Goal: Communication & Community: Answer question/provide support

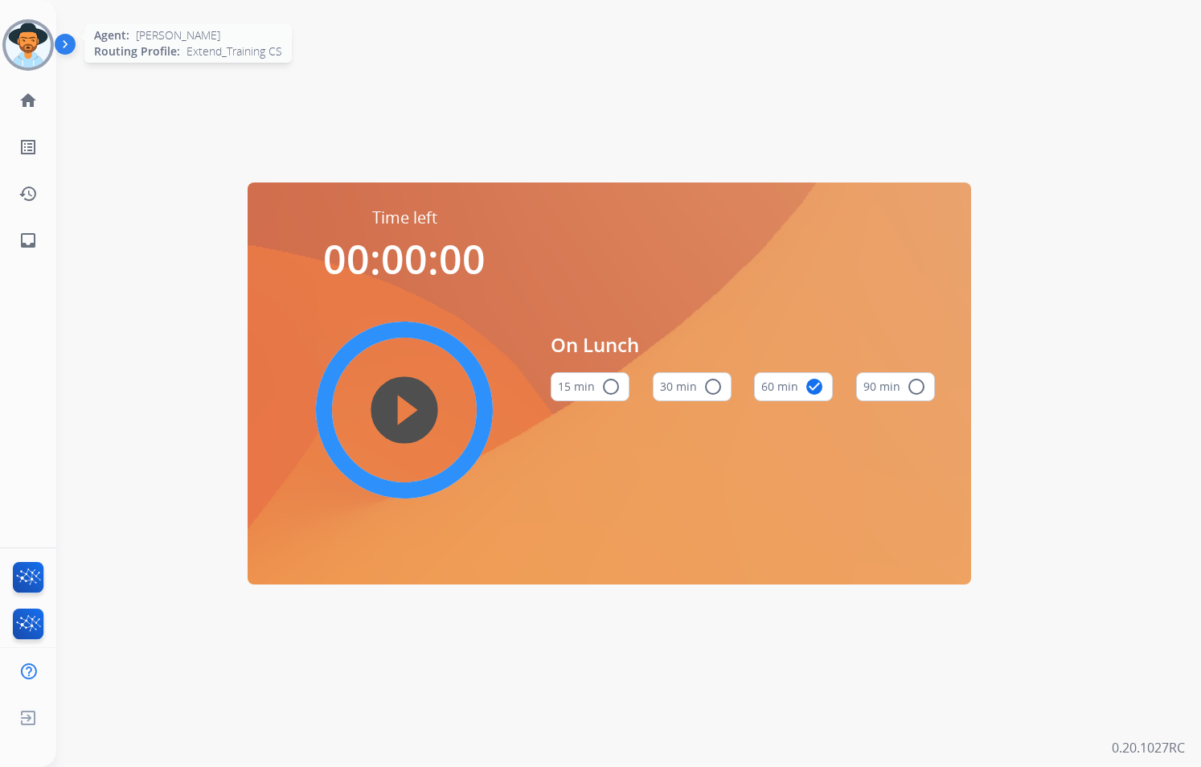
click at [30, 53] on img at bounding box center [28, 45] width 45 height 45
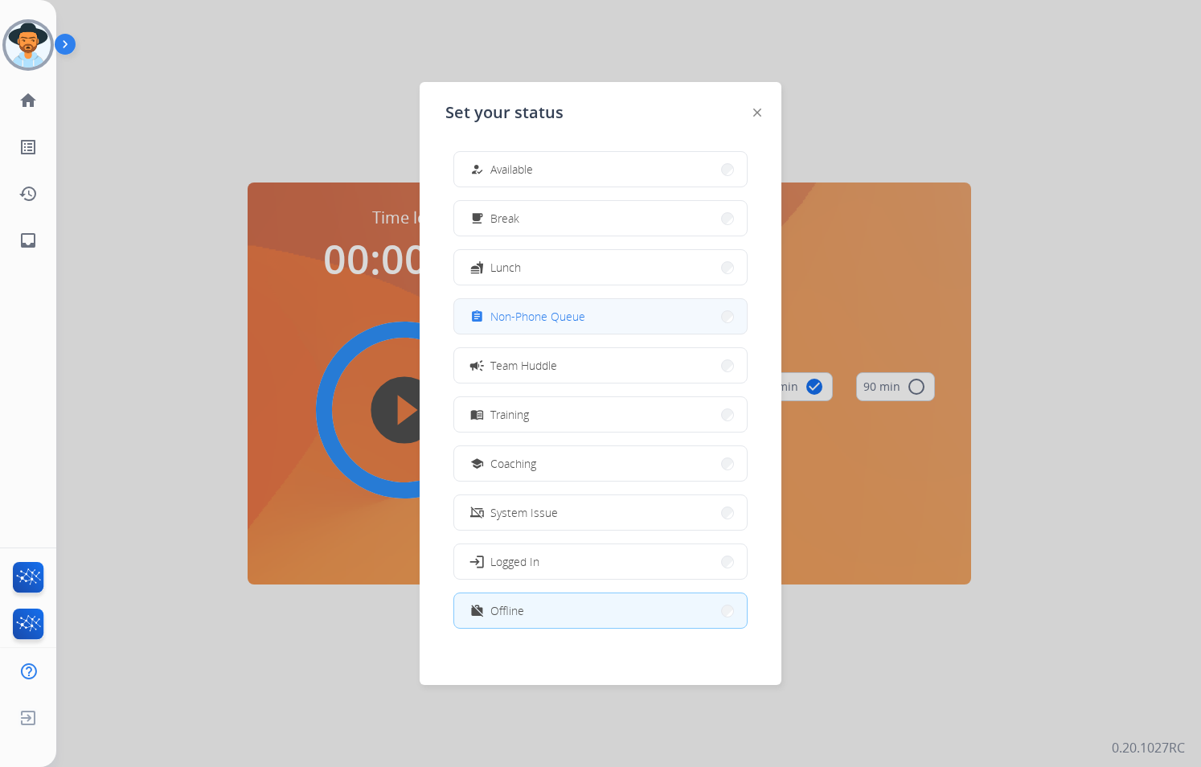
click at [596, 307] on button "assignment Non-Phone Queue" at bounding box center [600, 316] width 293 height 35
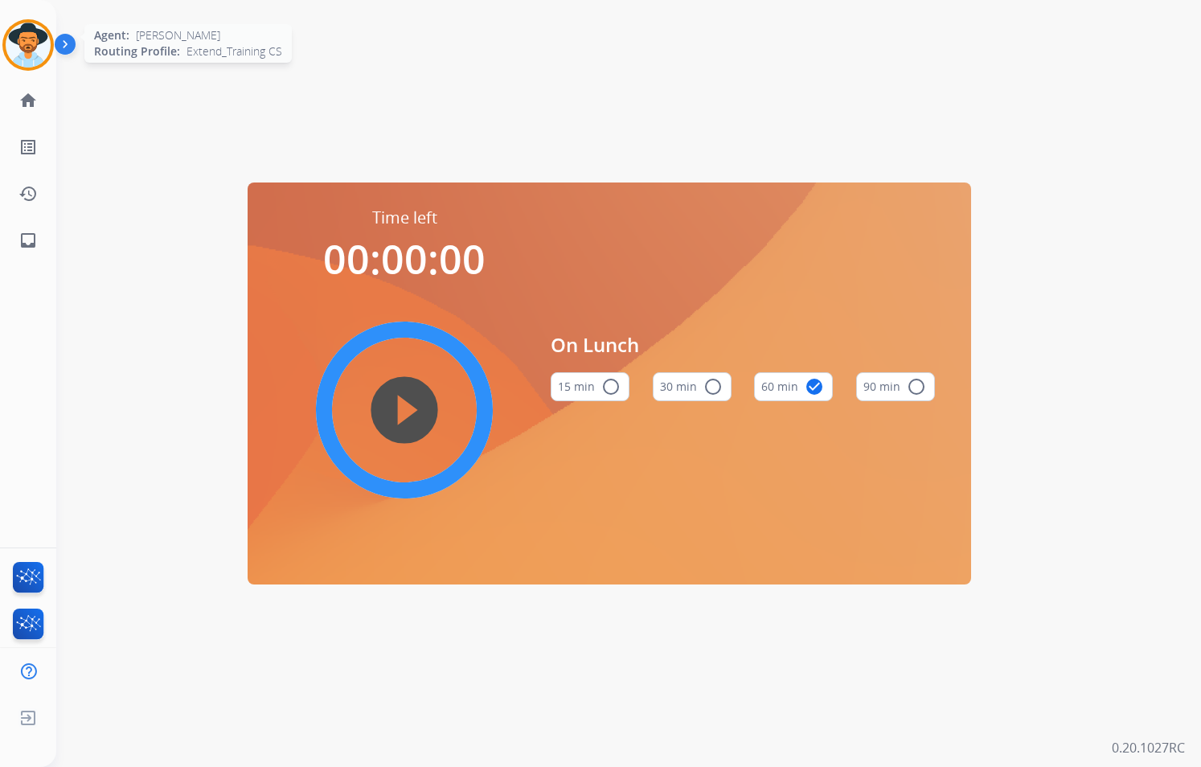
click at [42, 66] on div at bounding box center [27, 44] width 51 height 51
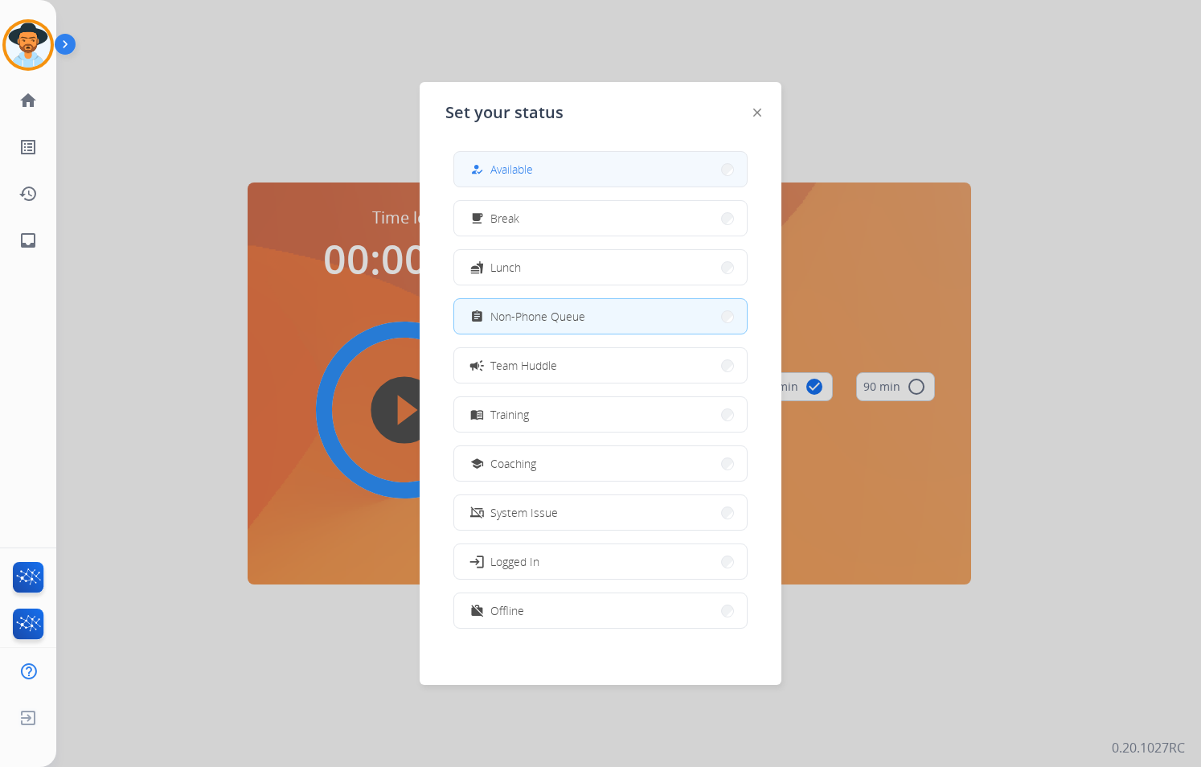
click at [532, 166] on span "Available" at bounding box center [511, 169] width 43 height 17
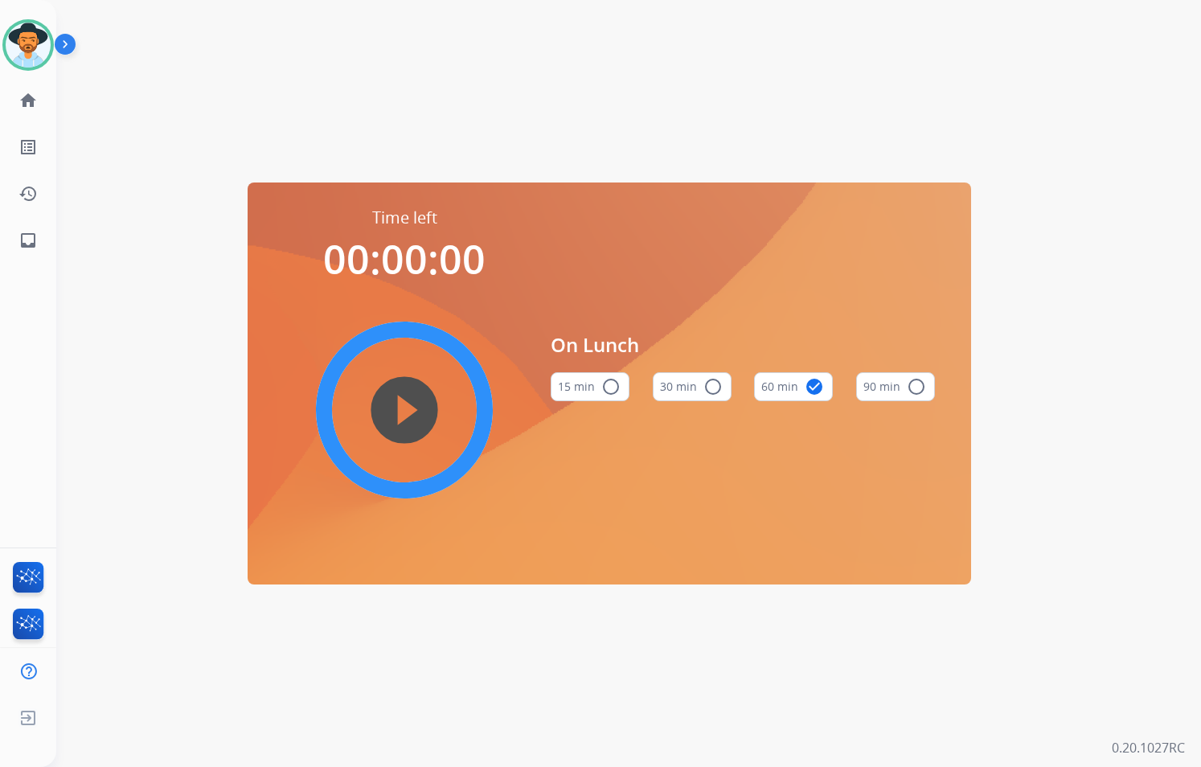
click at [350, 105] on div "Time left 00:00:00 play_circle_filled On Lunch 15 min radio_button_unchecked 30…" at bounding box center [609, 383] width 1106 height 767
click at [24, 100] on mat-icon "home" at bounding box center [27, 100] width 19 height 19
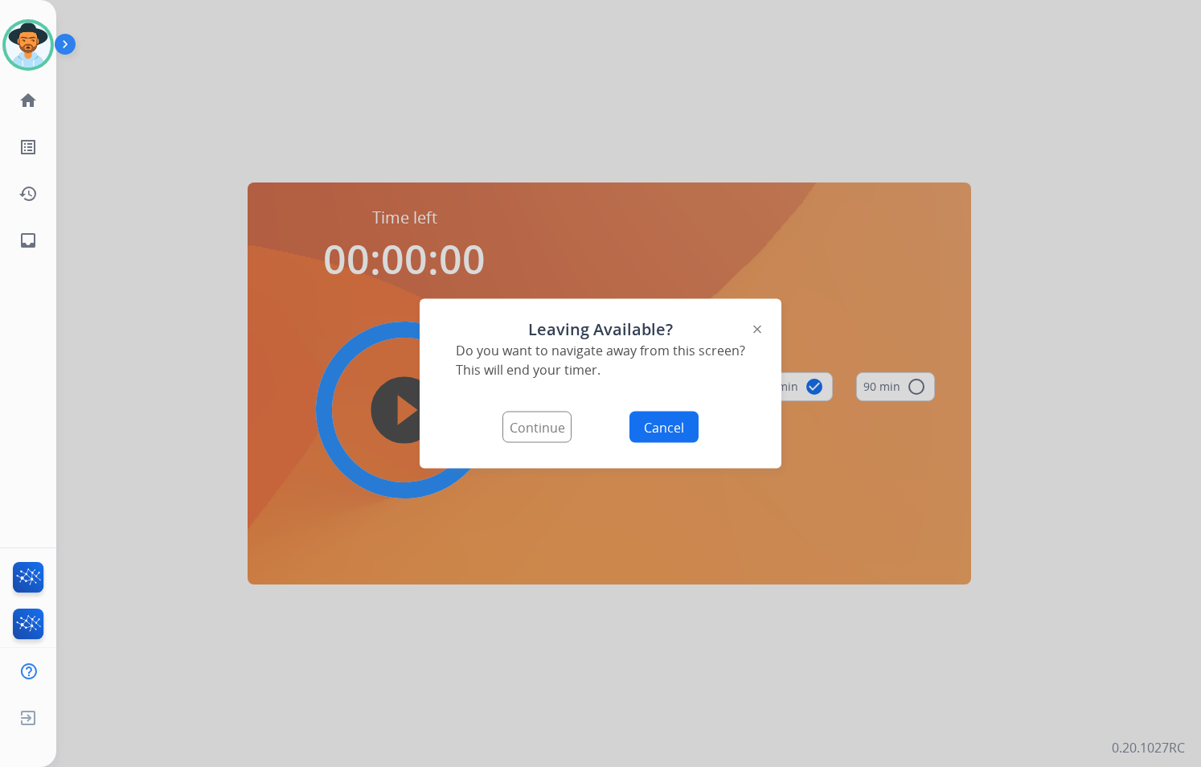
click at [756, 329] on img at bounding box center [757, 329] width 8 height 8
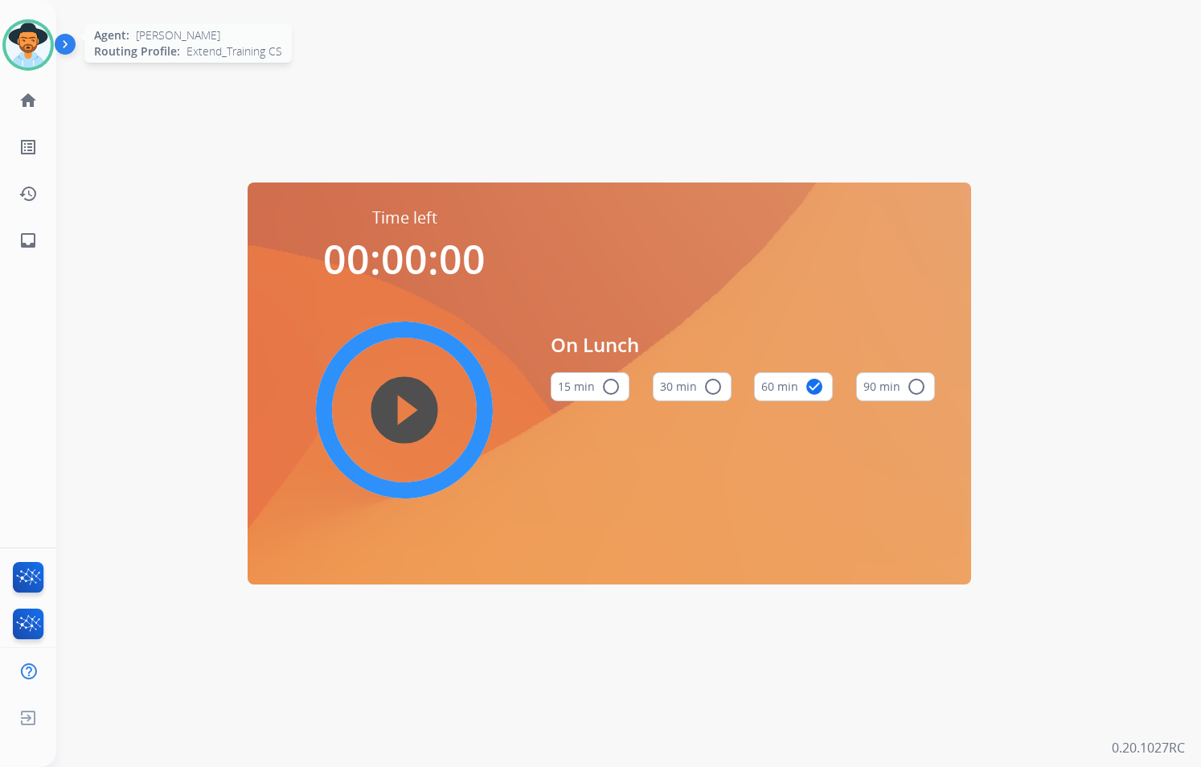
click at [42, 42] on img at bounding box center [28, 45] width 45 height 45
click at [28, 58] on img at bounding box center [28, 45] width 45 height 45
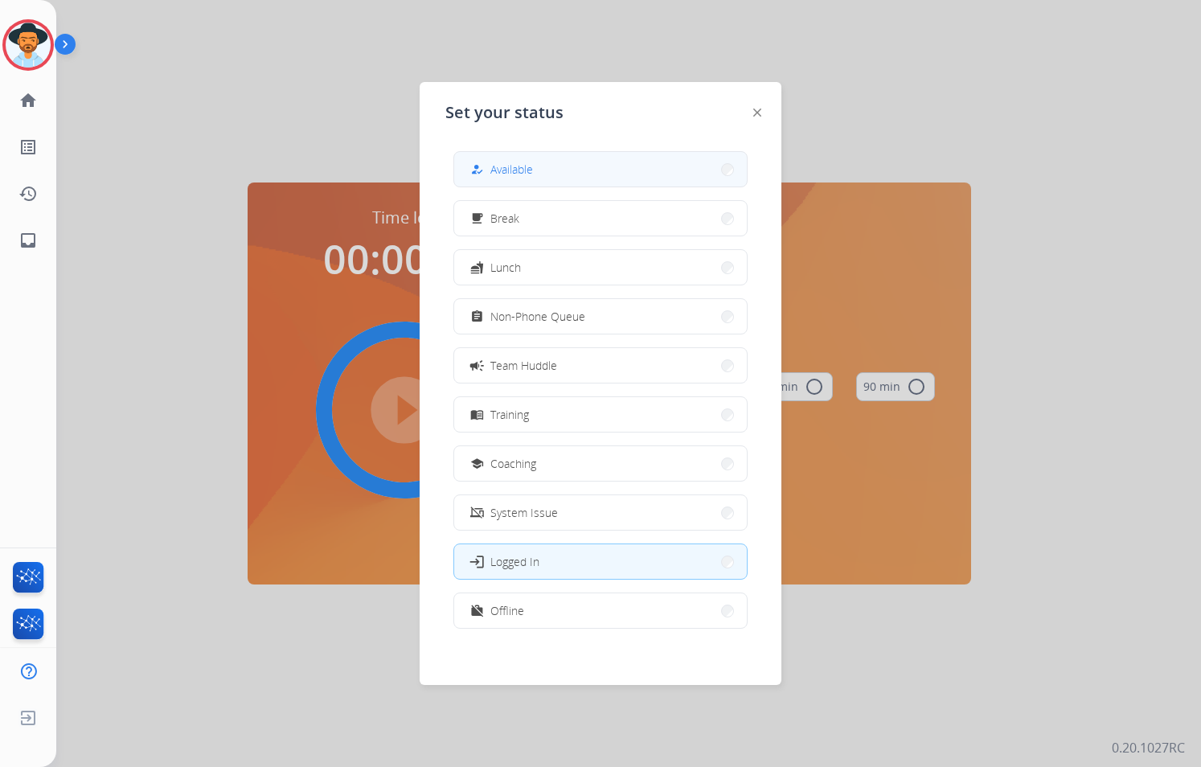
click at [539, 166] on button "how_to_reg Available" at bounding box center [600, 169] width 293 height 35
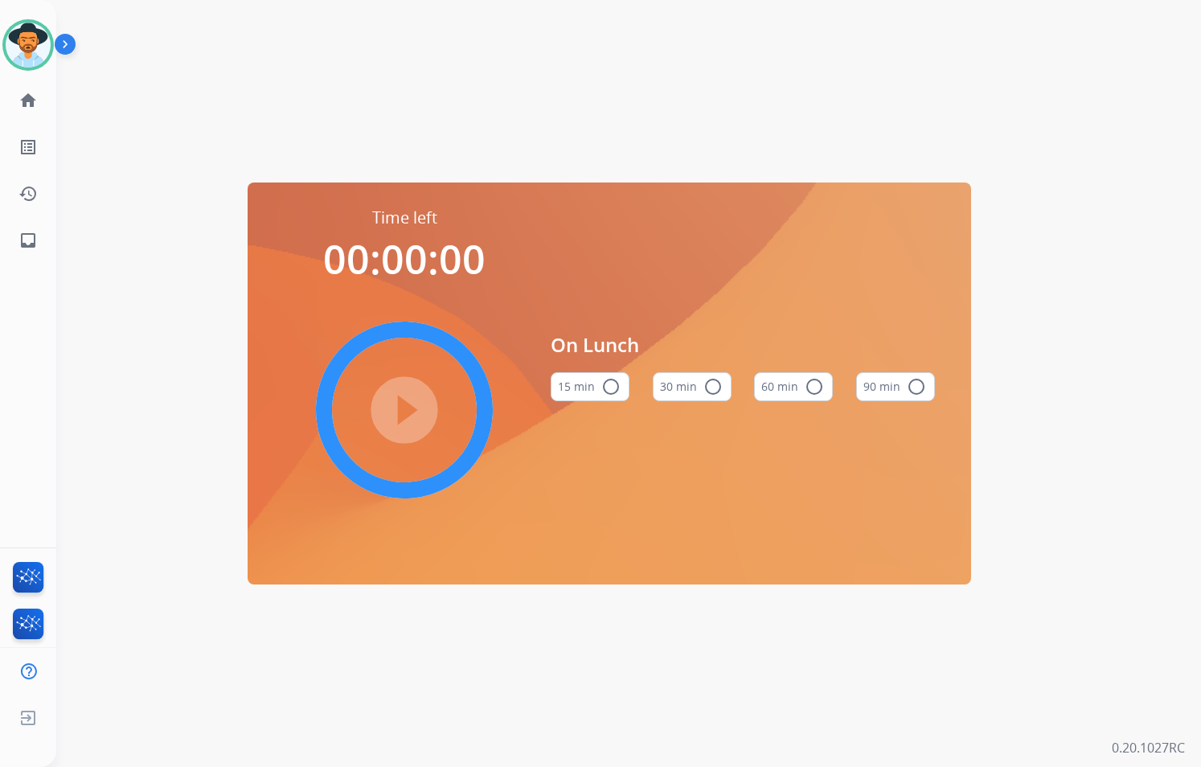
click at [423, 403] on div "play_circle_filled" at bounding box center [404, 409] width 241 height 241
click at [607, 389] on mat-icon "radio_button_unchecked" at bounding box center [610, 386] width 19 height 19
click at [412, 403] on mat-icon "play_circle_filled" at bounding box center [404, 409] width 19 height 19
click at [414, 406] on mat-icon "pause_circle_filled" at bounding box center [404, 409] width 19 height 19
click at [617, 384] on mat-icon "check_circle" at bounding box center [610, 386] width 19 height 19
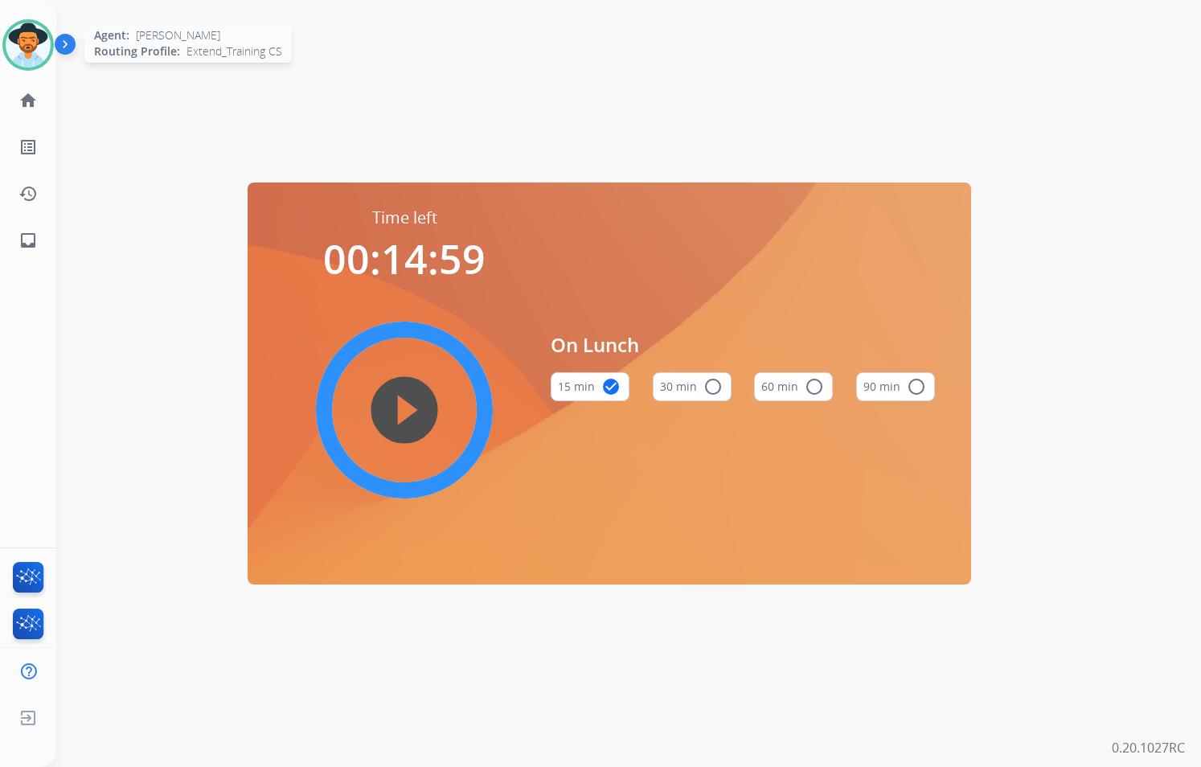
click at [33, 26] on img at bounding box center [28, 45] width 45 height 45
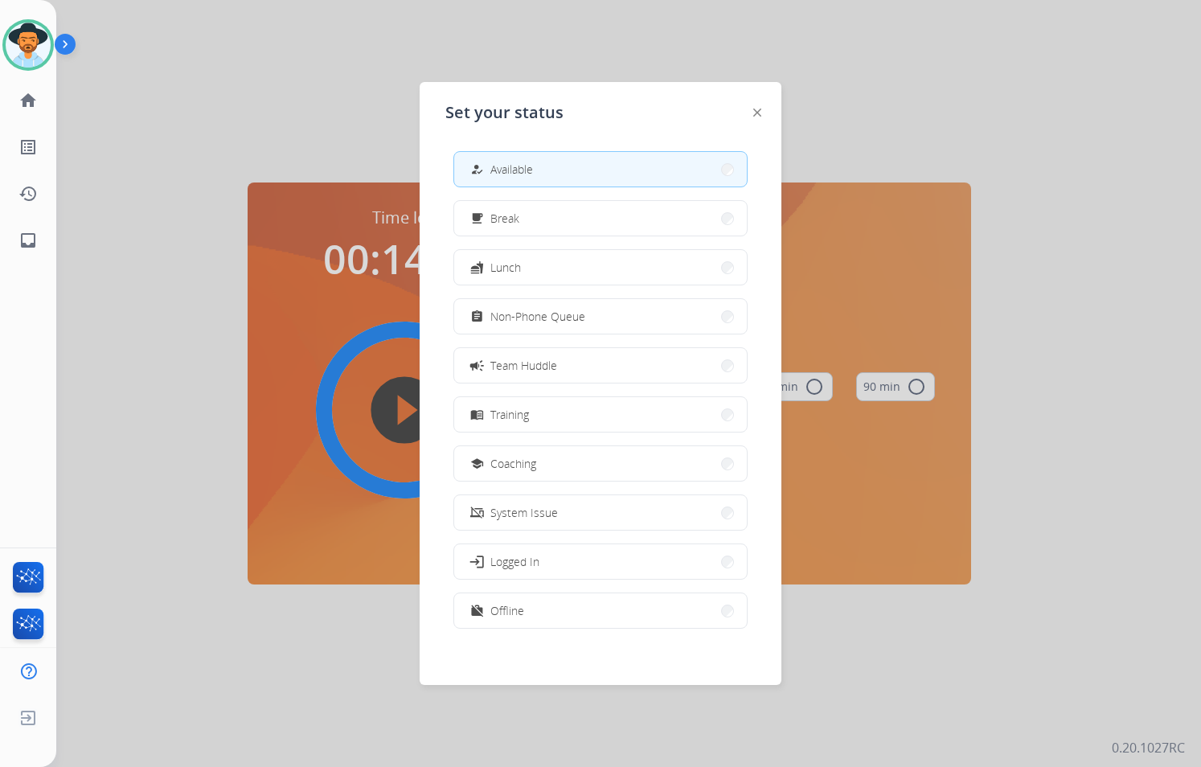
click at [125, 63] on div at bounding box center [600, 383] width 1201 height 767
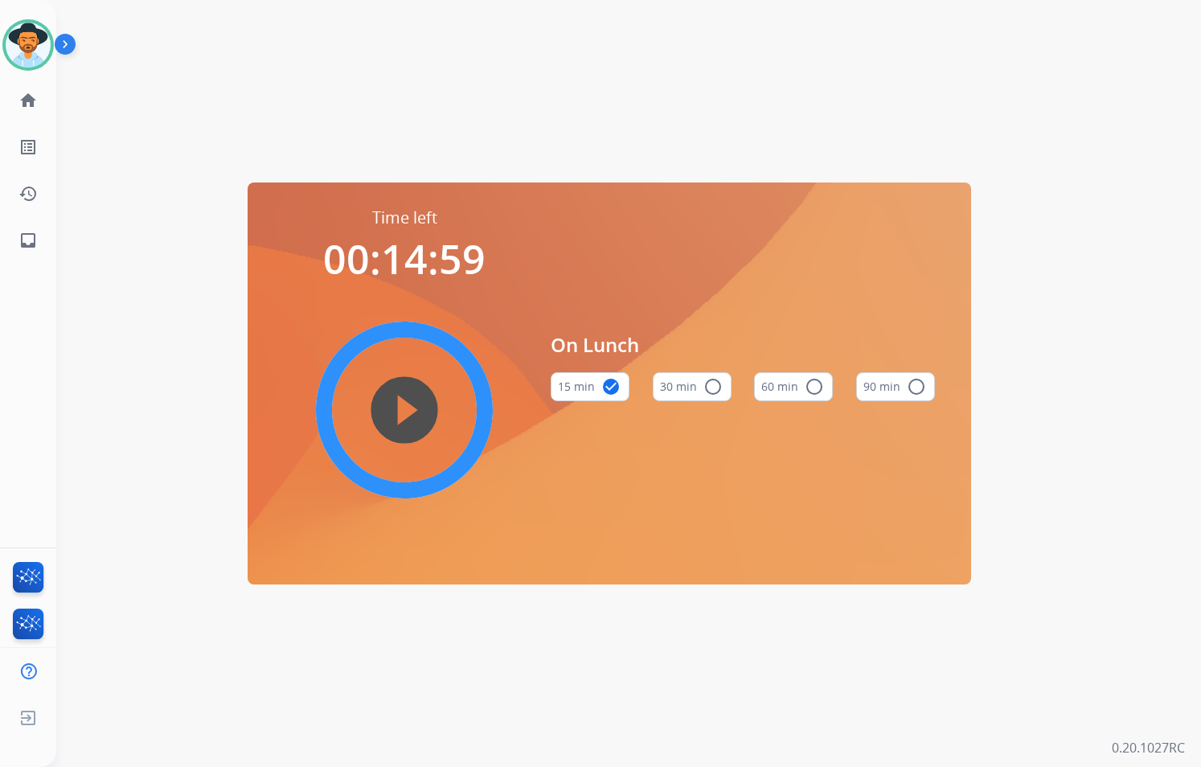
click at [65, 43] on img at bounding box center [68, 47] width 27 height 31
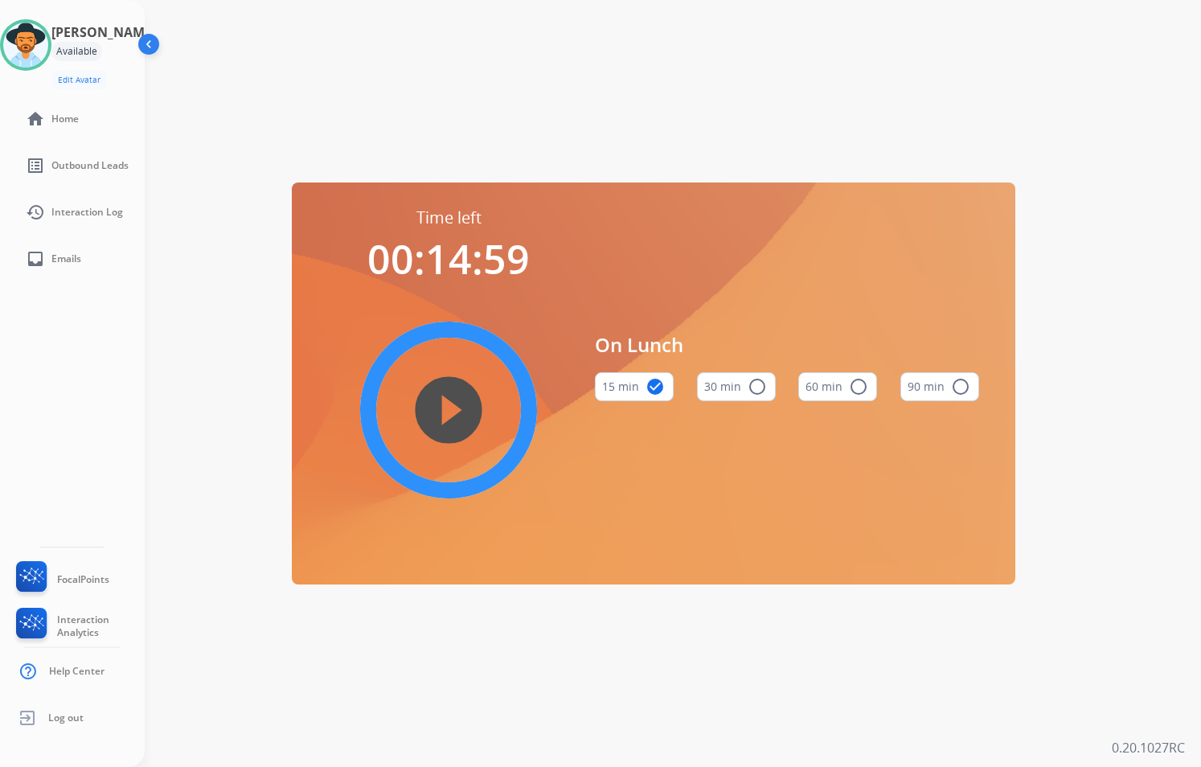
click at [72, 41] on h3 "Reginald" at bounding box center [103, 32] width 104 height 19
click at [142, 39] on img at bounding box center [150, 47] width 31 height 31
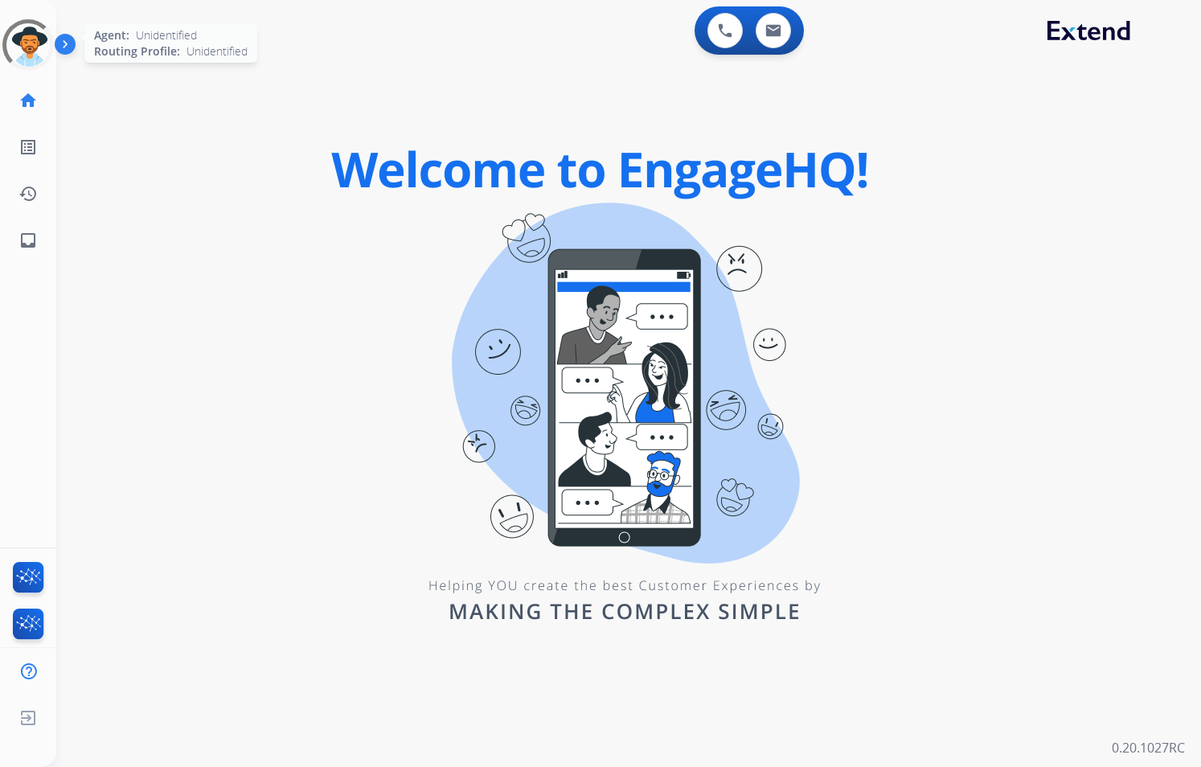
click at [31, 47] on div at bounding box center [27, 44] width 63 height 63
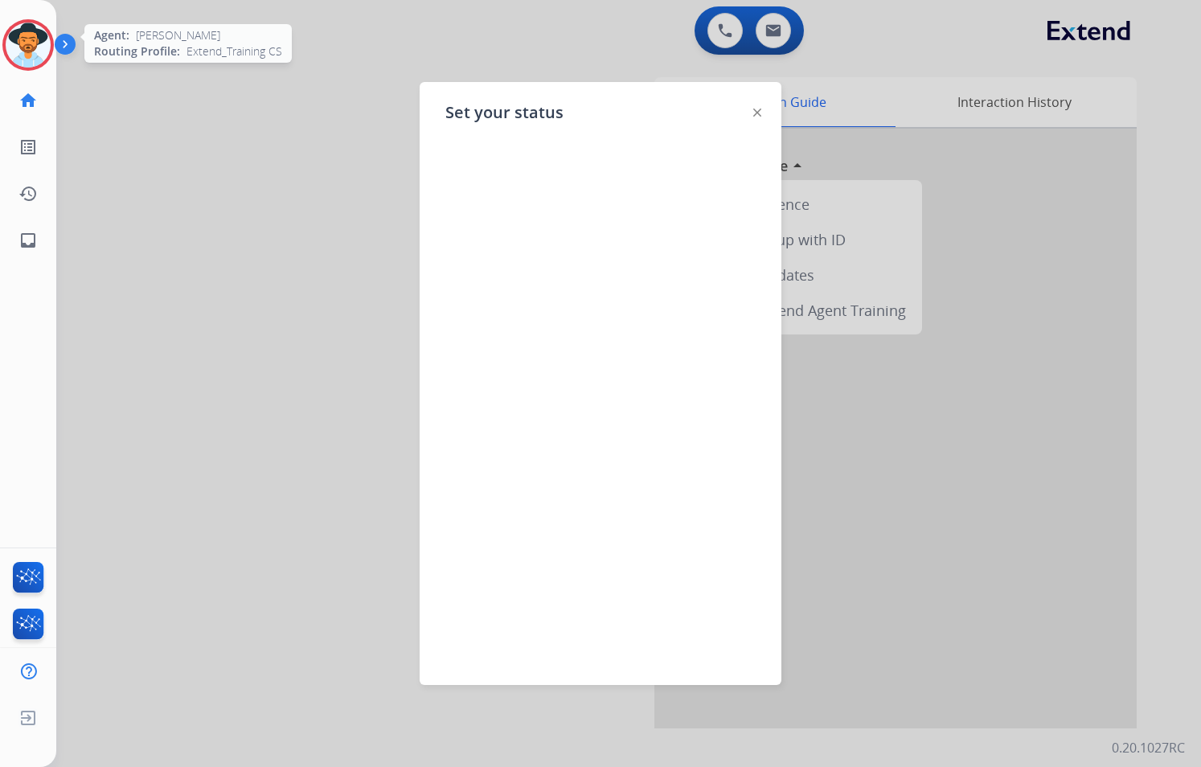
click at [758, 112] on img at bounding box center [757, 112] width 8 height 8
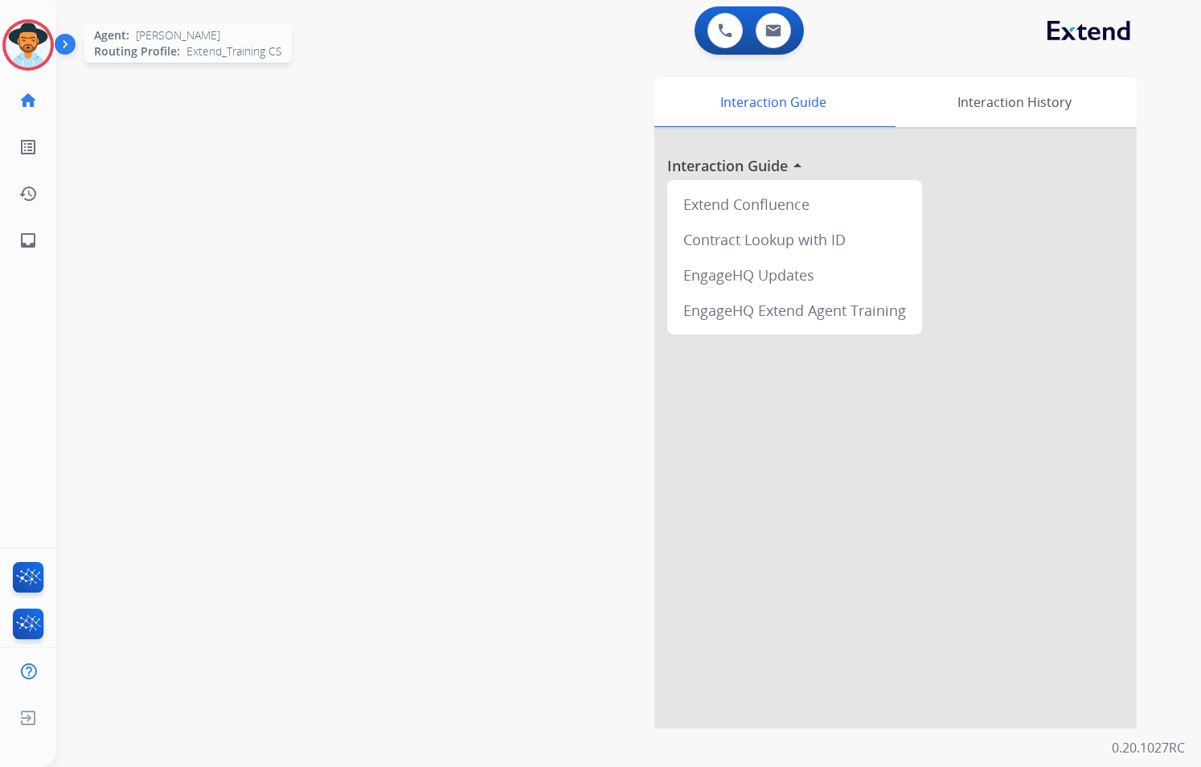
click at [25, 58] on img at bounding box center [28, 45] width 45 height 45
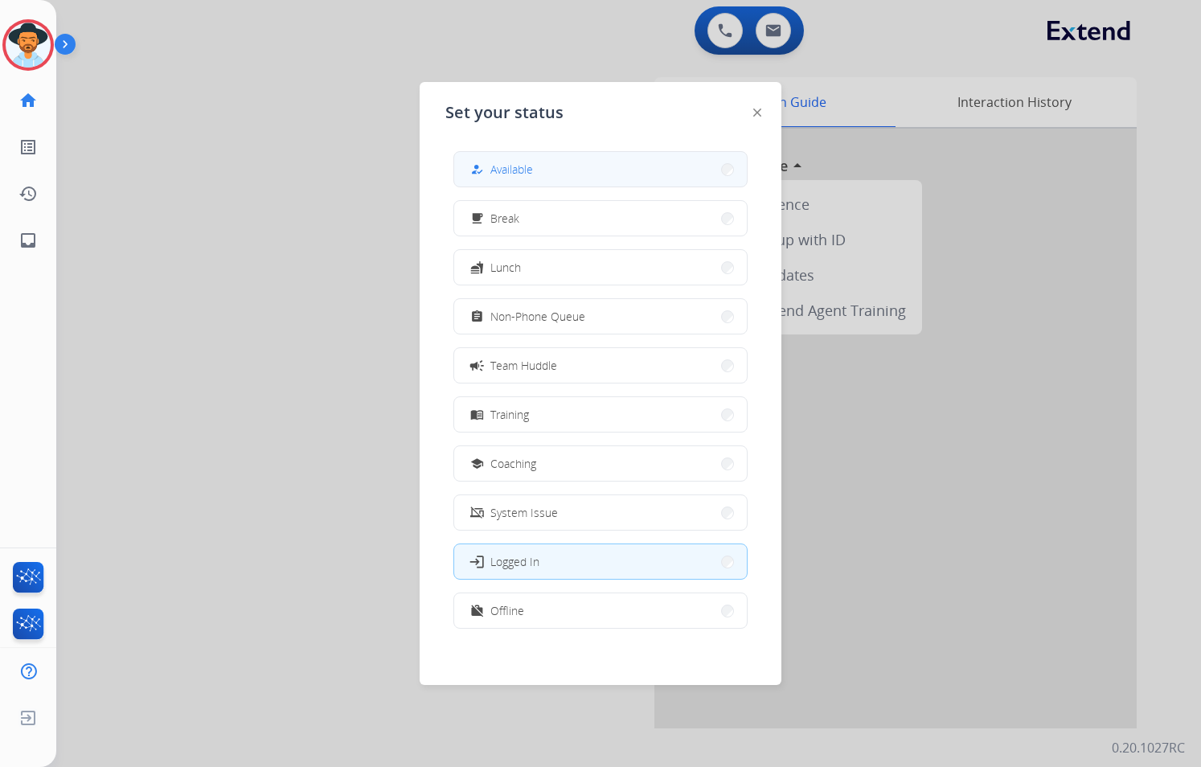
click at [528, 167] on span "Available" at bounding box center [511, 169] width 43 height 17
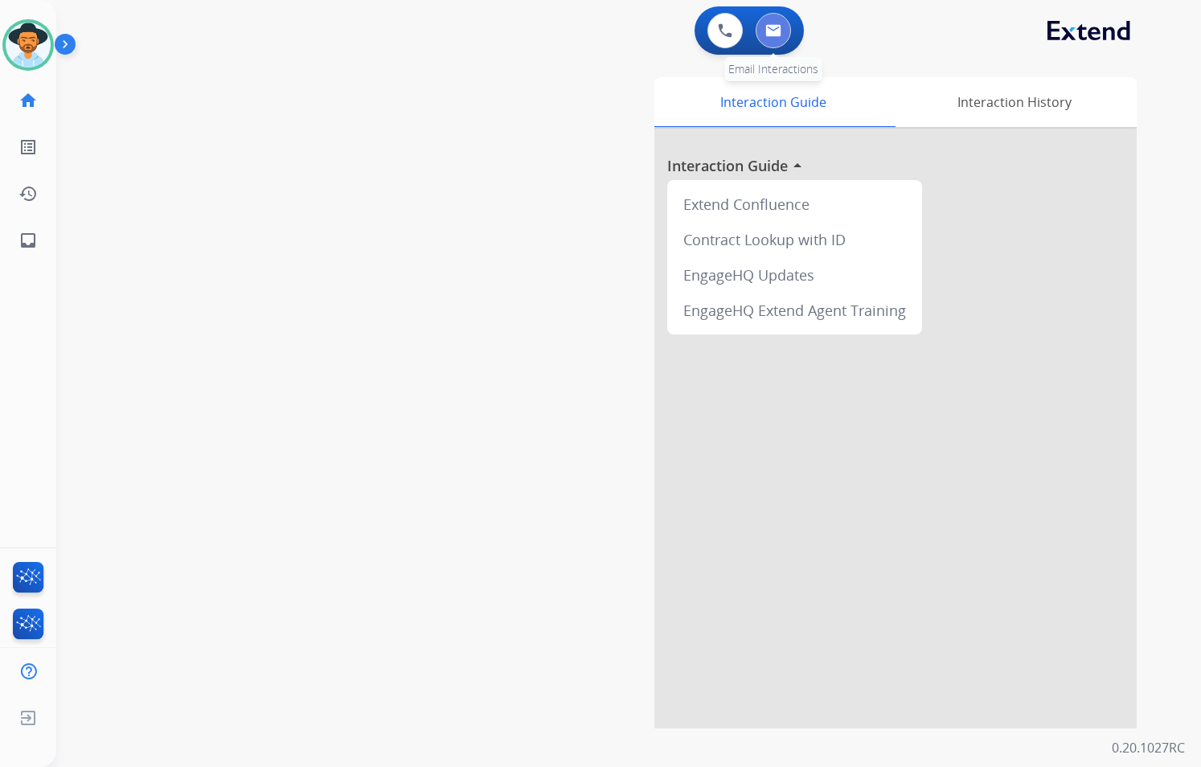
click at [758, 34] on button at bounding box center [772, 30] width 35 height 35
select select "**********"
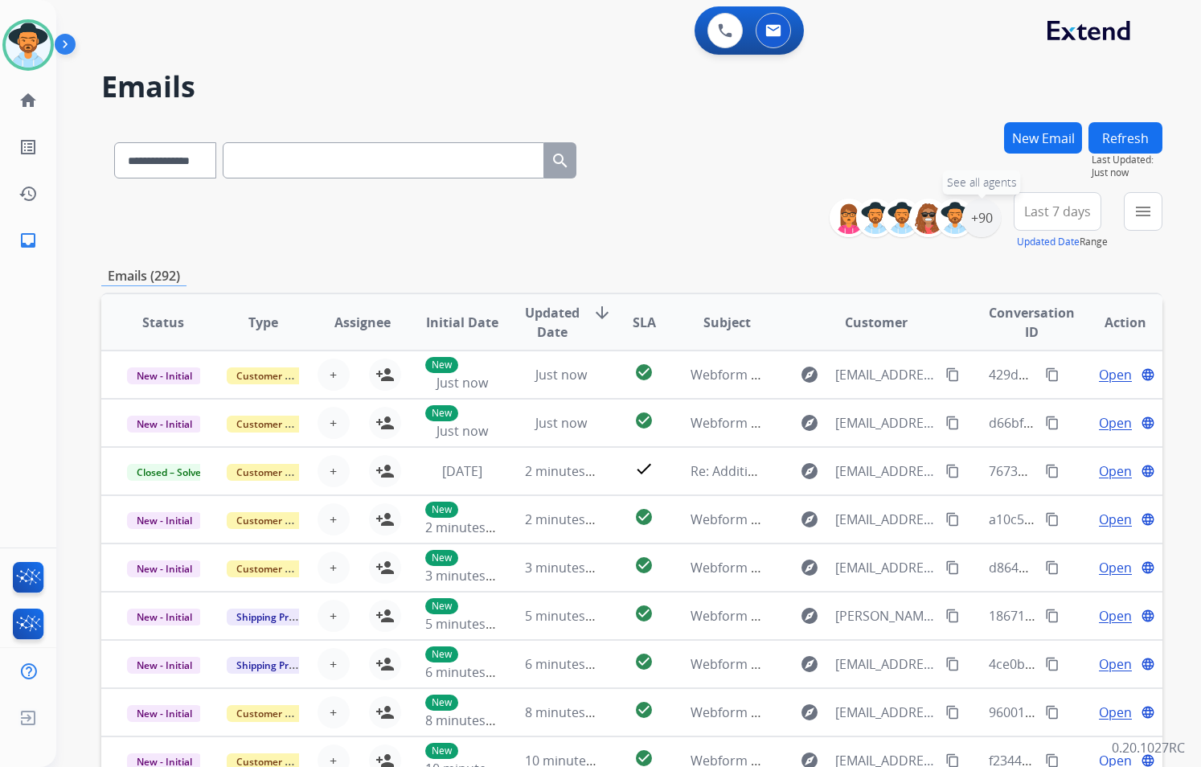
click at [758, 214] on div "+90" at bounding box center [981, 217] width 39 height 39
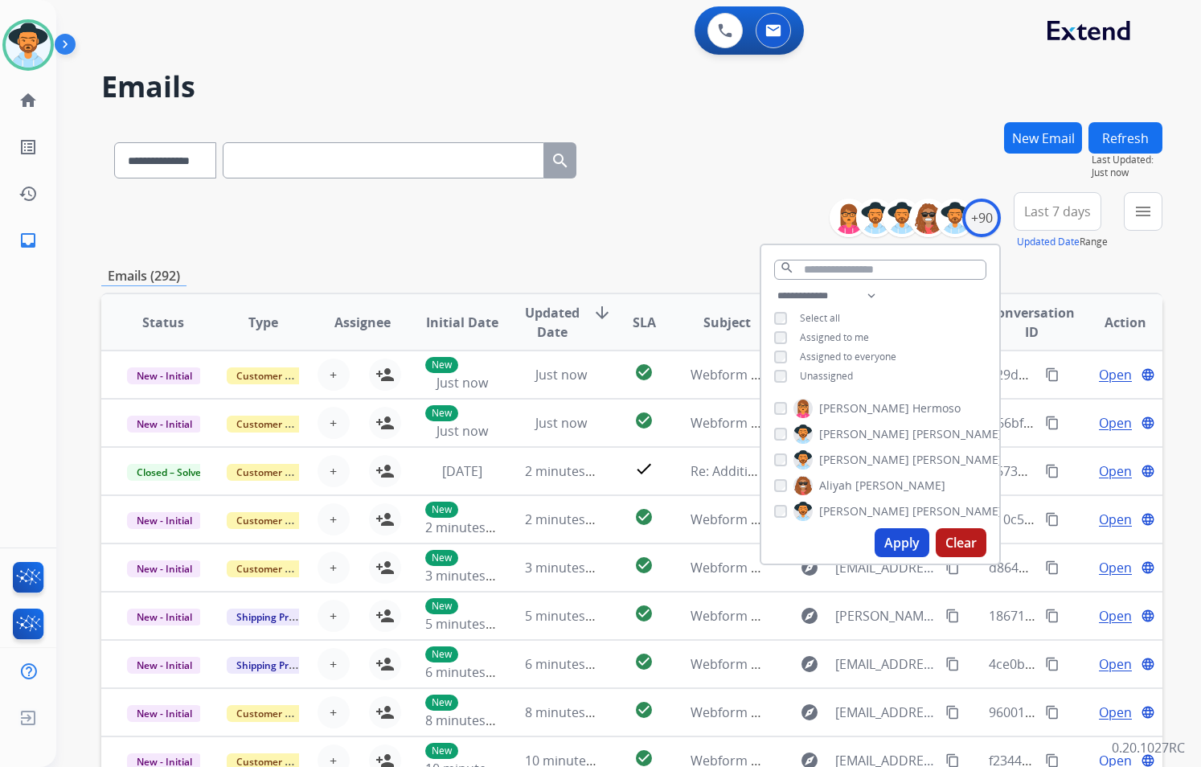
click at [758, 382] on div "**********" at bounding box center [880, 337] width 238 height 103
click at [758, 374] on span "Unassigned" at bounding box center [826, 376] width 53 height 14
click at [758, 550] on button "Apply" at bounding box center [901, 542] width 55 height 29
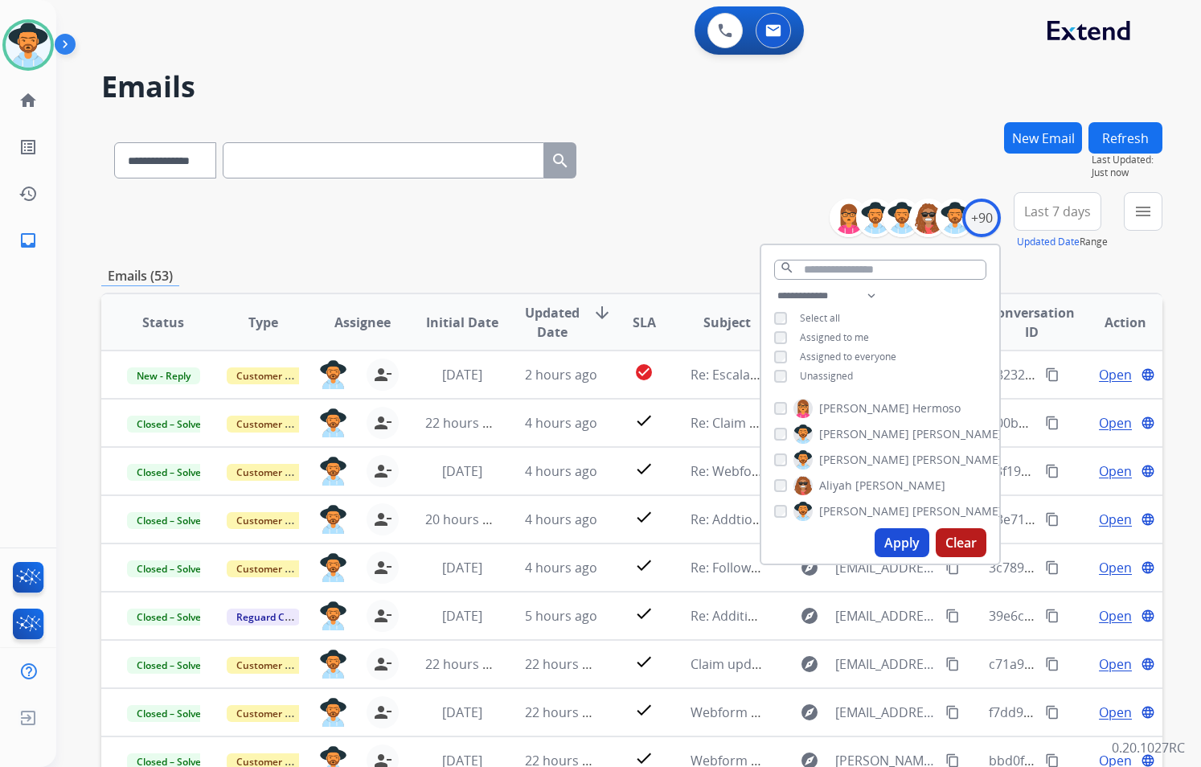
click at [676, 242] on div "**********" at bounding box center [631, 221] width 1061 height 58
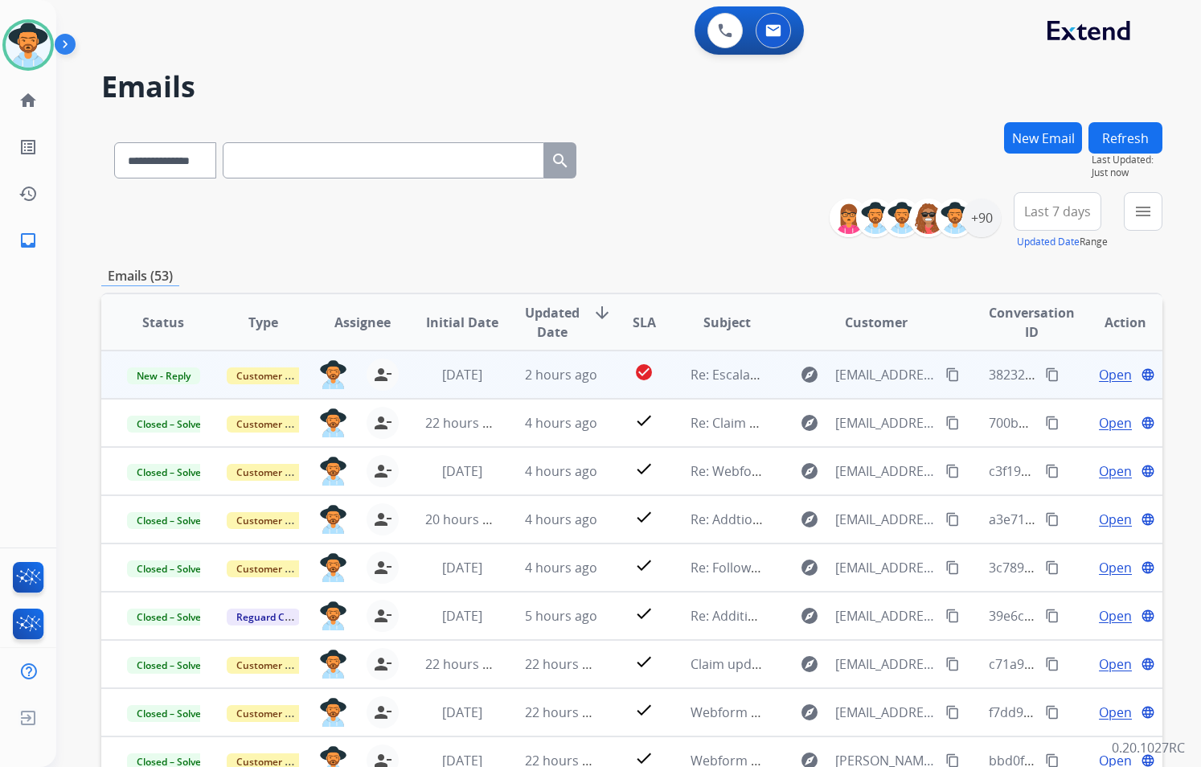
click at [751, 387] on td "Re: Escalation Request – Fuji X-T30 II Evaluation" at bounding box center [715, 374] width 100 height 48
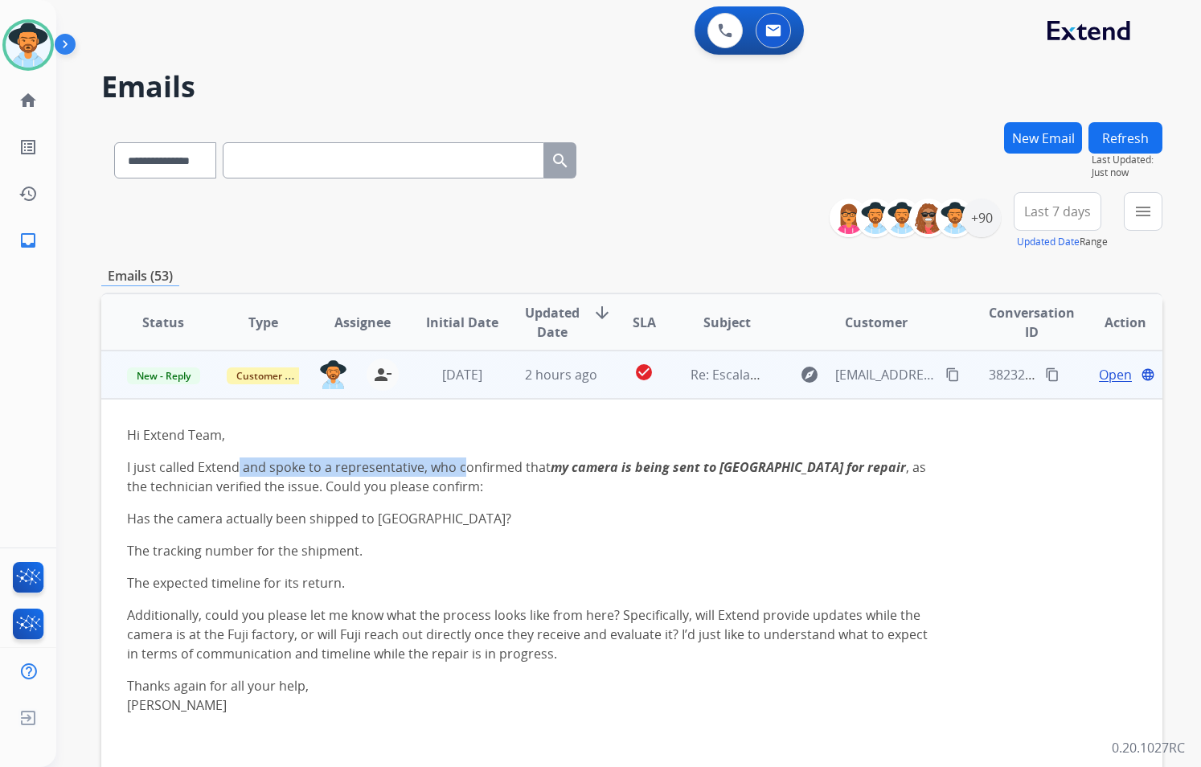
drag, startPoint x: 244, startPoint y: 467, endPoint x: 457, endPoint y: 481, distance: 213.4
click at [457, 481] on p "I just called Extend and spoke to a representative, who confirmed that my camer…" at bounding box center [532, 476] width 810 height 39
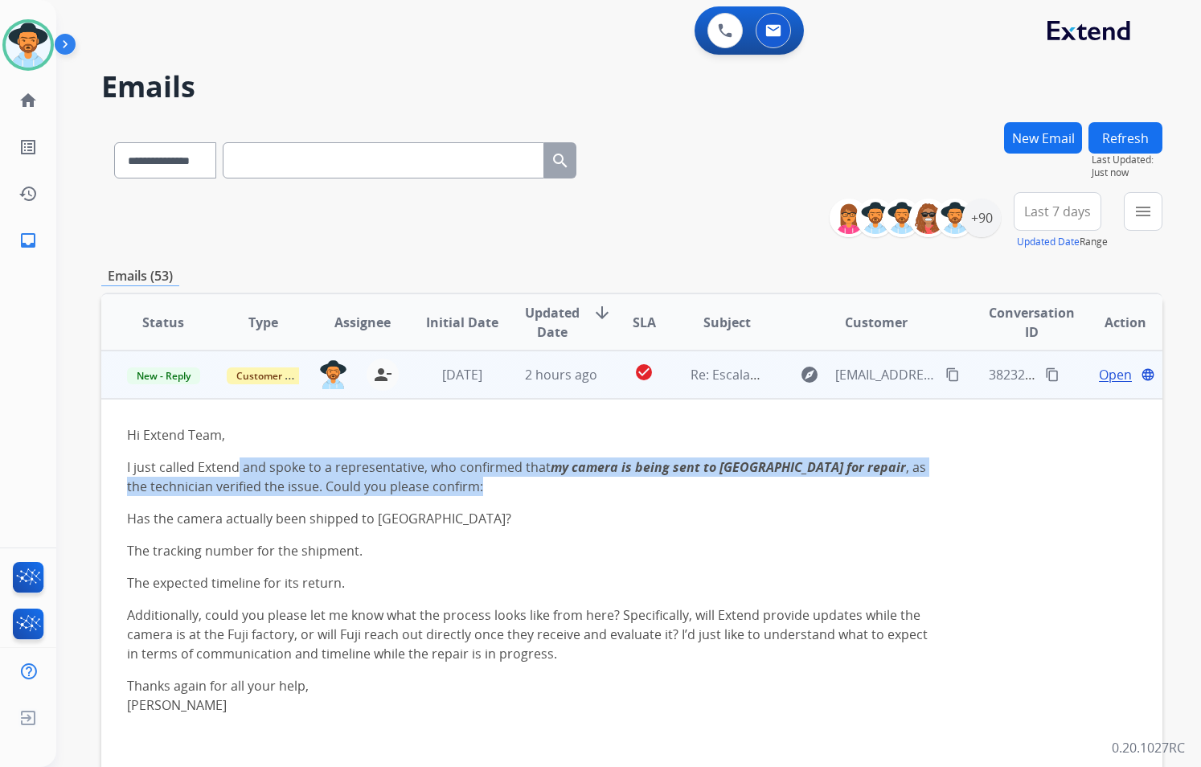
click at [655, 491] on p "I just called Extend and spoke to a representative, who confirmed that my camer…" at bounding box center [532, 476] width 810 height 39
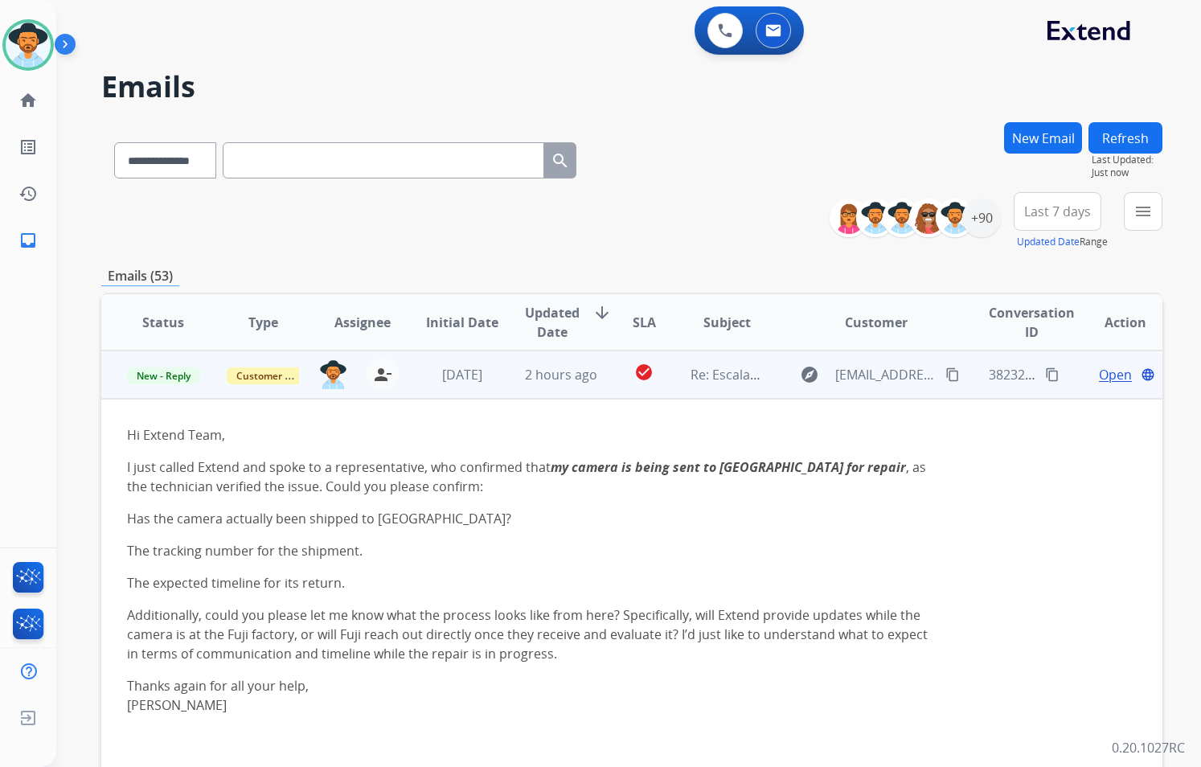
click at [758, 382] on span "Open" at bounding box center [1115, 374] width 33 height 19
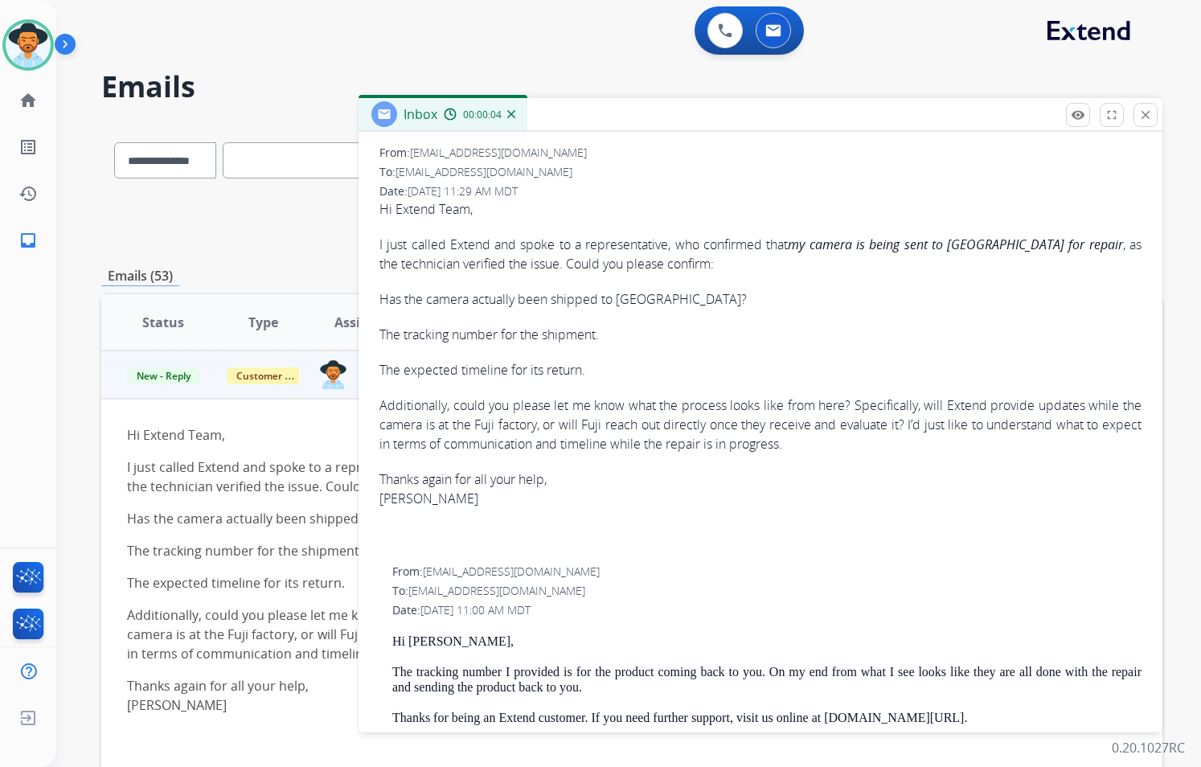
scroll to position [80, 0]
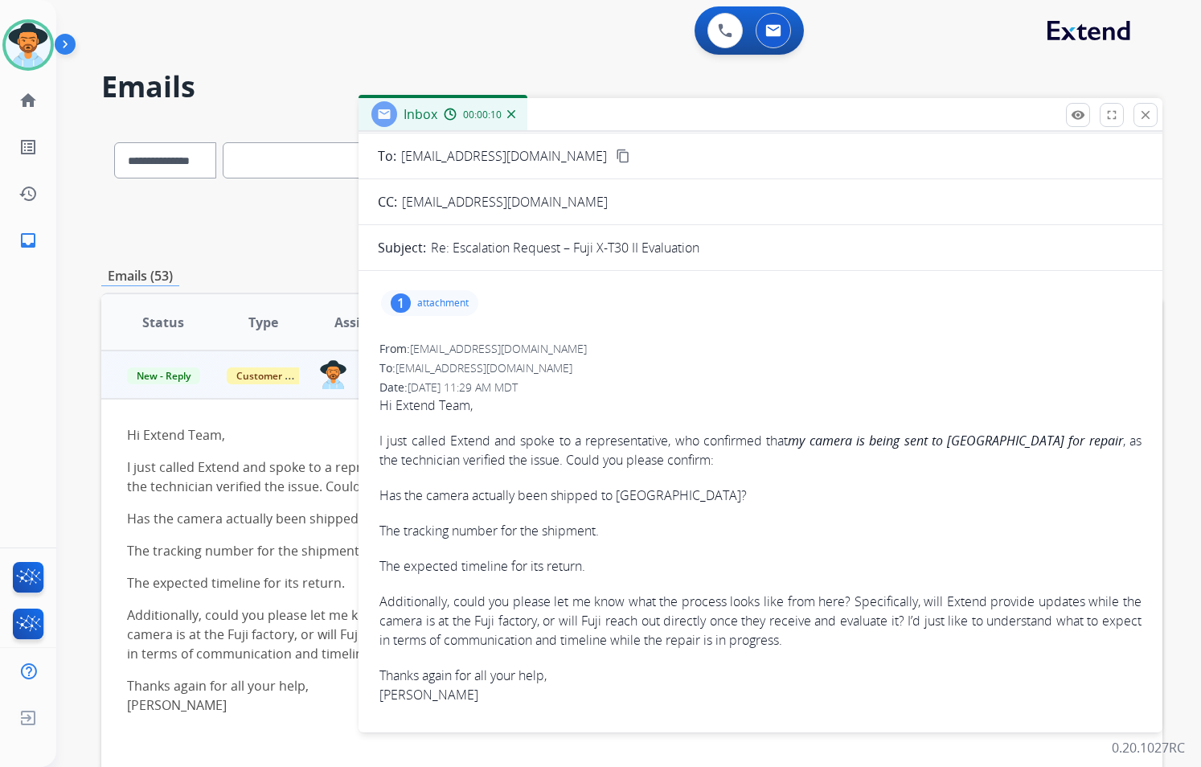
click at [261, 561] on ol "Has the camera actually been shipped to Fuji? The tracking number for the shipm…" at bounding box center [532, 551] width 810 height 84
click at [758, 120] on mat-icon "close" at bounding box center [1145, 115] width 14 height 14
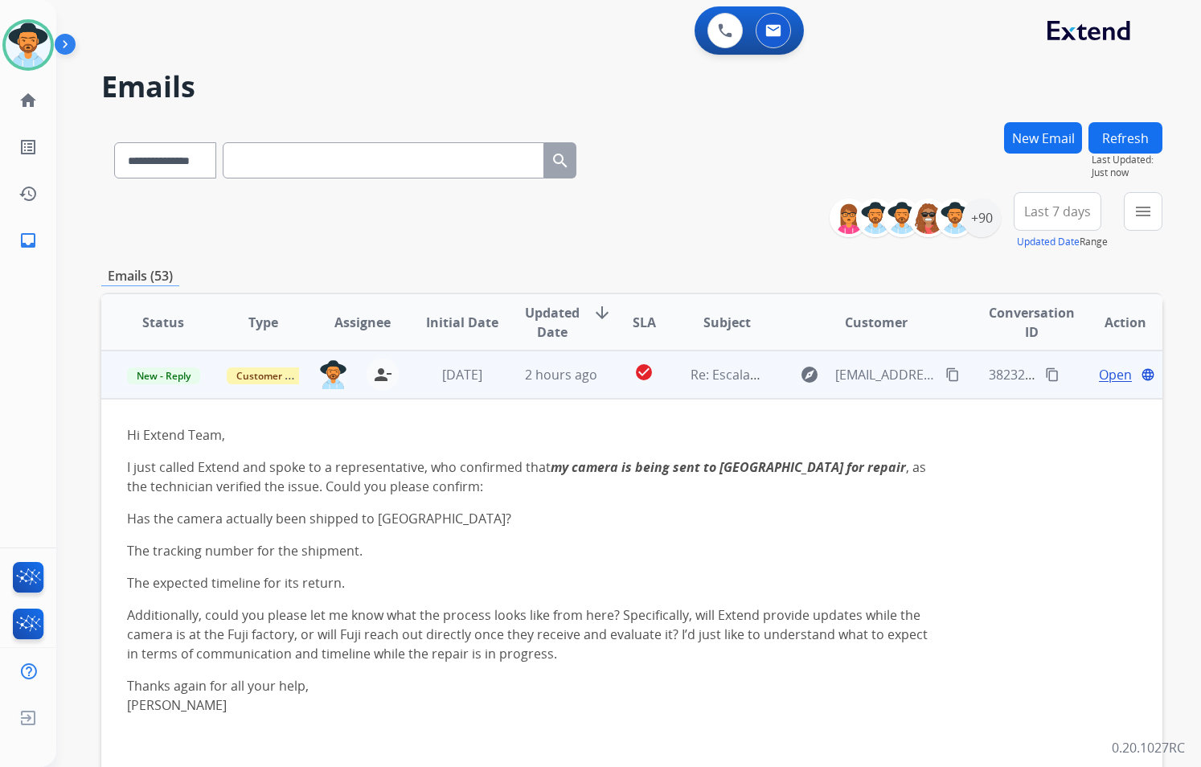
click at [758, 376] on span "Open" at bounding box center [1115, 374] width 33 height 19
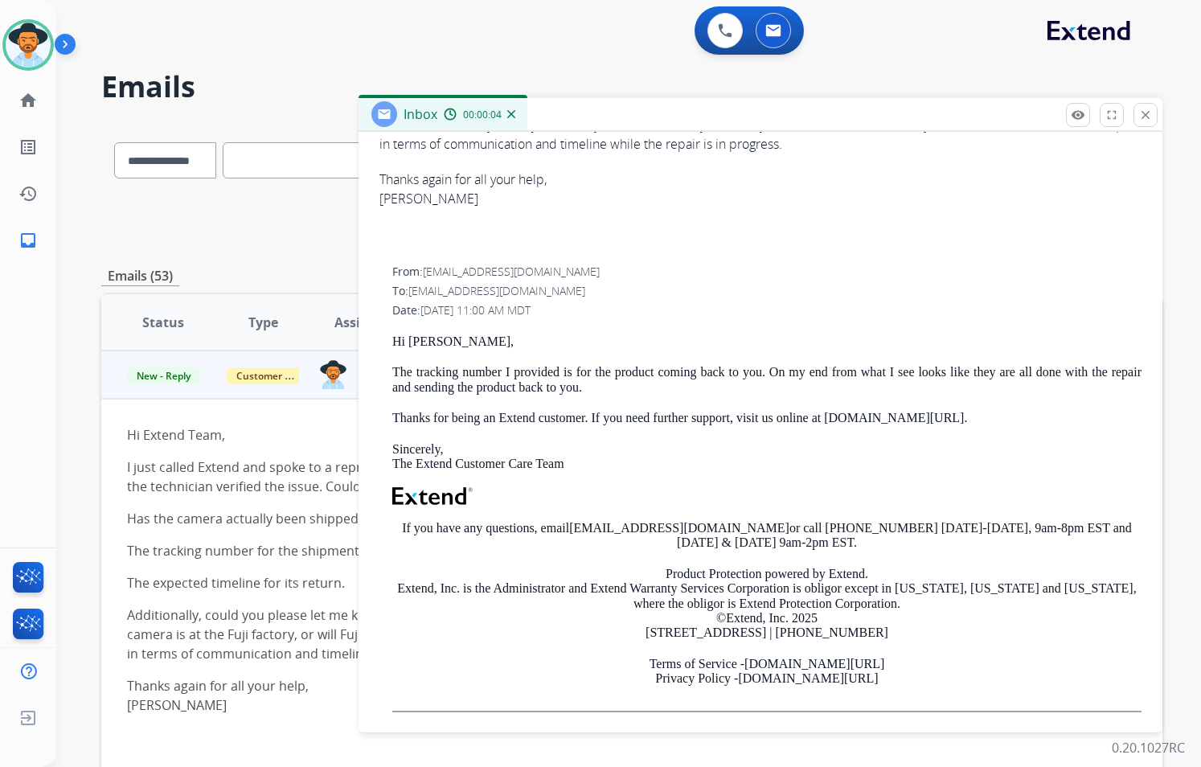
scroll to position [321, 0]
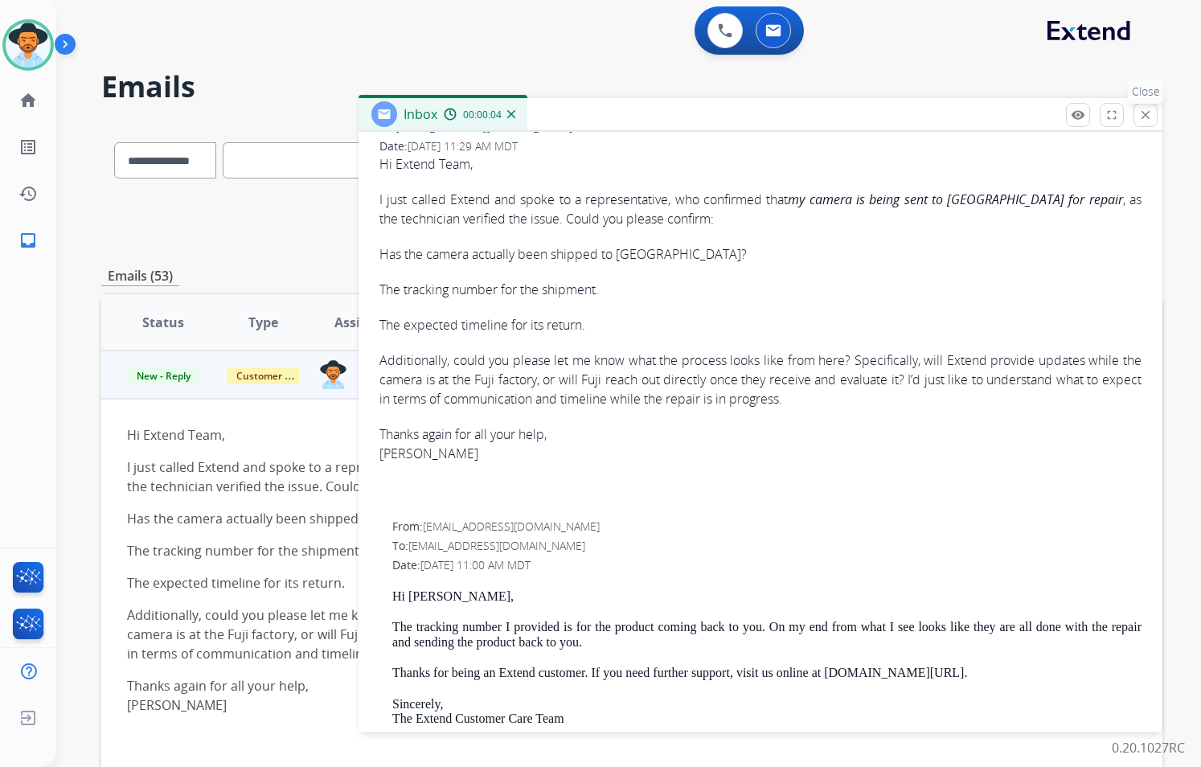
click at [758, 110] on mat-icon "close" at bounding box center [1145, 115] width 14 height 14
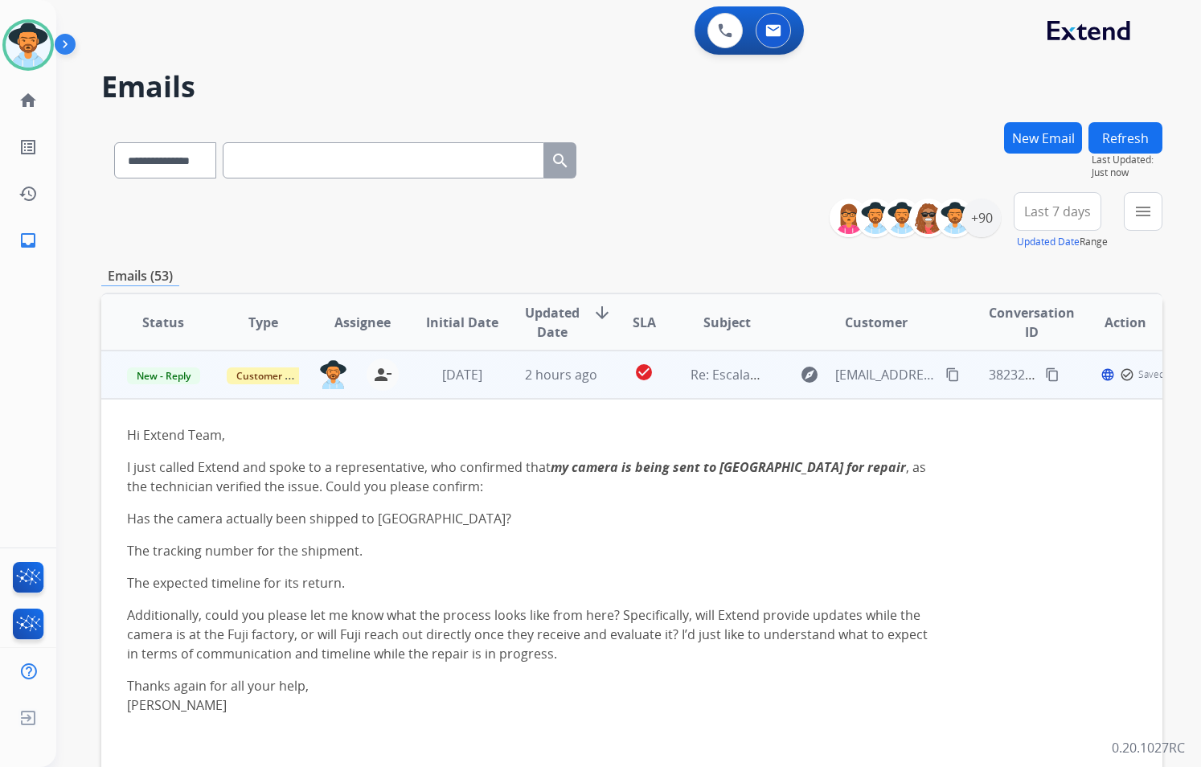
click at [758, 373] on mat-icon "content_copy" at bounding box center [952, 374] width 14 height 14
click at [758, 372] on span "Open" at bounding box center [1115, 374] width 33 height 19
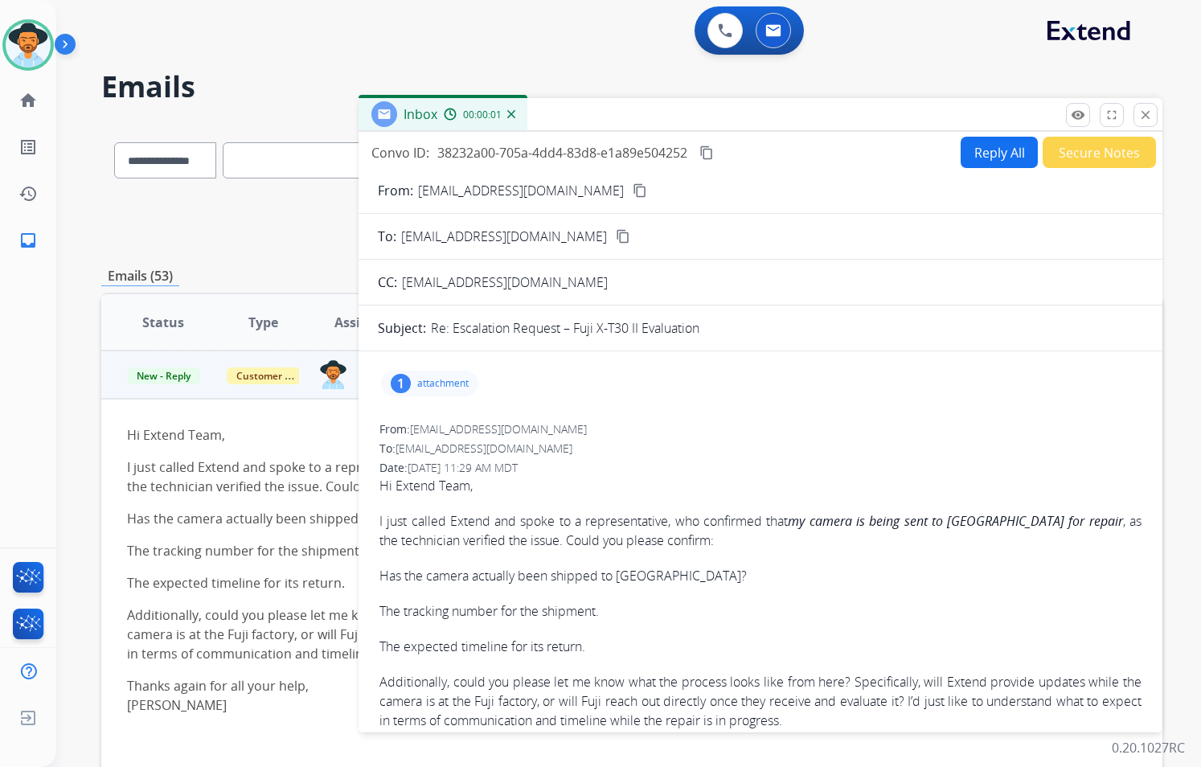
click at [758, 137] on button "Reply All" at bounding box center [998, 152] width 77 height 31
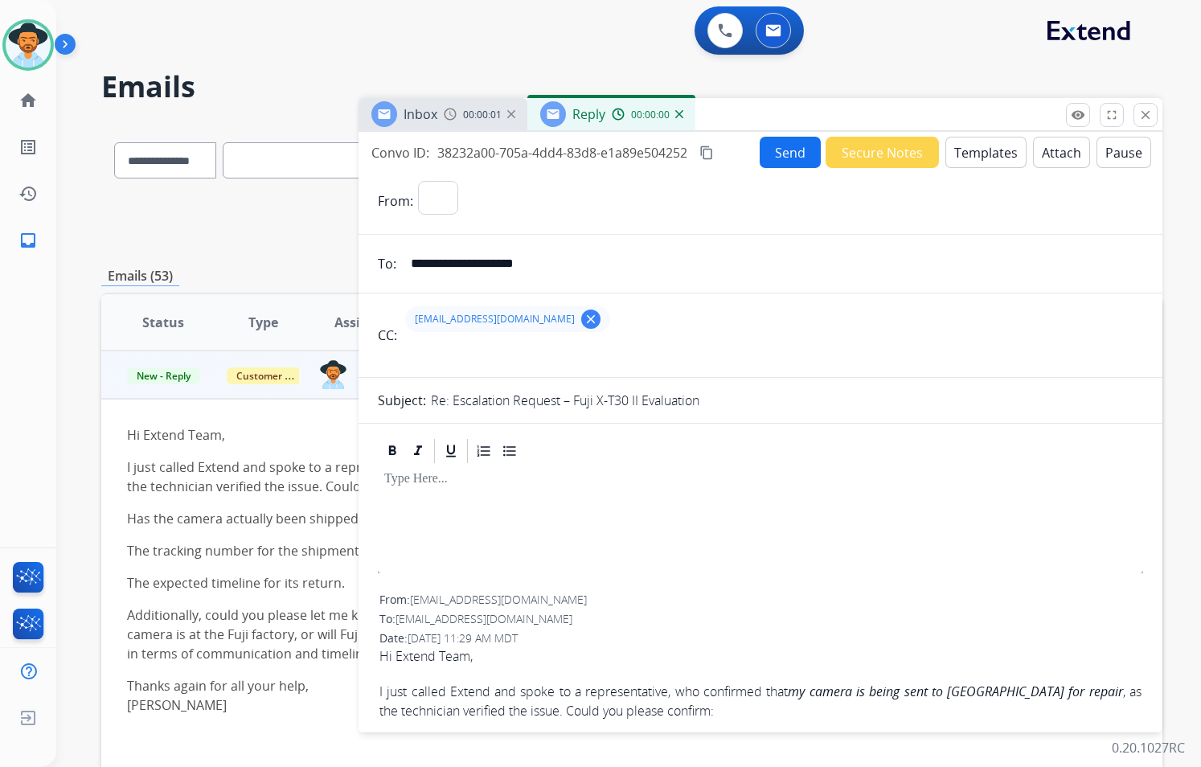
select select "**********"
click at [758, 149] on button "Templates" at bounding box center [985, 152] width 81 height 31
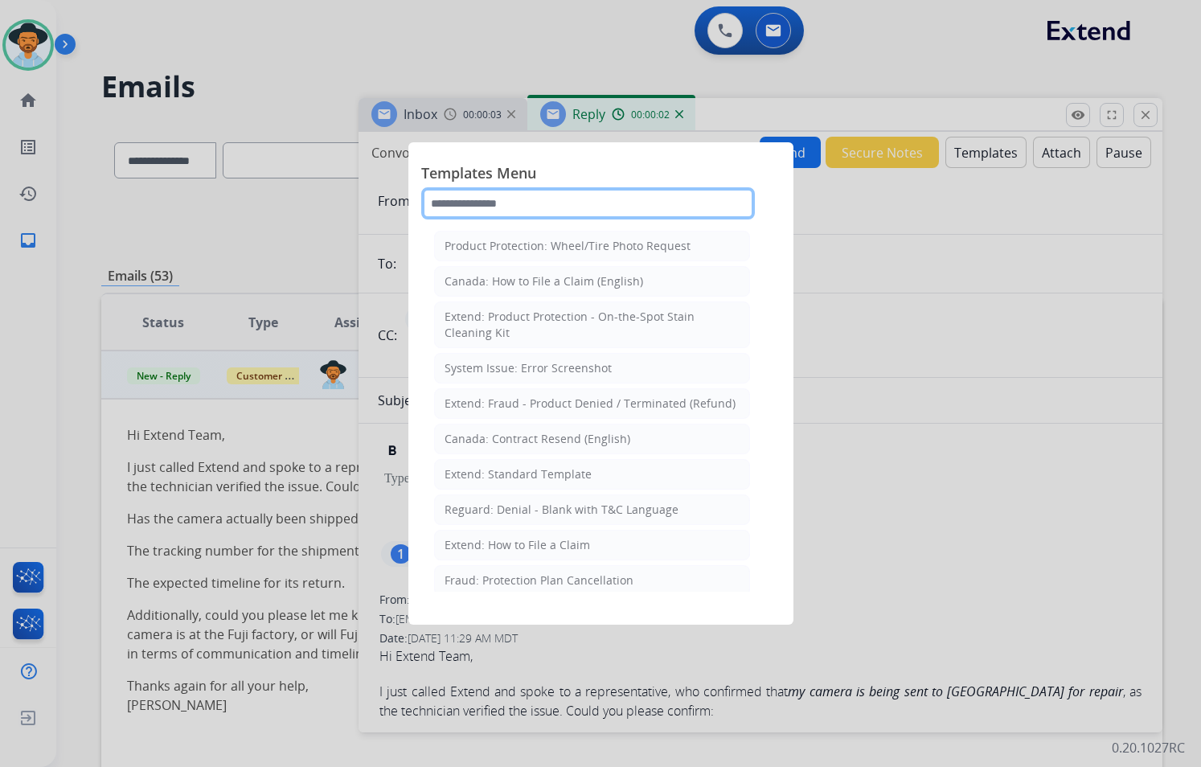
click at [513, 200] on input "text" at bounding box center [587, 203] width 333 height 32
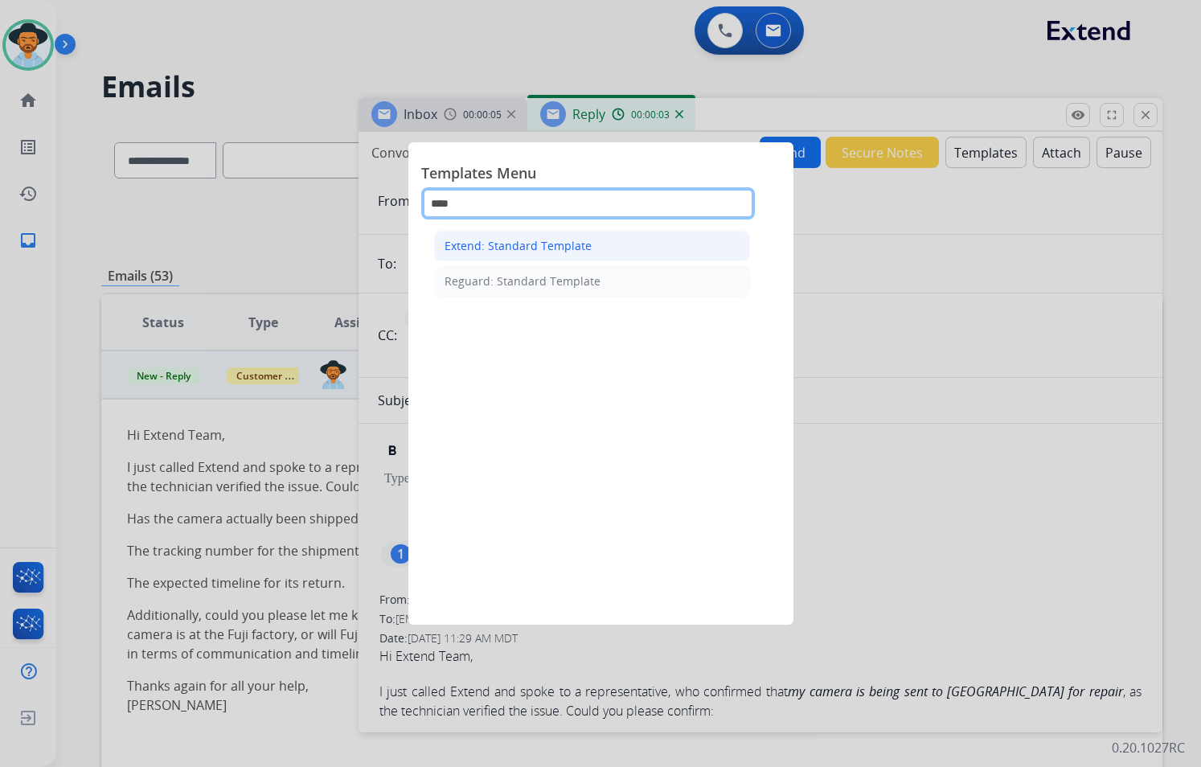
type input "****"
click at [533, 243] on div "Extend: Standard Template" at bounding box center [517, 246] width 147 height 16
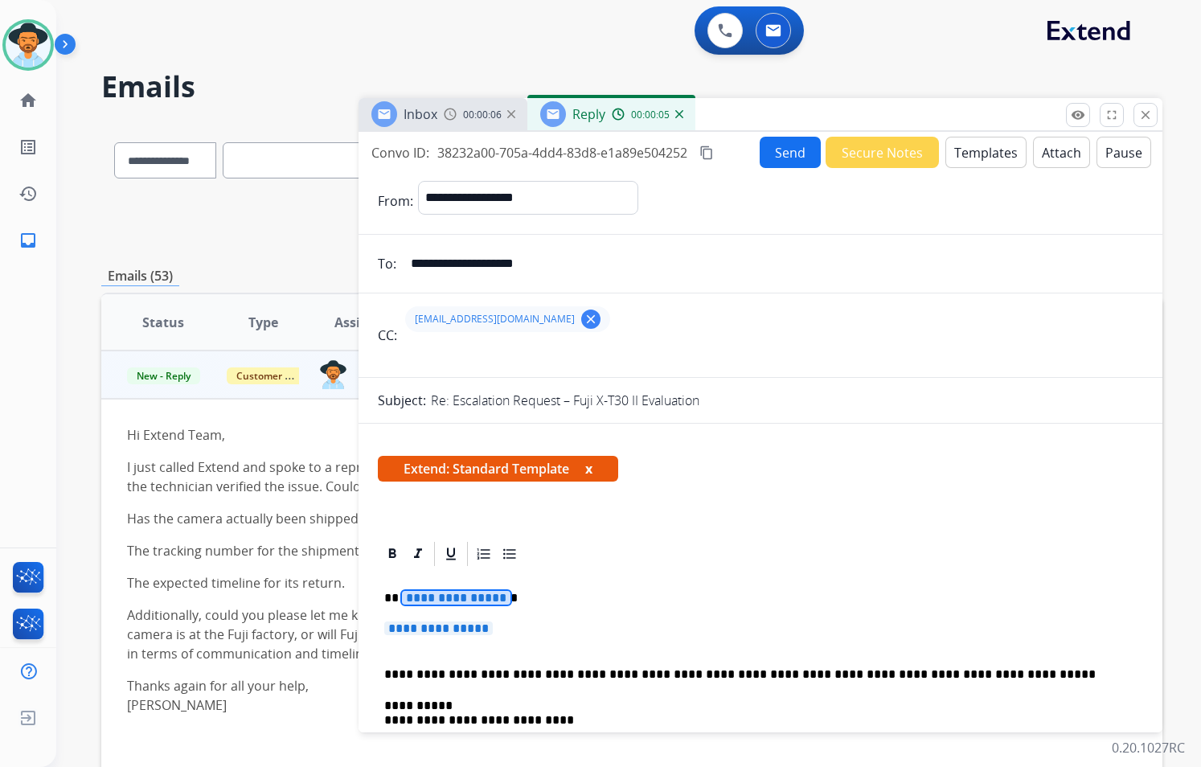
click at [493, 599] on span "**********" at bounding box center [456, 598] width 108 height 14
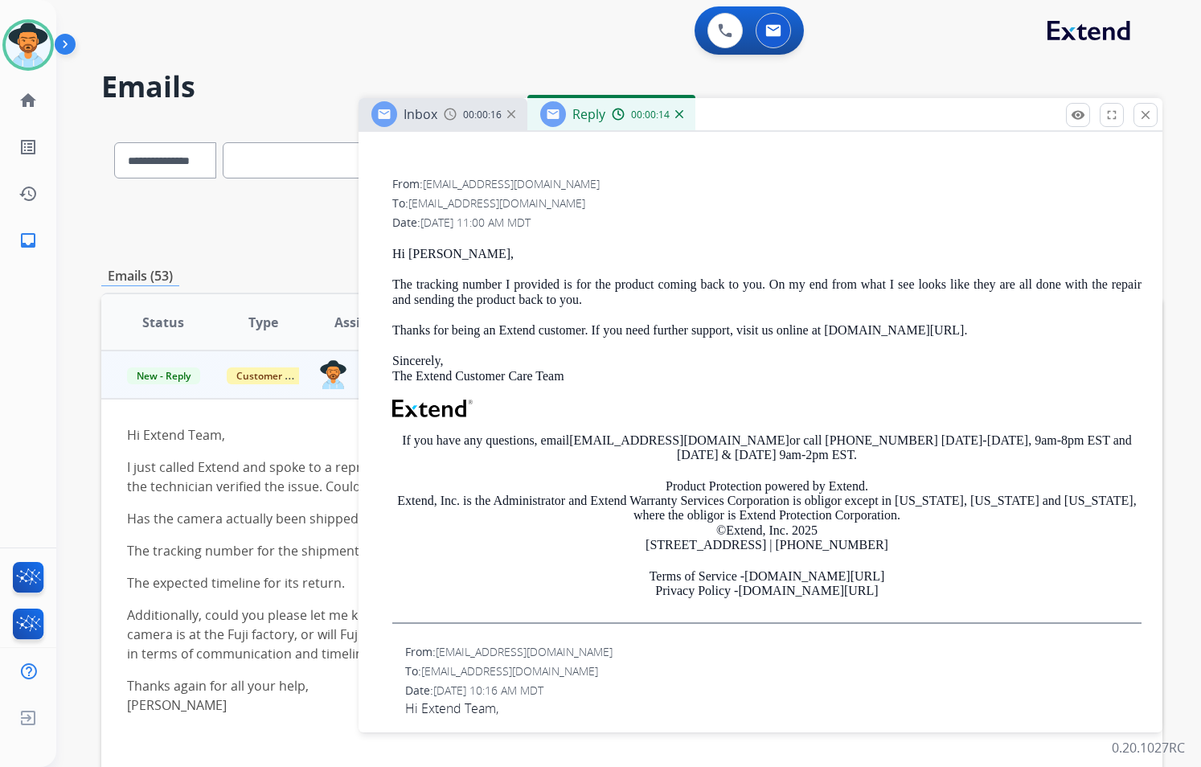
scroll to position [1366, 0]
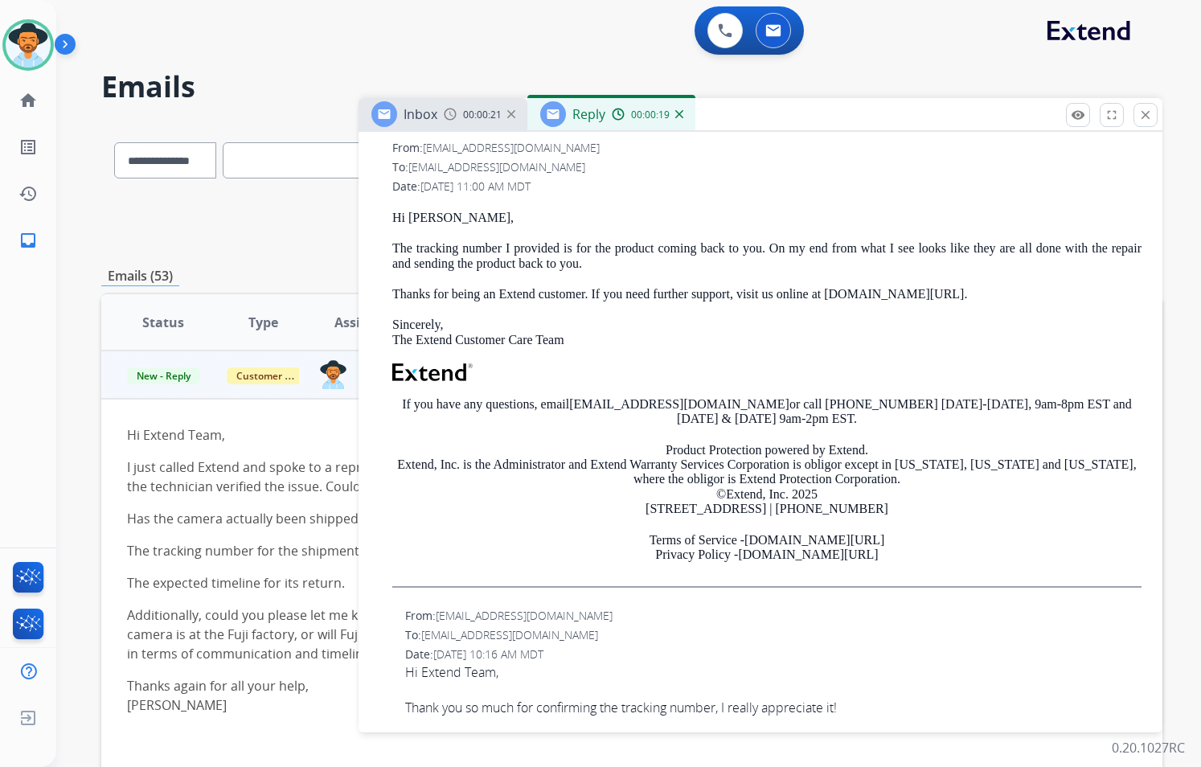
drag, startPoint x: 881, startPoint y: 554, endPoint x: 391, endPoint y: 215, distance: 594.9
click at [391, 215] on div "From: support@extend.com To: carrillomec@gmail.com Date: 10/15/2025 - 11:00 AM …" at bounding box center [760, 370] width 765 height 464
copy div "Hi Maria, The tracking number I provided is for the product coming back to you.…"
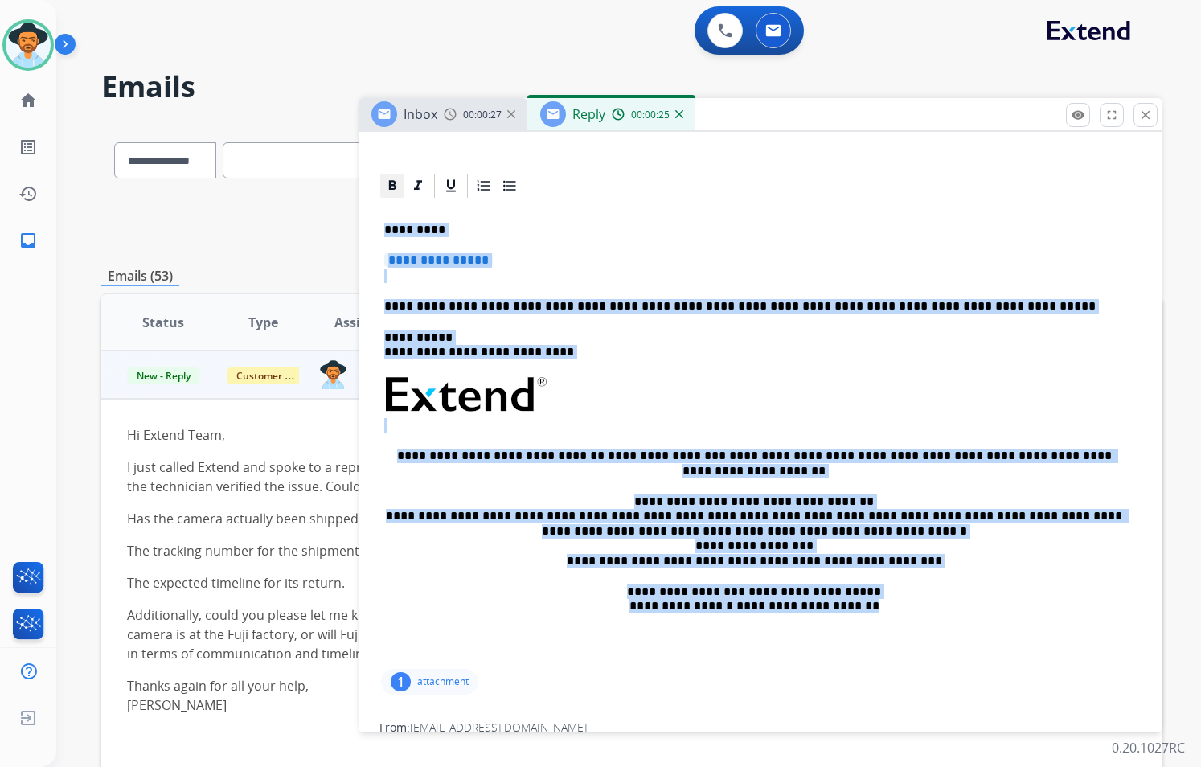
scroll to position [354, 0]
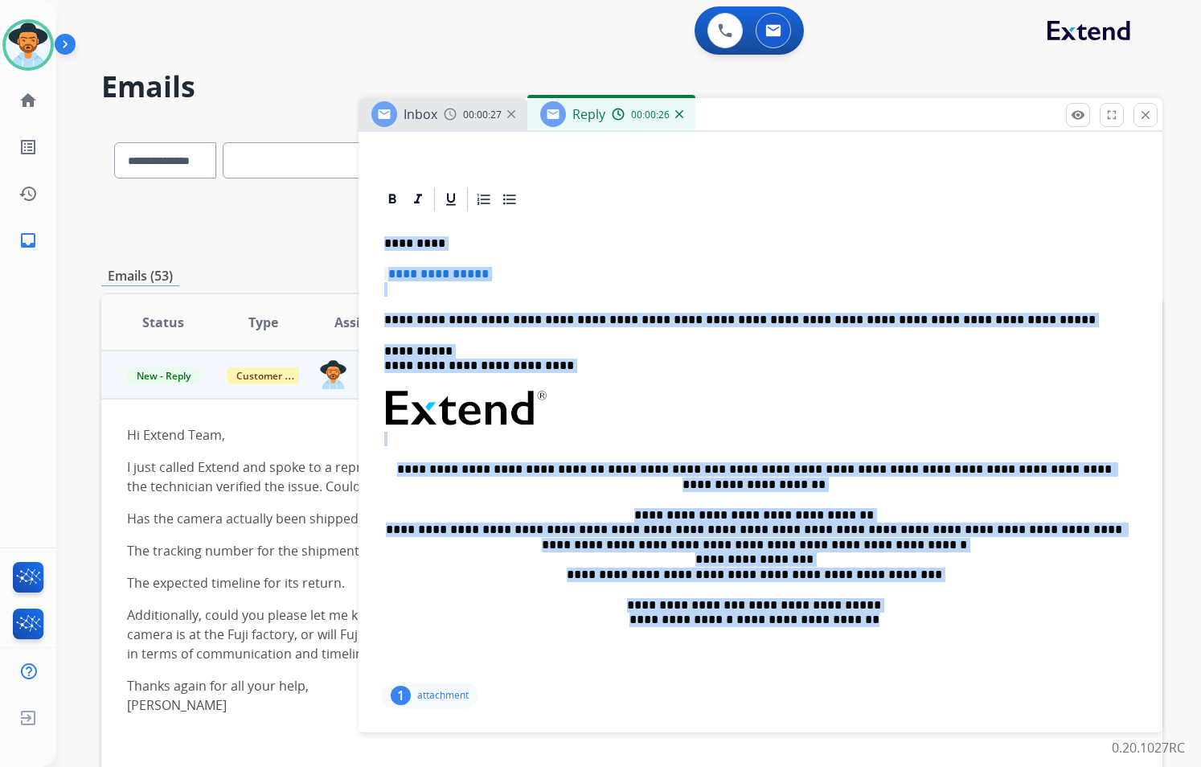
drag, startPoint x: 881, startPoint y: 497, endPoint x: 383, endPoint y: 243, distance: 559.2
click at [383, 243] on div "**********" at bounding box center [760, 446] width 765 height 465
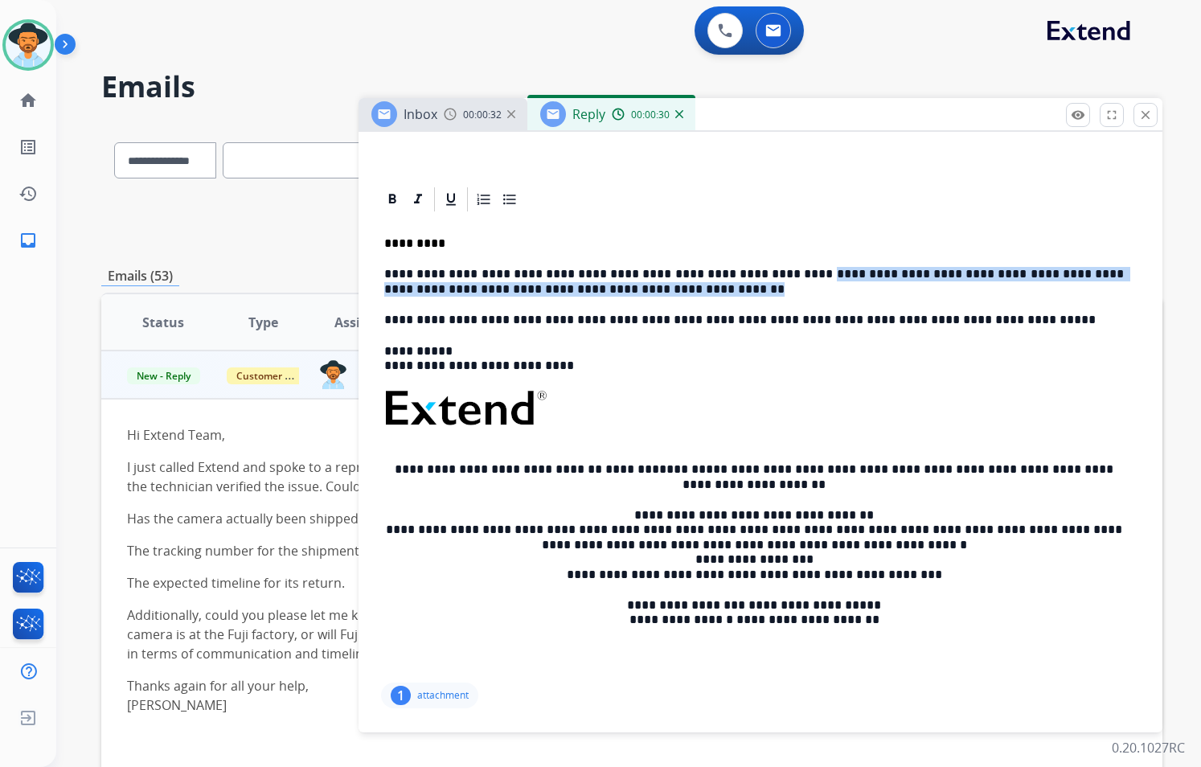
drag, startPoint x: 544, startPoint y: 285, endPoint x: 761, endPoint y: 257, distance: 218.8
click at [758, 257] on div "**********" at bounding box center [760, 446] width 765 height 465
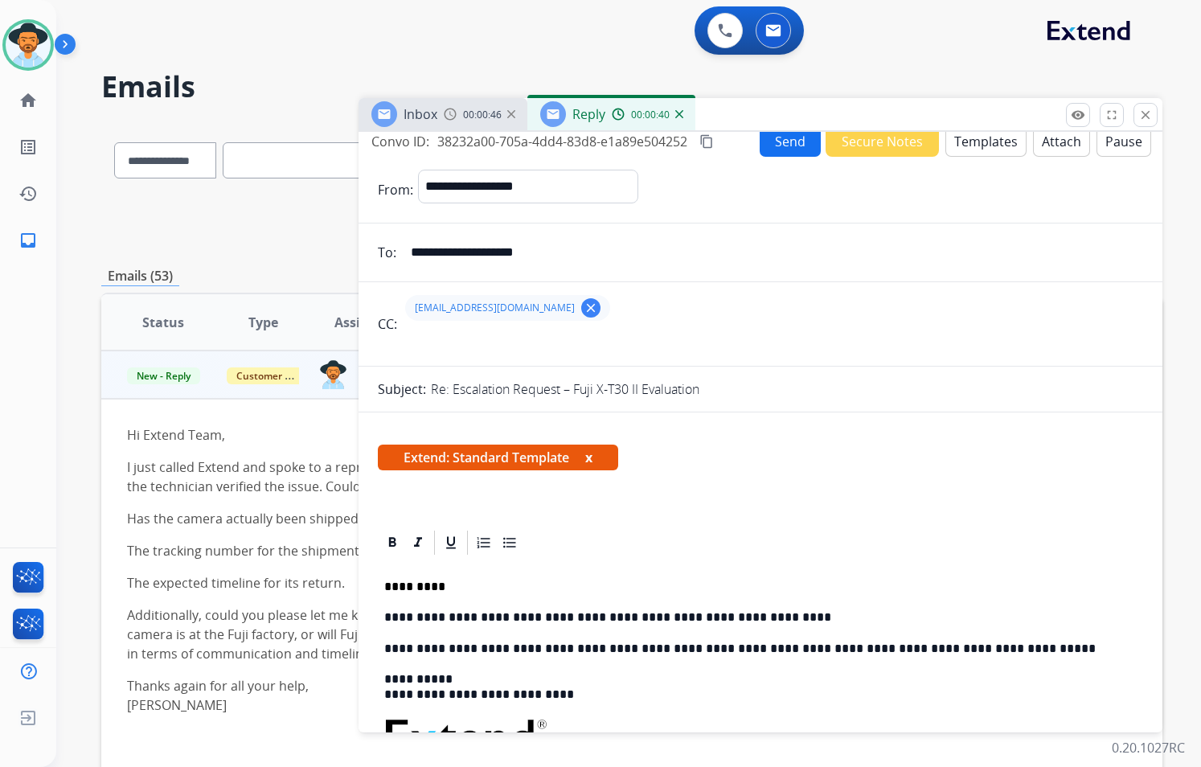
scroll to position [0, 0]
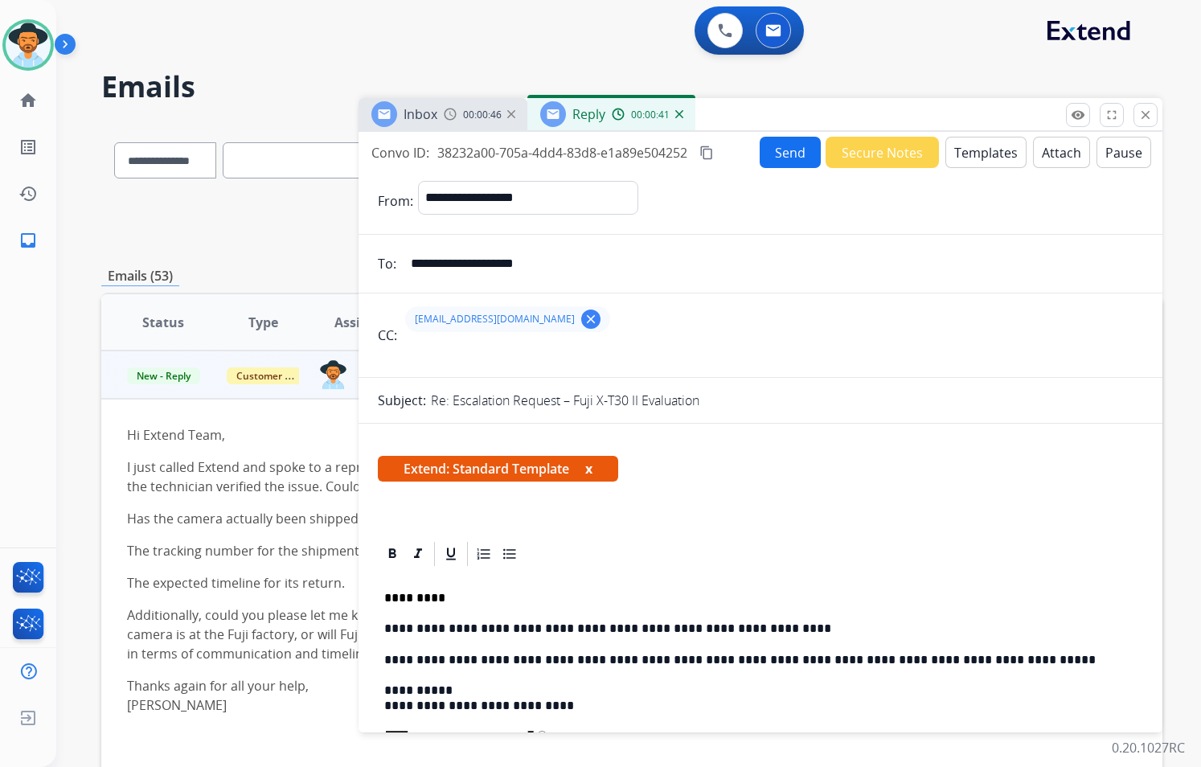
click at [758, 153] on button "Send" at bounding box center [789, 152] width 61 height 31
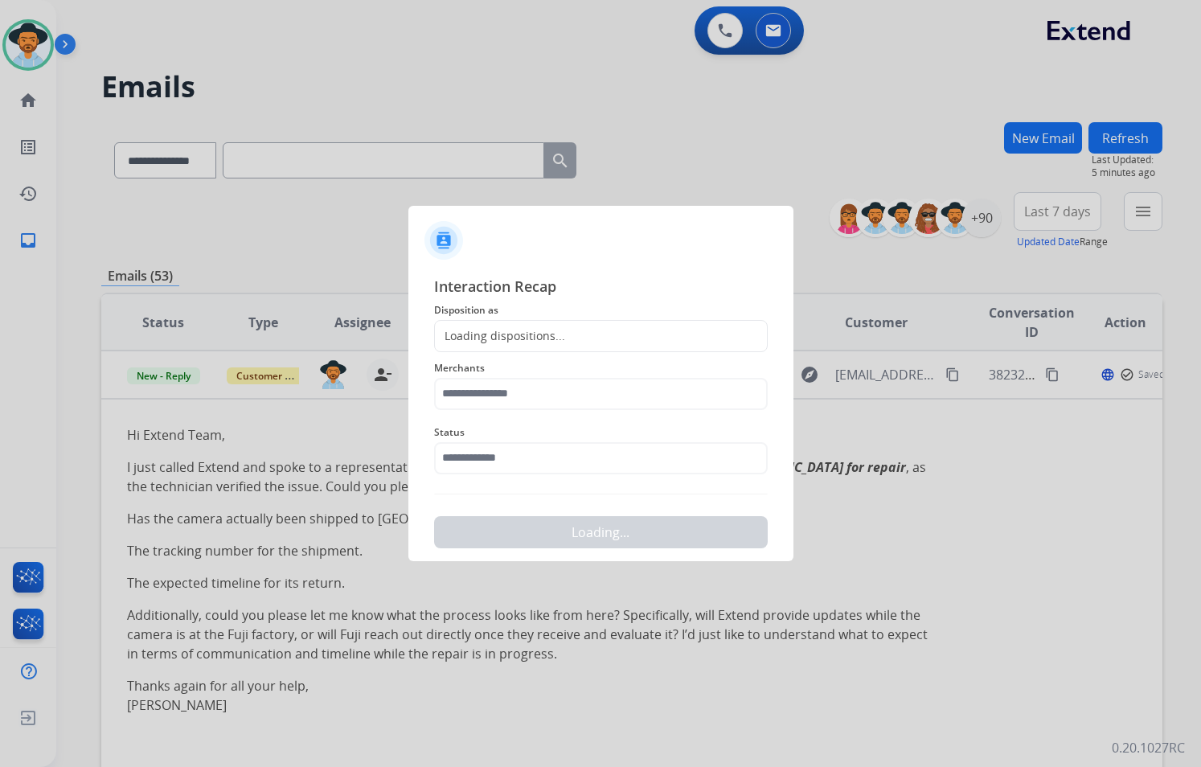
click at [575, 344] on div "Loading dispositions..." at bounding box center [600, 336] width 333 height 32
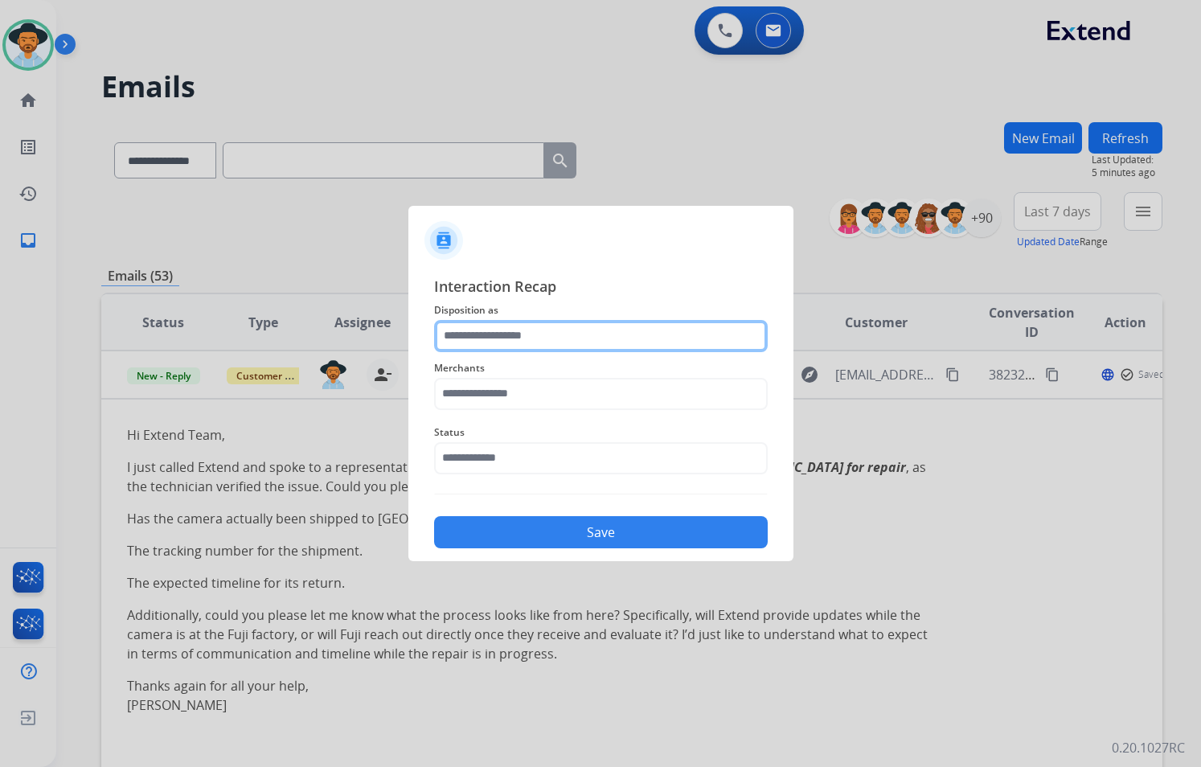
click at [545, 339] on input "text" at bounding box center [600, 336] width 333 height 32
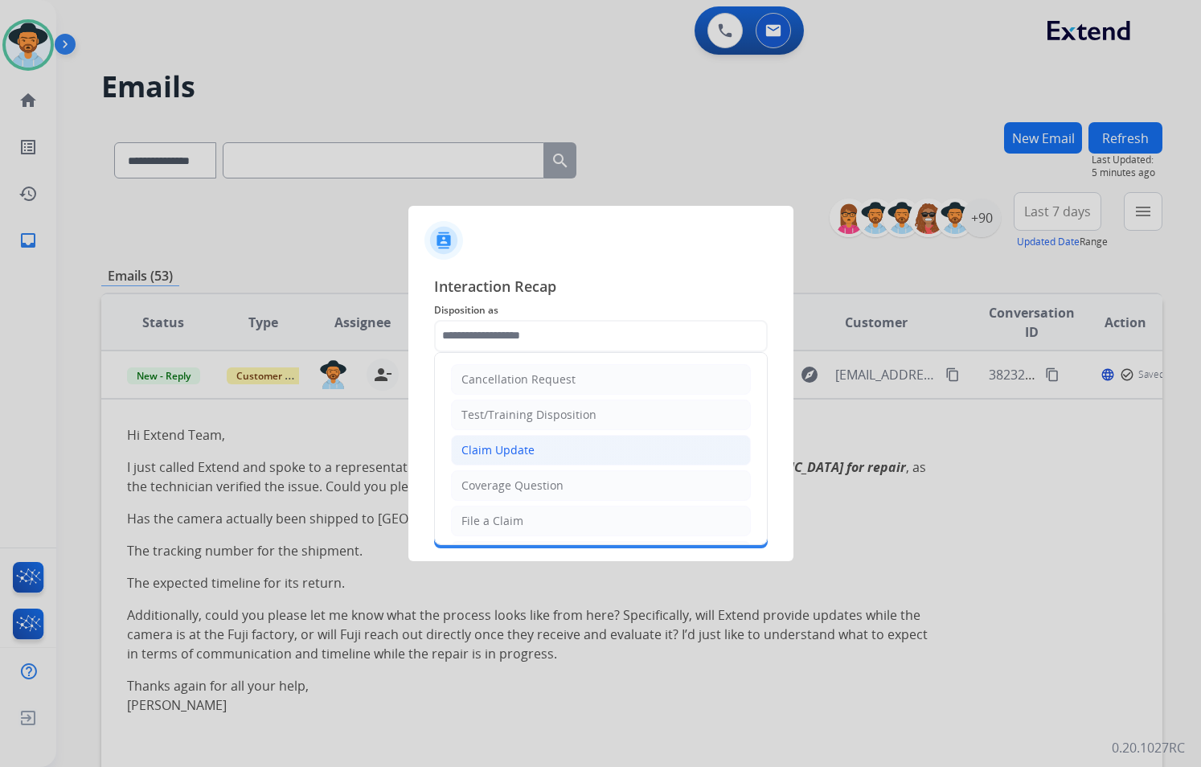
click at [537, 443] on li "Claim Update" at bounding box center [601, 450] width 300 height 31
type input "**********"
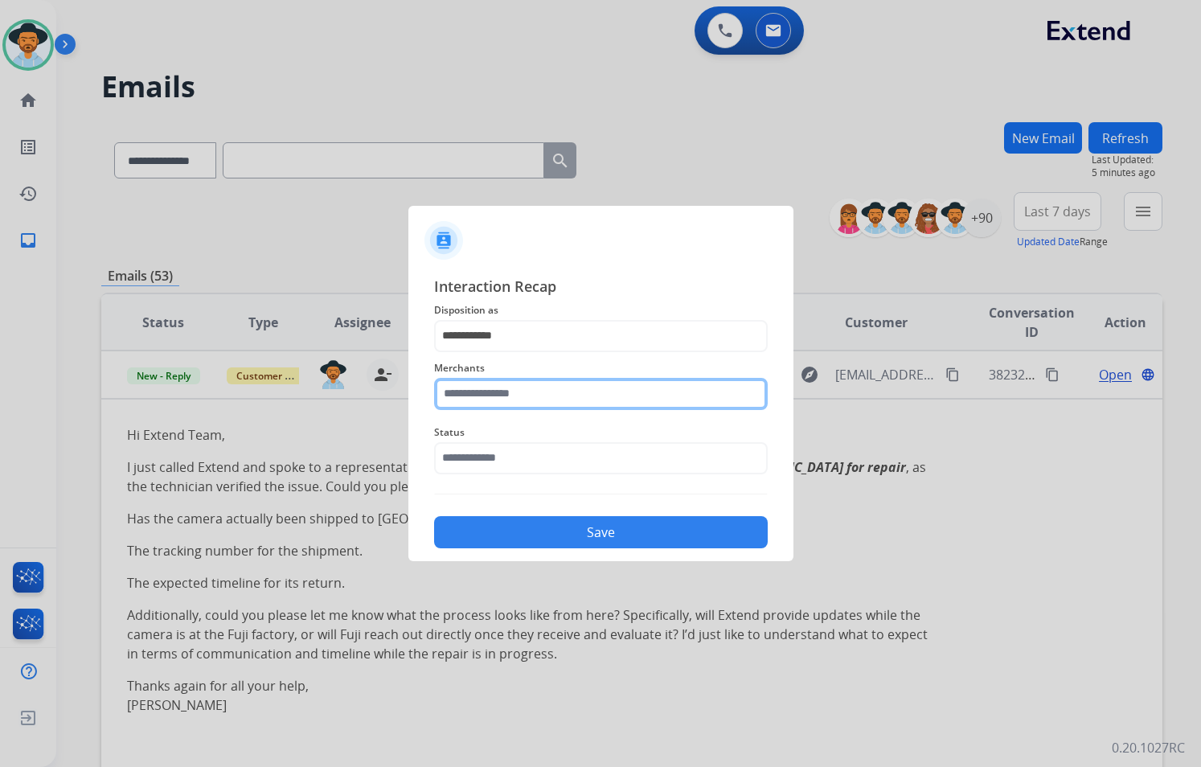
click at [517, 384] on input "text" at bounding box center [600, 394] width 333 height 32
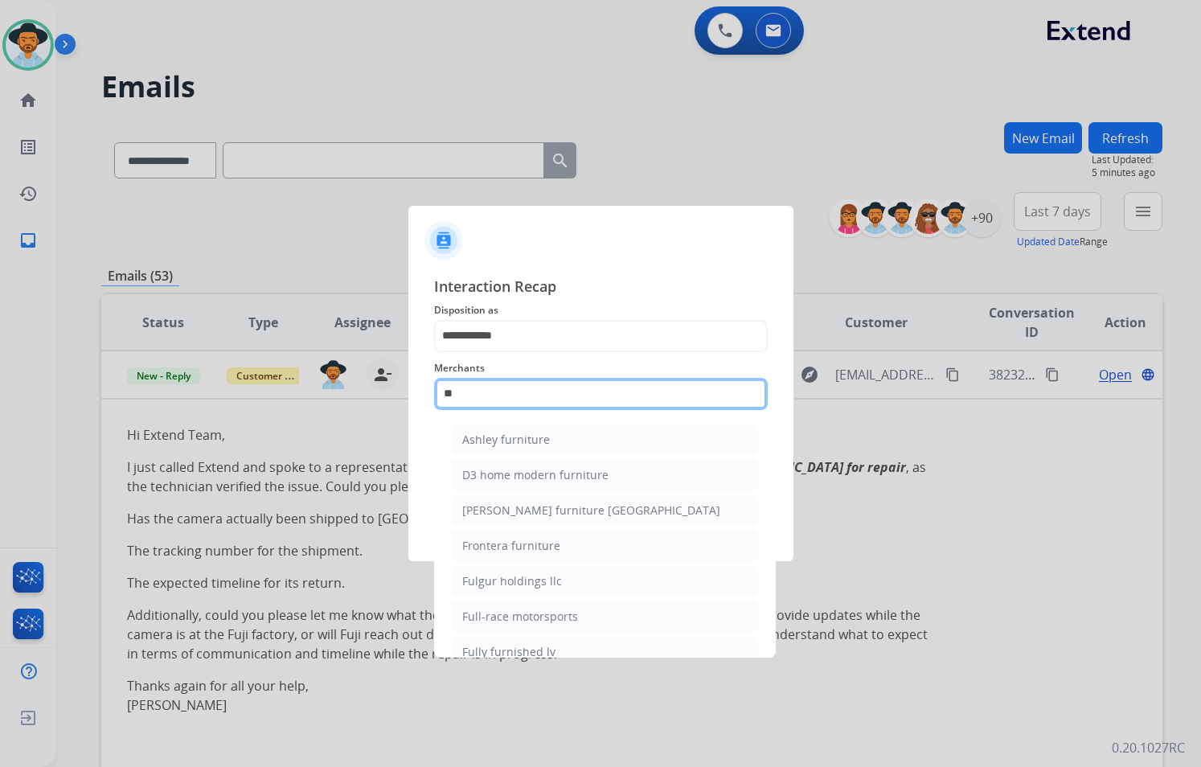
type input "*"
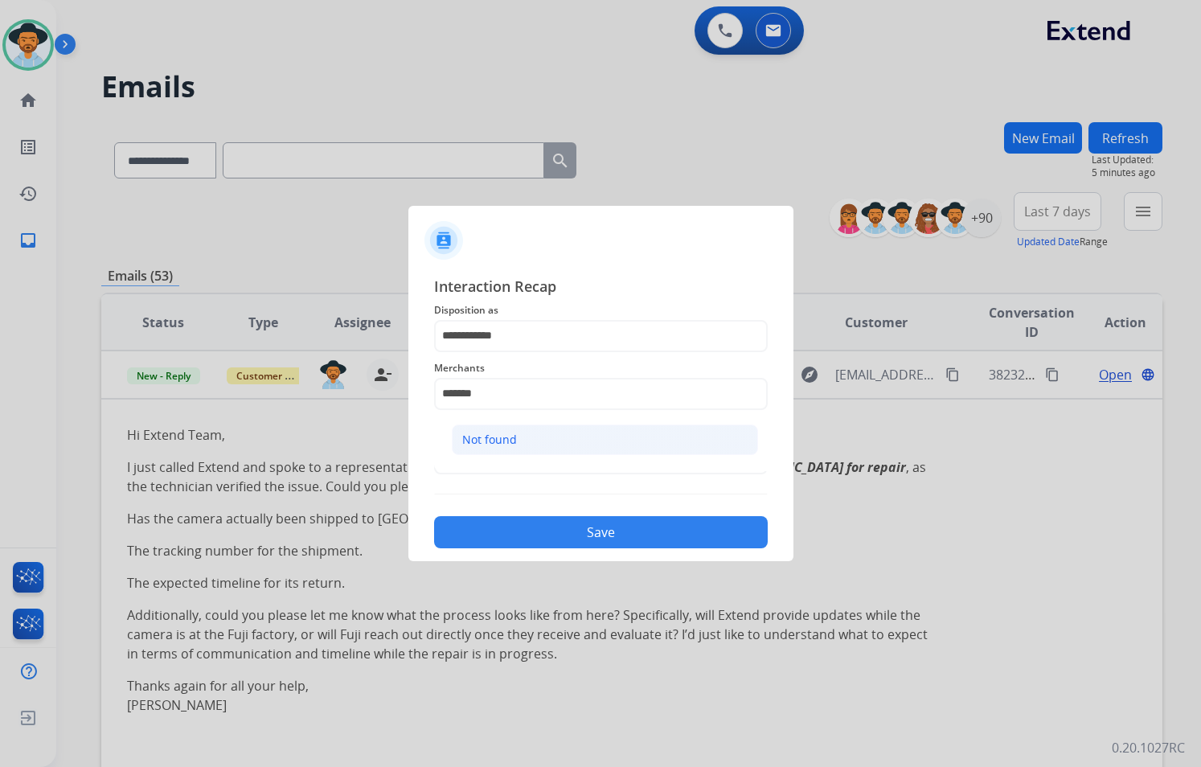
click at [537, 443] on li "Not found" at bounding box center [605, 439] width 306 height 31
type input "*********"
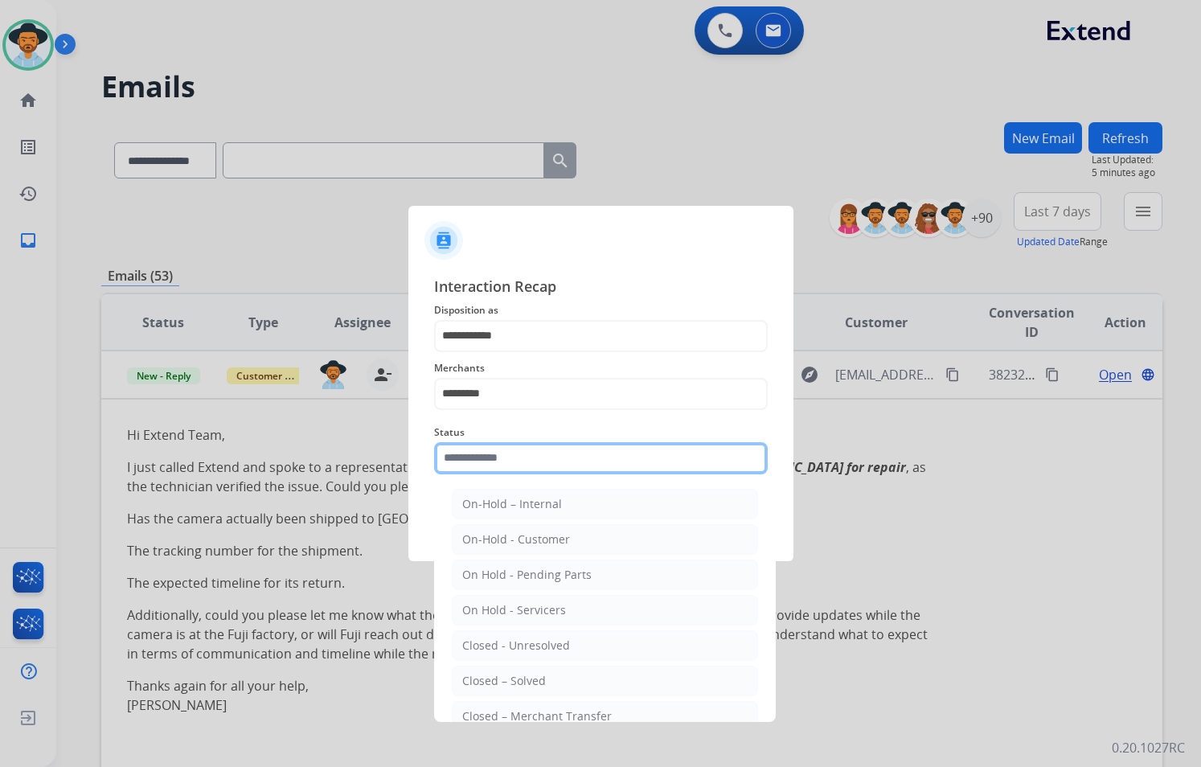
click at [525, 442] on input "text" at bounding box center [600, 458] width 333 height 32
click at [544, 684] on li "Closed – Solved" at bounding box center [605, 680] width 306 height 31
type input "**********"
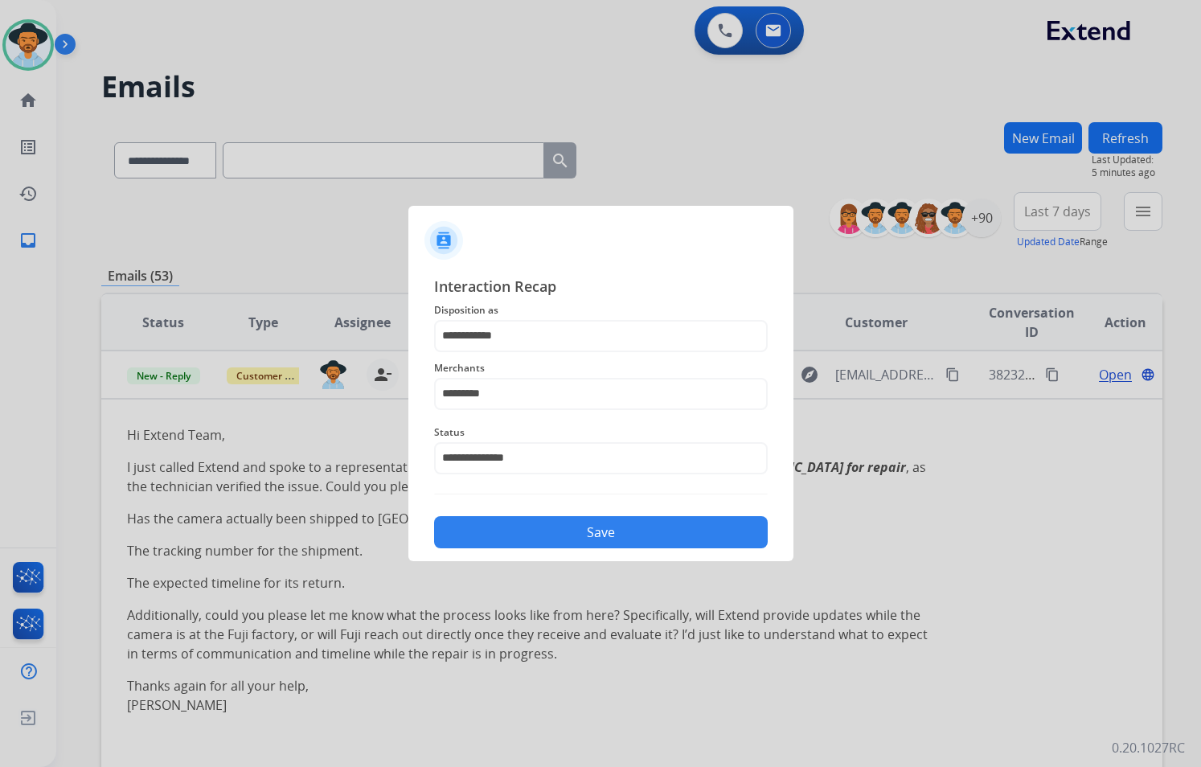
click at [615, 537] on button "Save" at bounding box center [600, 532] width 333 height 32
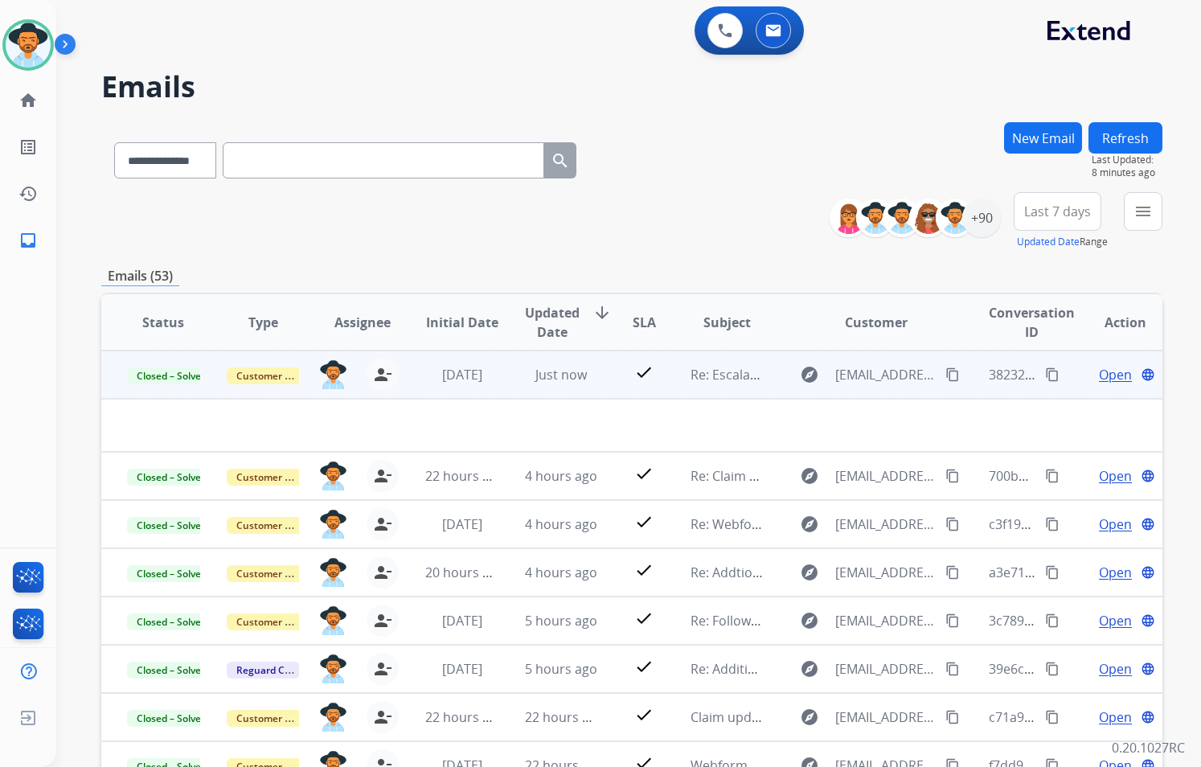
click at [624, 387] on td "check" at bounding box center [632, 374] width 67 height 48
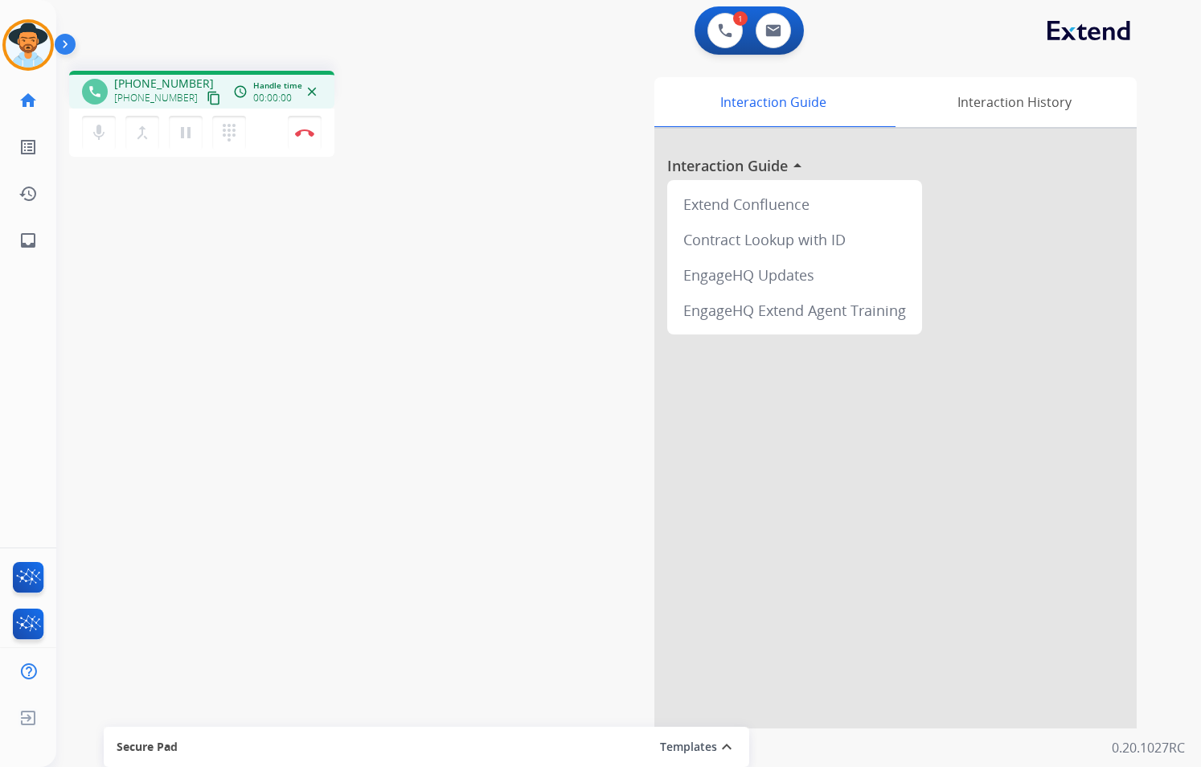
click at [207, 93] on mat-icon "content_copy" at bounding box center [214, 98] width 14 height 14
click at [304, 137] on button "Disconnect" at bounding box center [305, 133] width 34 height 34
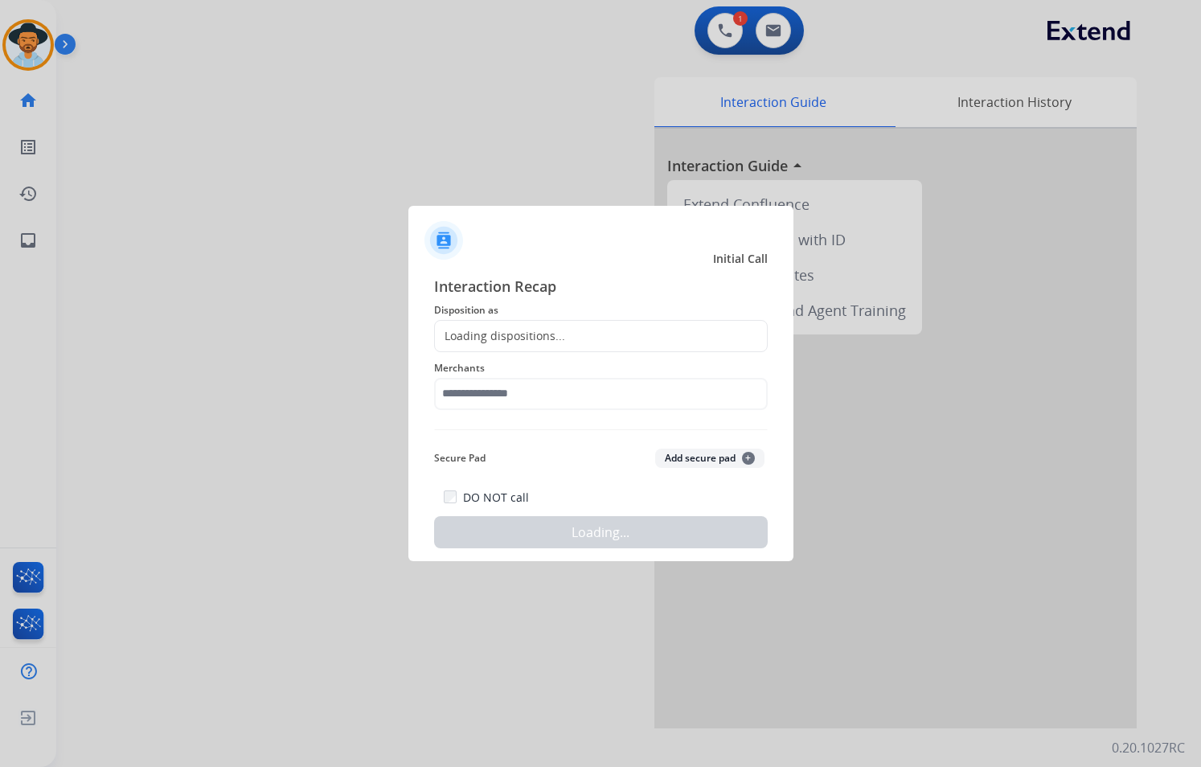
click at [548, 330] on div "Loading dispositions..." at bounding box center [500, 336] width 130 height 16
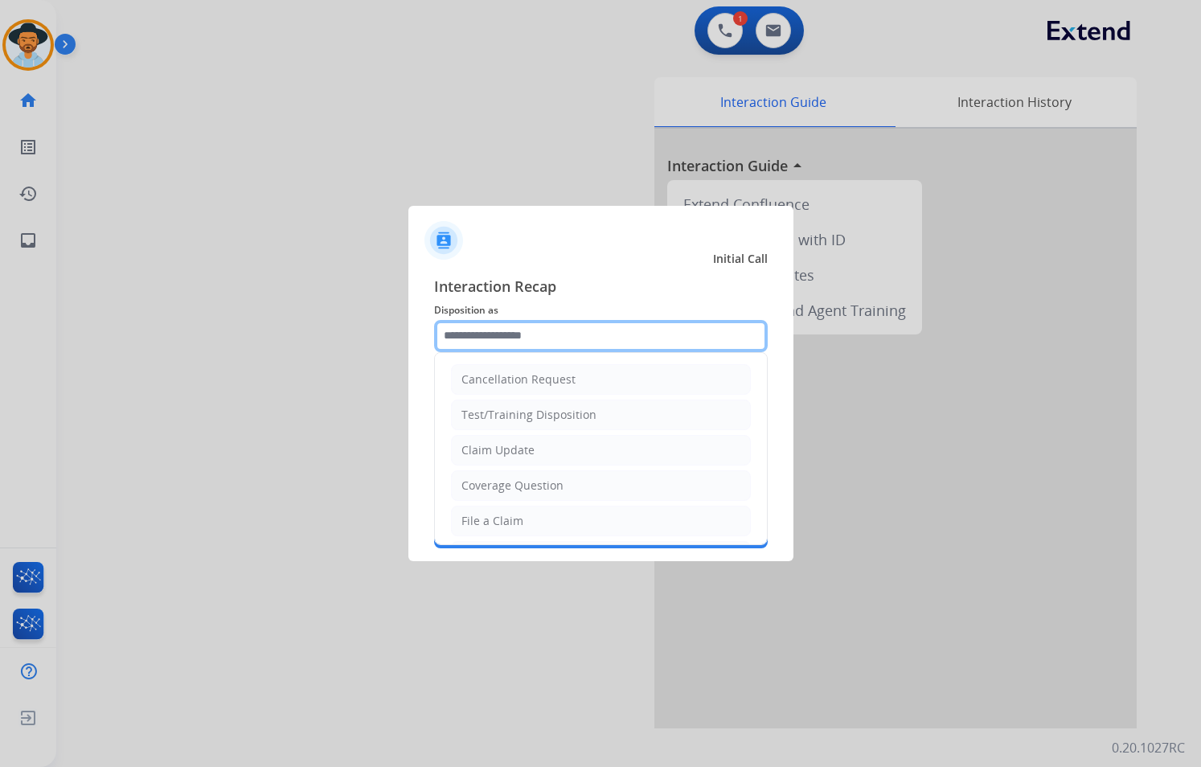
click at [530, 337] on input "text" at bounding box center [600, 336] width 333 height 32
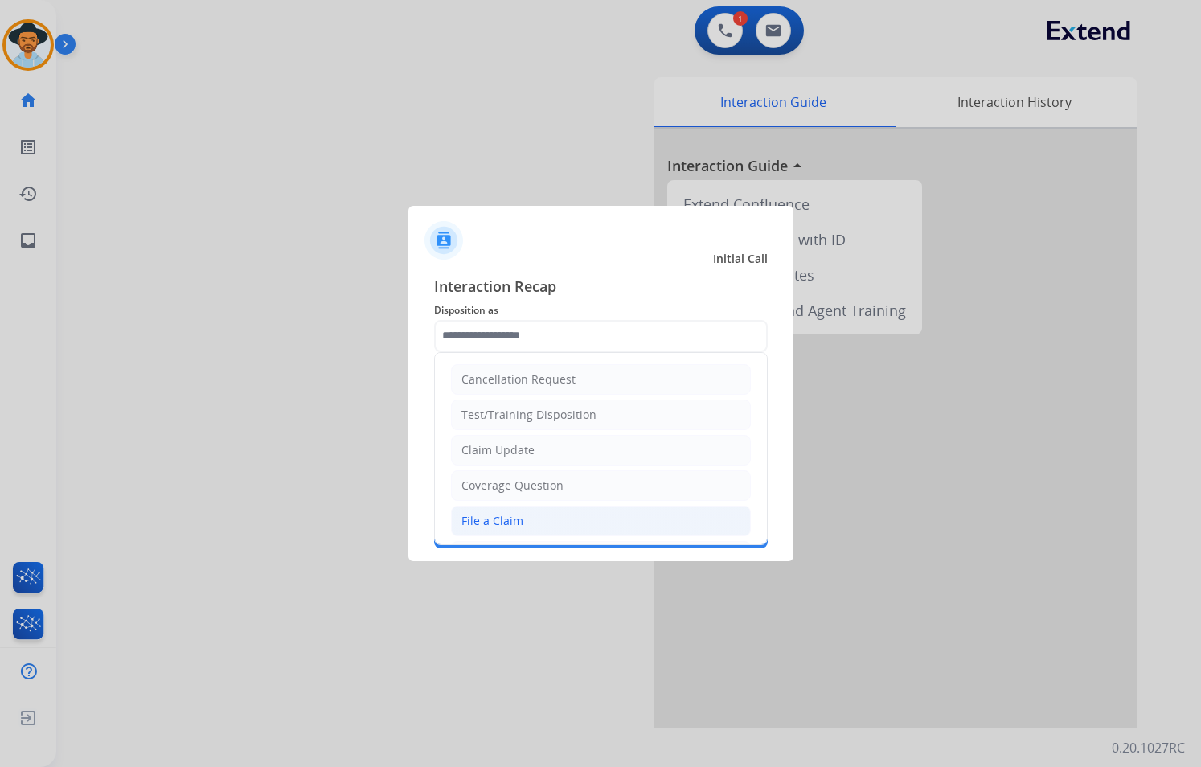
drag, startPoint x: 539, startPoint y: 450, endPoint x: 539, endPoint y: 518, distance: 68.3
click at [539, 518] on ul "Cancellation Request Test/Training Disposition Claim Update Coverage Question F…" at bounding box center [601, 574] width 332 height 442
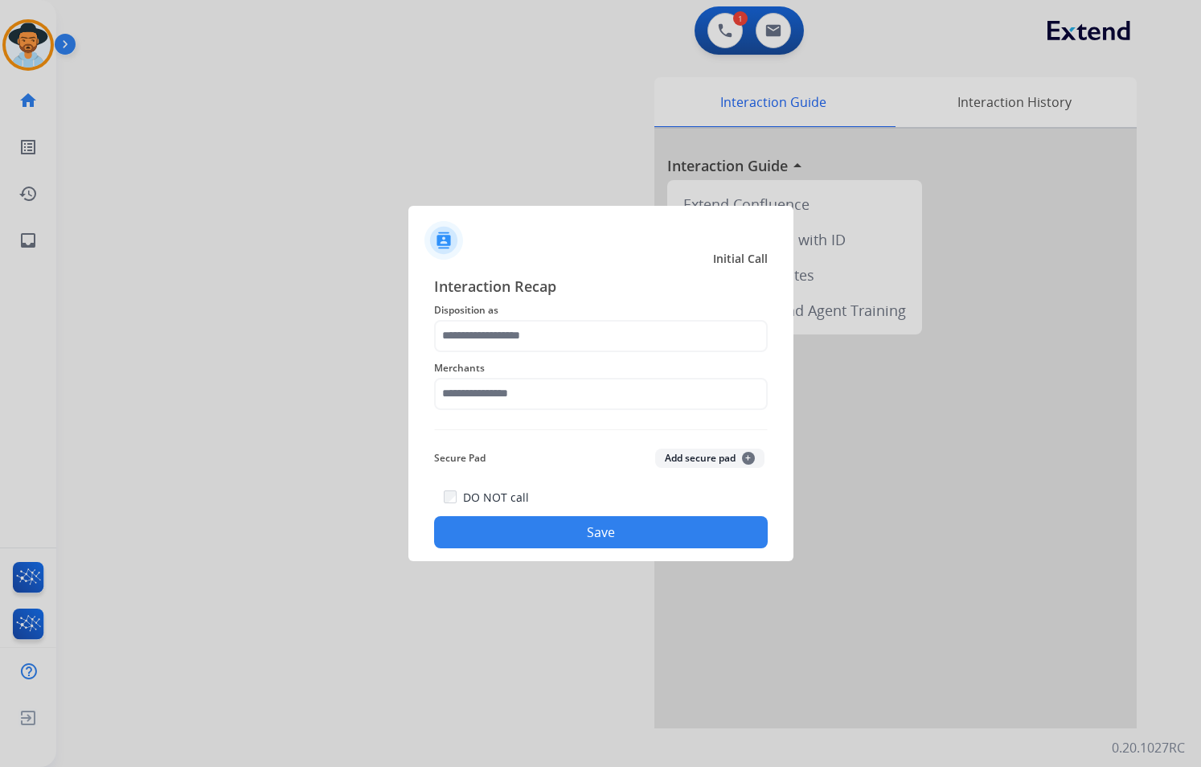
click at [539, 518] on button "Save" at bounding box center [600, 532] width 333 height 32
click at [547, 355] on div "Merchants" at bounding box center [600, 384] width 333 height 64
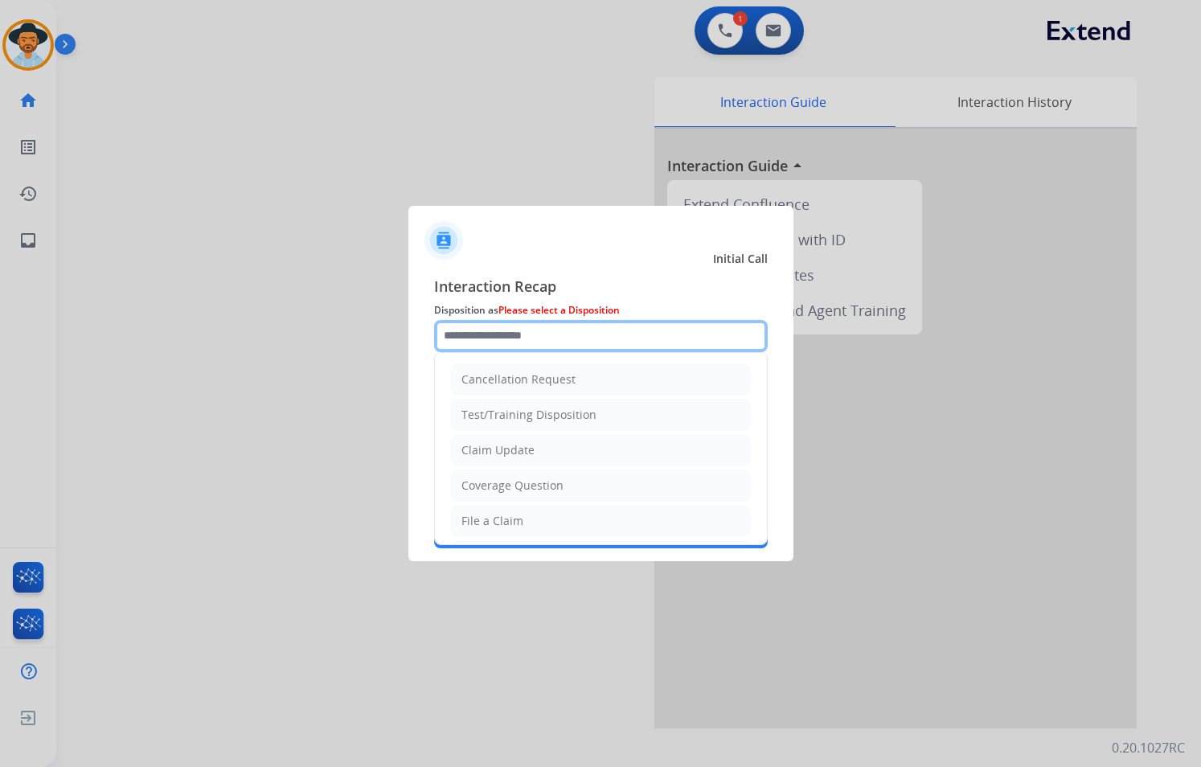
click at [547, 341] on input "text" at bounding box center [600, 336] width 333 height 32
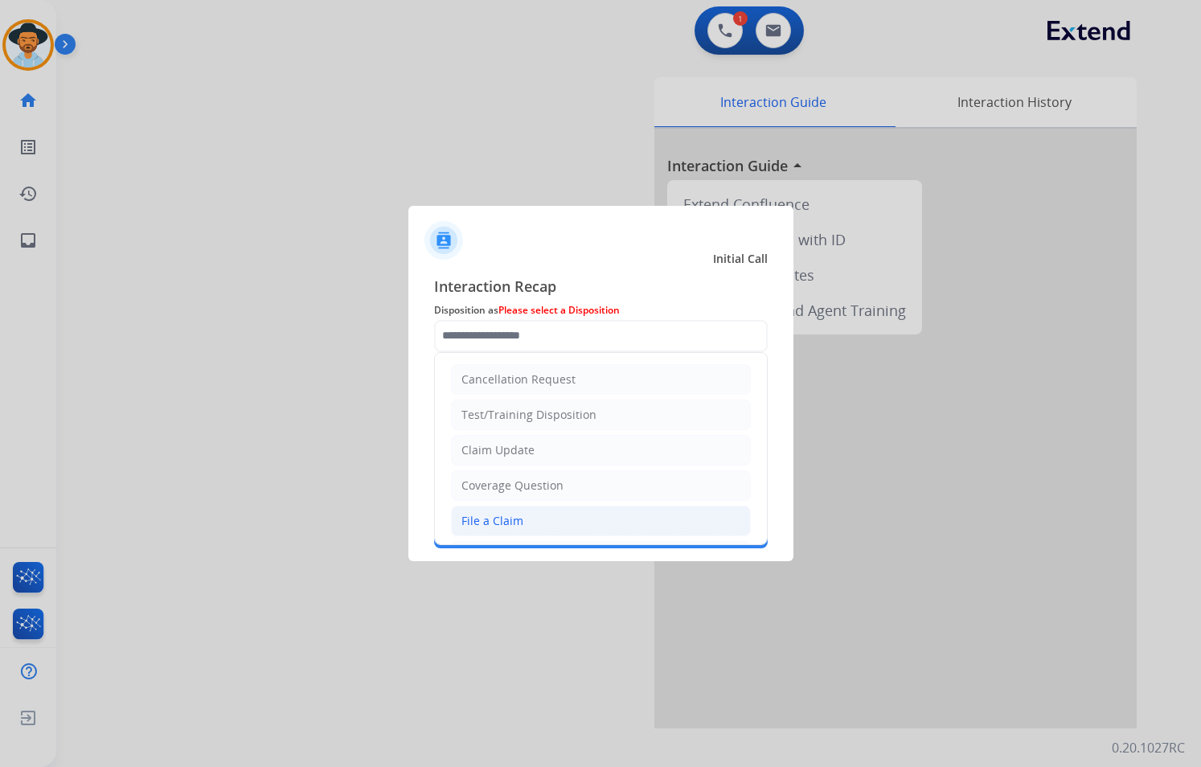
click at [533, 527] on li "File a Claim" at bounding box center [601, 520] width 300 height 31
type input "**********"
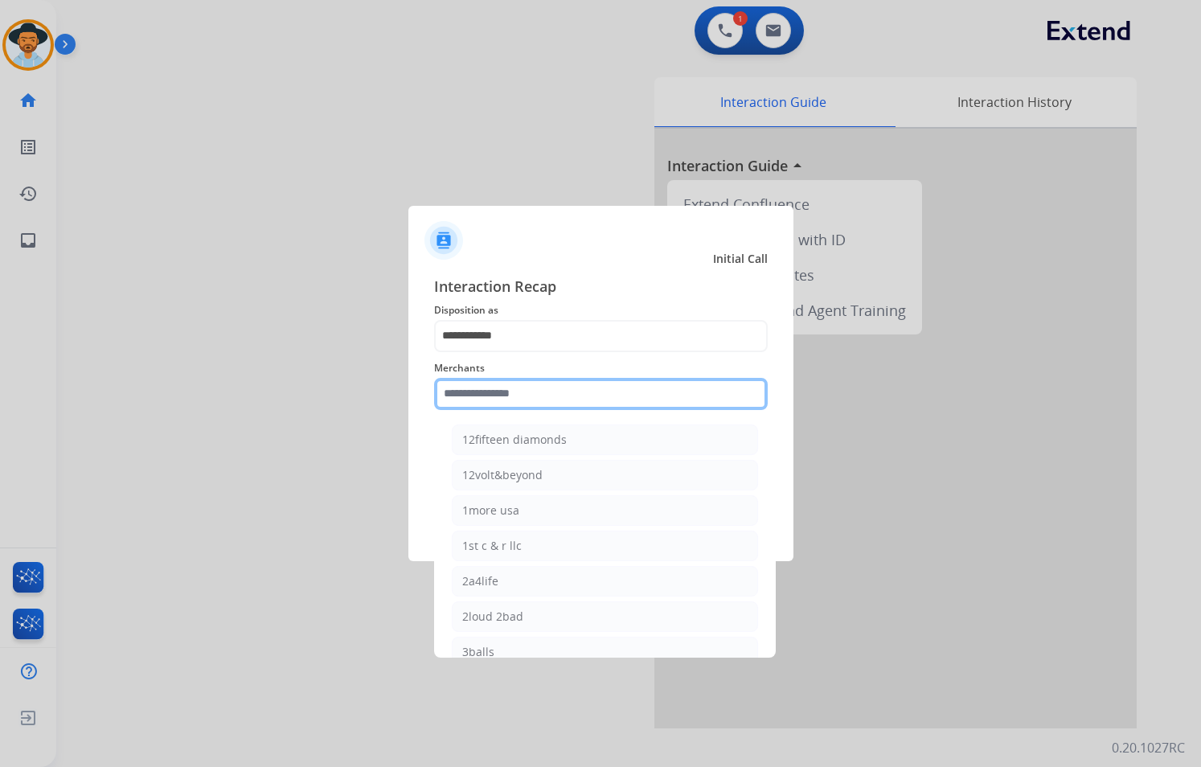
click at [538, 392] on input "text" at bounding box center [600, 394] width 333 height 32
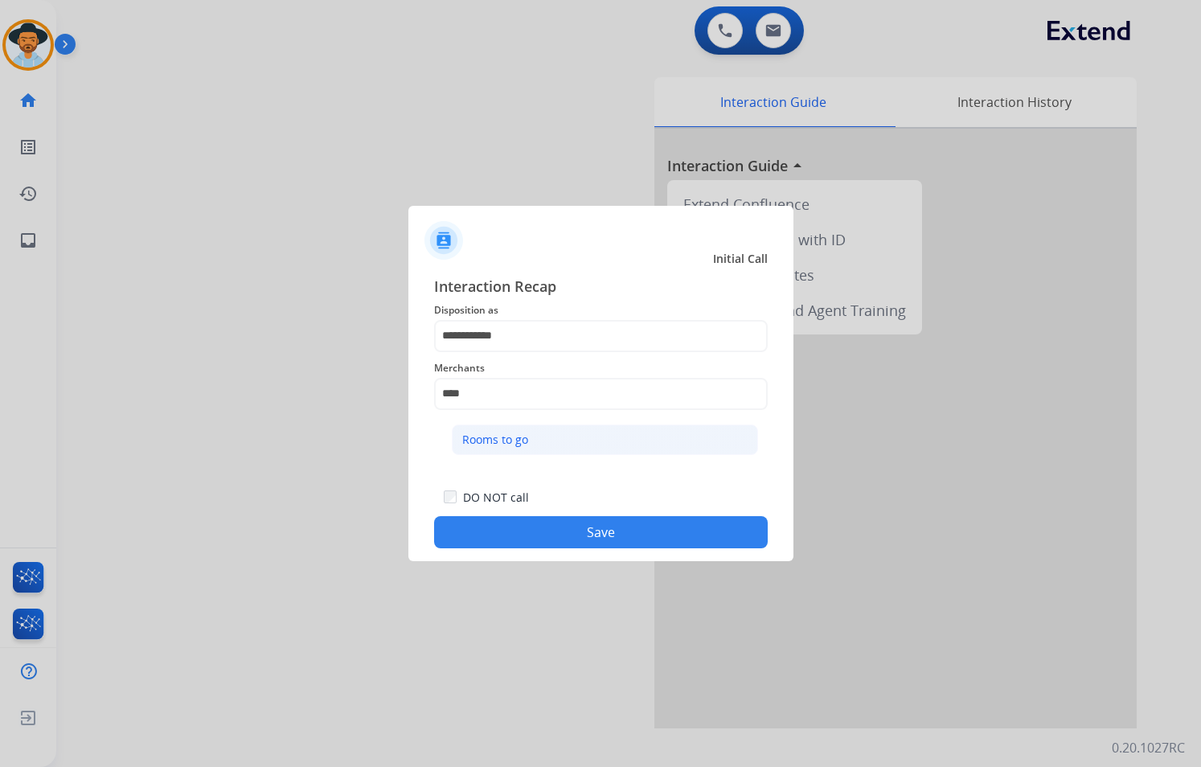
drag, startPoint x: 522, startPoint y: 438, endPoint x: 550, endPoint y: 512, distance: 79.4
click at [522, 438] on div "Rooms to go" at bounding box center [495, 440] width 66 height 16
type input "**********"
click at [562, 528] on button "Save" at bounding box center [600, 532] width 333 height 32
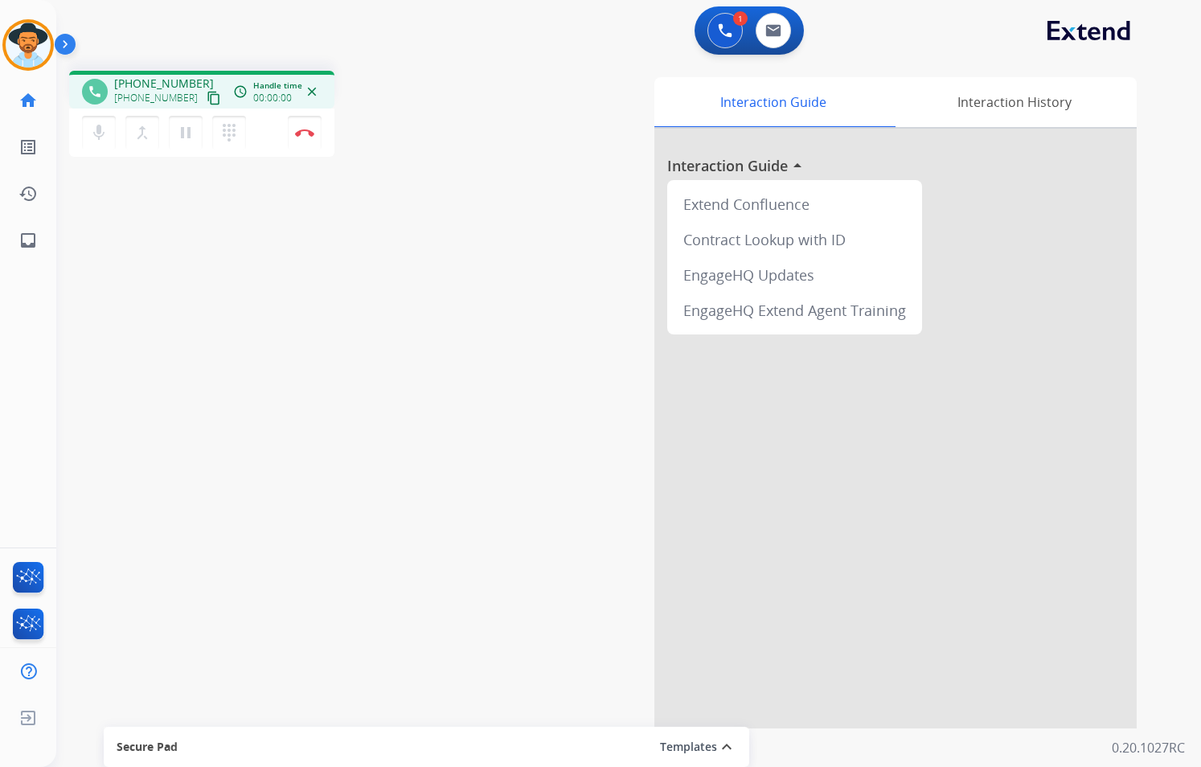
click at [207, 97] on mat-icon "content_copy" at bounding box center [214, 98] width 14 height 14
click at [186, 136] on mat-icon "pause" at bounding box center [185, 132] width 19 height 19
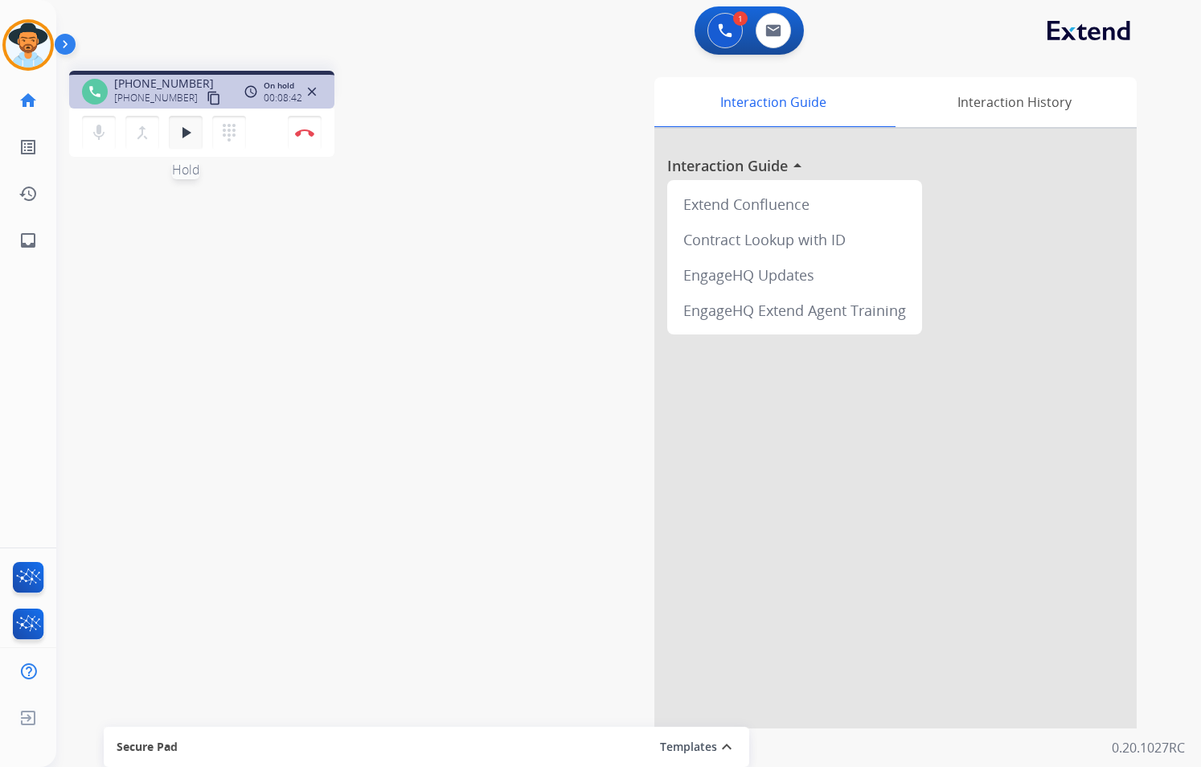
click at [179, 137] on mat-icon "play_arrow" at bounding box center [185, 132] width 19 height 19
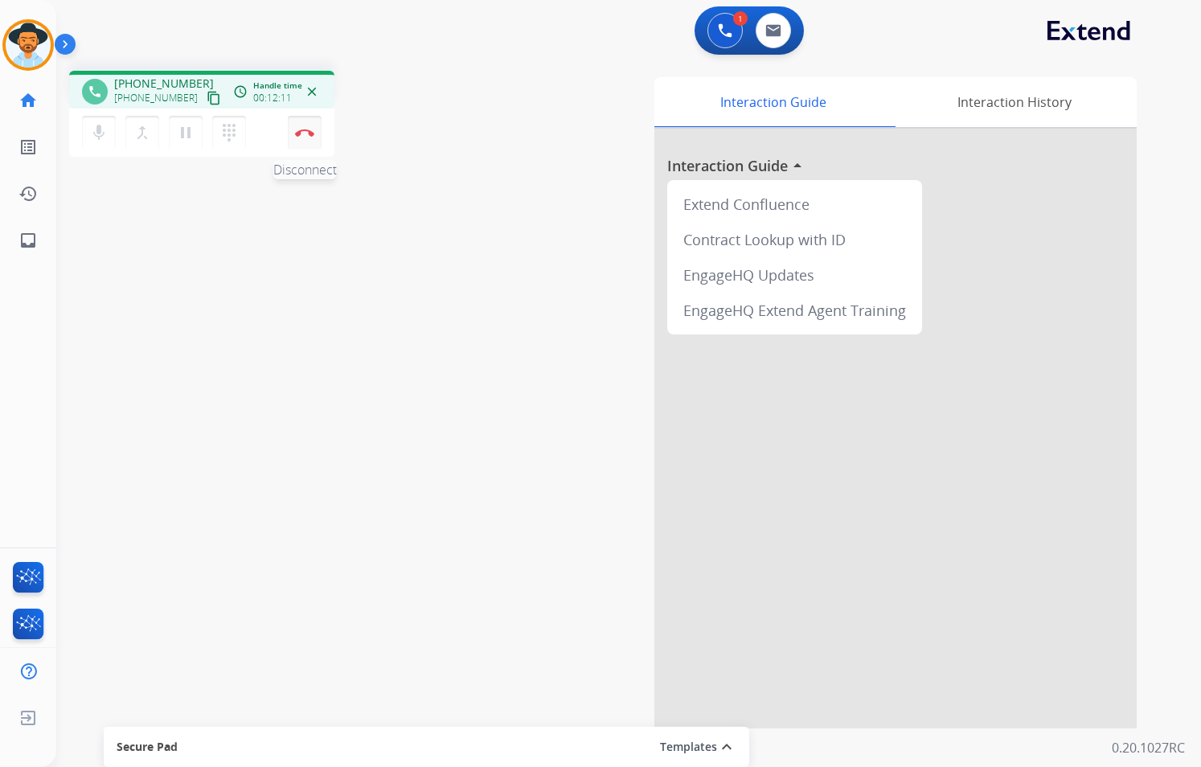
click at [305, 134] on img at bounding box center [304, 133] width 19 height 8
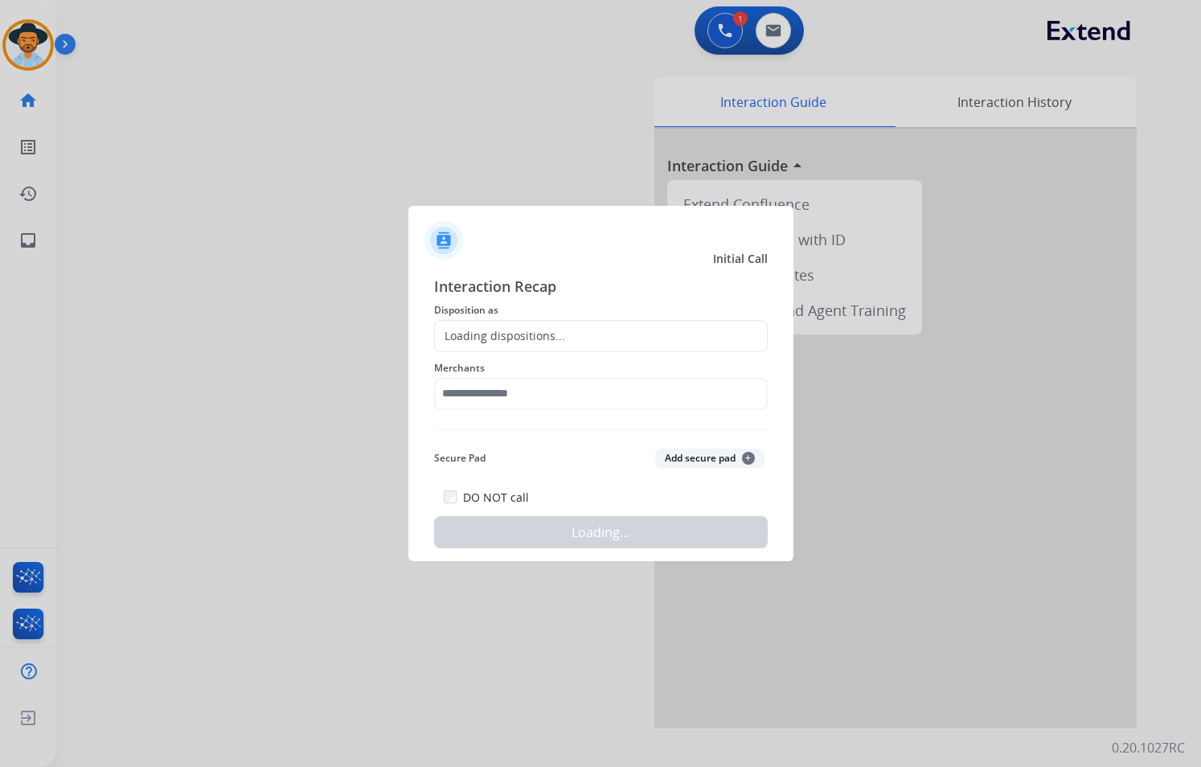
click at [612, 328] on div "Loading dispositions..." at bounding box center [600, 336] width 333 height 32
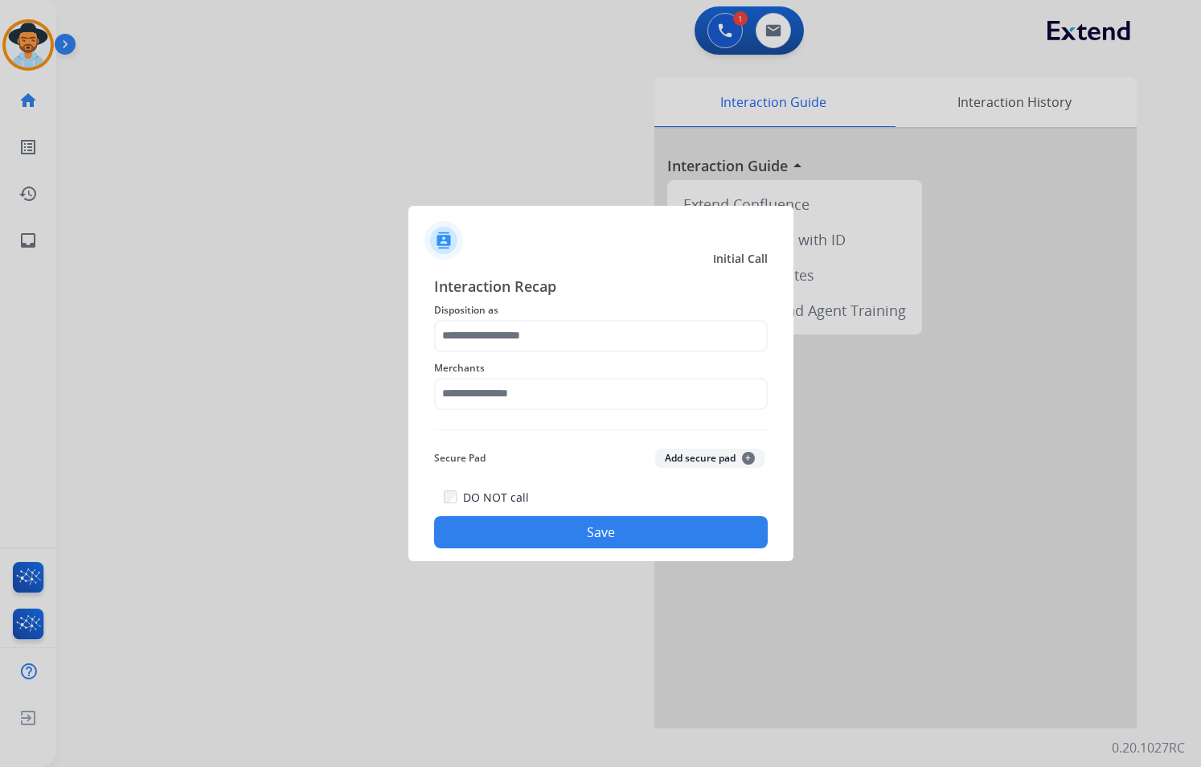
click at [555, 298] on span "Interaction Recap" at bounding box center [600, 288] width 333 height 26
click at [562, 348] on input "text" at bounding box center [600, 336] width 333 height 32
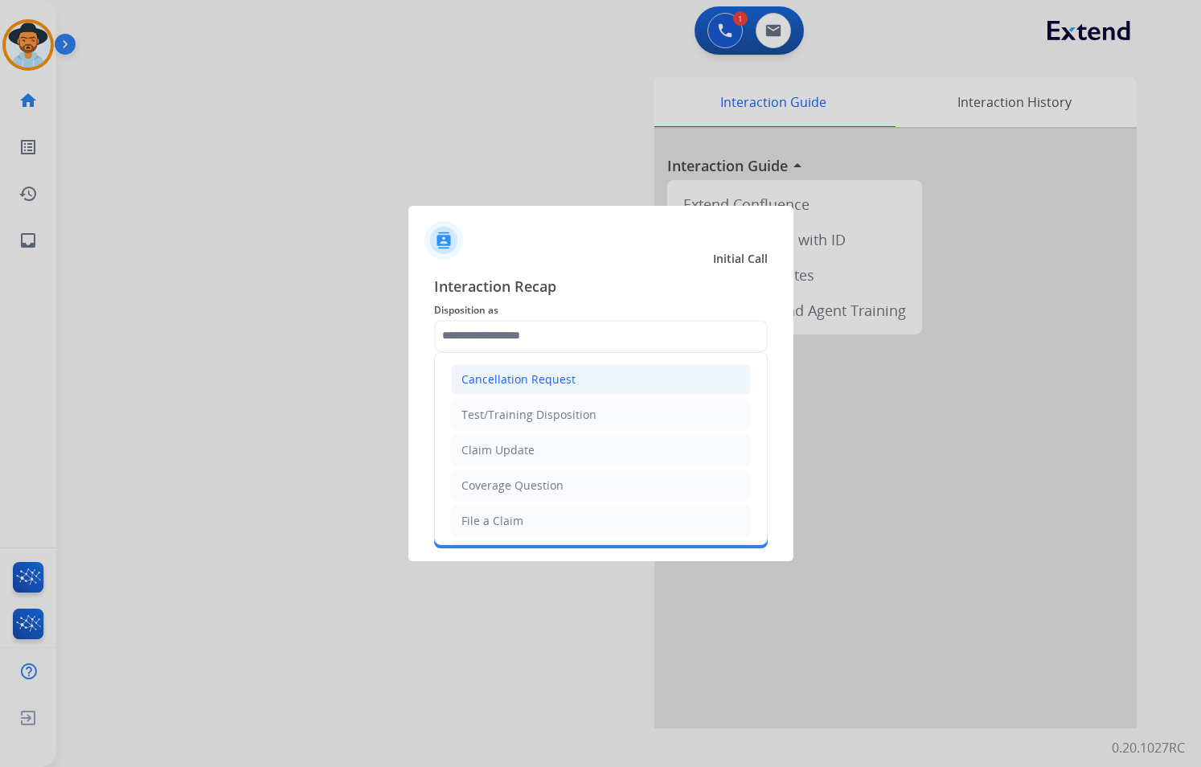
click at [568, 381] on div "Cancellation Request" at bounding box center [518, 379] width 114 height 16
type input "**********"
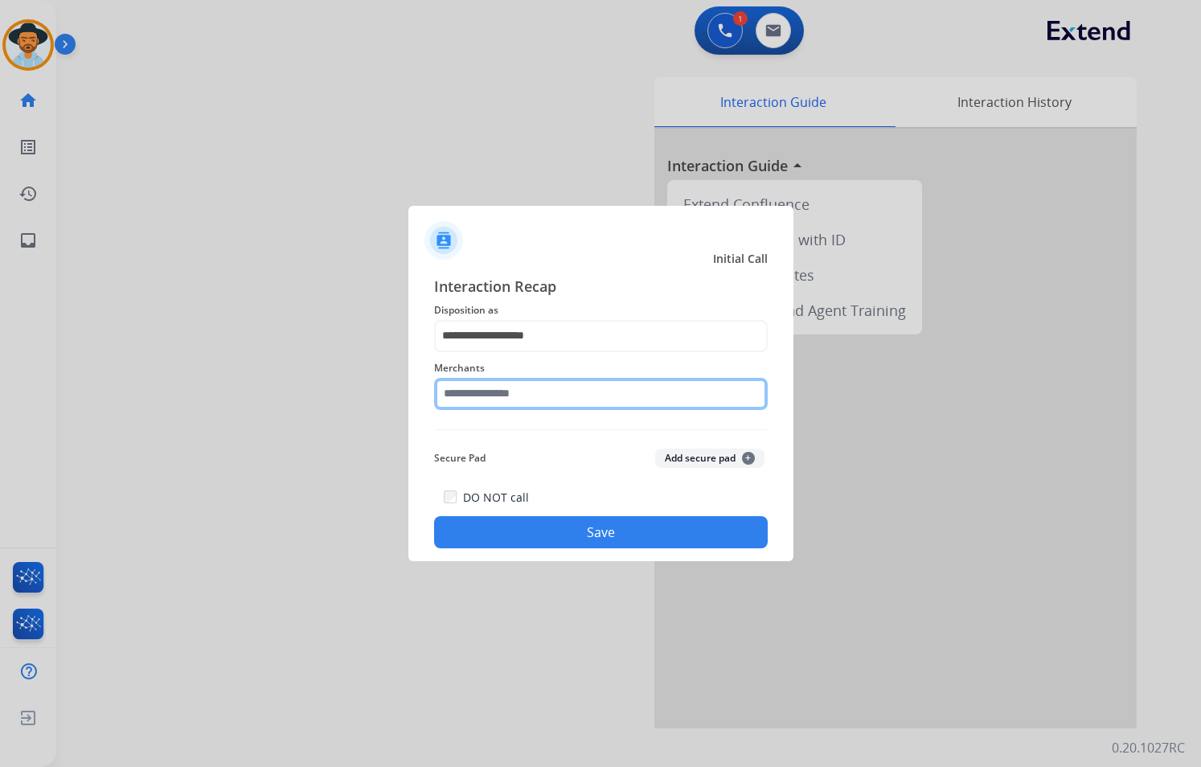
click at [522, 387] on input "text" at bounding box center [600, 394] width 333 height 32
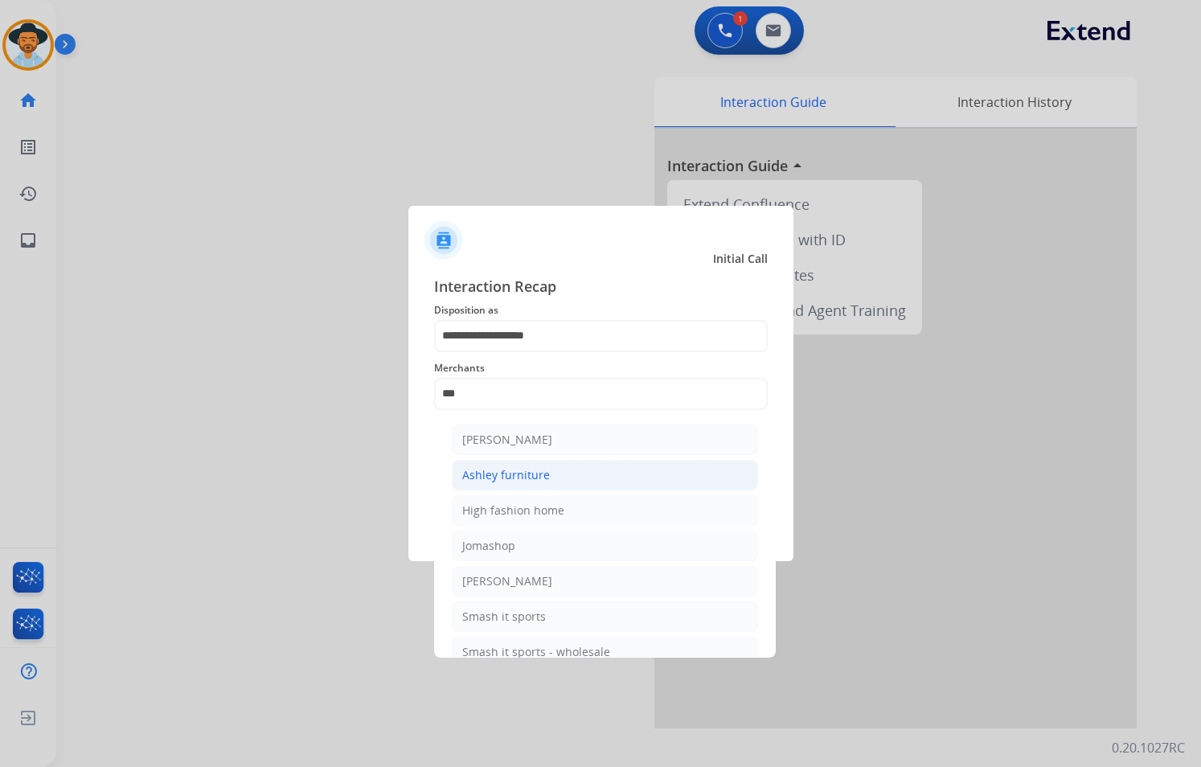
click at [549, 477] on li "Ashley furniture" at bounding box center [605, 475] width 306 height 31
type input "**********"
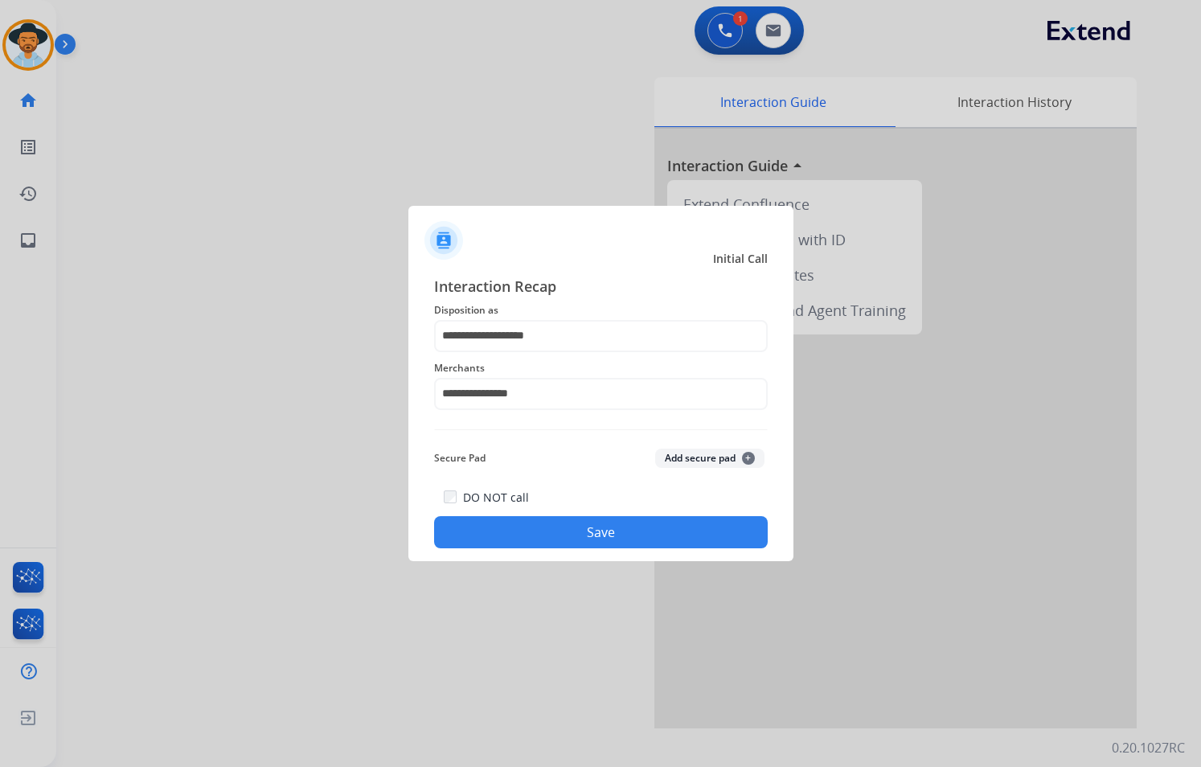
click at [568, 521] on button "Save" at bounding box center [600, 532] width 333 height 32
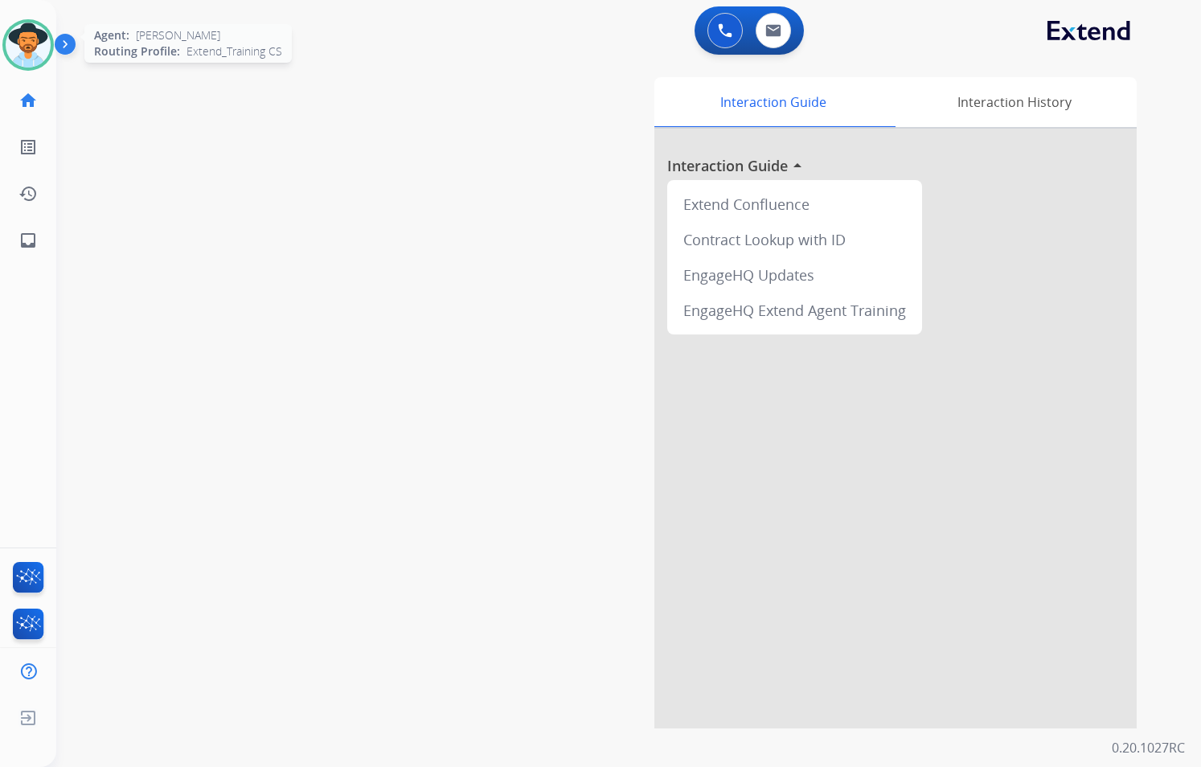
click at [35, 47] on img at bounding box center [28, 45] width 45 height 45
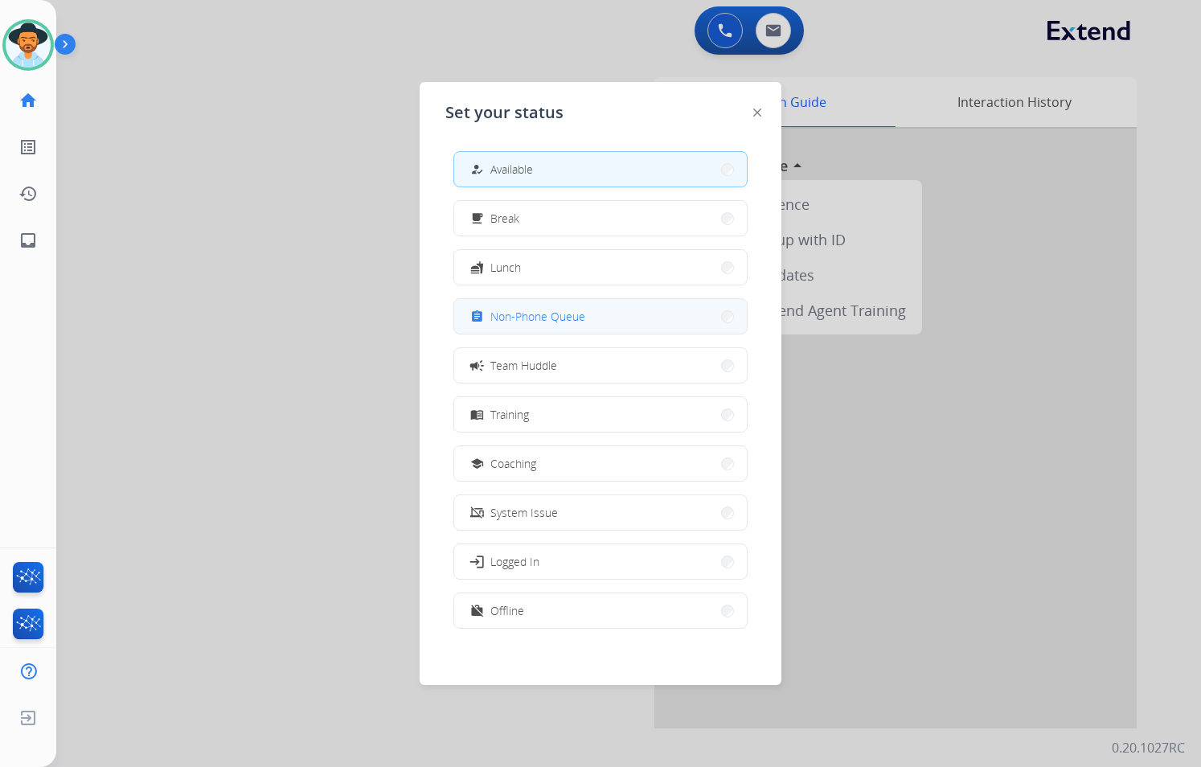
click at [559, 309] on span "Non-Phone Queue" at bounding box center [537, 316] width 95 height 17
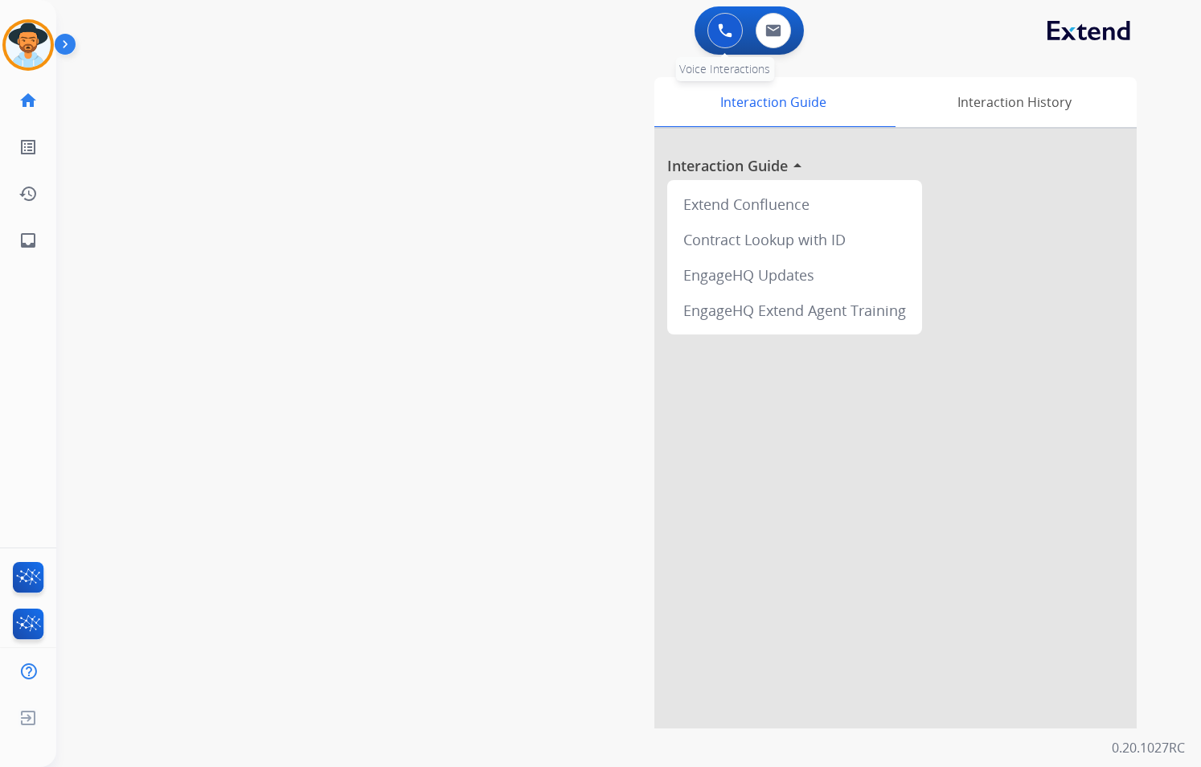
click at [727, 32] on img at bounding box center [725, 30] width 14 height 14
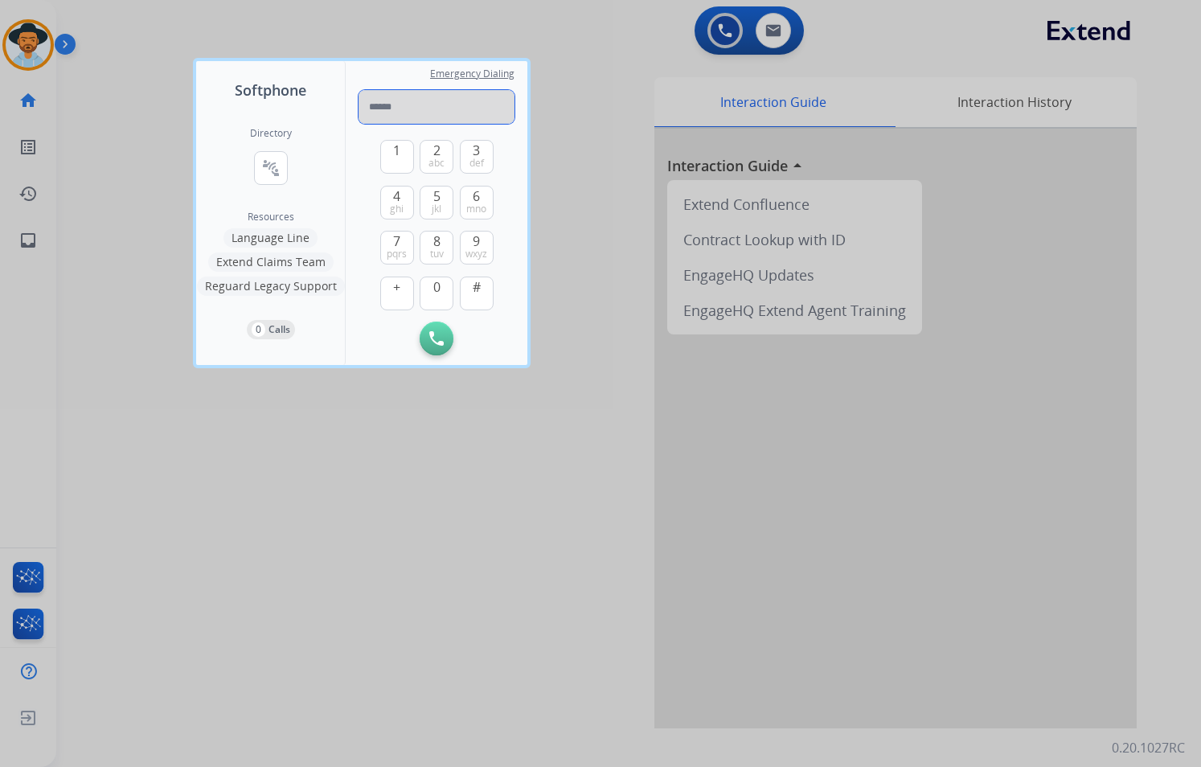
click at [390, 108] on input "tel" at bounding box center [436, 107] width 156 height 34
paste input "**********"
type input "**********"
click at [444, 348] on button "Initiate Call" at bounding box center [436, 338] width 34 height 34
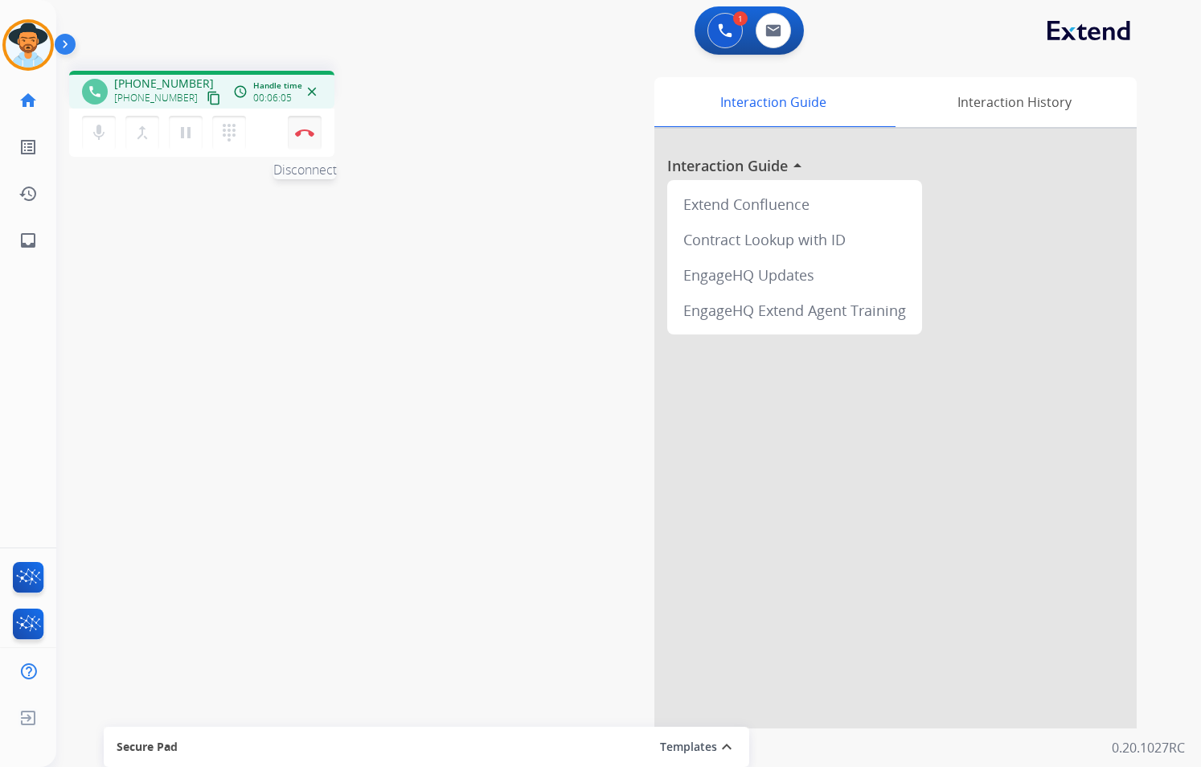
click at [303, 141] on button "Disconnect" at bounding box center [305, 133] width 34 height 34
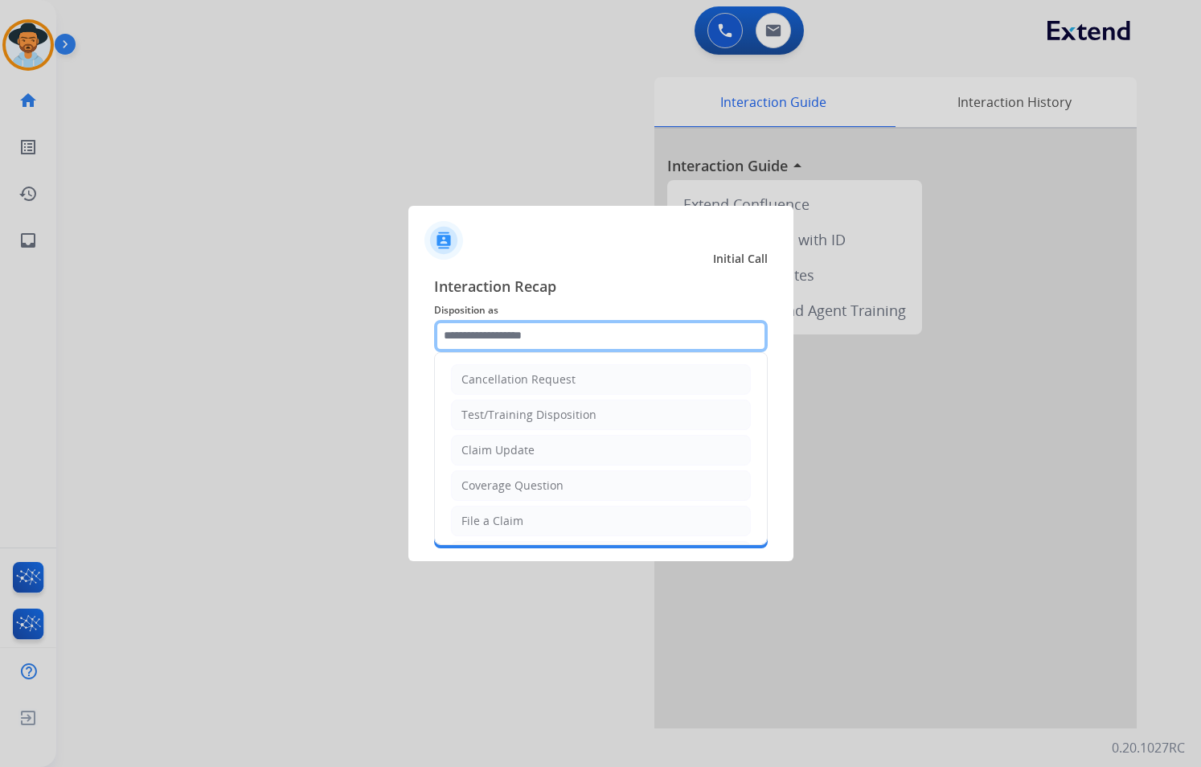
click at [604, 341] on input "text" at bounding box center [600, 336] width 333 height 32
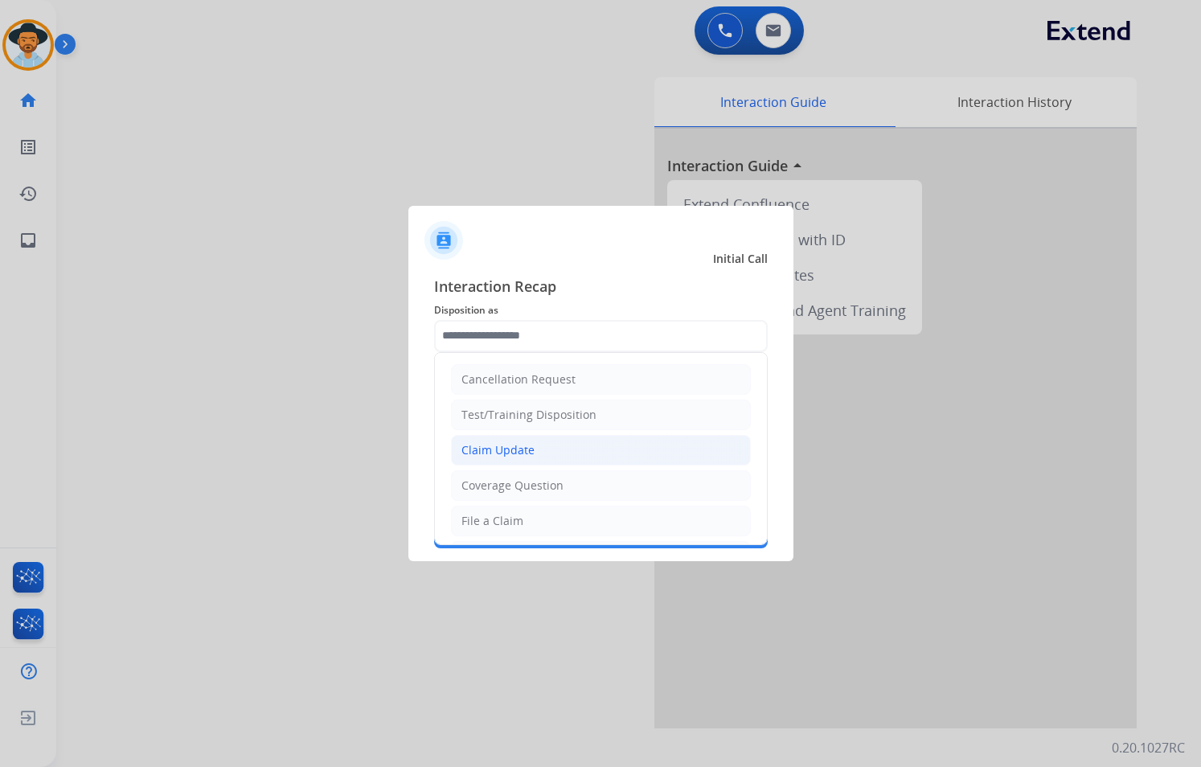
click at [564, 456] on li "Claim Update" at bounding box center [601, 450] width 300 height 31
type input "**********"
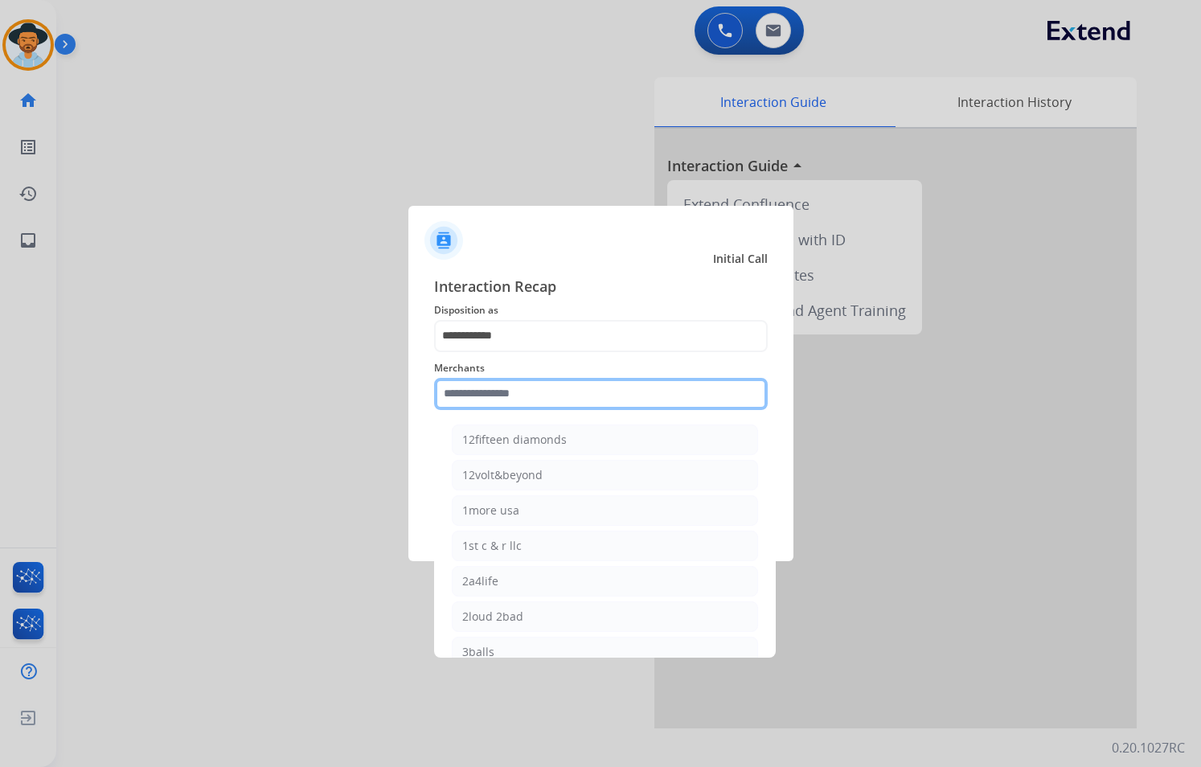
click at [550, 391] on input "text" at bounding box center [600, 394] width 333 height 32
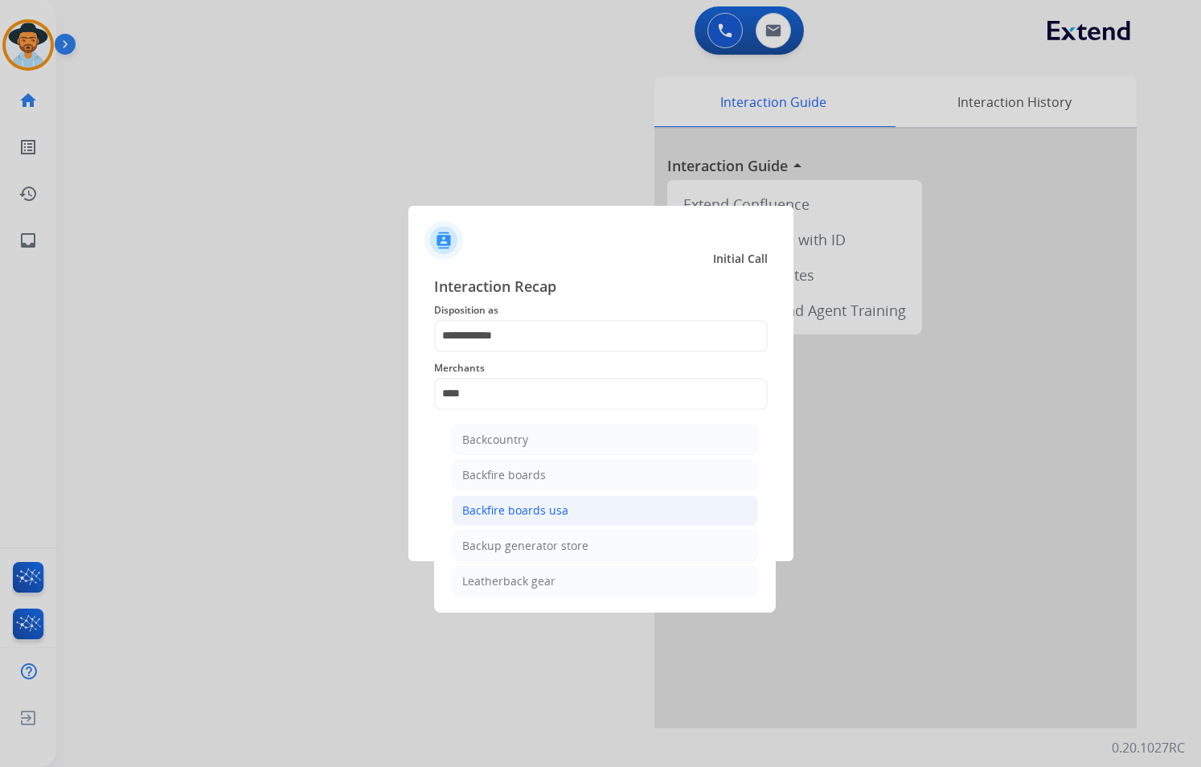
click at [550, 505] on div "Backfire boards usa" at bounding box center [515, 510] width 106 height 16
type input "**********"
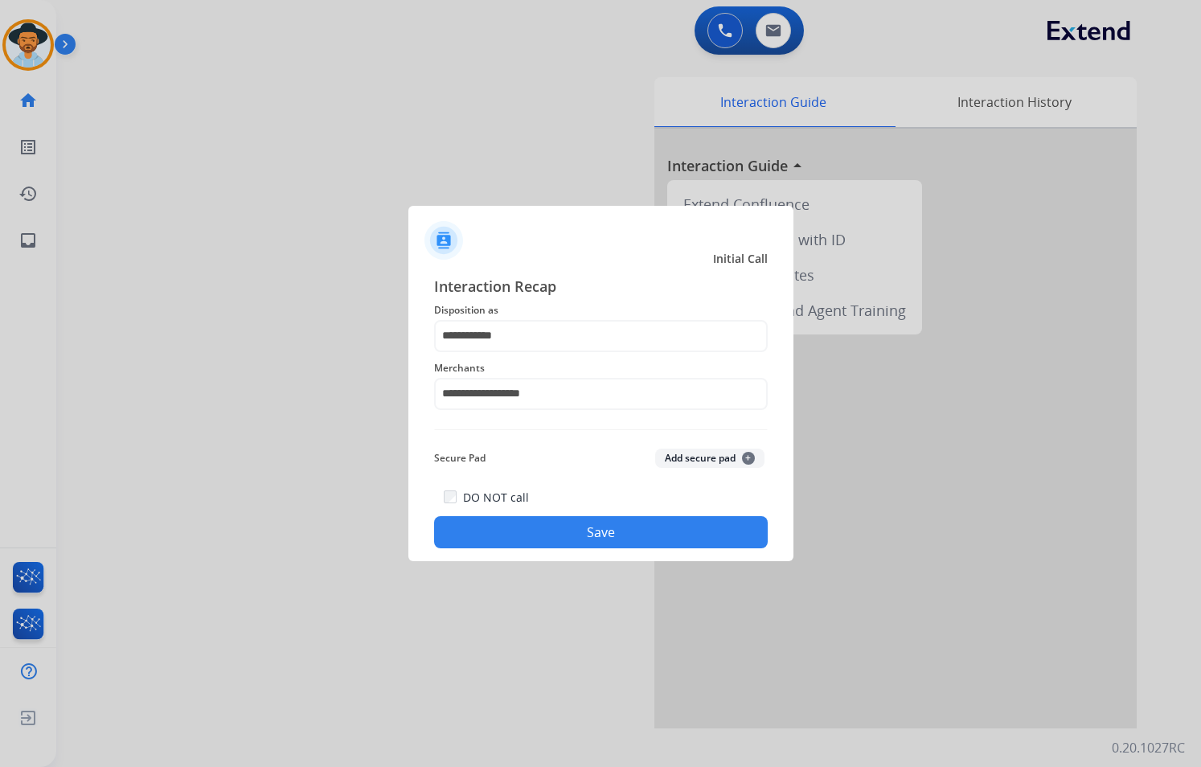
click at [589, 532] on button "Save" at bounding box center [600, 532] width 333 height 32
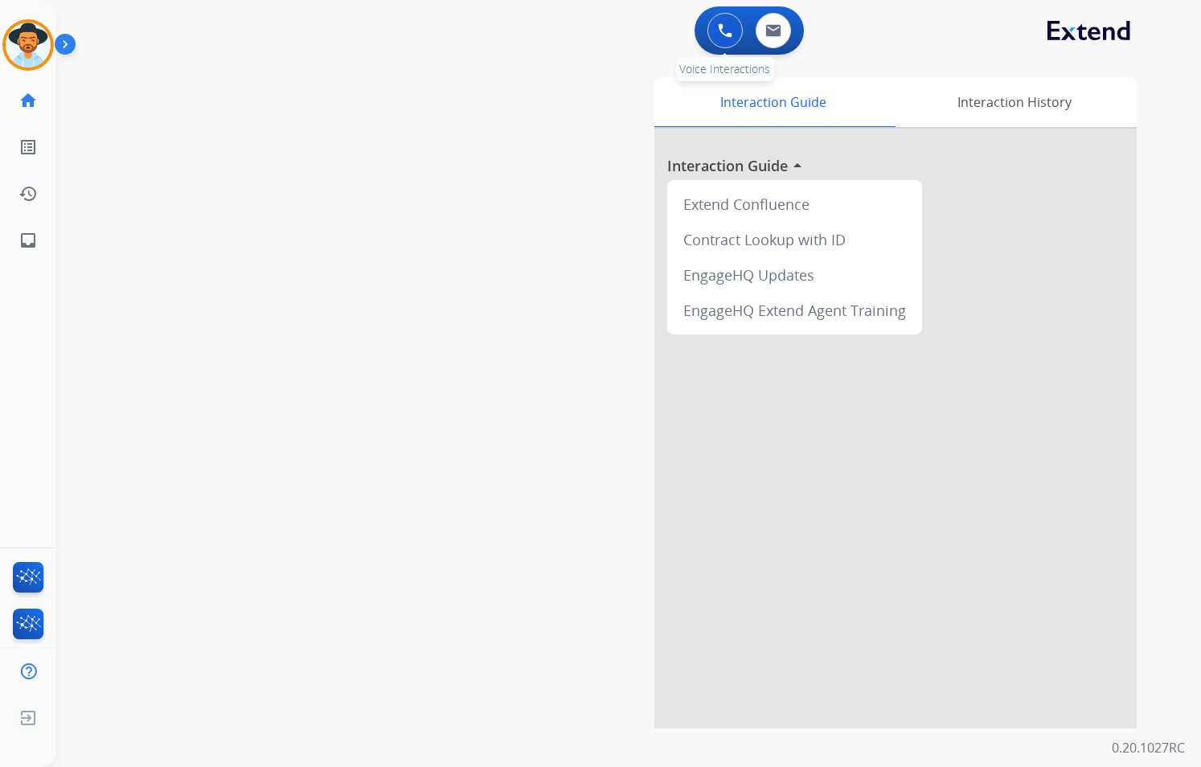
click at [724, 43] on button at bounding box center [724, 30] width 35 height 35
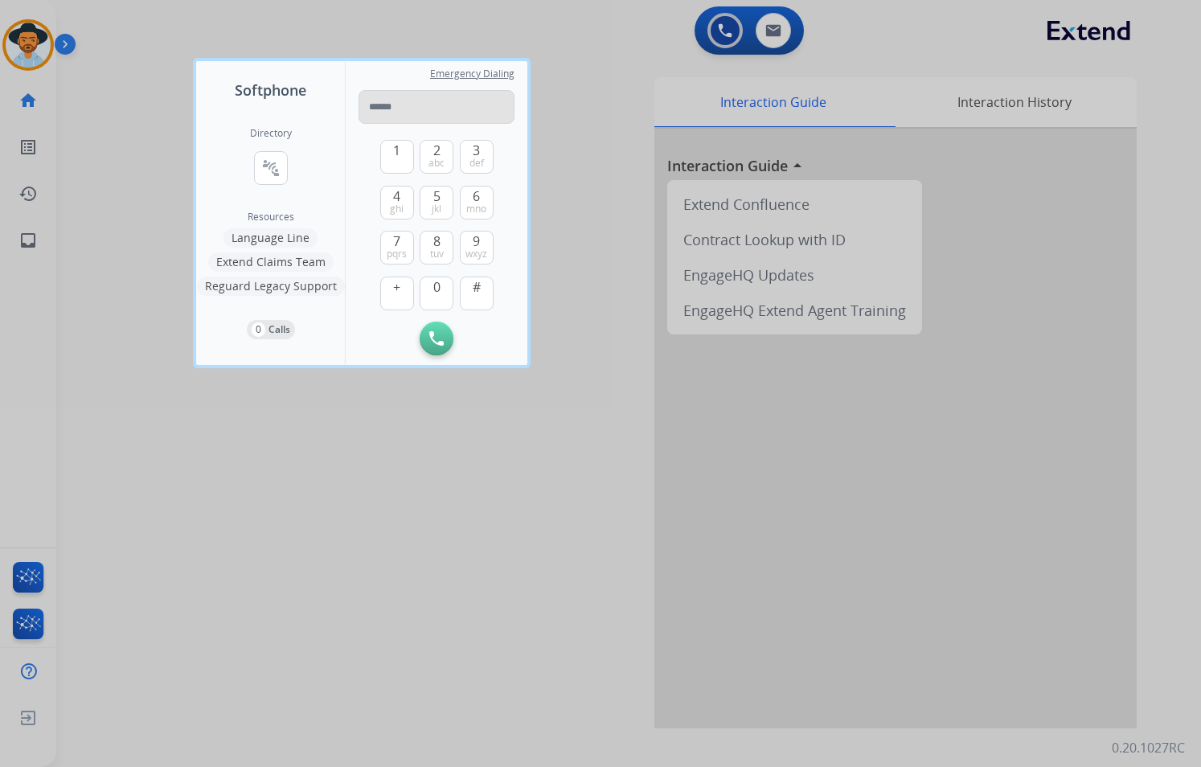
drag, startPoint x: 397, startPoint y: 104, endPoint x: 381, endPoint y: 104, distance: 16.1
click at [381, 104] on input "tel" at bounding box center [436, 107] width 156 height 34
type input "**********"
click at [441, 335] on img at bounding box center [436, 338] width 14 height 14
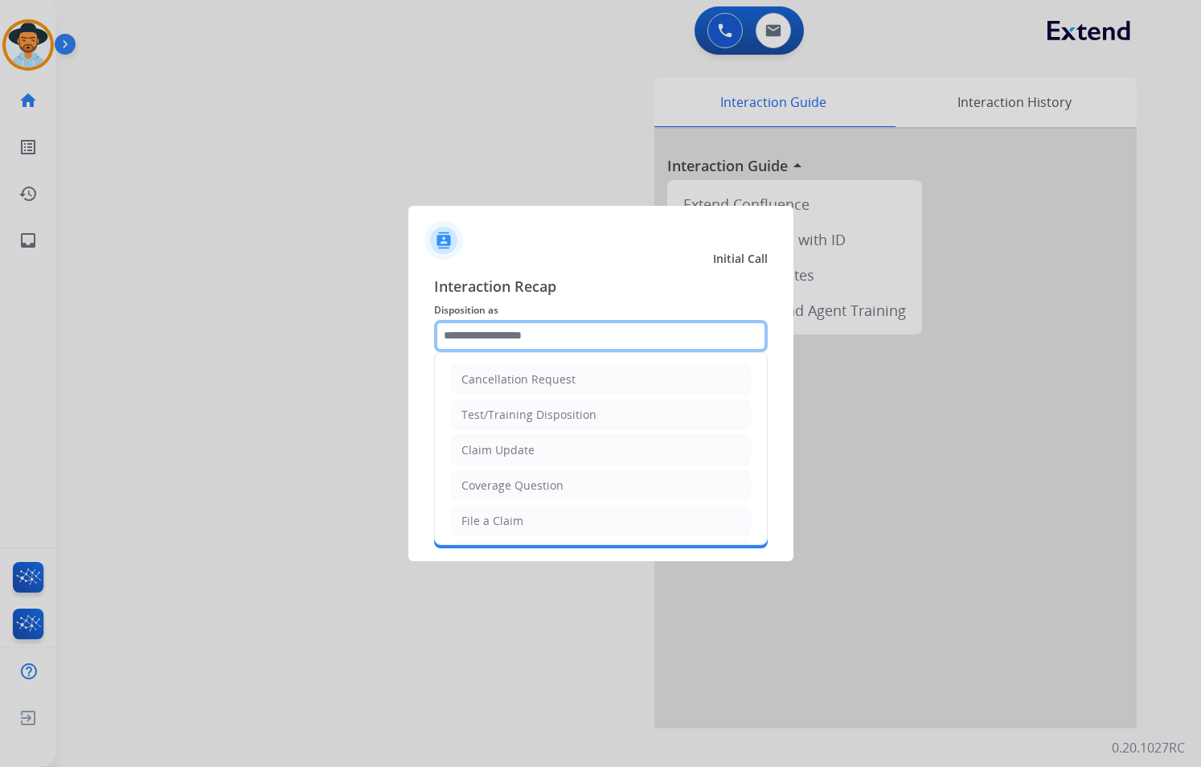
click at [537, 342] on input "text" at bounding box center [600, 336] width 333 height 32
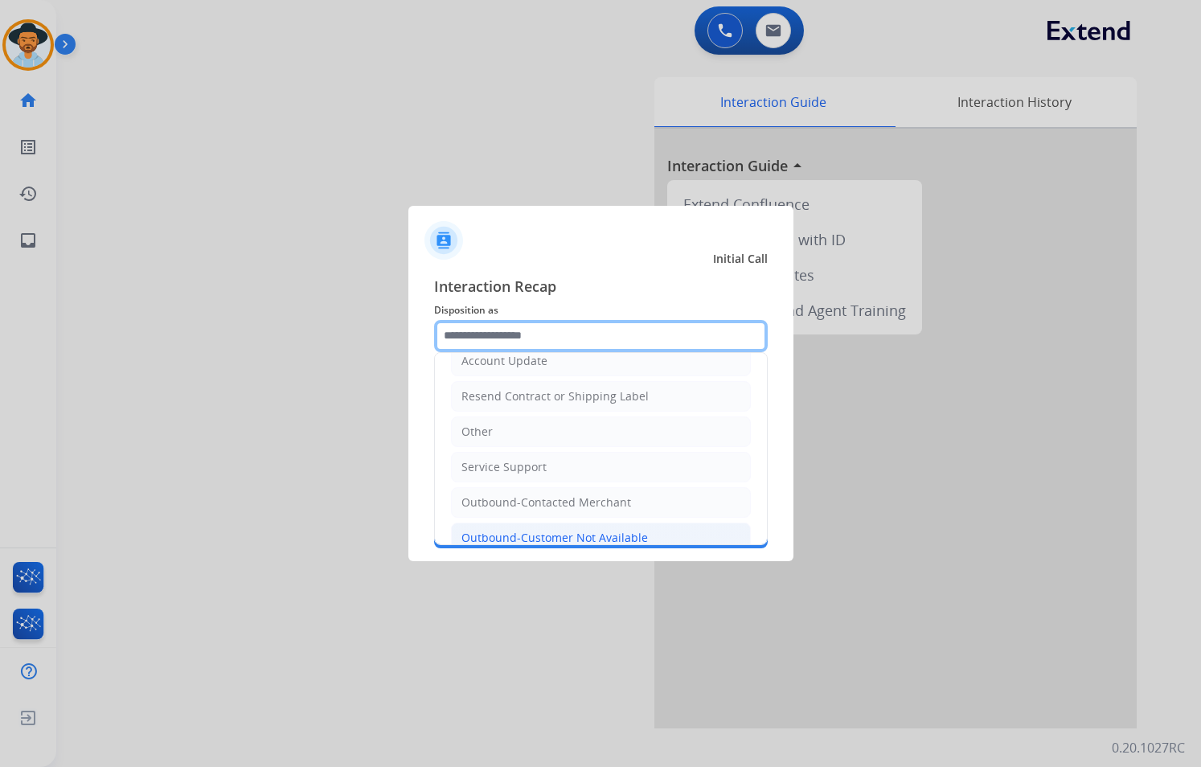
scroll to position [321, 0]
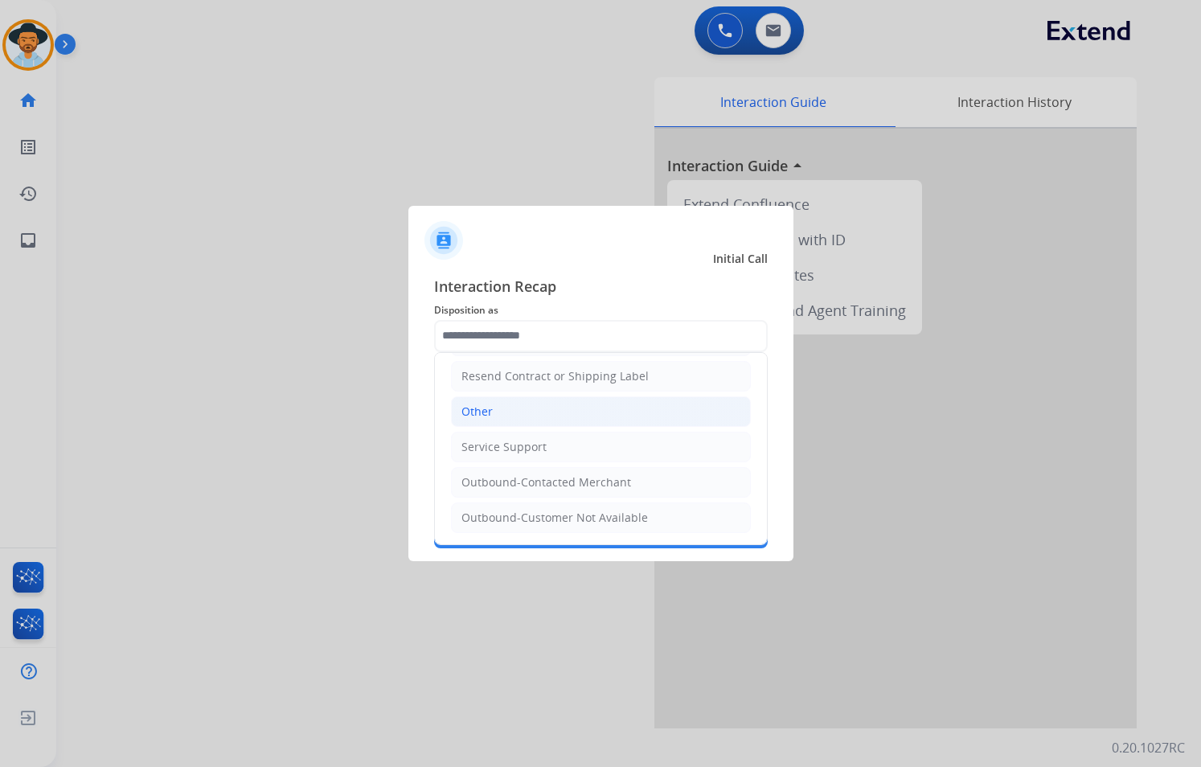
click at [520, 403] on li "Other" at bounding box center [601, 411] width 300 height 31
type input "*****"
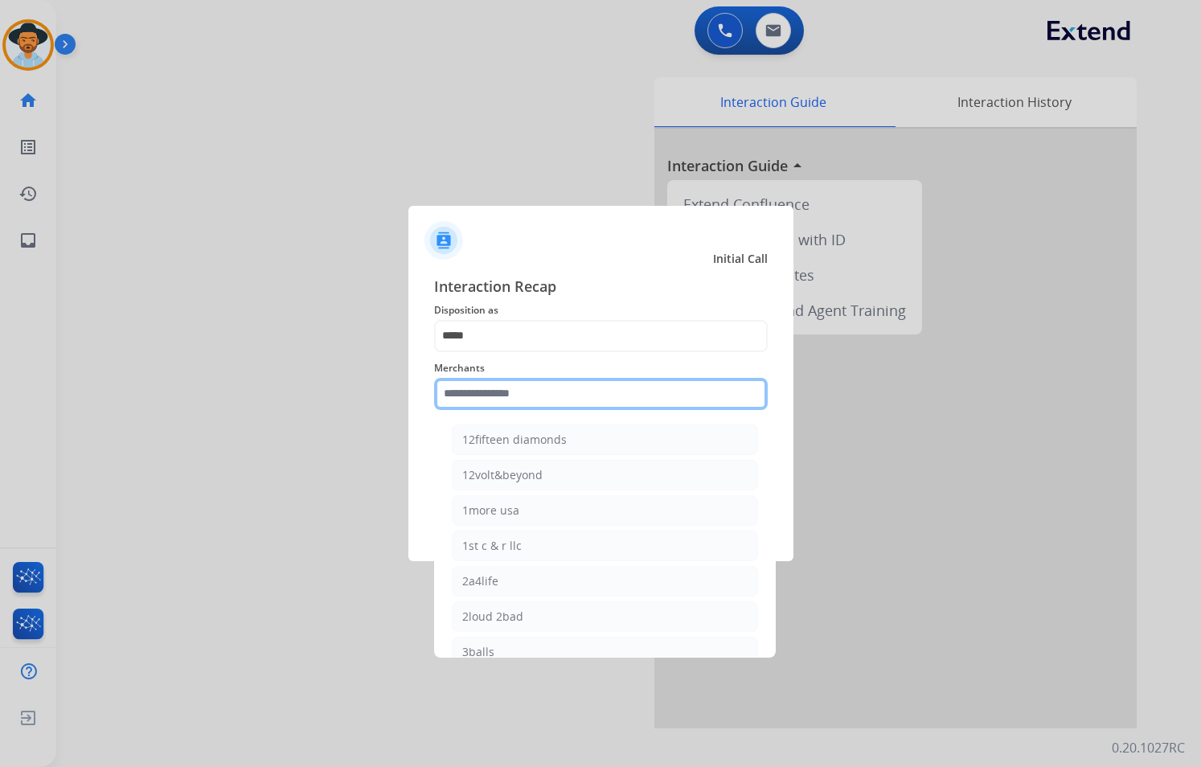
click at [522, 390] on input "text" at bounding box center [600, 394] width 333 height 32
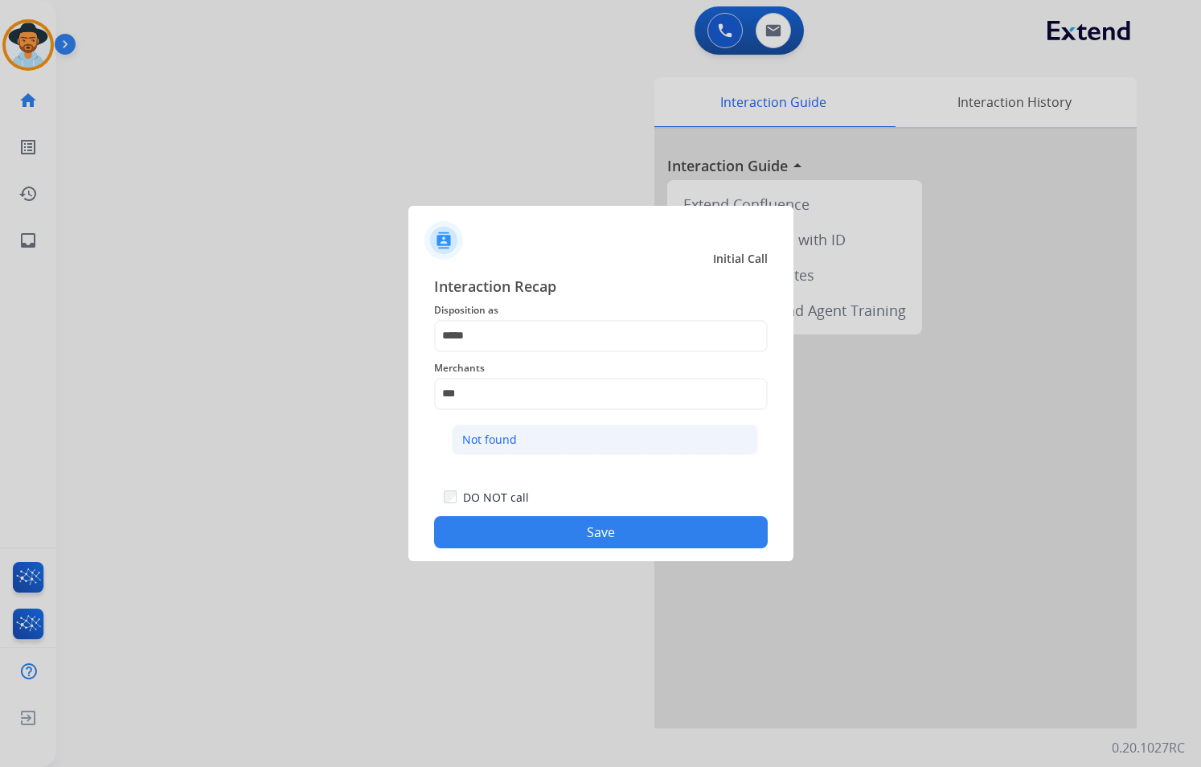
click at [541, 429] on li "Not found" at bounding box center [605, 439] width 306 height 31
type input "*********"
click at [579, 530] on button "Save" at bounding box center [600, 532] width 333 height 32
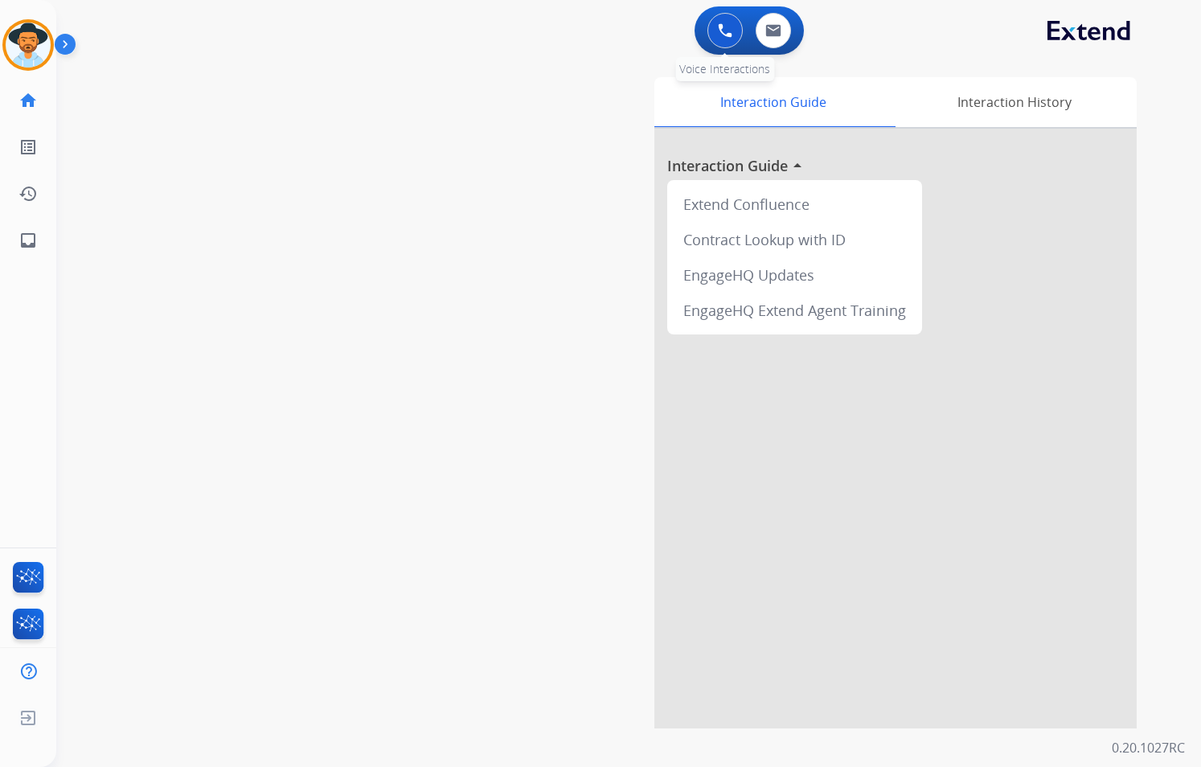
click at [716, 37] on button at bounding box center [724, 30] width 35 height 35
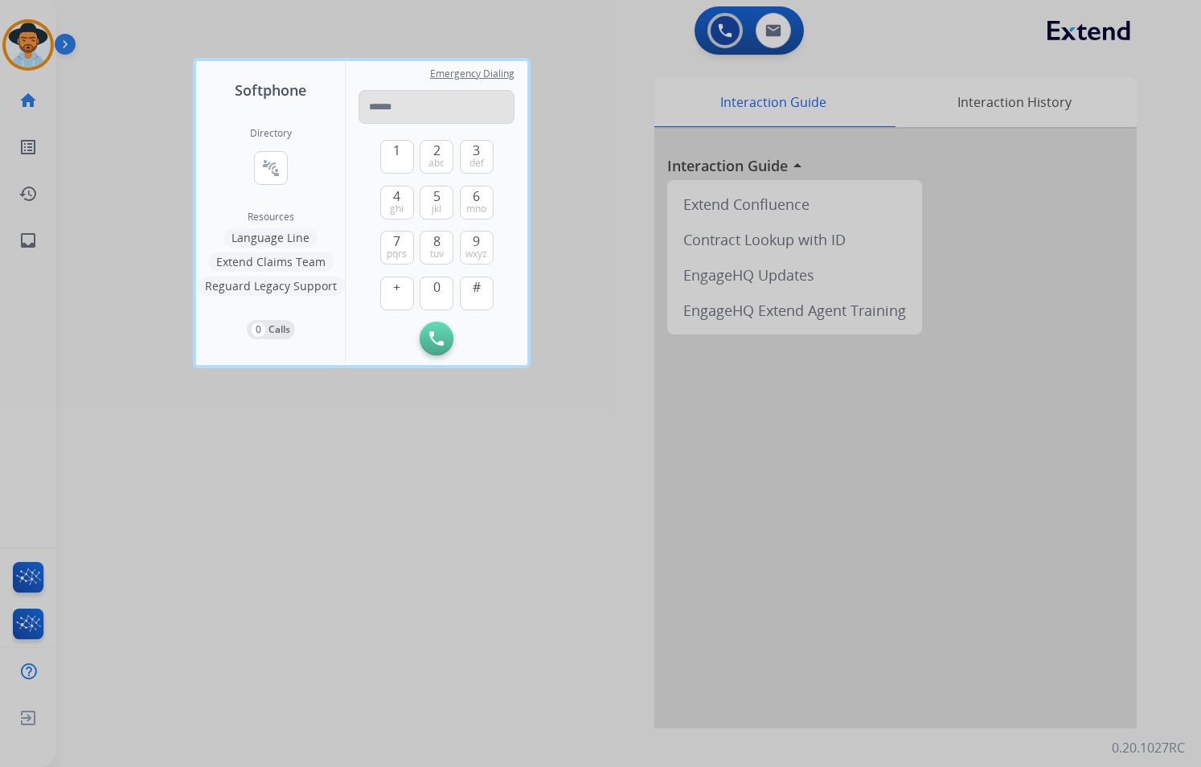
click at [461, 116] on input "tel" at bounding box center [436, 107] width 156 height 34
type input "**********"
click at [427, 331] on button "Initiate Call" at bounding box center [436, 338] width 34 height 34
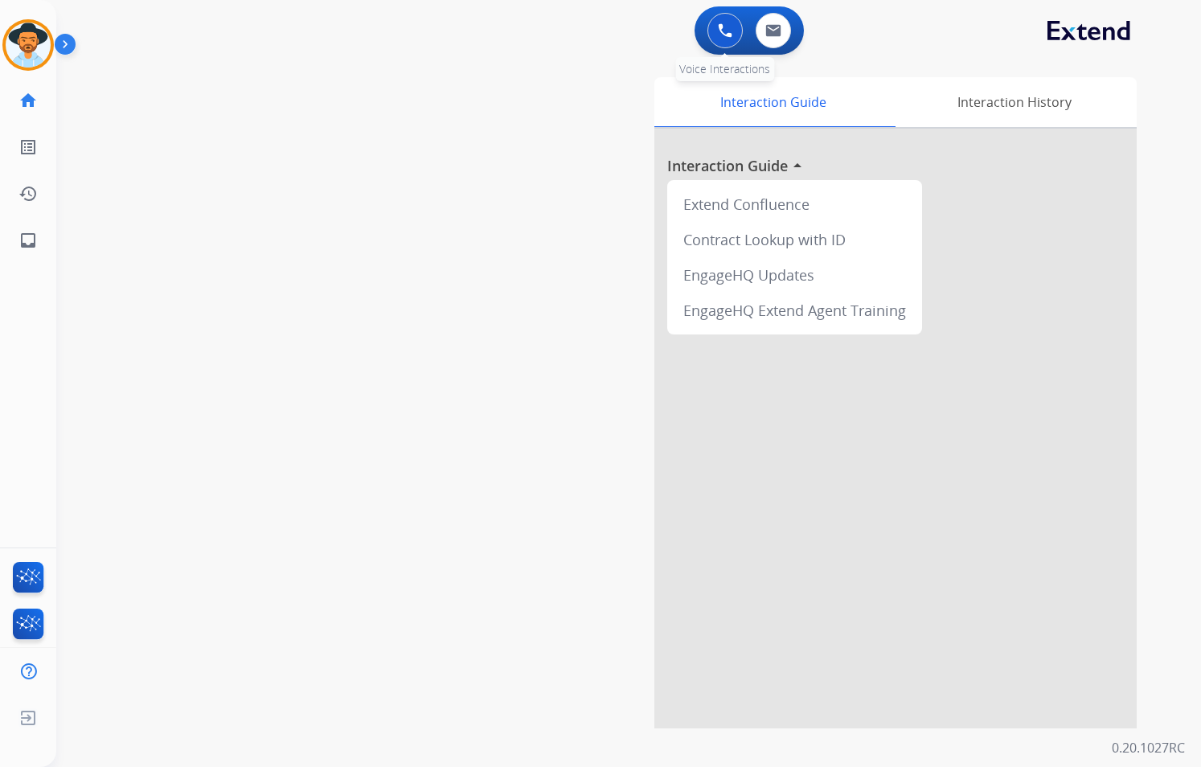
click at [723, 23] on img at bounding box center [725, 30] width 14 height 14
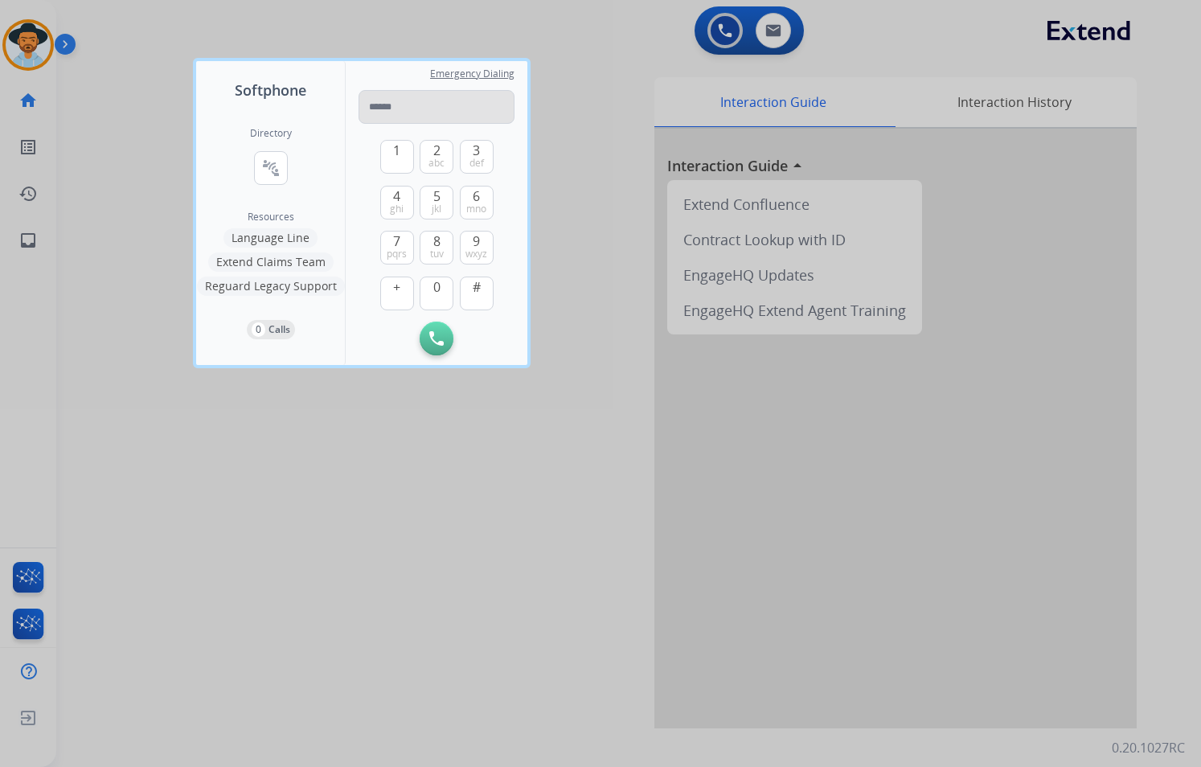
click at [437, 107] on input "tel" at bounding box center [436, 107] width 156 height 34
type input "**********"
click at [445, 335] on button "Initiate Call" at bounding box center [436, 338] width 34 height 34
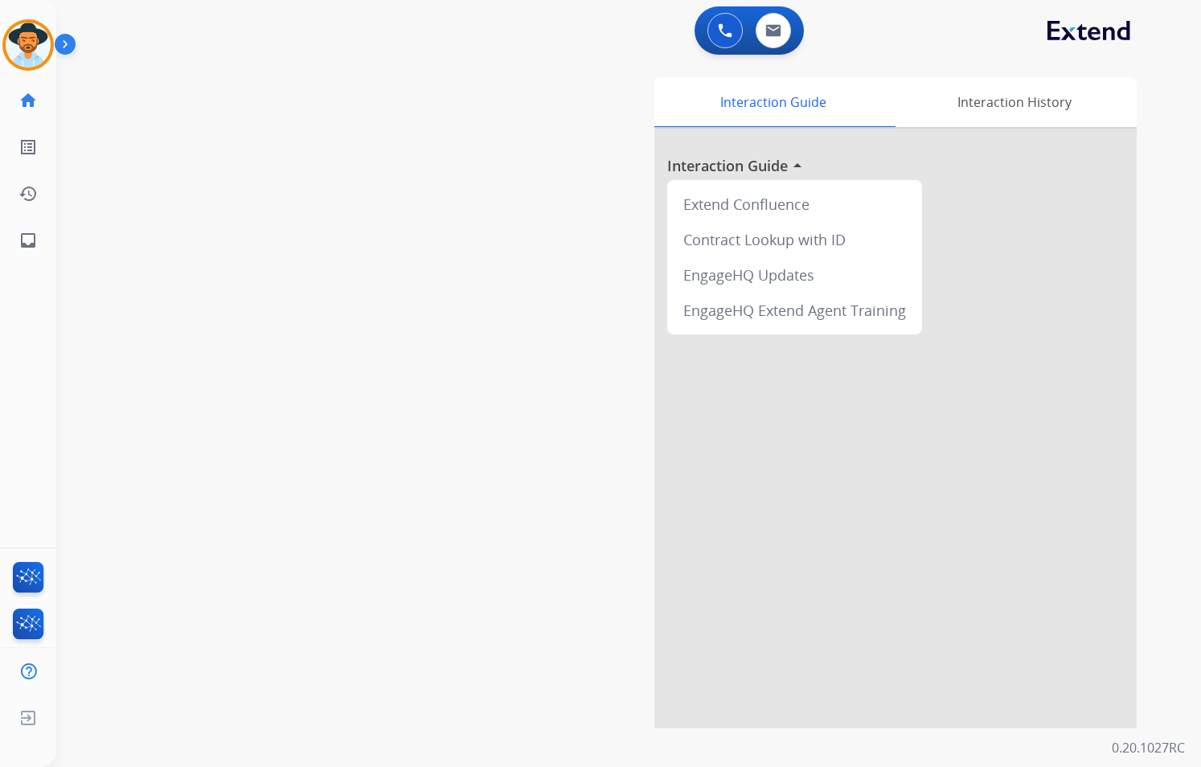
click at [493, 378] on div "Interaction Guide Interaction History Interaction Guide arrow_drop_up Extend Co…" at bounding box center [813, 402] width 648 height 651
click at [715, 31] on button at bounding box center [724, 30] width 35 height 35
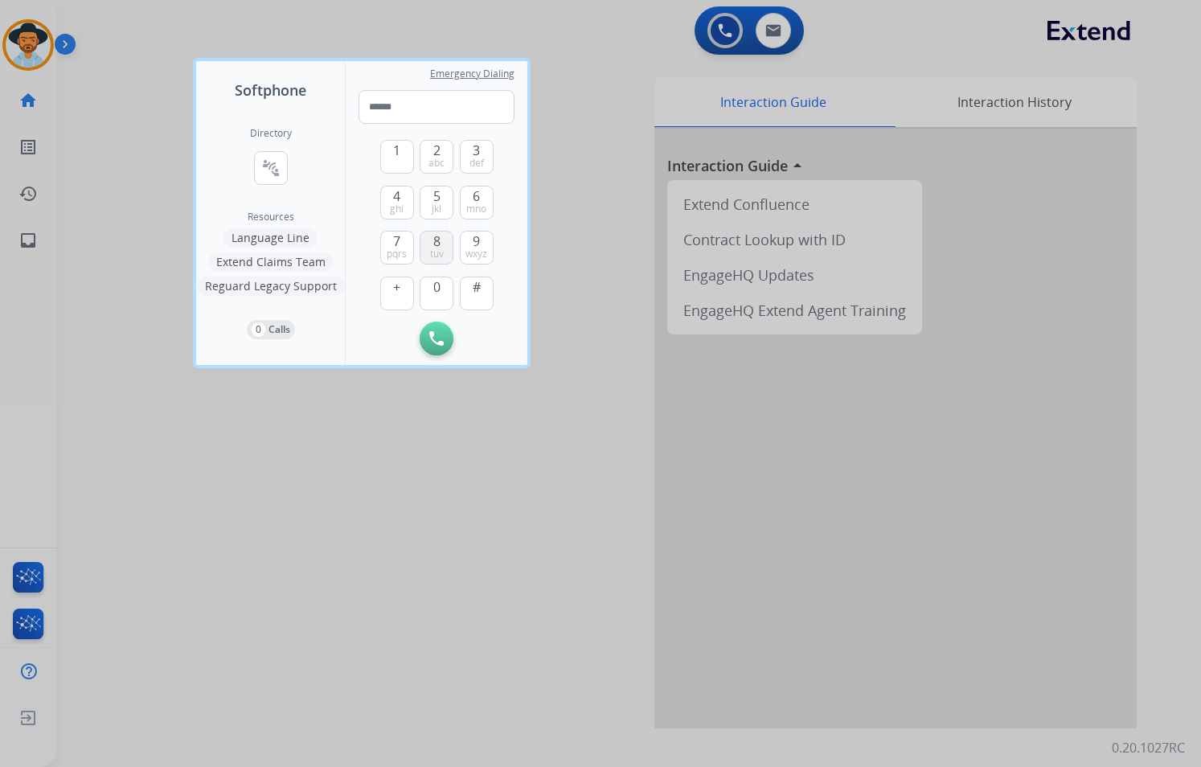
click at [432, 255] on span "tuv" at bounding box center [437, 254] width 14 height 13
click at [441, 203] on button "5 jkl" at bounding box center [436, 203] width 34 height 34
click at [442, 203] on button "5 jkl" at bounding box center [436, 203] width 34 height 34
click at [445, 252] on button "8 tuv" at bounding box center [436, 248] width 34 height 34
click at [485, 146] on button "3 def" at bounding box center [477, 157] width 34 height 34
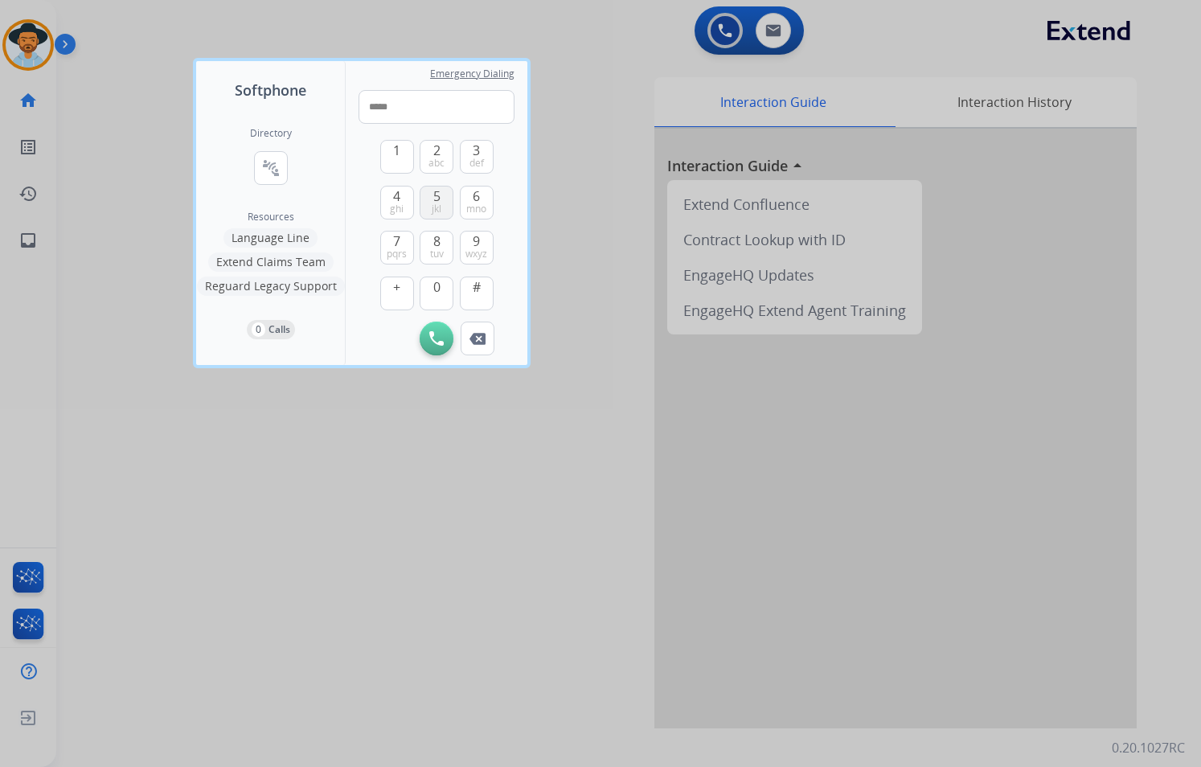
click at [432, 213] on span "jkl" at bounding box center [437, 209] width 10 height 13
click at [481, 200] on button "6 mno" at bounding box center [477, 203] width 34 height 34
click at [481, 146] on button "3 def" at bounding box center [477, 157] width 34 height 34
click at [410, 207] on button "4 ghi" at bounding box center [397, 203] width 34 height 34
click at [485, 256] on span "wxyz" at bounding box center [476, 254] width 22 height 13
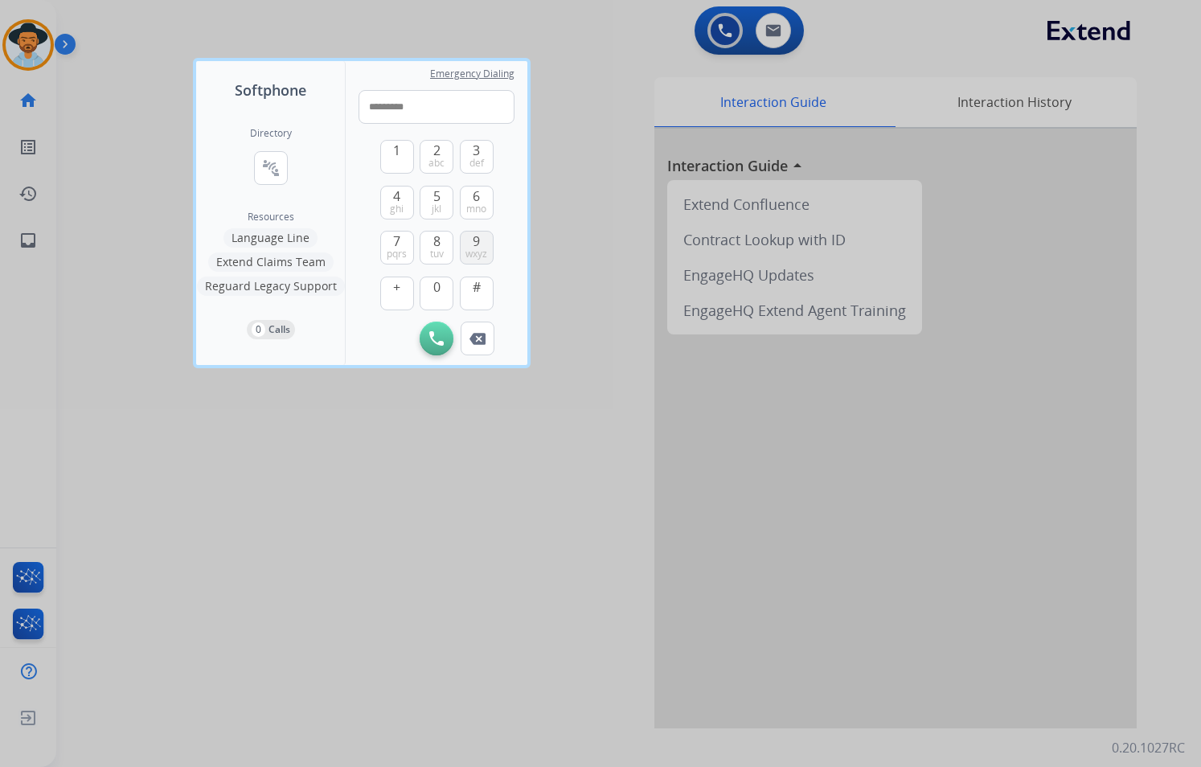
type input "**********"
click at [441, 335] on img at bounding box center [436, 338] width 14 height 14
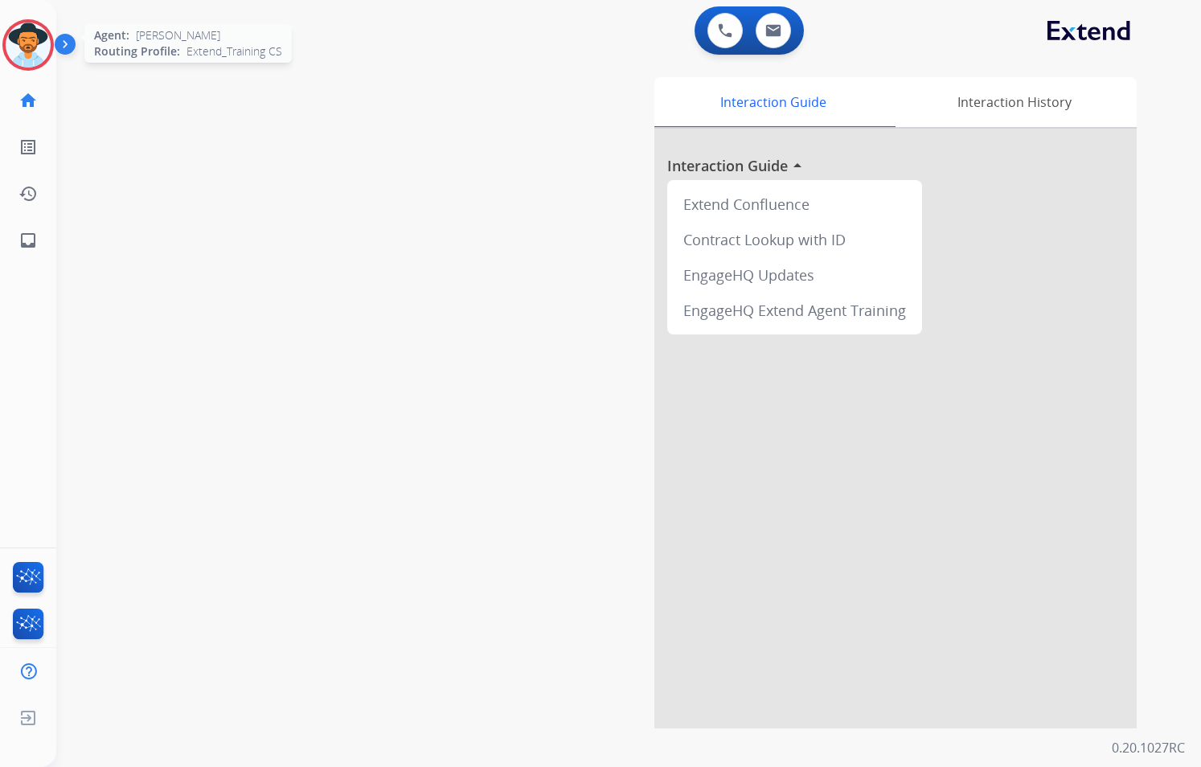
click at [45, 46] on img at bounding box center [28, 45] width 45 height 45
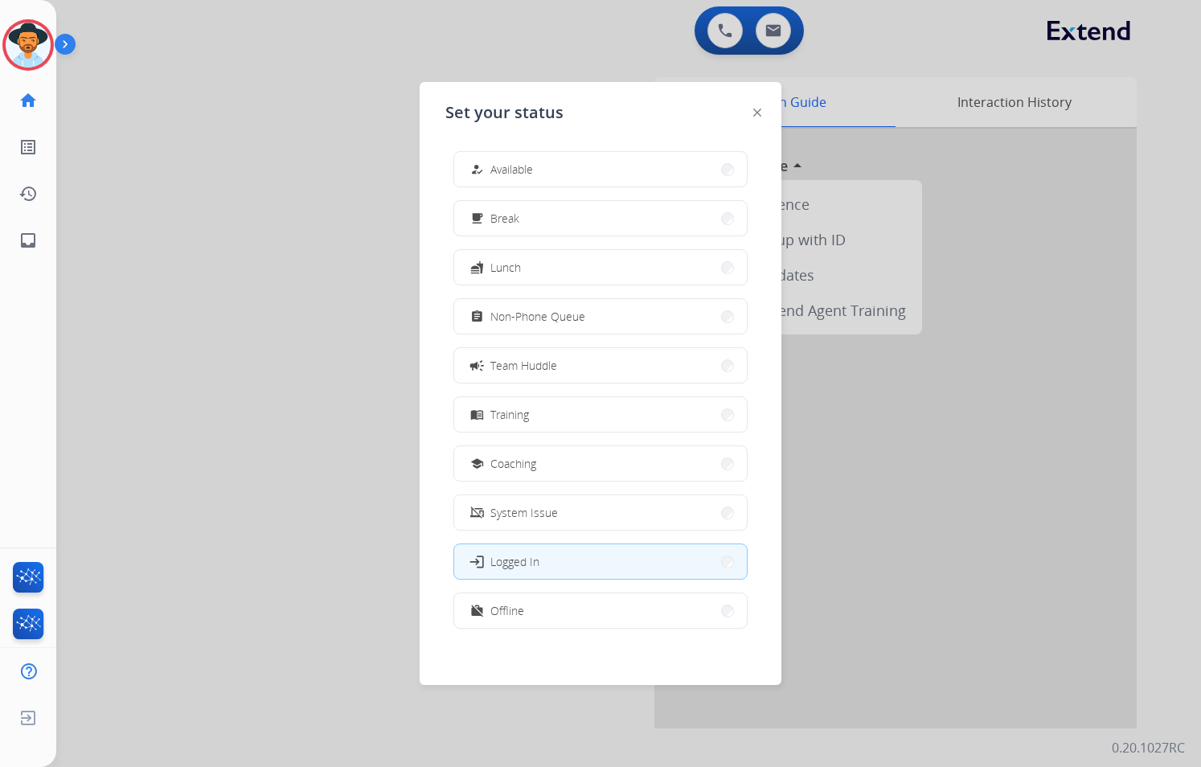
click at [577, 329] on button "assignment Non-Phone Queue" at bounding box center [600, 316] width 293 height 35
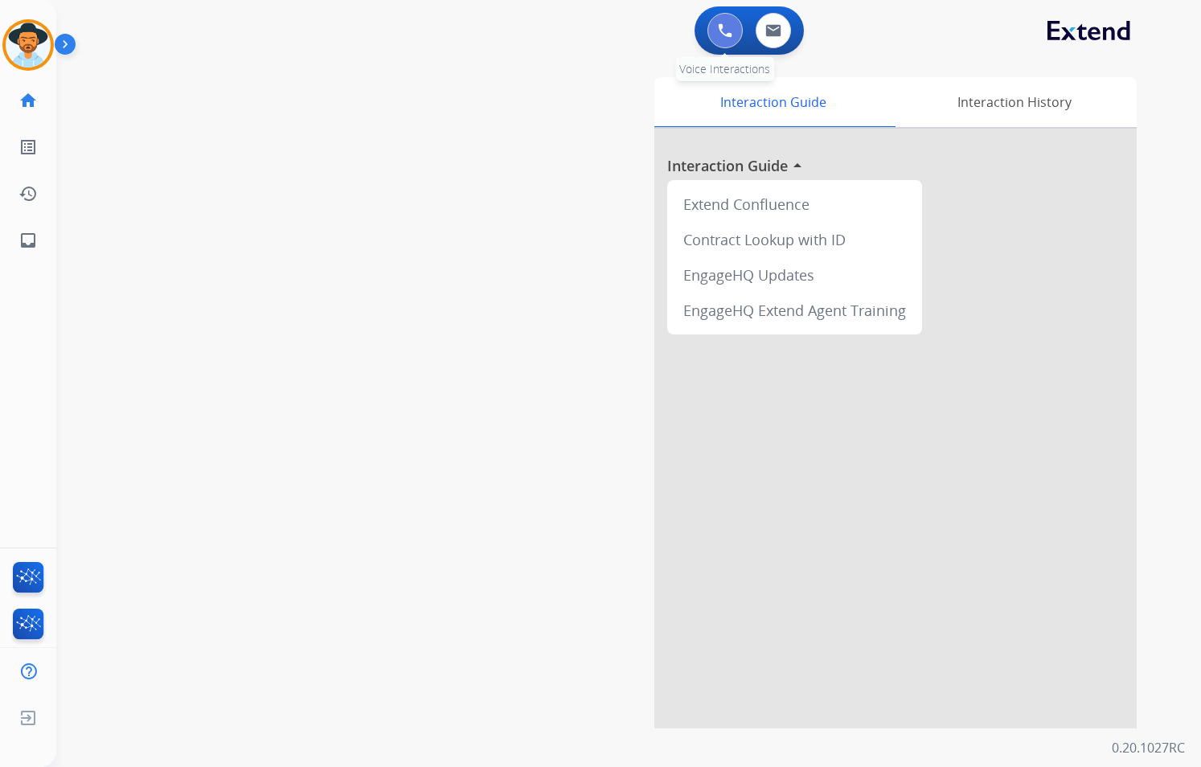
click at [730, 17] on button at bounding box center [724, 30] width 35 height 35
click at [716, 35] on button at bounding box center [724, 30] width 35 height 35
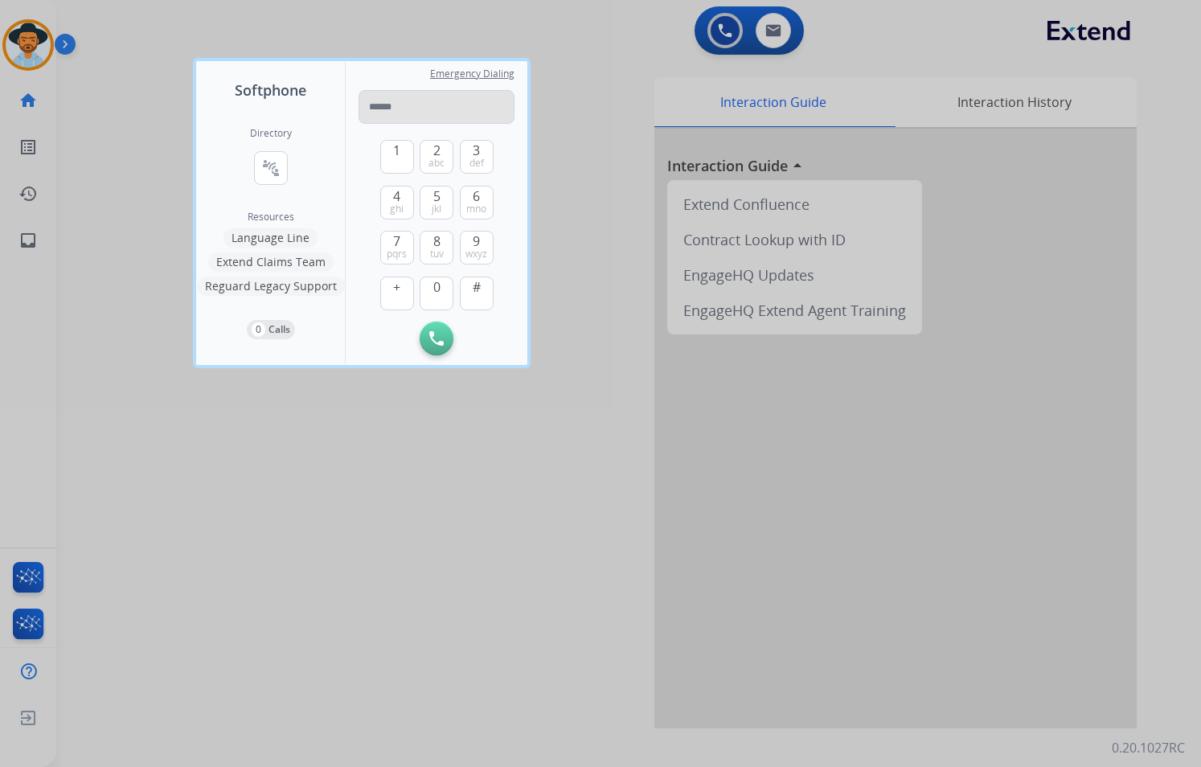
click at [411, 111] on input "tel" at bounding box center [436, 107] width 156 height 34
type input "**********"
click at [440, 339] on img at bounding box center [436, 338] width 14 height 14
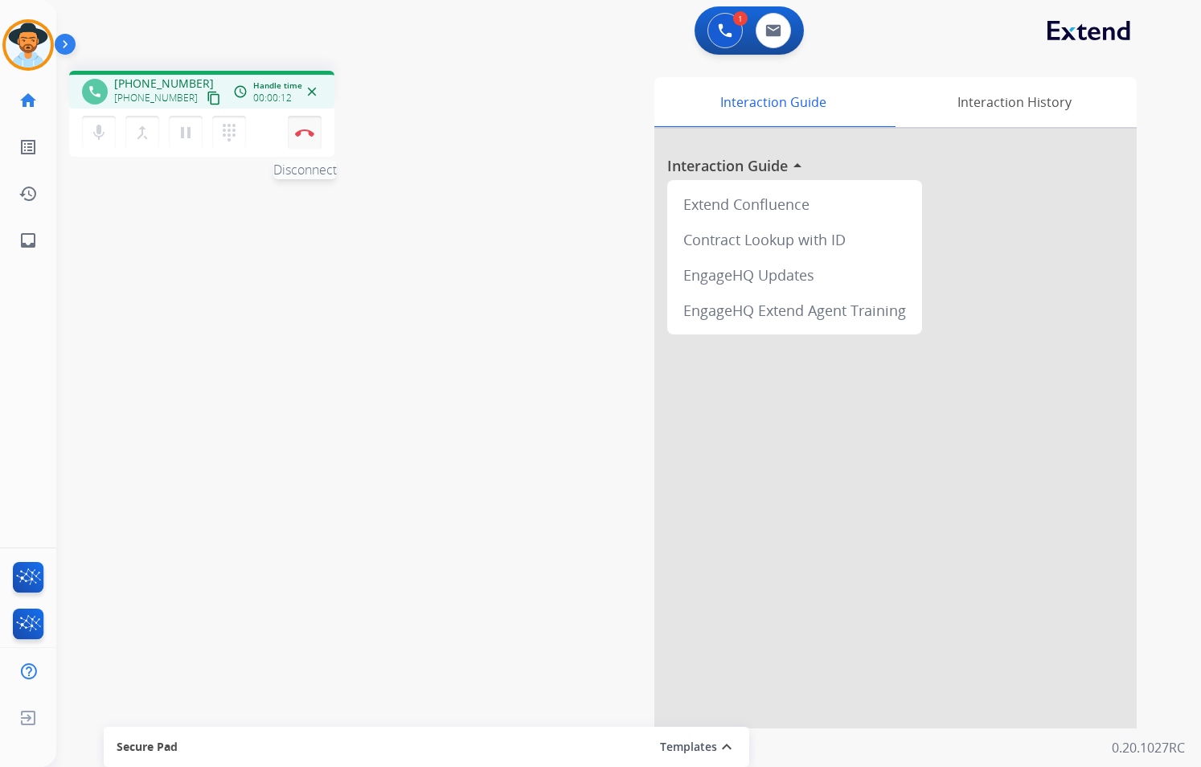
click at [305, 136] on img at bounding box center [304, 133] width 19 height 8
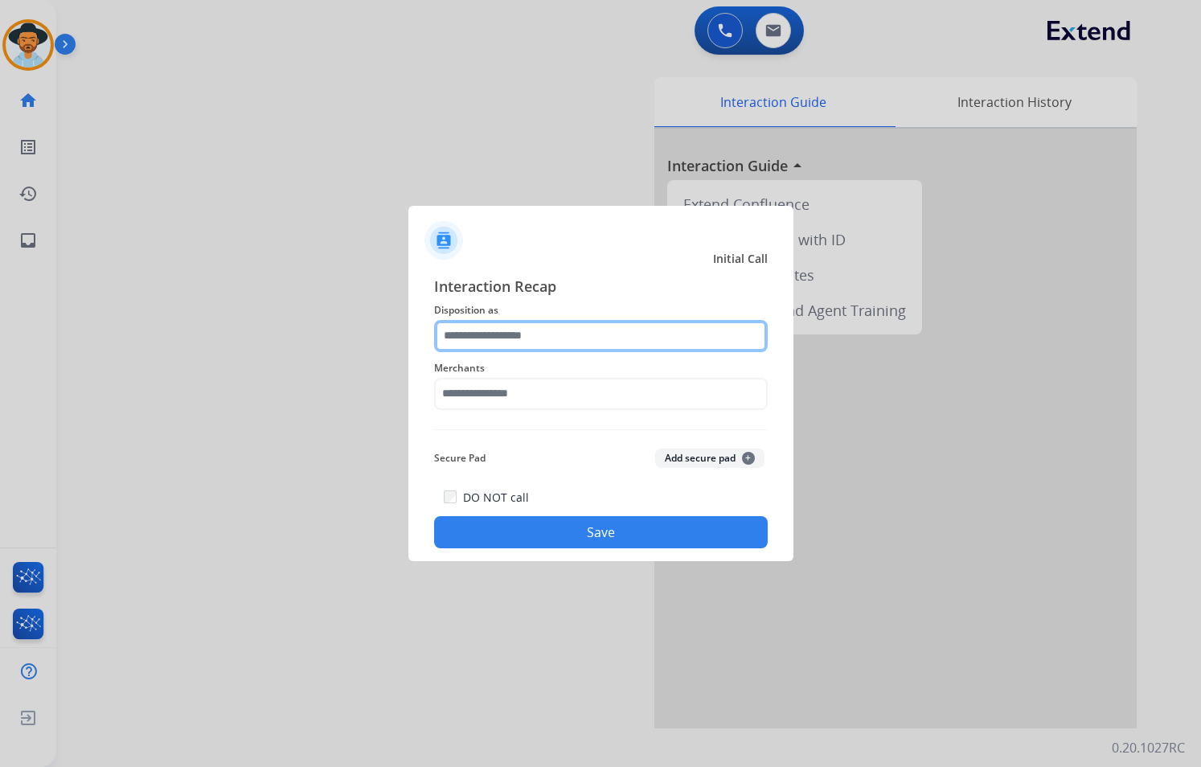
click at [592, 339] on input "text" at bounding box center [600, 336] width 333 height 32
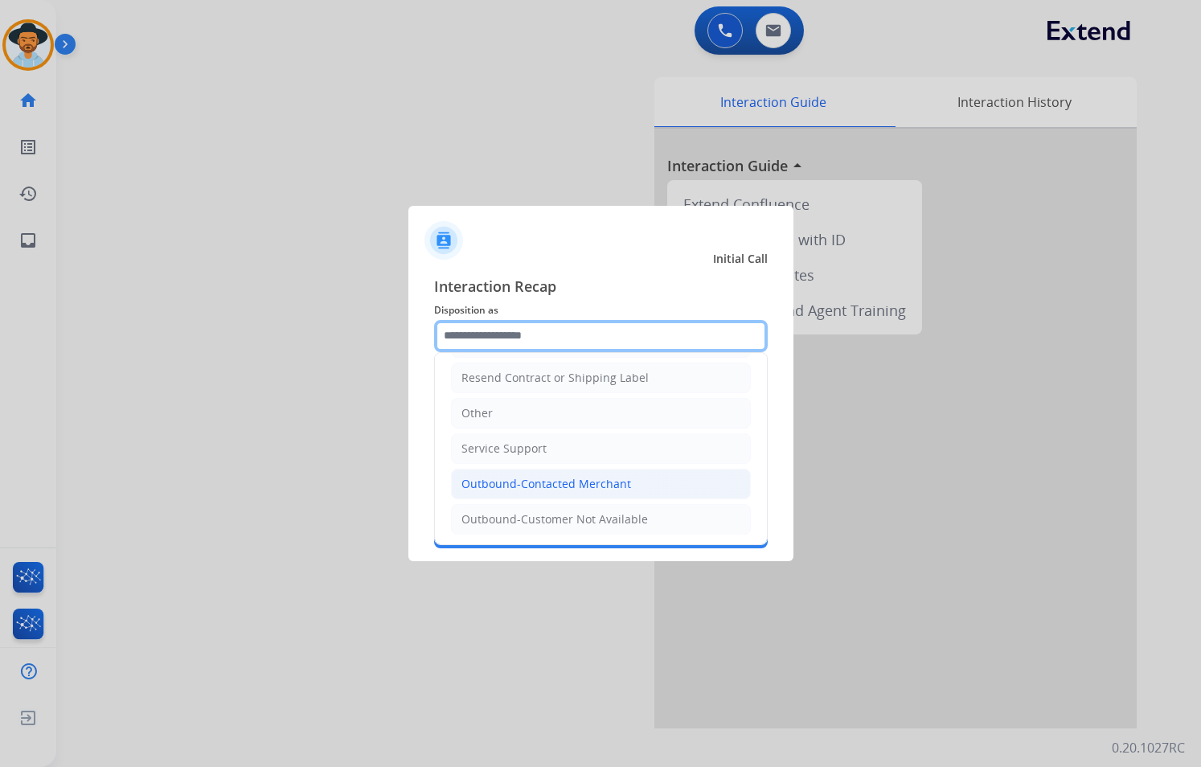
scroll to position [321, 0]
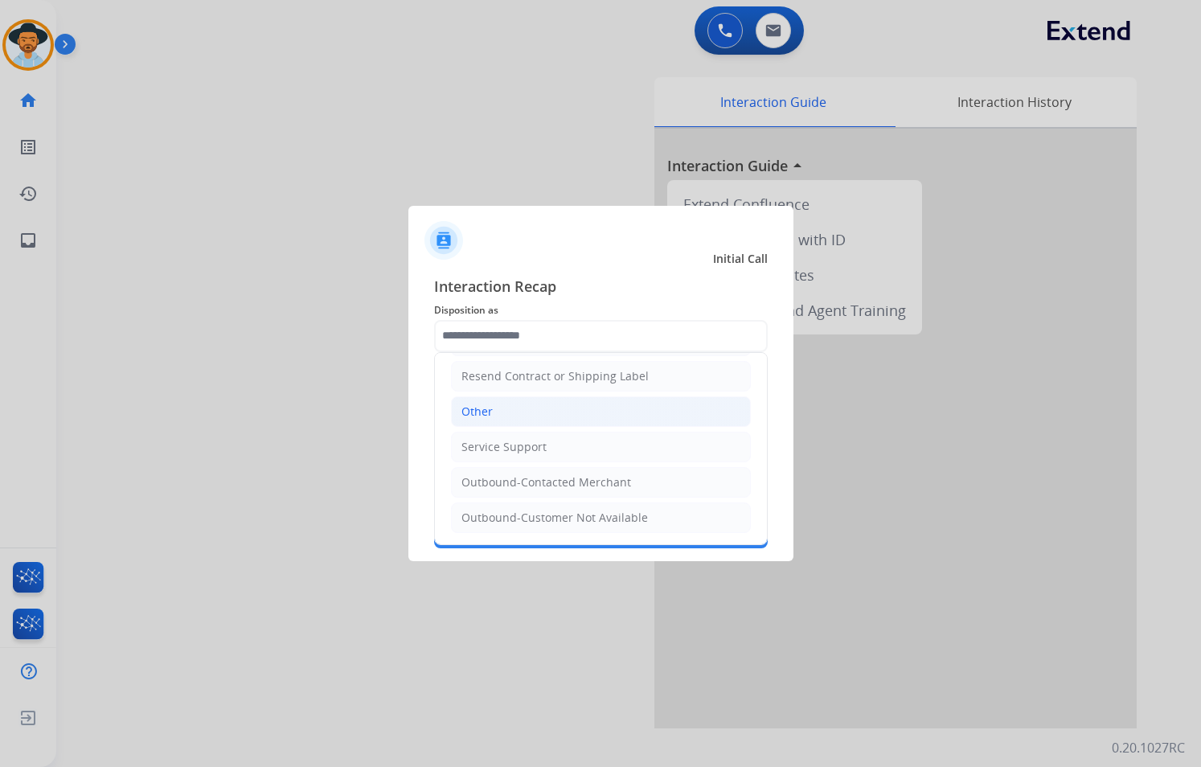
click at [521, 412] on li "Other" at bounding box center [601, 411] width 300 height 31
type input "*****"
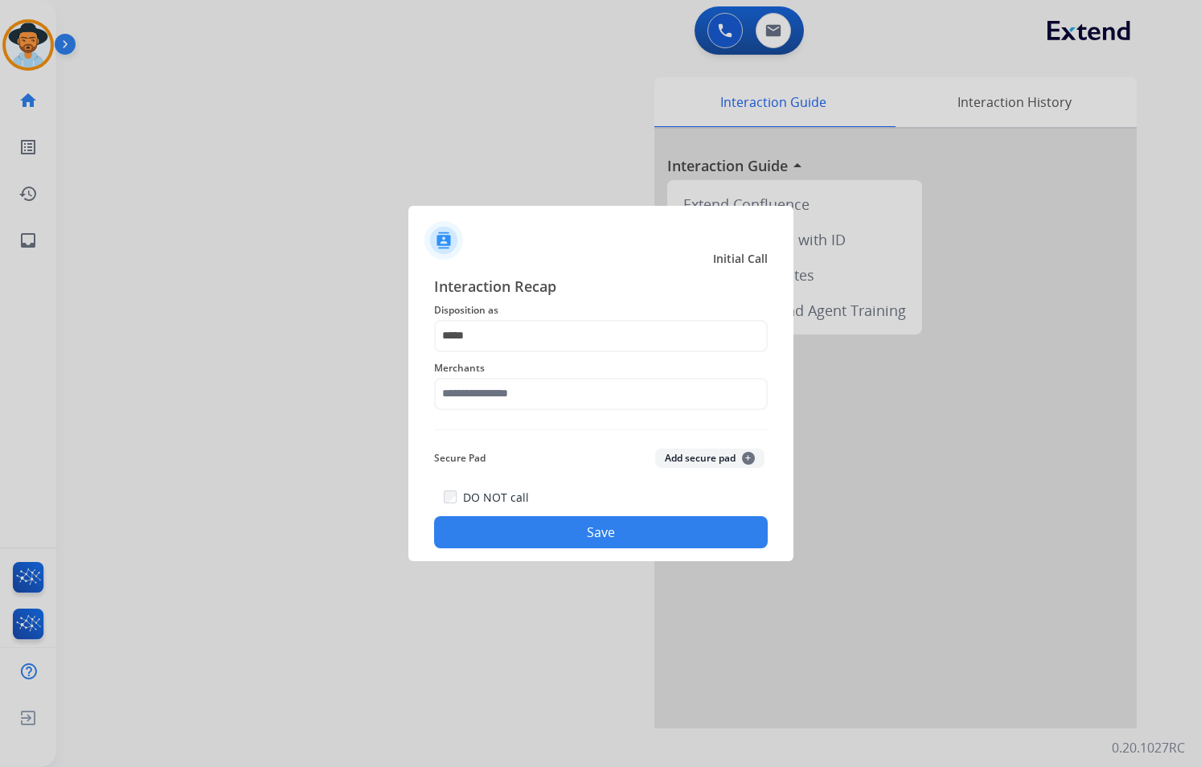
drag, startPoint x: 521, startPoint y: 375, endPoint x: 518, endPoint y: 392, distance: 17.2
click at [521, 379] on div "Merchants" at bounding box center [600, 384] width 333 height 64
click at [518, 392] on input "text" at bounding box center [600, 394] width 333 height 32
click at [559, 436] on li "Not found" at bounding box center [605, 439] width 306 height 31
type input "*********"
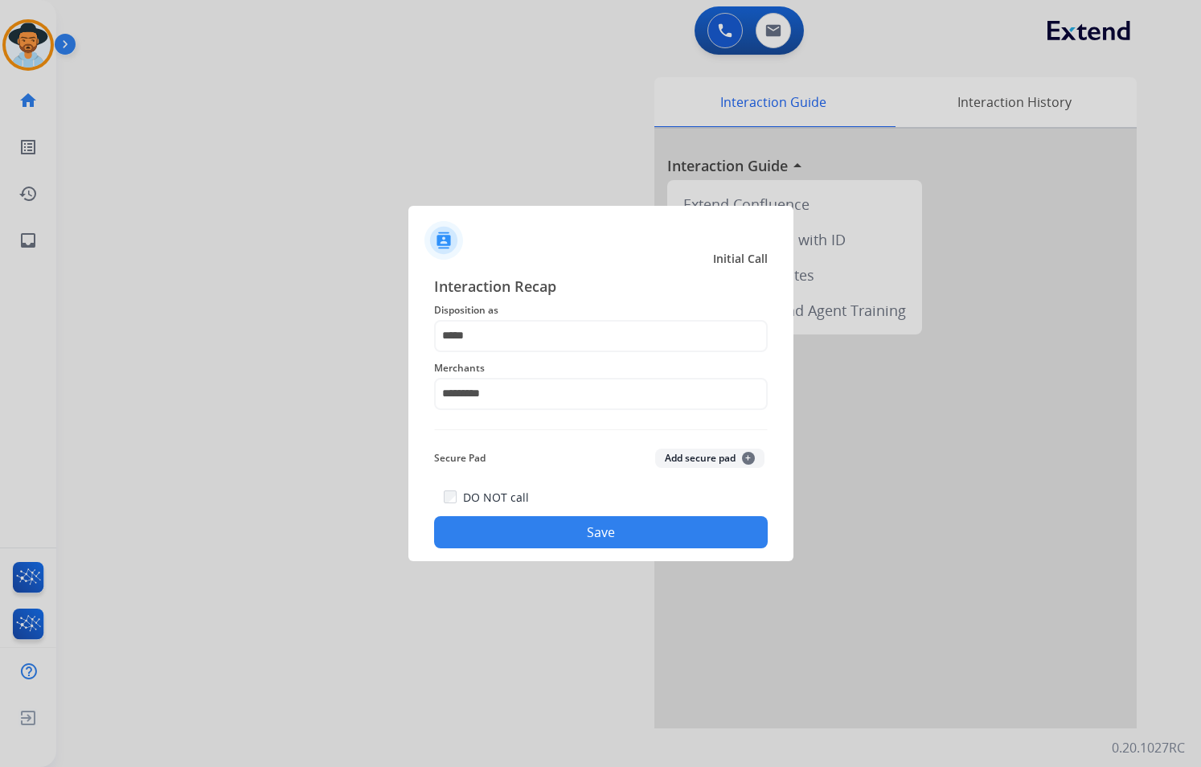
click at [604, 533] on button "Save" at bounding box center [600, 532] width 333 height 32
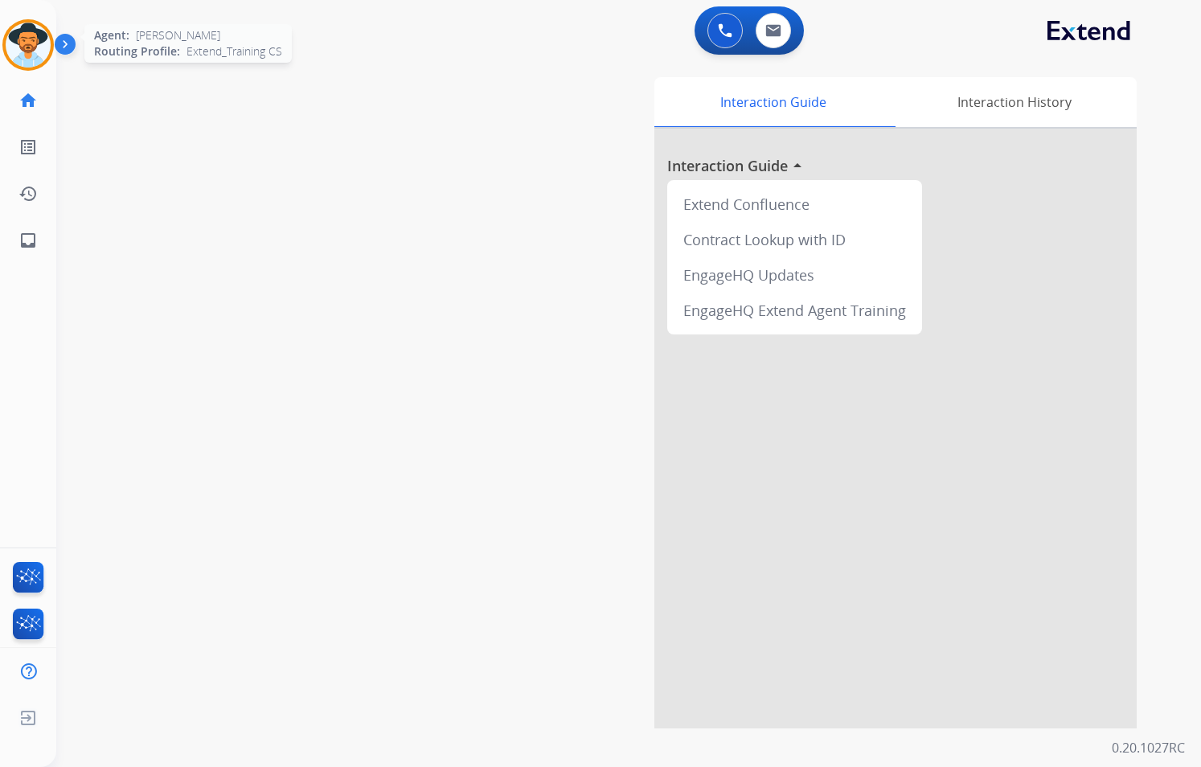
click at [39, 39] on img at bounding box center [28, 45] width 45 height 45
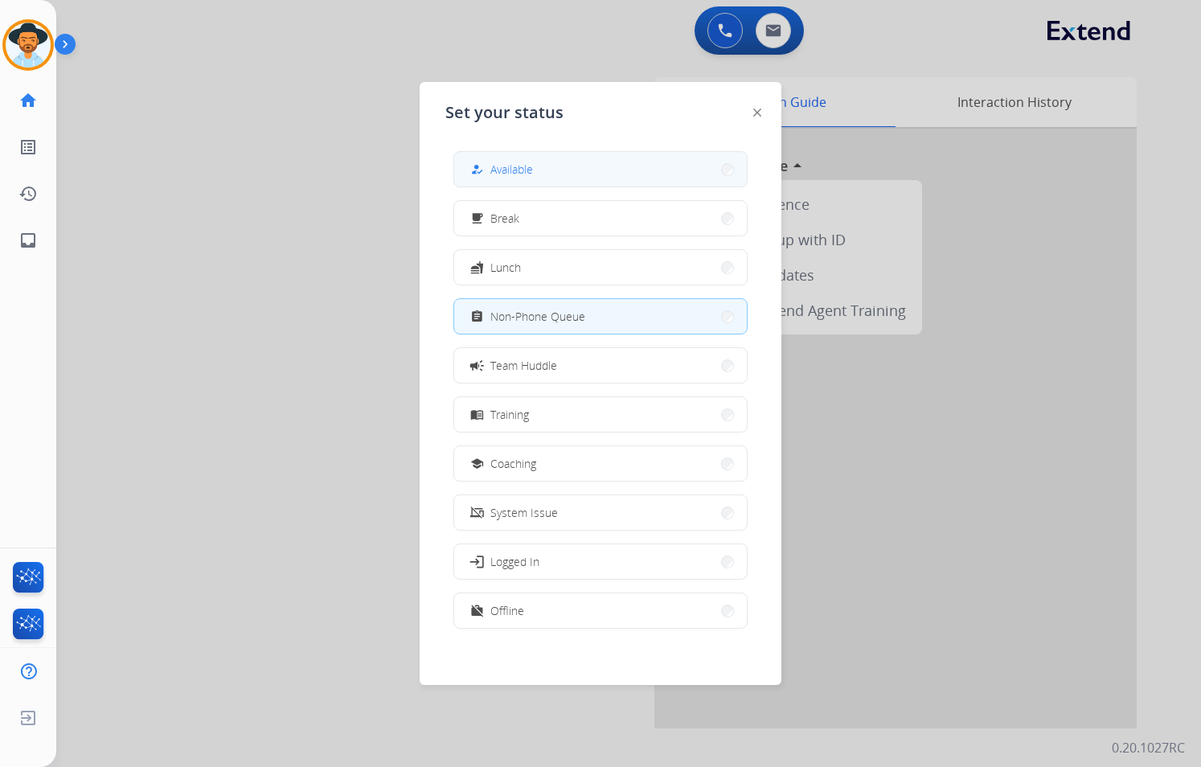
click at [513, 172] on span "Available" at bounding box center [511, 169] width 43 height 17
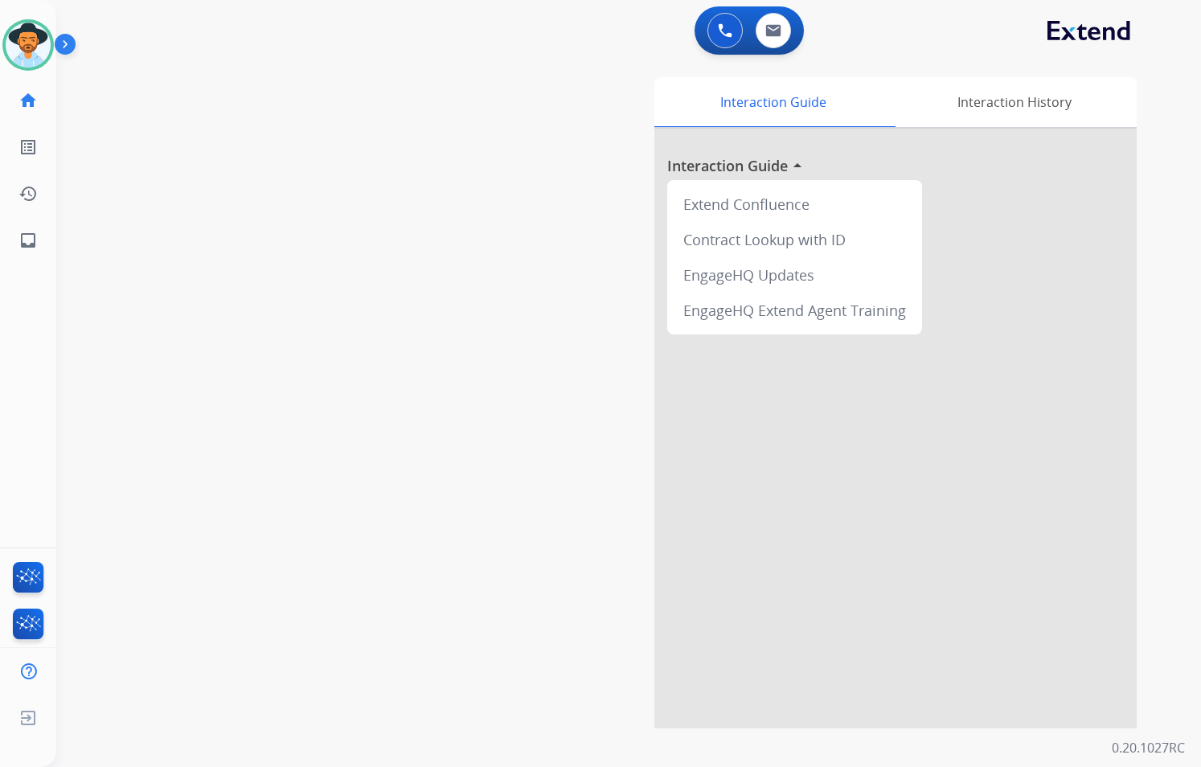
click at [513, 172] on div "Interaction Guide Interaction History Interaction Guide arrow_drop_up Extend Co…" at bounding box center [813, 402] width 648 height 651
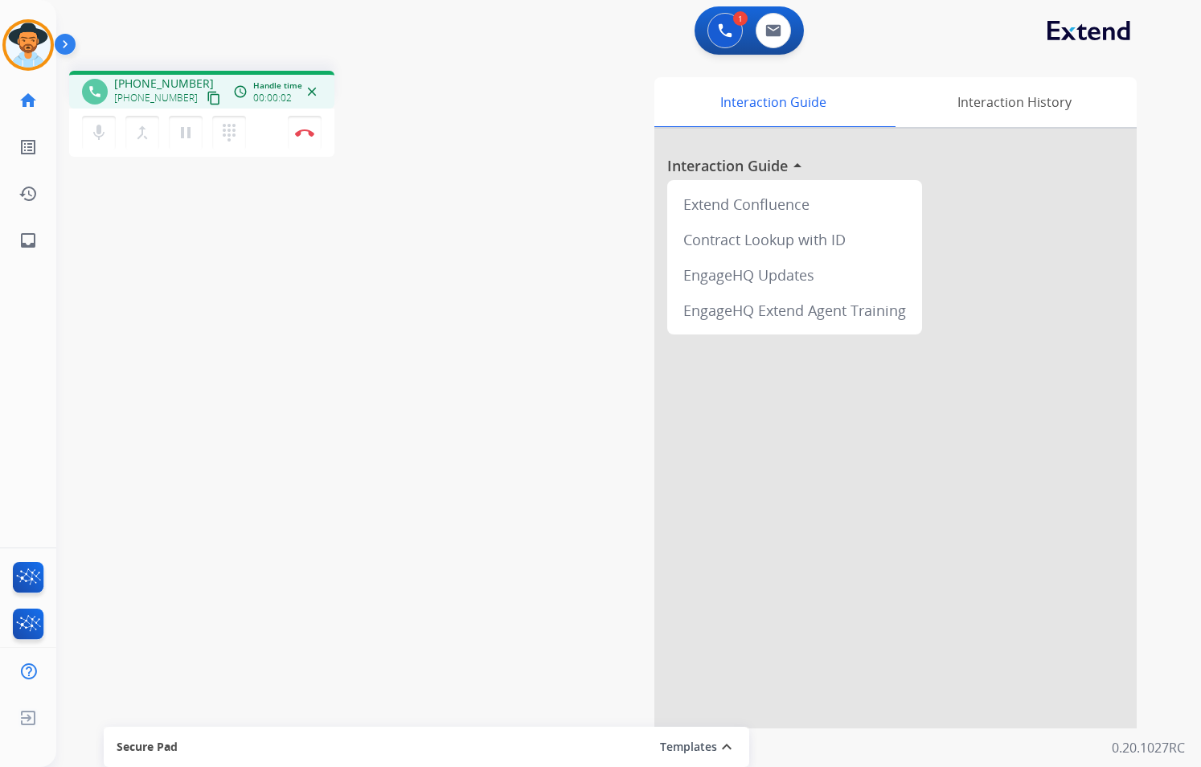
click at [204, 98] on button "content_copy" at bounding box center [213, 97] width 19 height 19
click at [186, 136] on mat-icon "pause" at bounding box center [185, 132] width 19 height 19
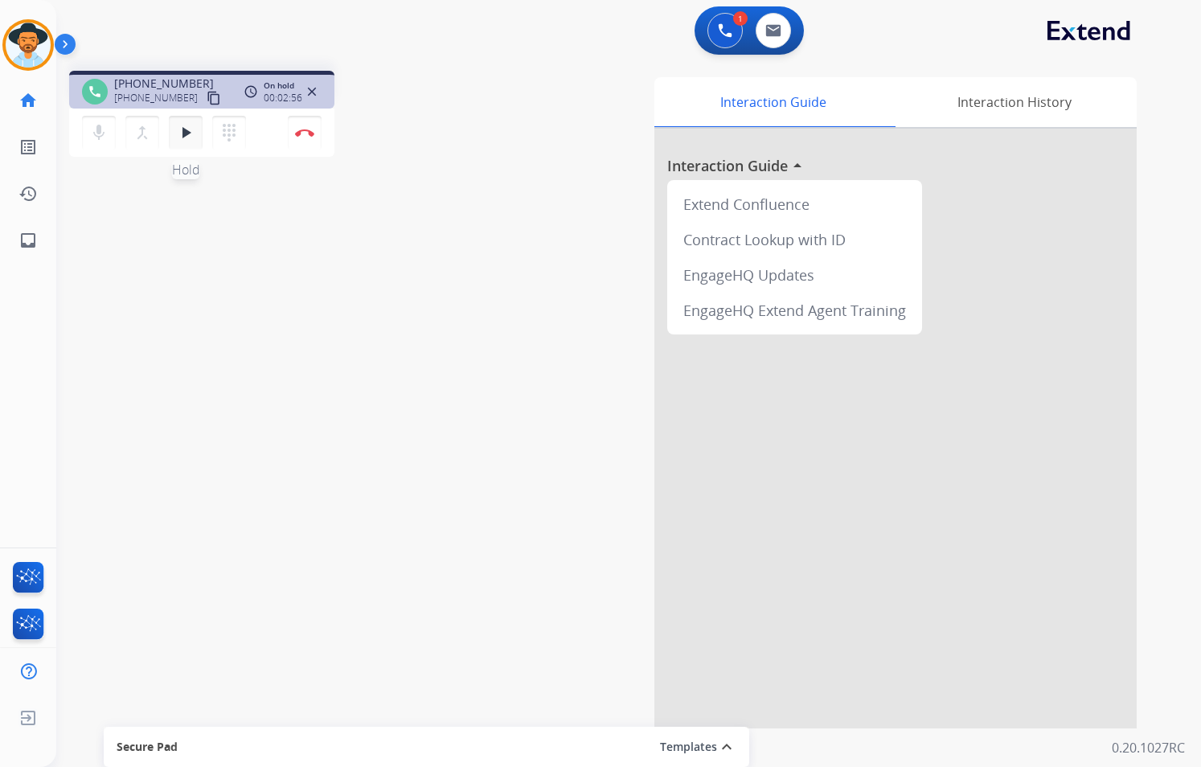
click at [185, 133] on mat-icon "play_arrow" at bounding box center [185, 132] width 19 height 19
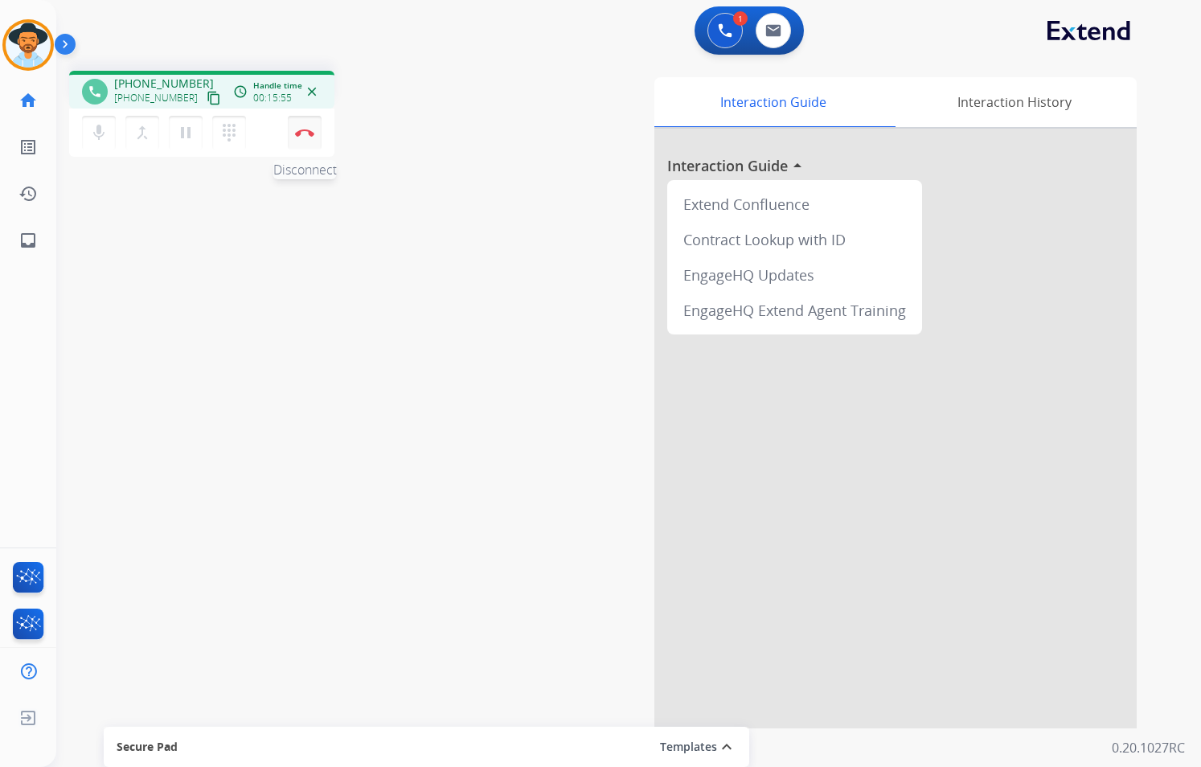
click at [304, 139] on button "Disconnect" at bounding box center [305, 133] width 34 height 34
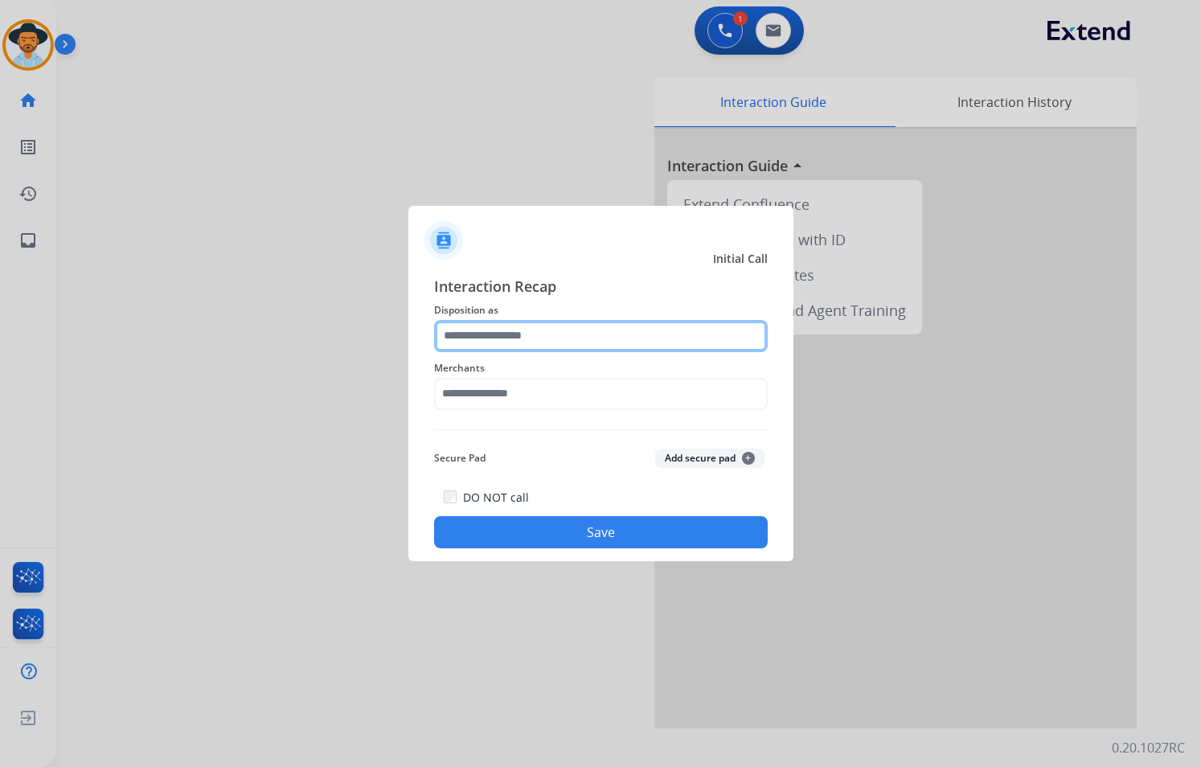
click at [597, 341] on input "text" at bounding box center [600, 336] width 333 height 32
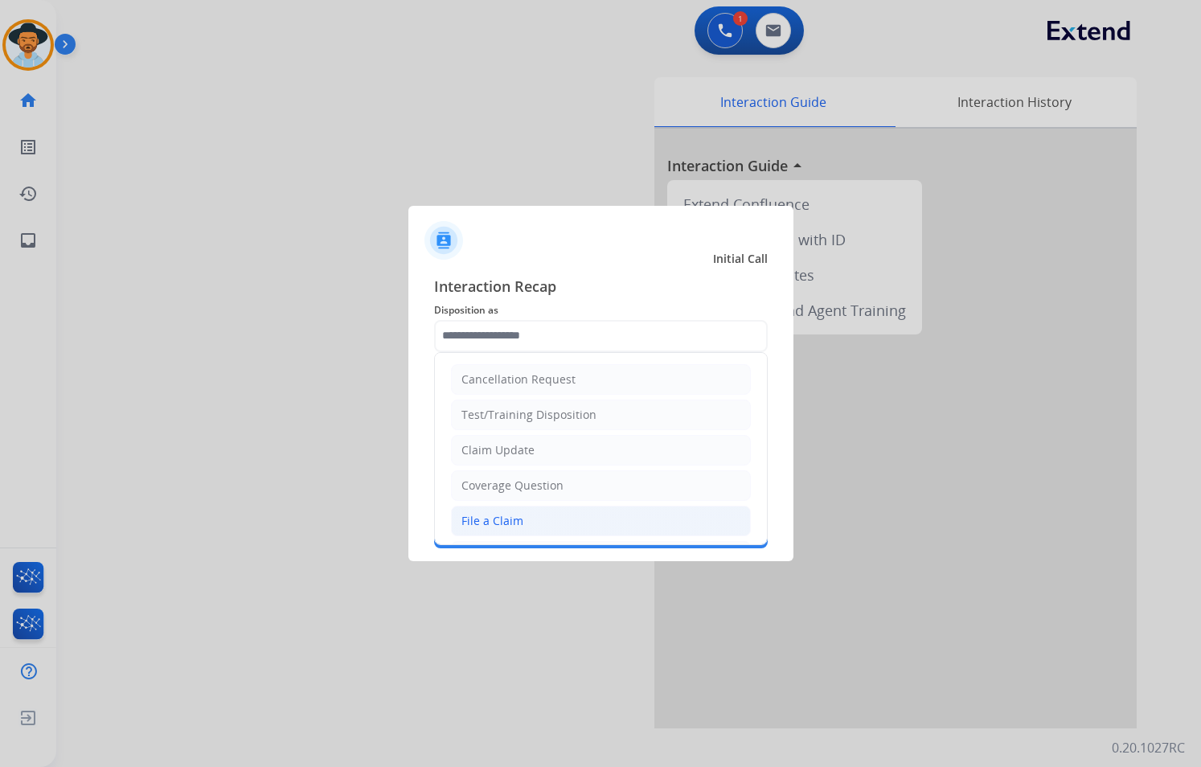
click at [509, 518] on div "File a Claim" at bounding box center [492, 521] width 62 height 16
type input "**********"
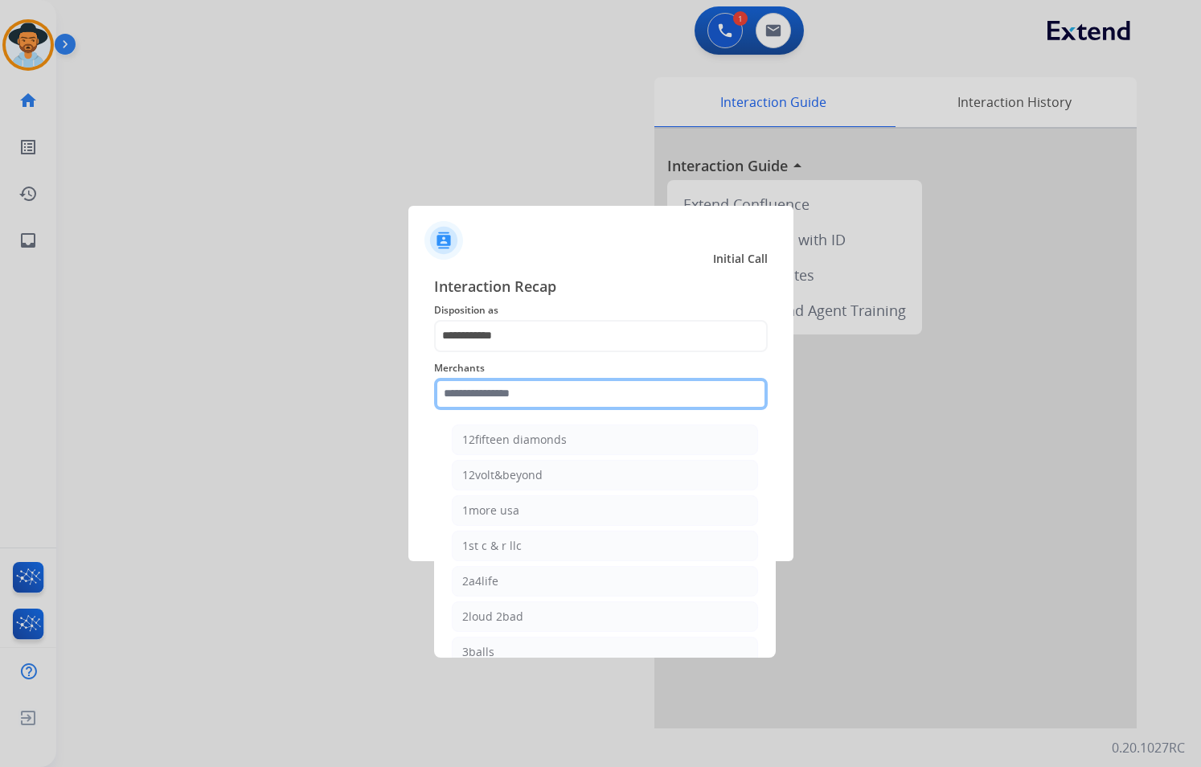
click at [521, 387] on input "text" at bounding box center [600, 394] width 333 height 32
click at [520, 446] on div "Bed bath & beyond" at bounding box center [514, 440] width 104 height 16
type input "**********"
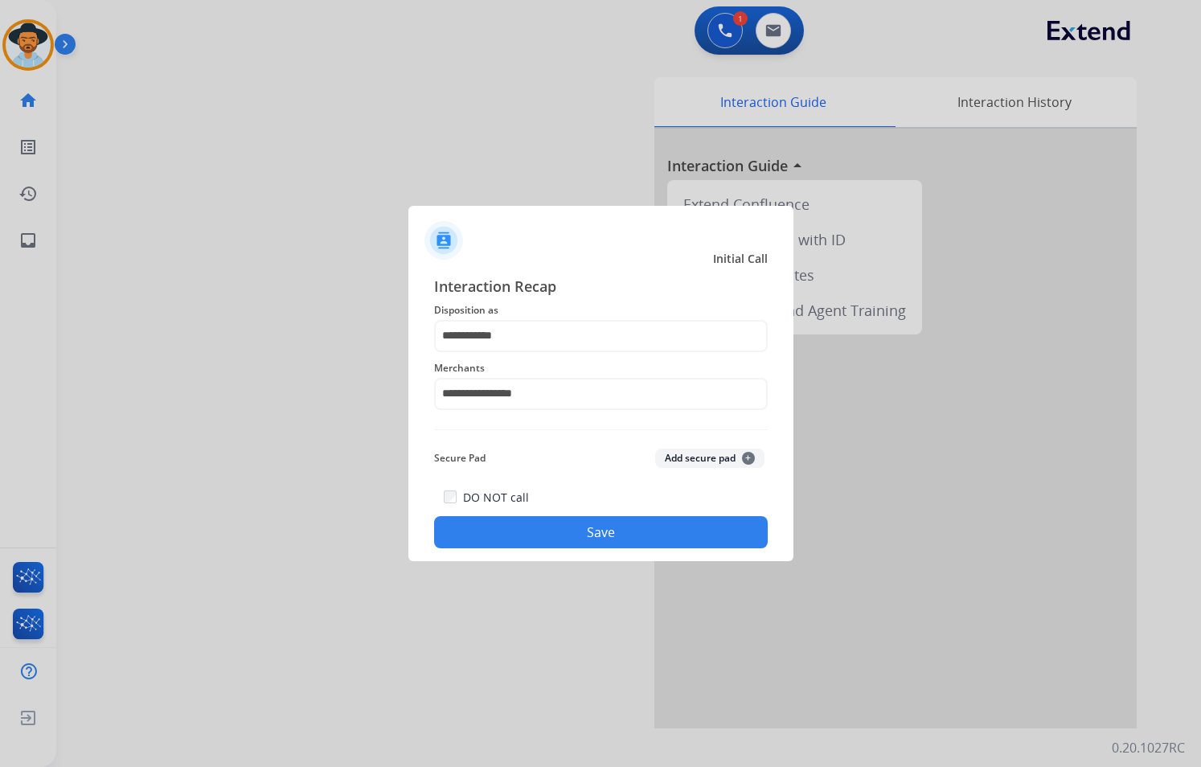
click at [640, 533] on button "Save" at bounding box center [600, 532] width 333 height 32
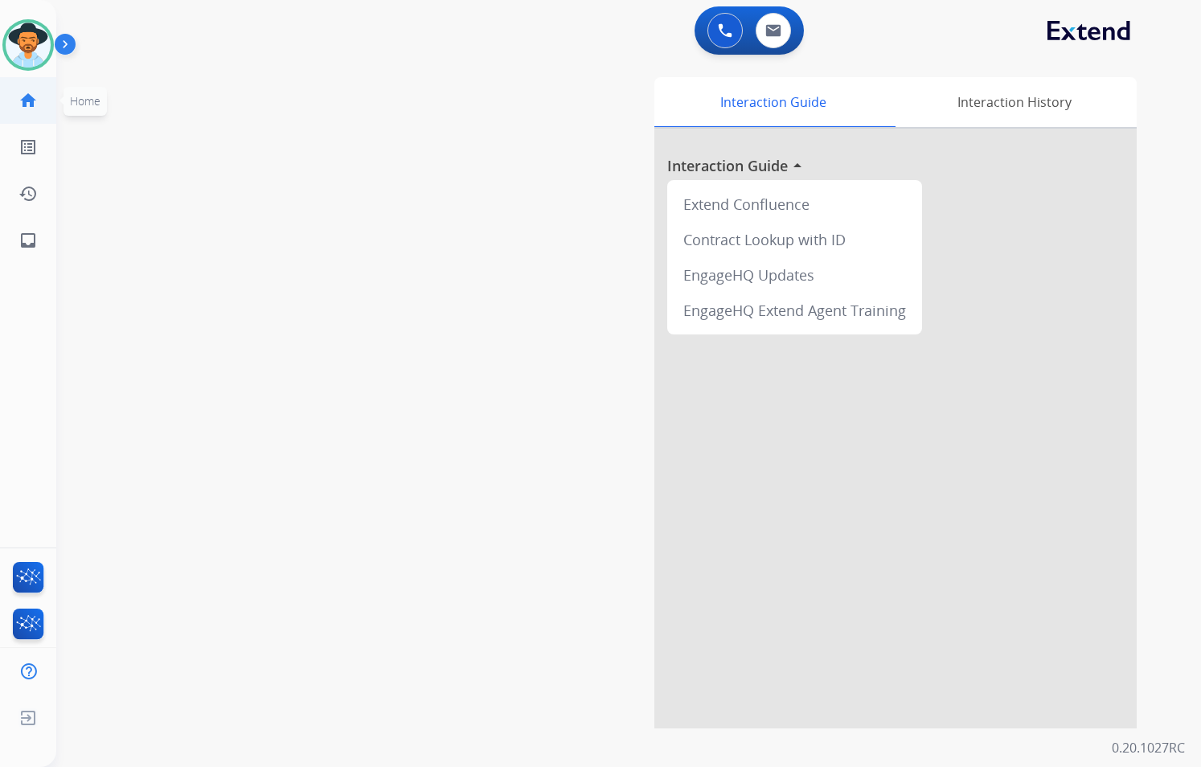
drag, startPoint x: 31, startPoint y: 46, endPoint x: 55, endPoint y: 80, distance: 42.1
click at [31, 46] on img at bounding box center [28, 45] width 45 height 45
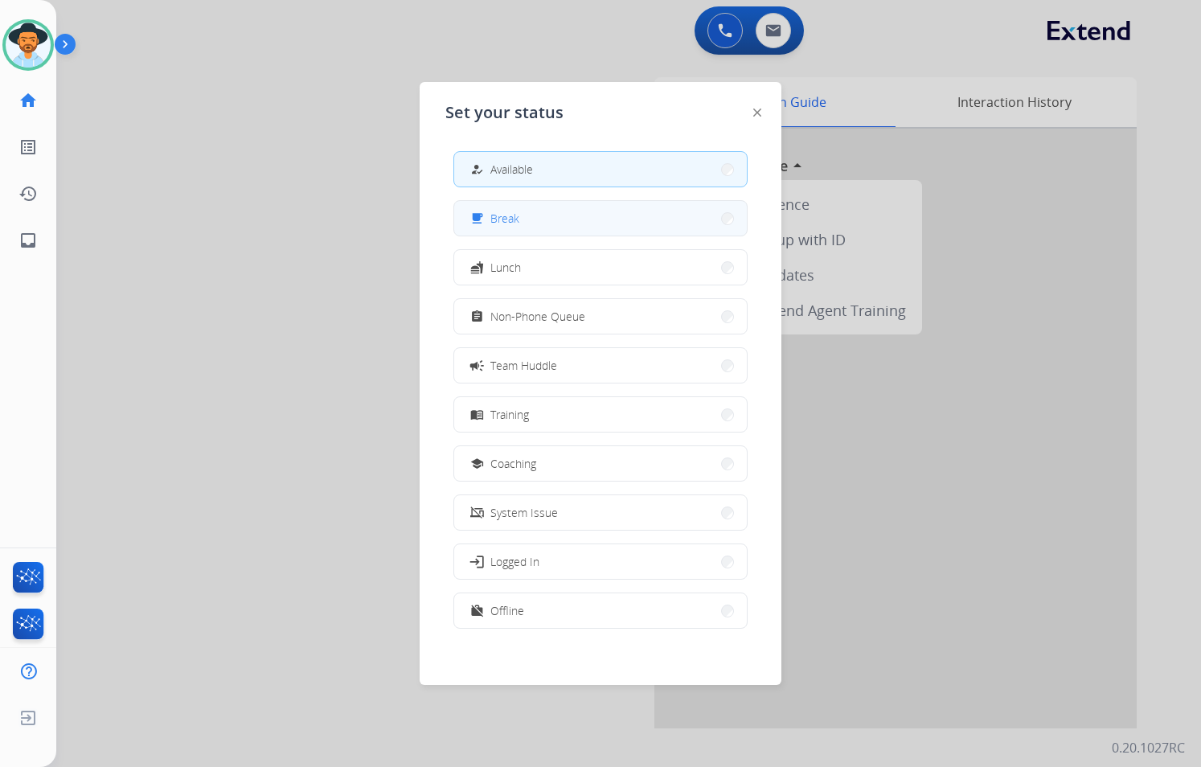
click at [541, 228] on button "free_breakfast Break" at bounding box center [600, 218] width 293 height 35
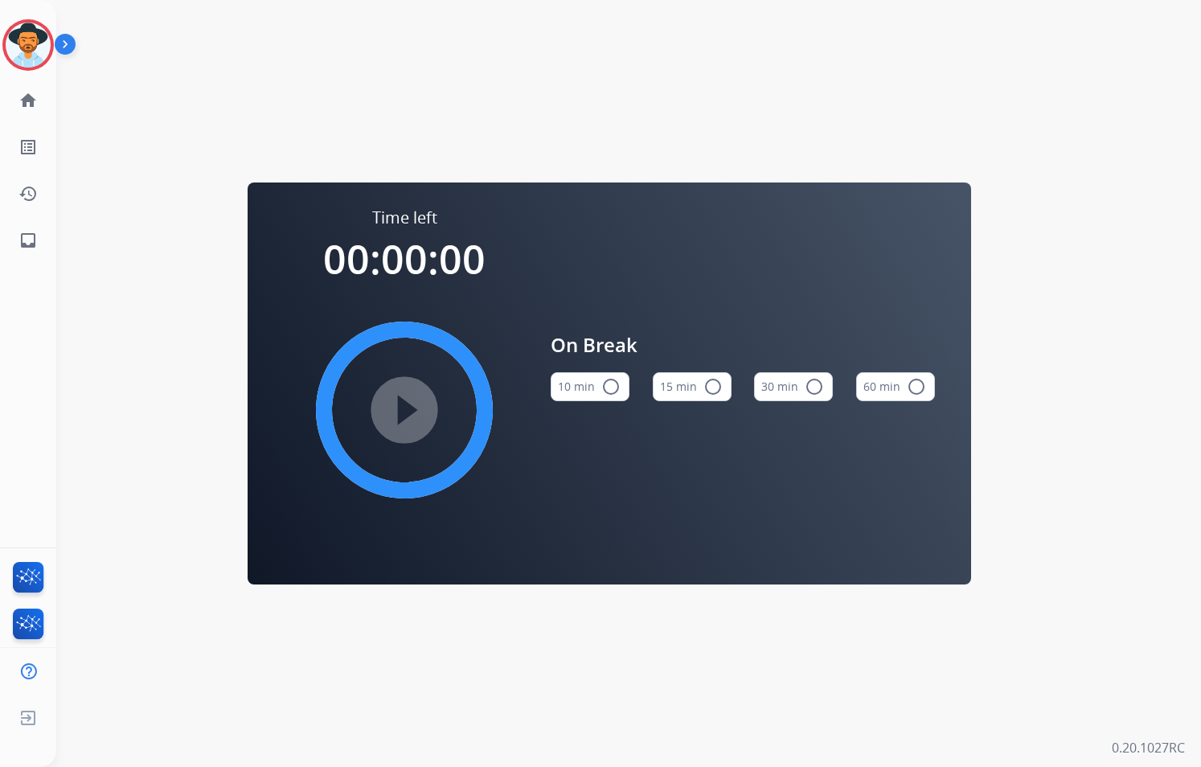
click at [685, 386] on button "15 min radio_button_unchecked" at bounding box center [692, 386] width 79 height 29
click at [412, 410] on mat-icon "play_circle_filled" at bounding box center [404, 409] width 19 height 19
click at [3, 50] on div at bounding box center [27, 44] width 51 height 51
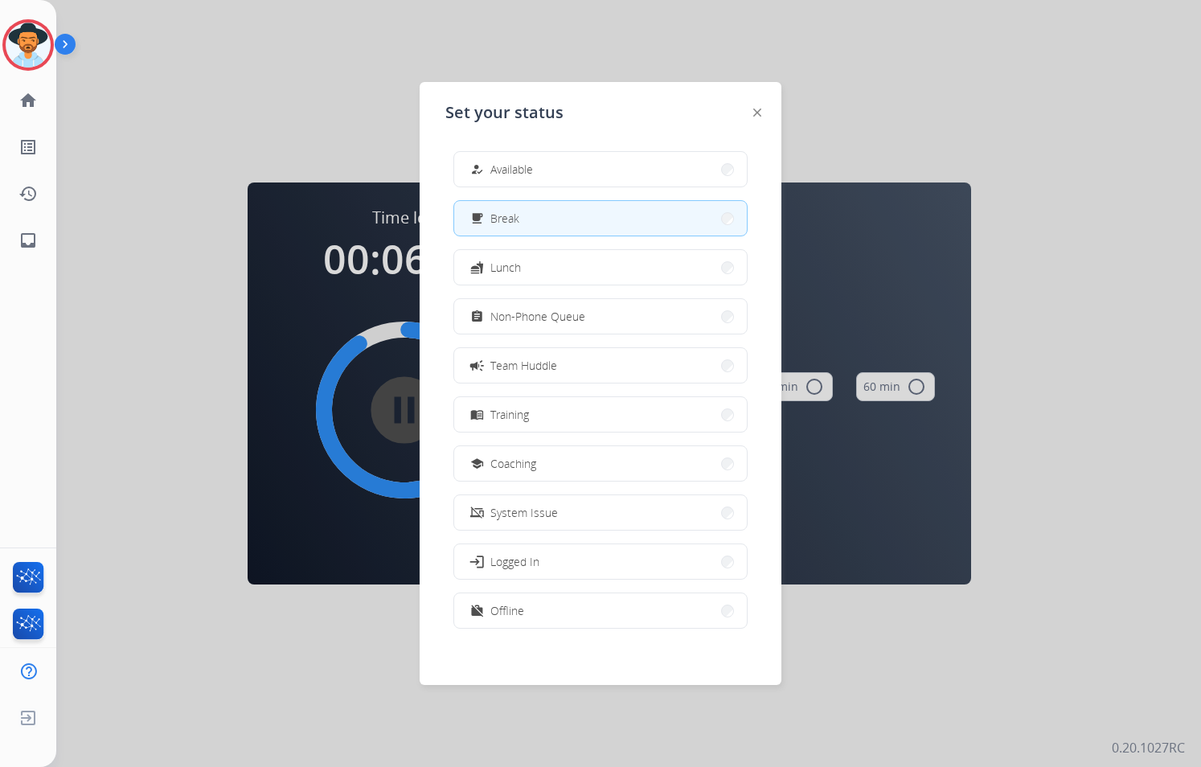
click at [538, 149] on div "how_to_reg Available free_breakfast Break fastfood Lunch assignment Non-Phone Q…" at bounding box center [600, 391] width 310 height 506
click at [530, 175] on span "Available" at bounding box center [511, 169] width 43 height 17
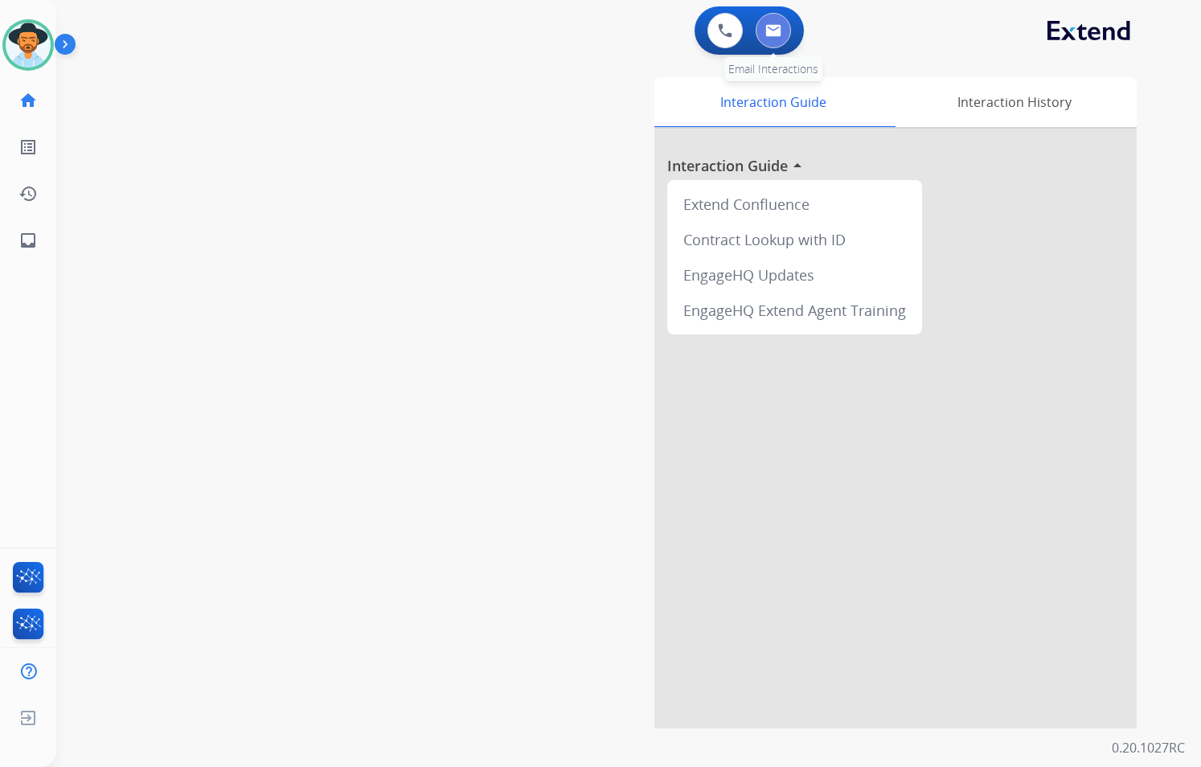
click at [779, 24] on img at bounding box center [773, 30] width 16 height 13
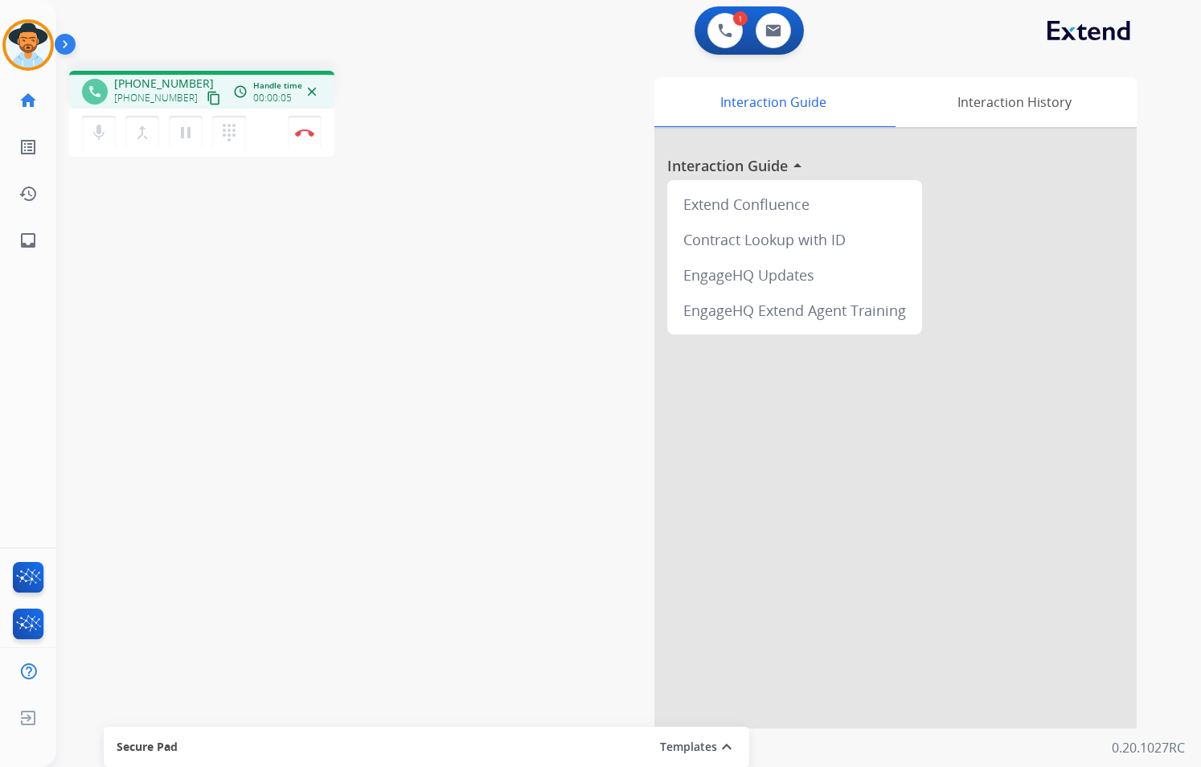
click at [207, 99] on mat-icon "content_copy" at bounding box center [214, 98] width 14 height 14
click at [185, 132] on mat-icon "pause" at bounding box center [185, 132] width 19 height 19
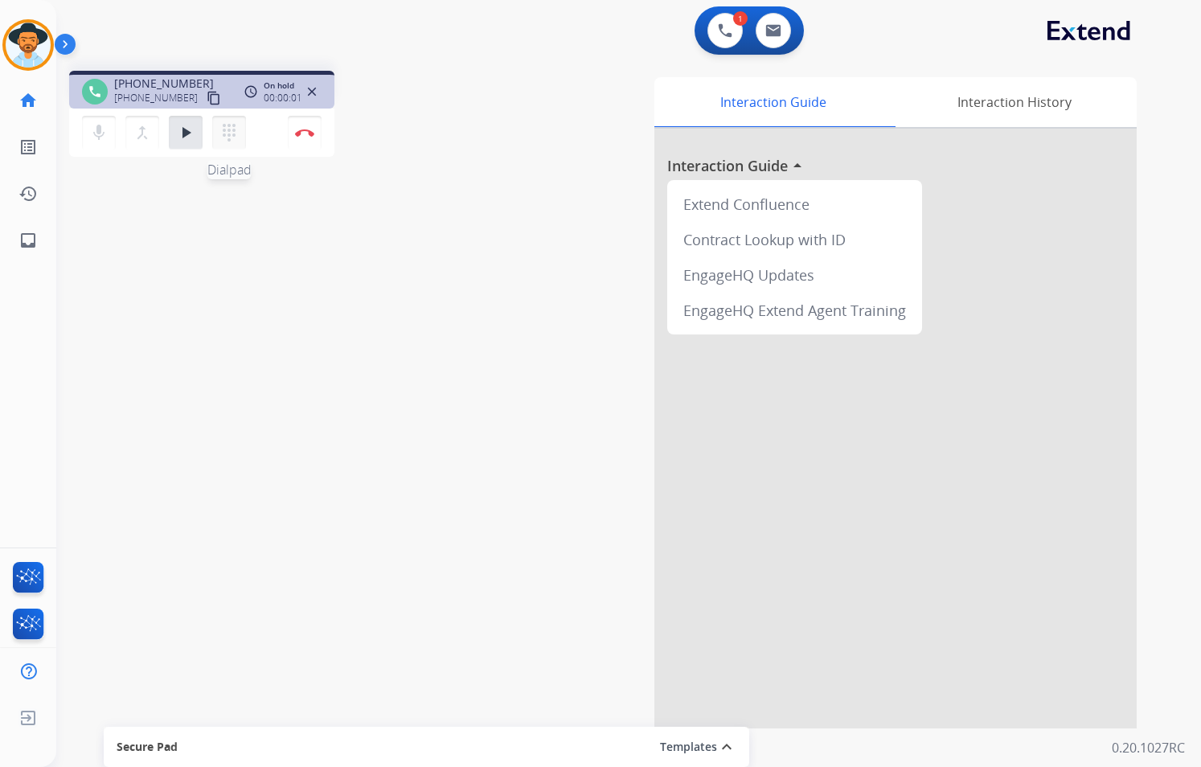
click at [227, 125] on mat-icon "dialpad" at bounding box center [228, 132] width 19 height 19
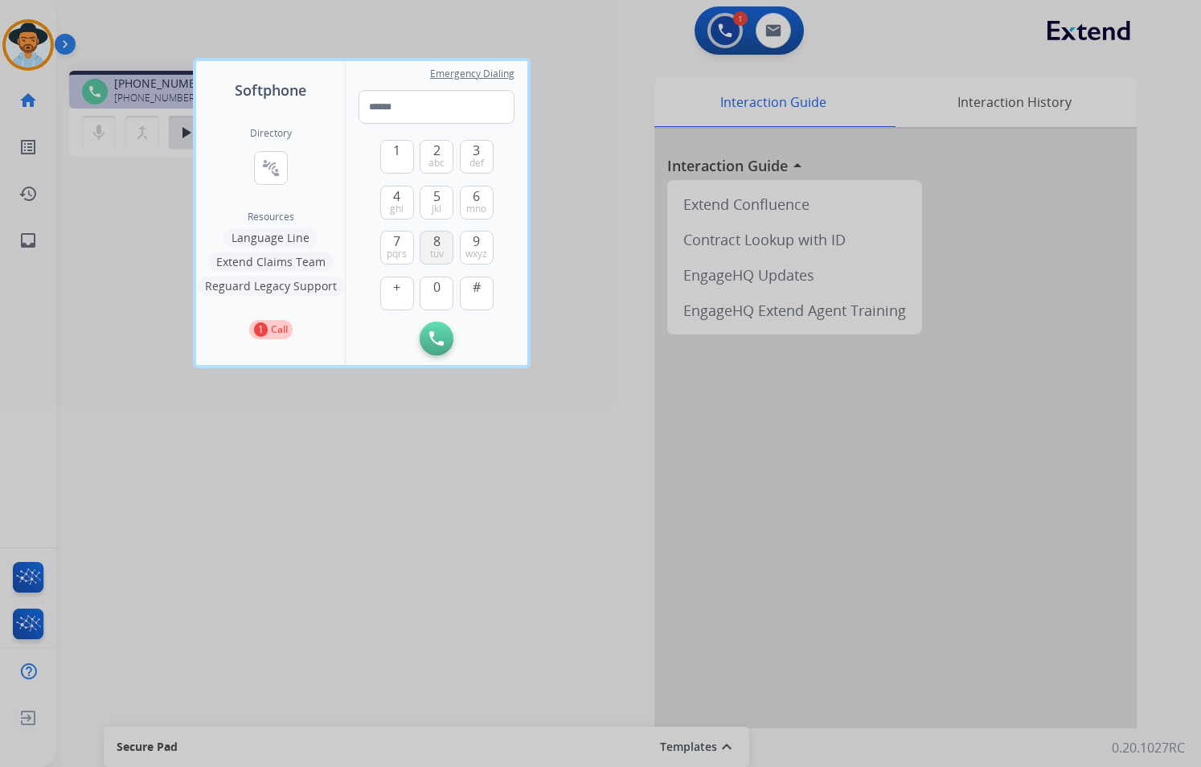
click at [441, 246] on button "8 tuv" at bounding box center [436, 248] width 34 height 34
click at [477, 206] on span "mno" at bounding box center [476, 209] width 20 height 13
click at [401, 248] on span "pqrs" at bounding box center [397, 254] width 20 height 13
click at [420, 246] on button "8 tuv" at bounding box center [436, 248] width 34 height 34
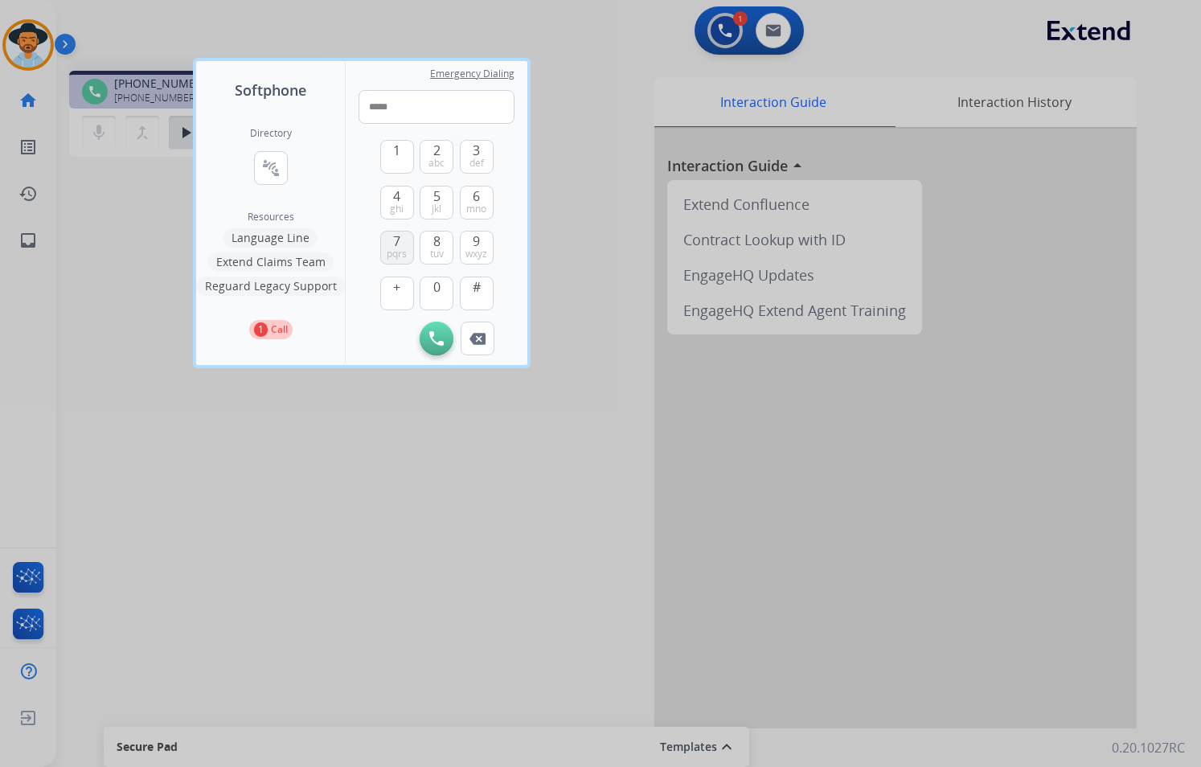
click at [403, 250] on span "pqrs" at bounding box center [397, 254] width 20 height 13
click at [472, 248] on span "wxyz" at bounding box center [476, 254] width 22 height 13
click at [473, 160] on span "def" at bounding box center [476, 163] width 14 height 13
click at [432, 277] on button "0" at bounding box center [436, 293] width 34 height 34
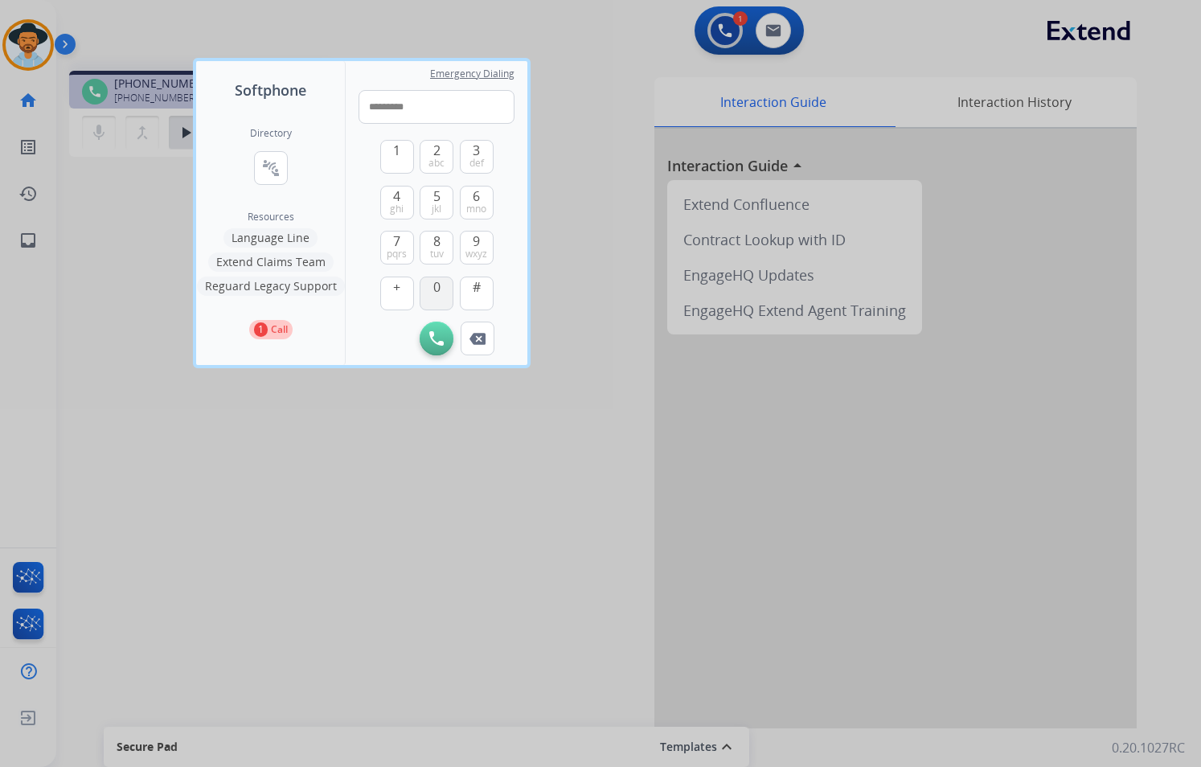
type input "**********"
click at [438, 330] on button "Initiate Call" at bounding box center [436, 338] width 34 height 34
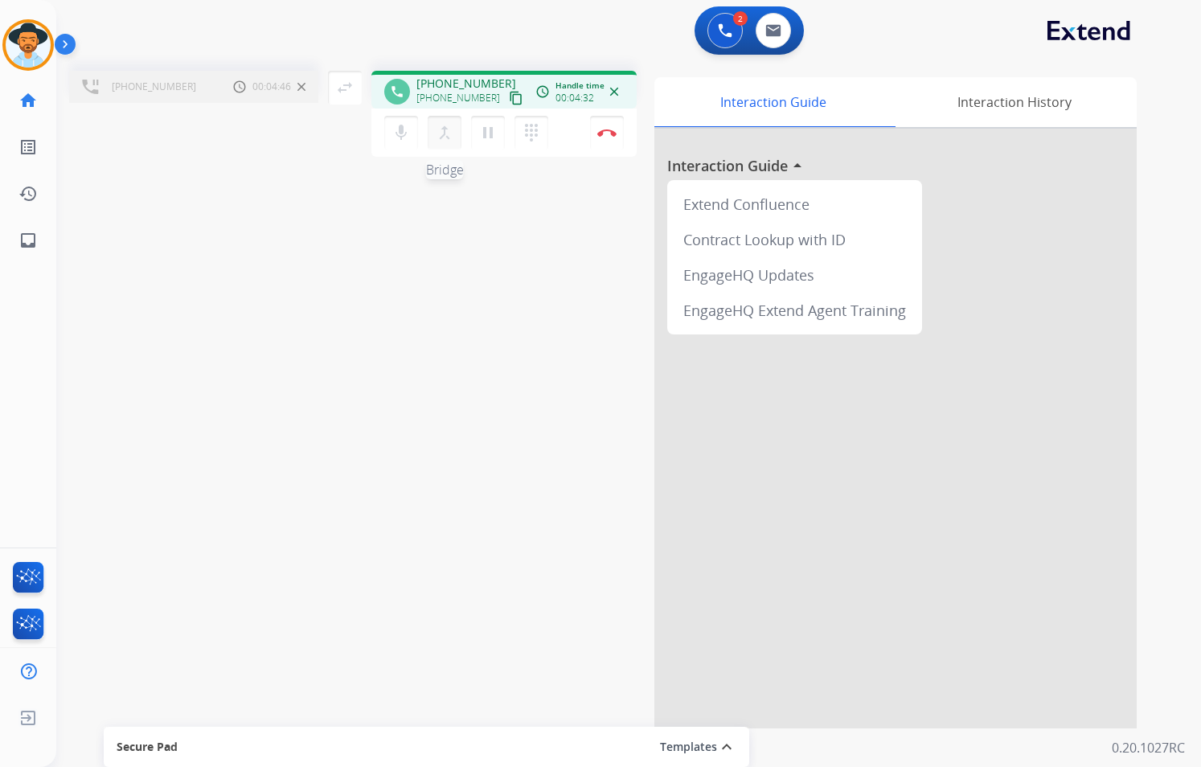
click at [436, 130] on mat-icon "merge_type" at bounding box center [444, 132] width 19 height 19
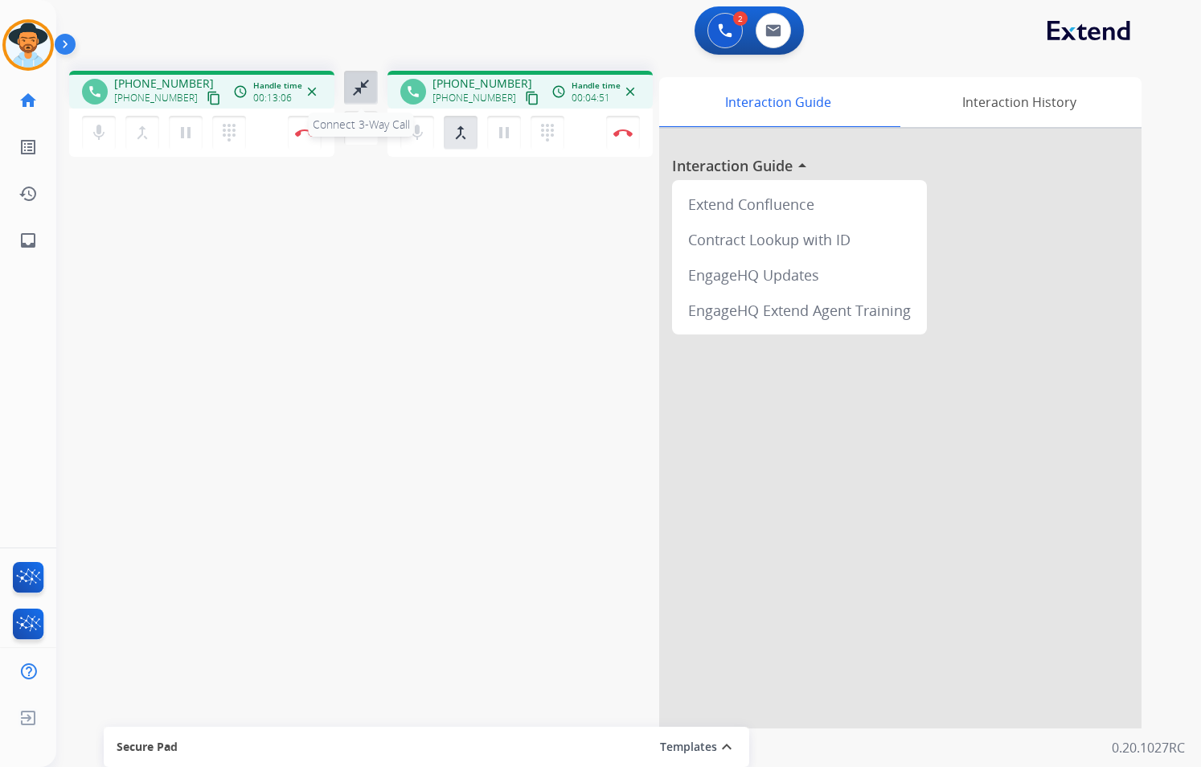
click at [360, 86] on mat-icon "close_fullscreen" at bounding box center [360, 87] width 19 height 19
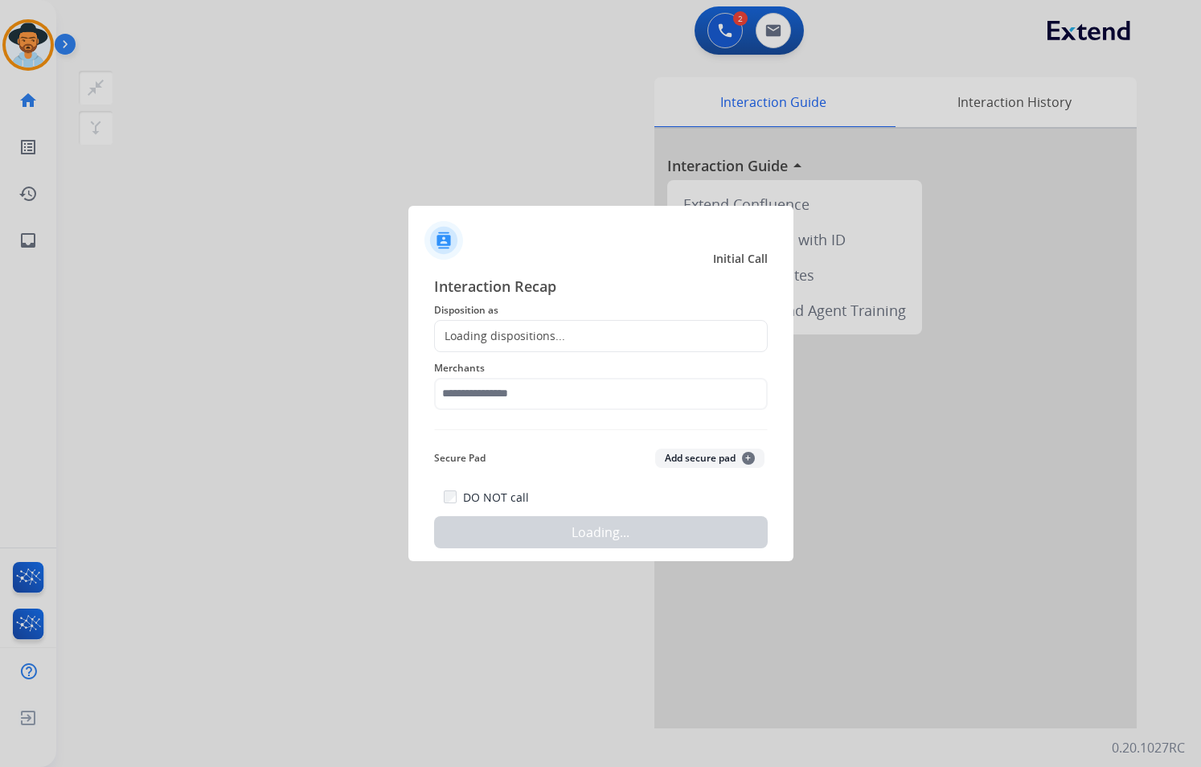
click at [595, 345] on div "Loading dispositions..." at bounding box center [600, 336] width 333 height 32
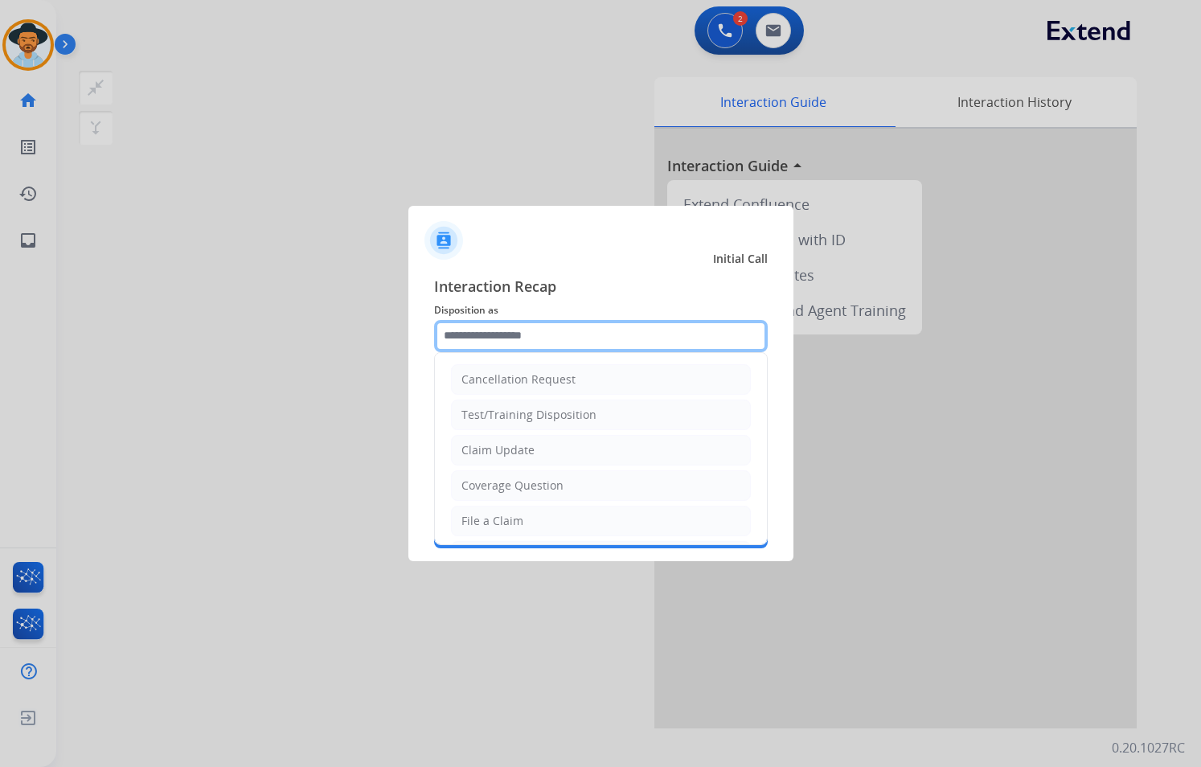
click at [559, 332] on input "text" at bounding box center [600, 336] width 333 height 32
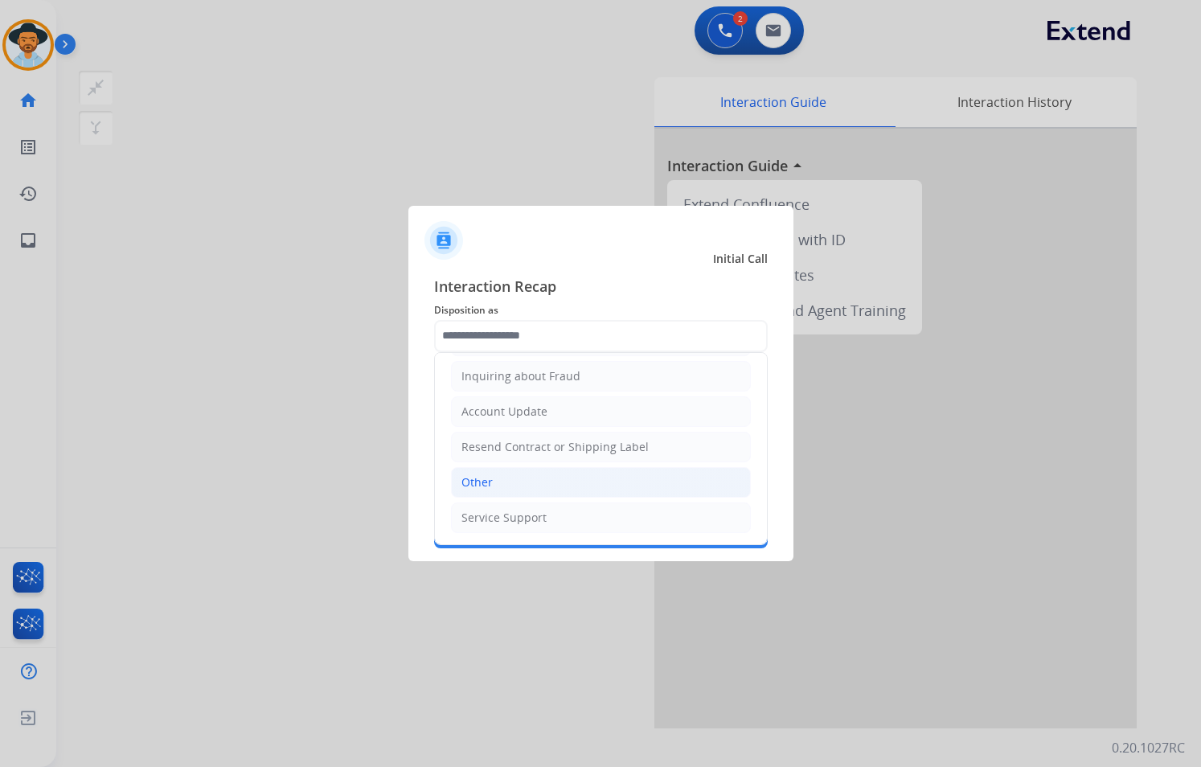
click at [502, 484] on li "Other" at bounding box center [601, 482] width 300 height 31
type input "*****"
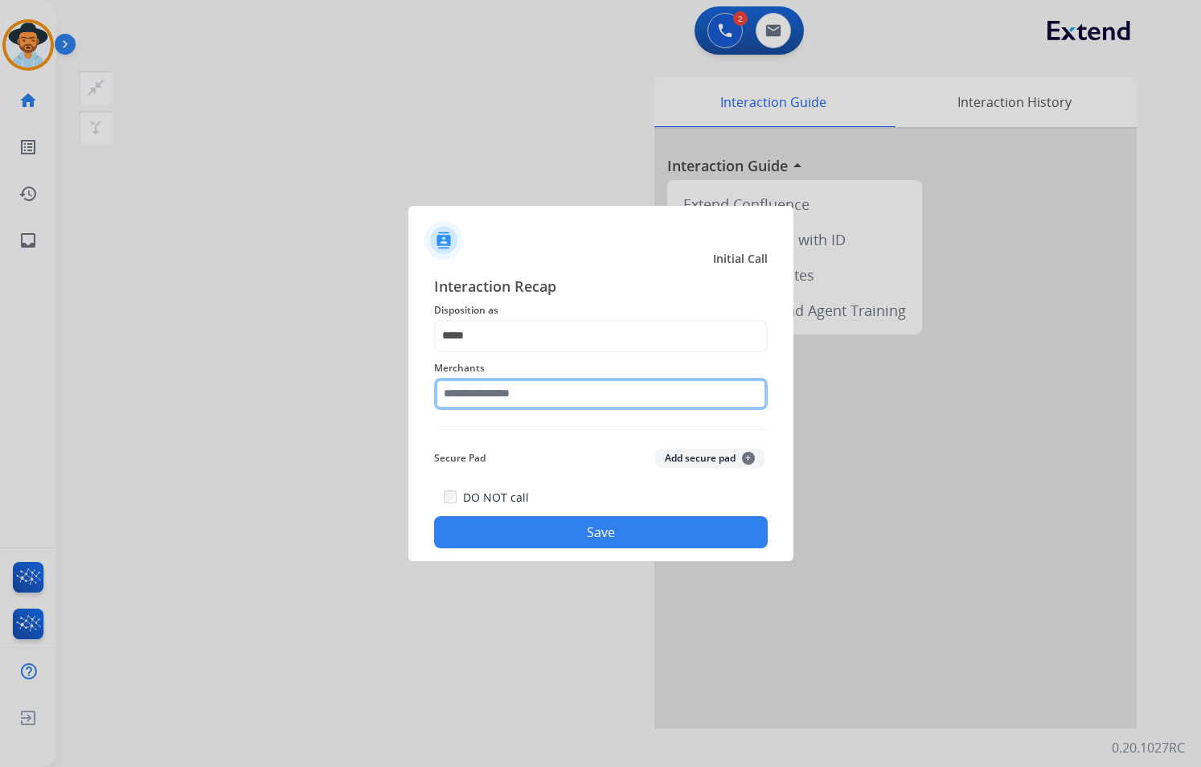
click at [522, 389] on input "text" at bounding box center [600, 394] width 333 height 32
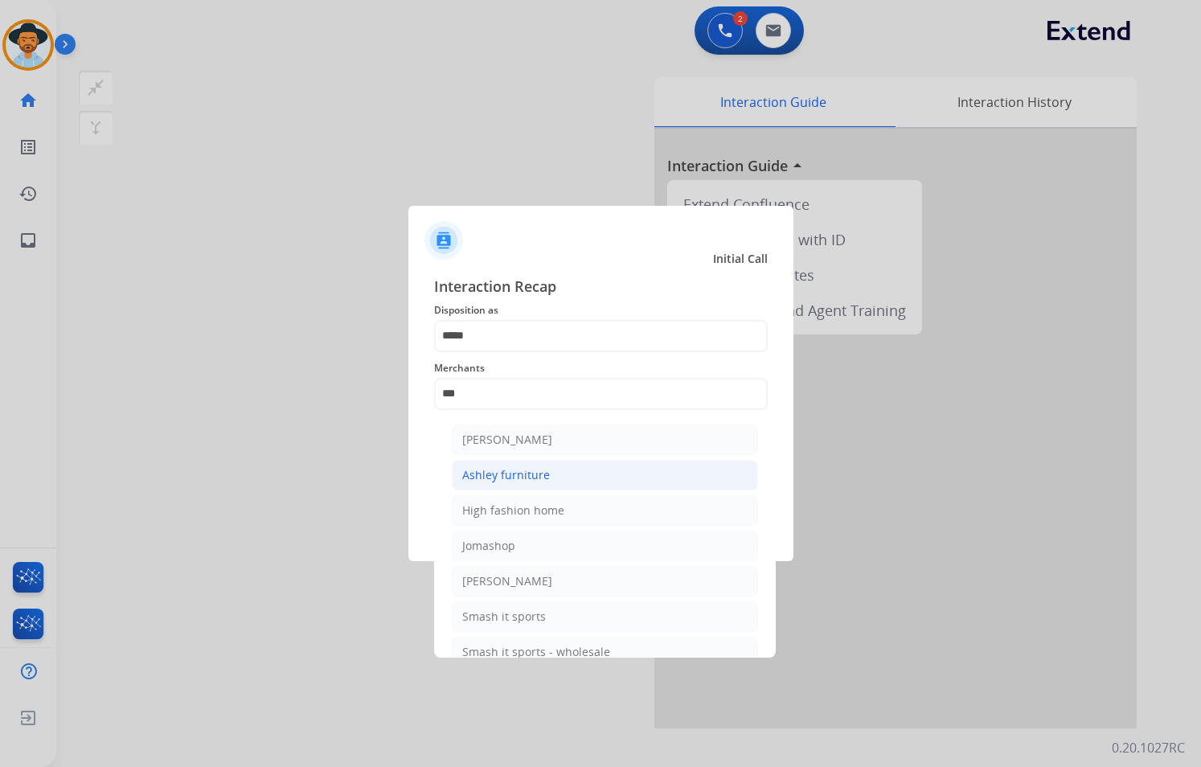
click at [534, 461] on li "Ashley furniture" at bounding box center [605, 475] width 306 height 31
type input "**********"
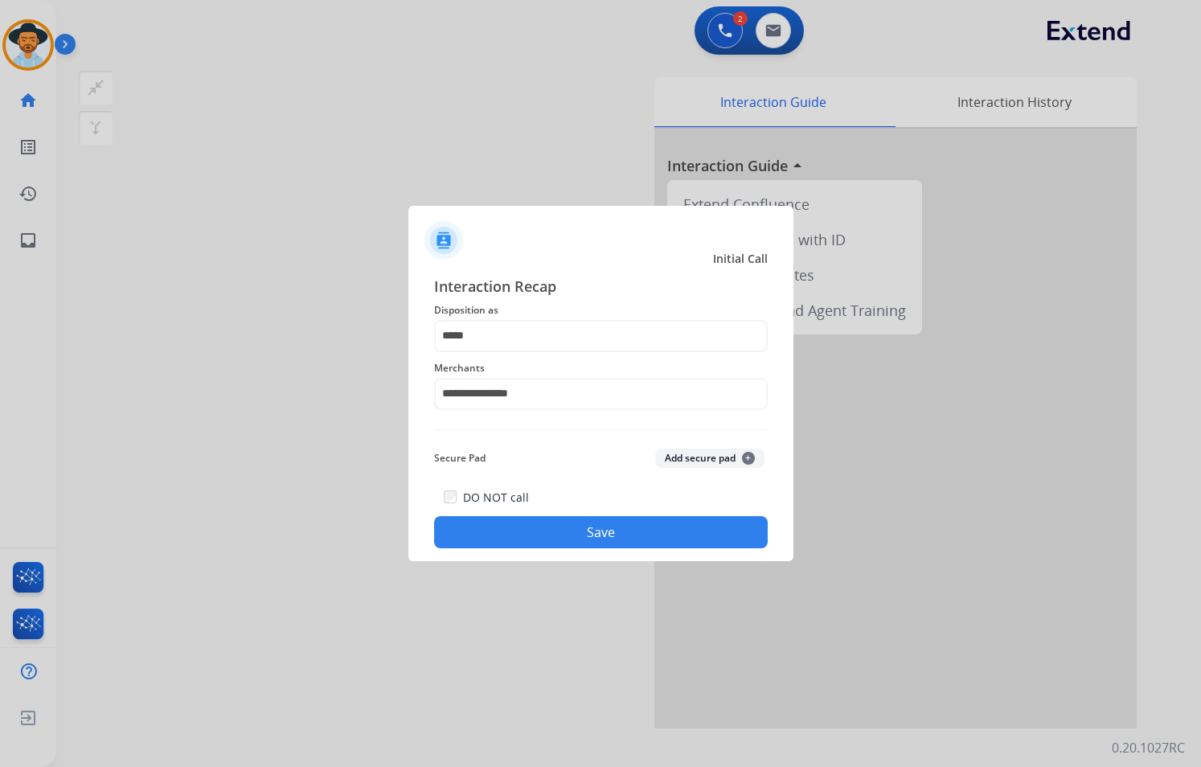
click at [652, 543] on button "Save" at bounding box center [600, 532] width 333 height 32
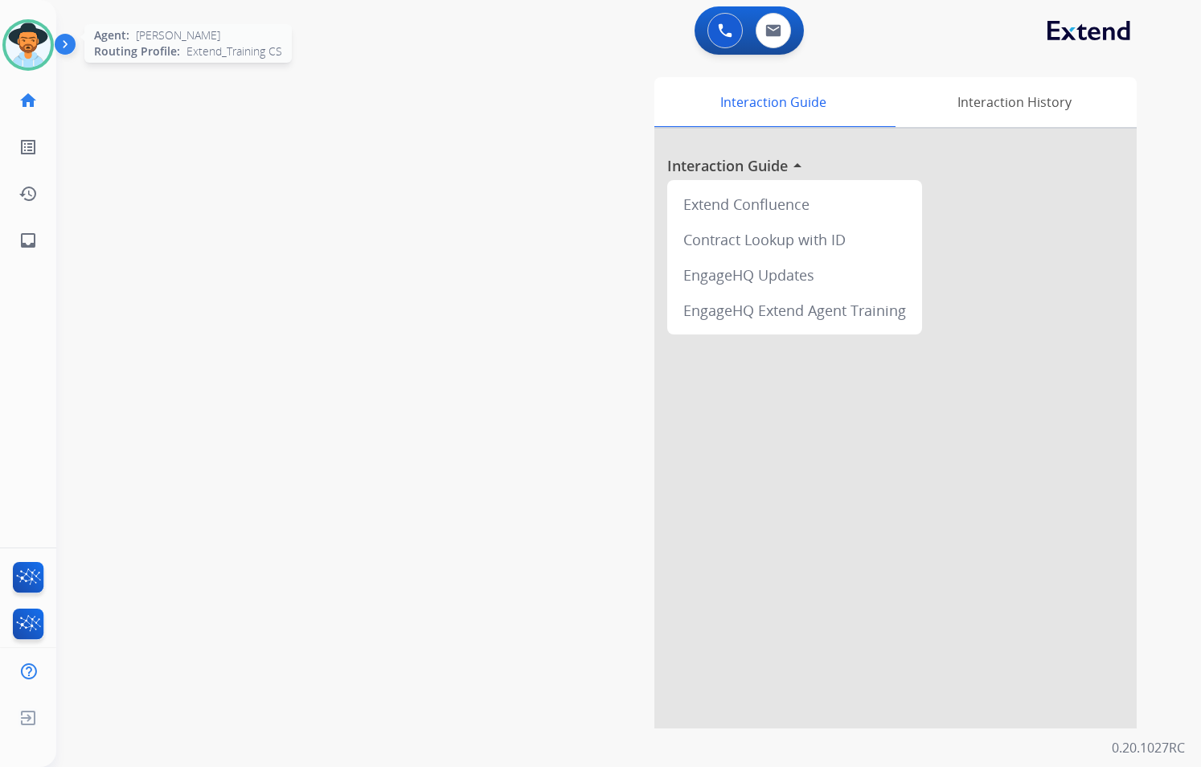
click at [27, 46] on img at bounding box center [28, 45] width 45 height 45
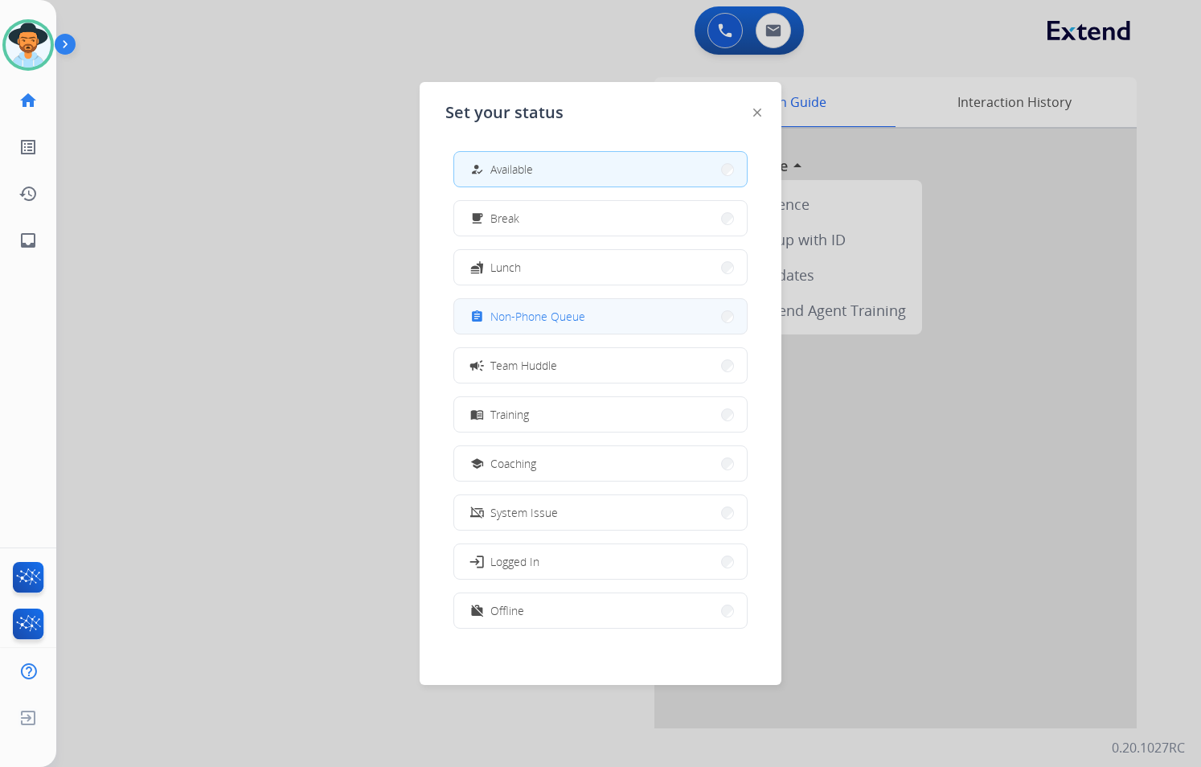
click at [563, 306] on button "assignment Non-Phone Queue" at bounding box center [600, 316] width 293 height 35
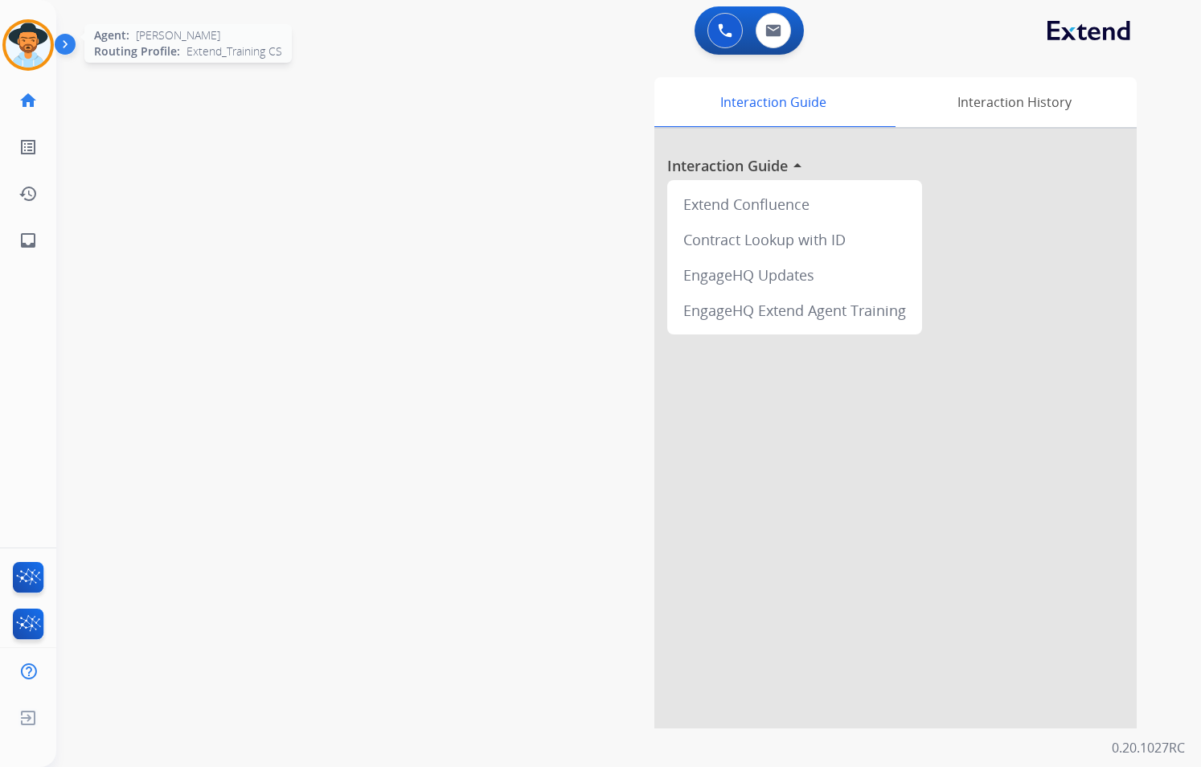
click at [40, 52] on img at bounding box center [28, 45] width 45 height 45
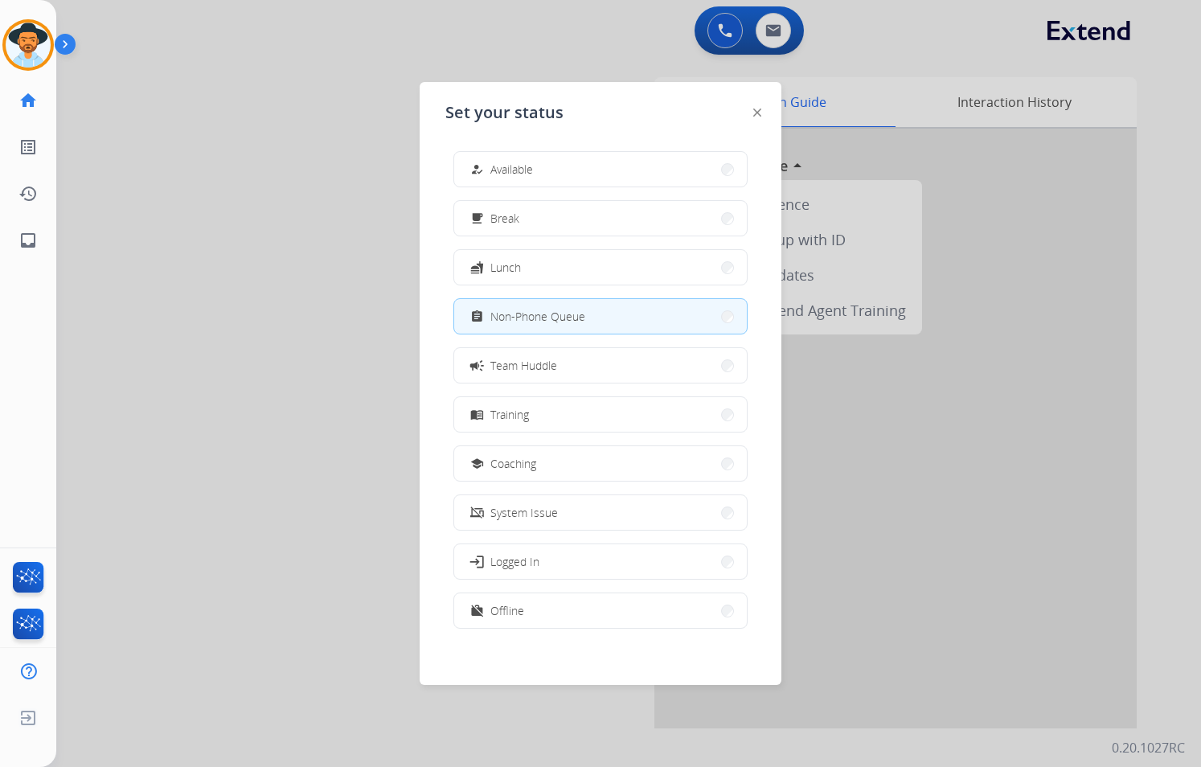
click at [538, 182] on button "how_to_reg Available" at bounding box center [600, 169] width 293 height 35
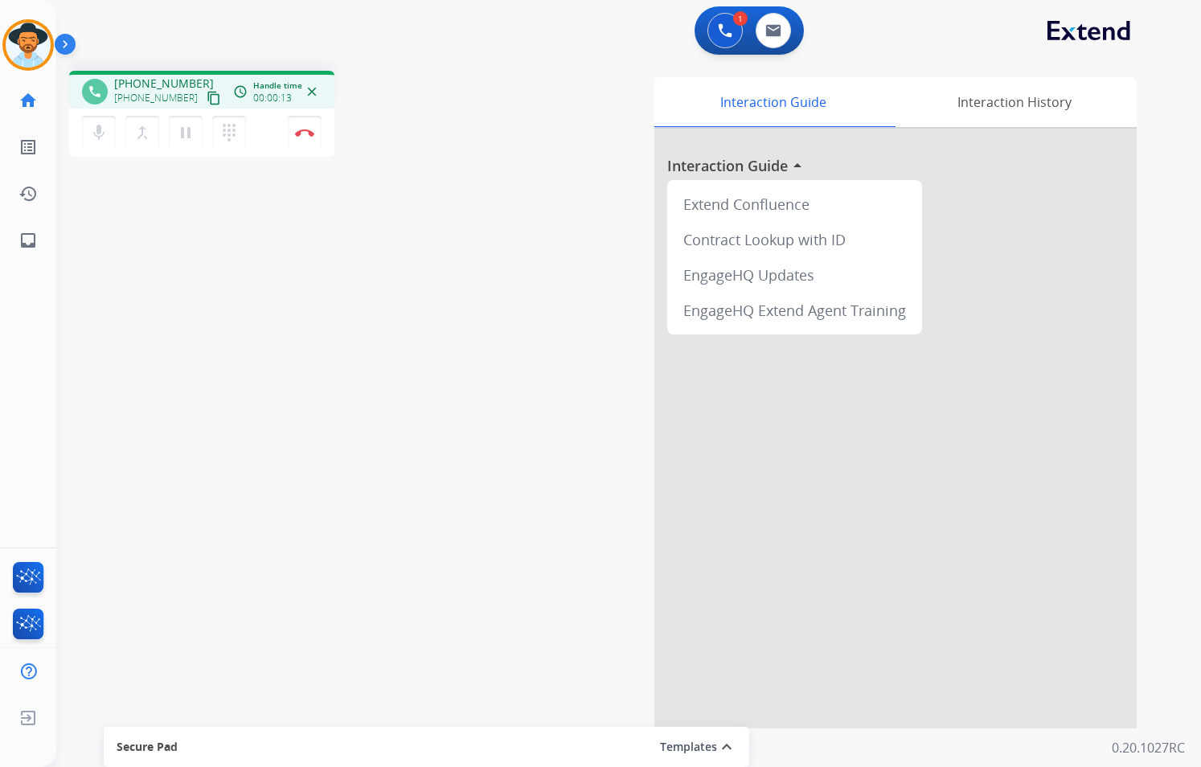
click at [207, 96] on mat-icon "content_copy" at bounding box center [214, 98] width 14 height 14
click at [177, 141] on mat-icon "pause" at bounding box center [185, 132] width 19 height 19
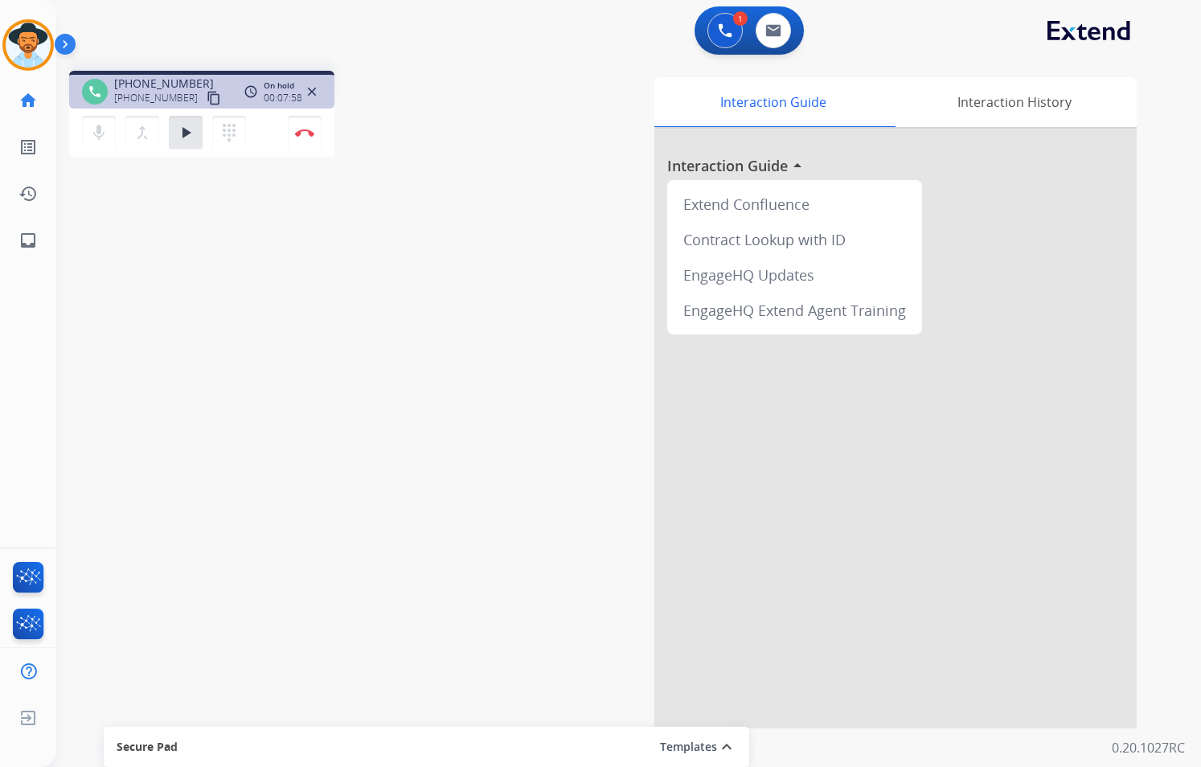
click at [207, 96] on mat-icon "content_copy" at bounding box center [214, 98] width 14 height 14
click at [194, 134] on mat-icon "play_arrow" at bounding box center [185, 132] width 19 height 19
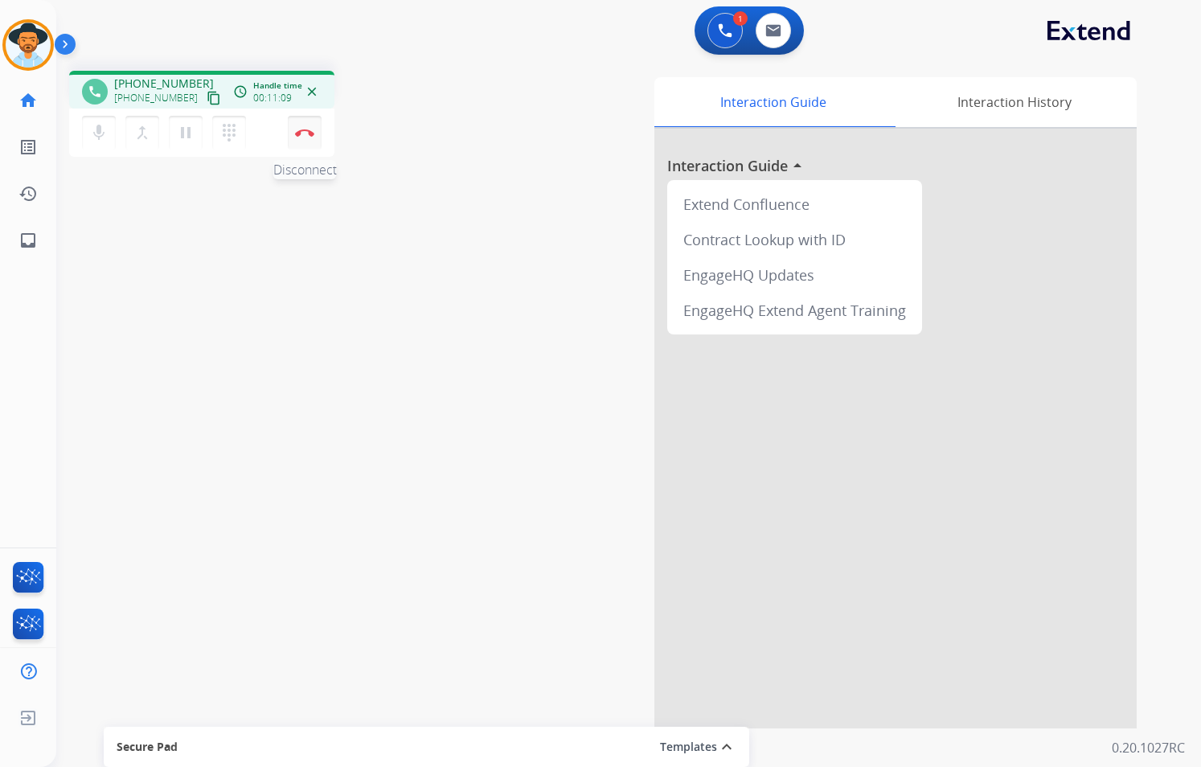
click at [309, 140] on button "Disconnect" at bounding box center [305, 133] width 34 height 34
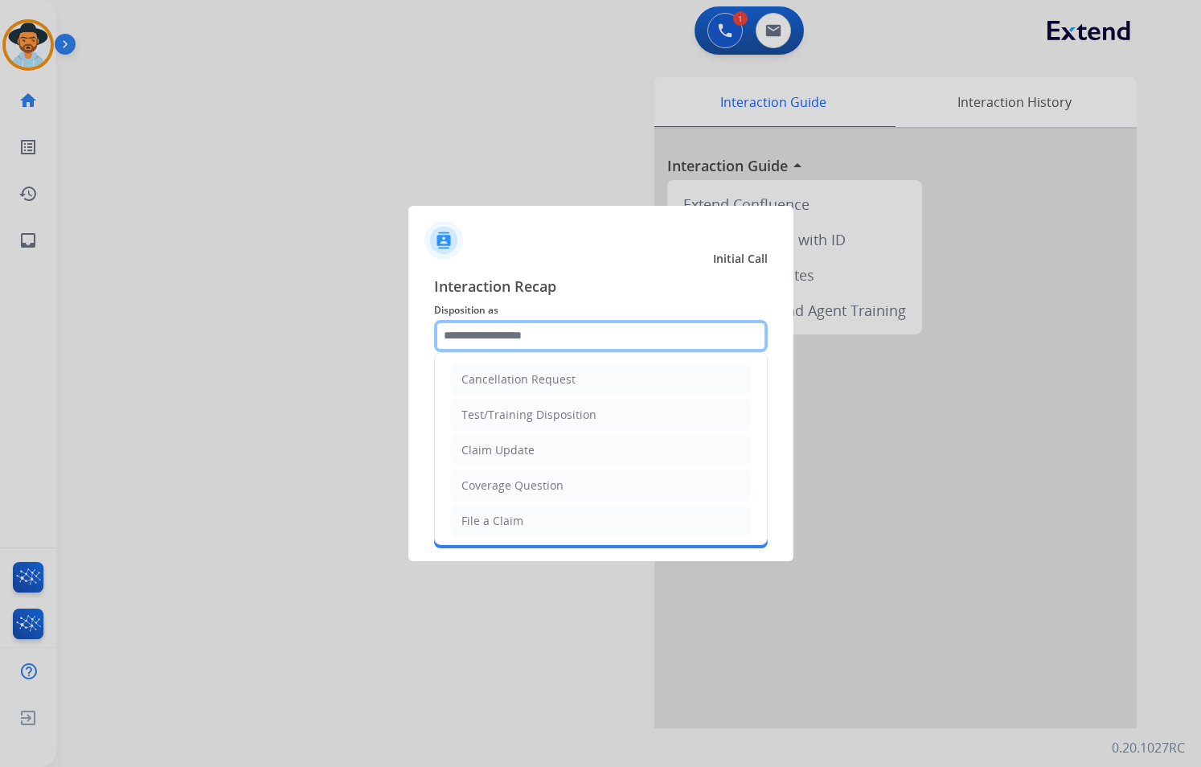
click at [600, 336] on input "text" at bounding box center [600, 336] width 333 height 32
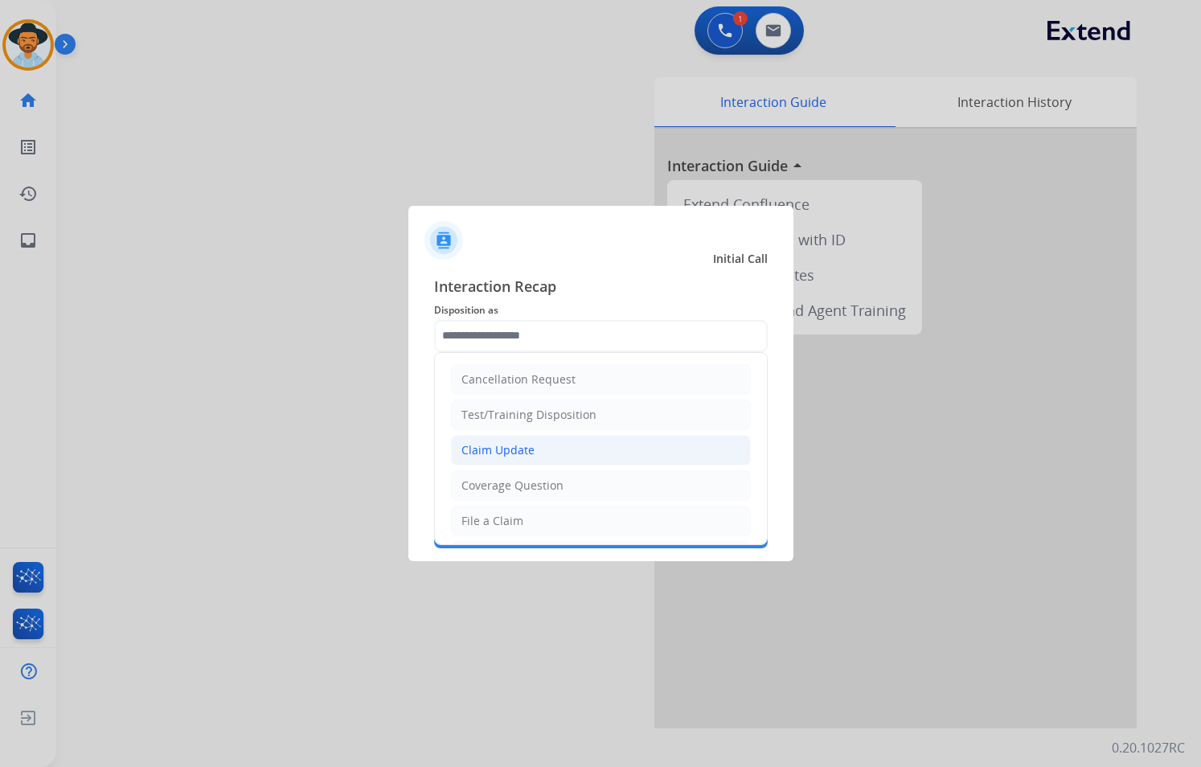
click at [538, 456] on li "Claim Update" at bounding box center [601, 450] width 300 height 31
type input "**********"
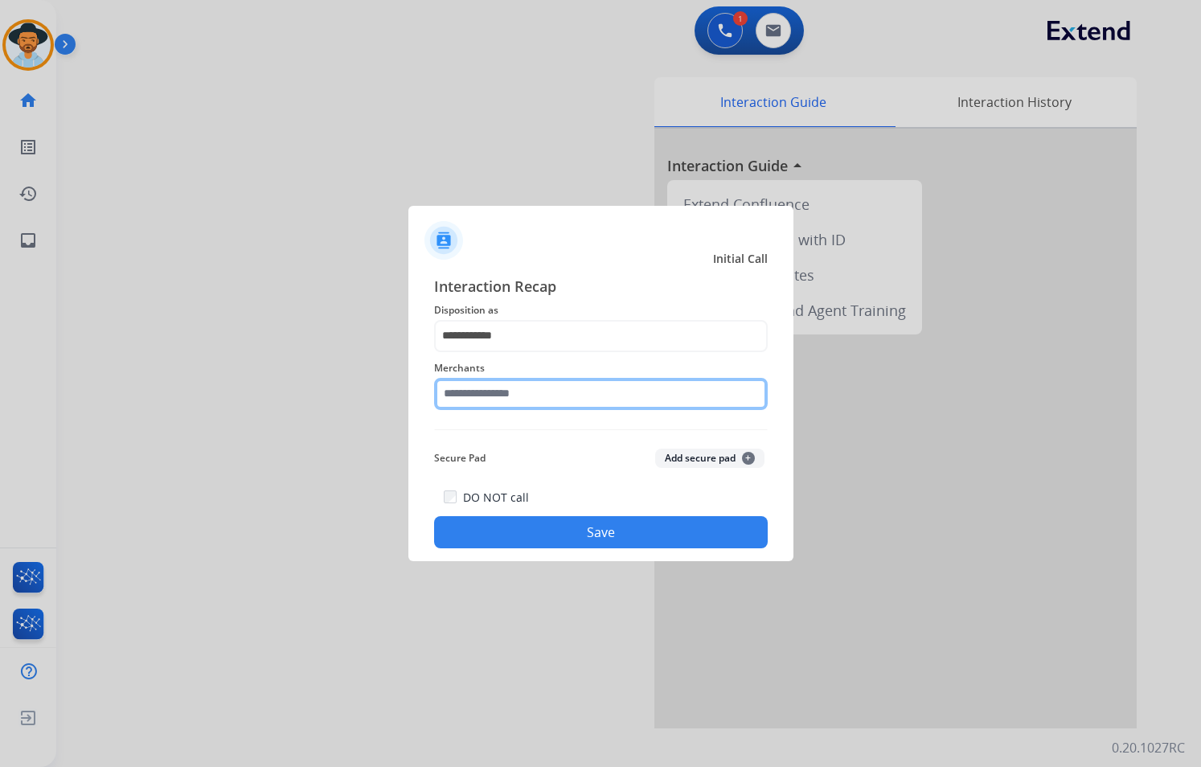
click at [569, 388] on input "text" at bounding box center [600, 394] width 333 height 32
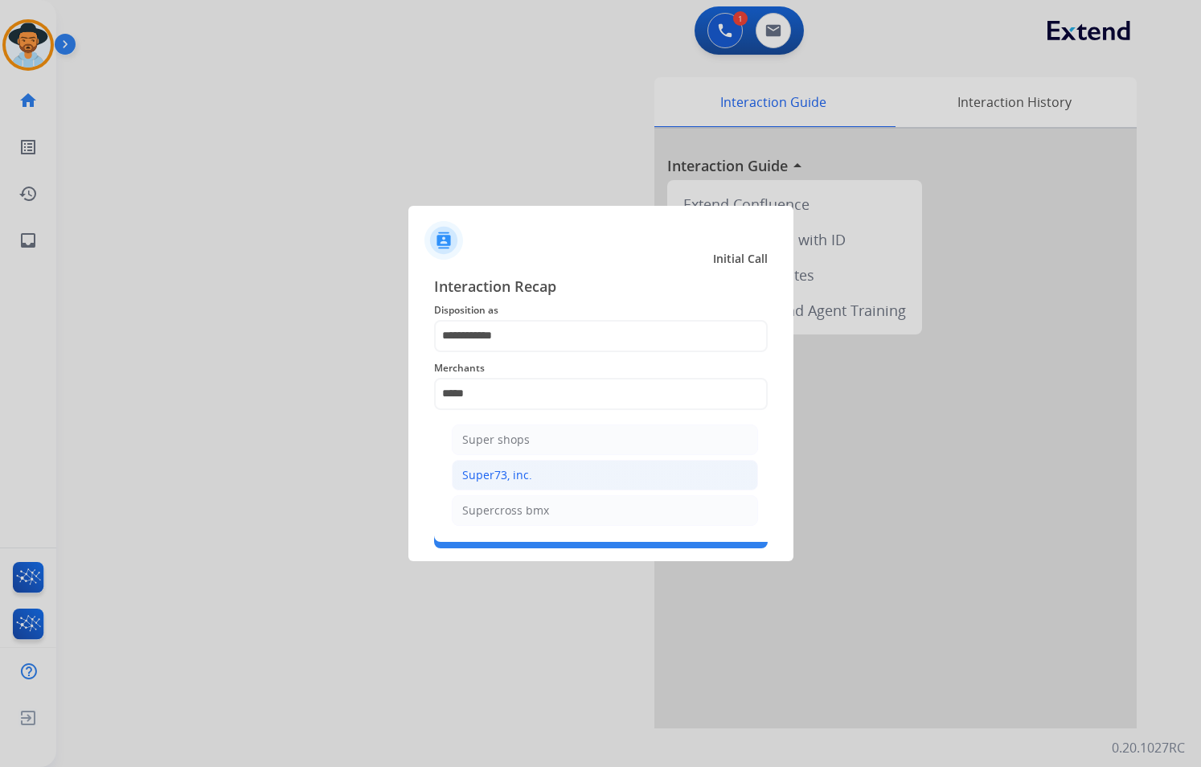
click at [537, 474] on li "Super73, inc." at bounding box center [605, 475] width 306 height 31
type input "**********"
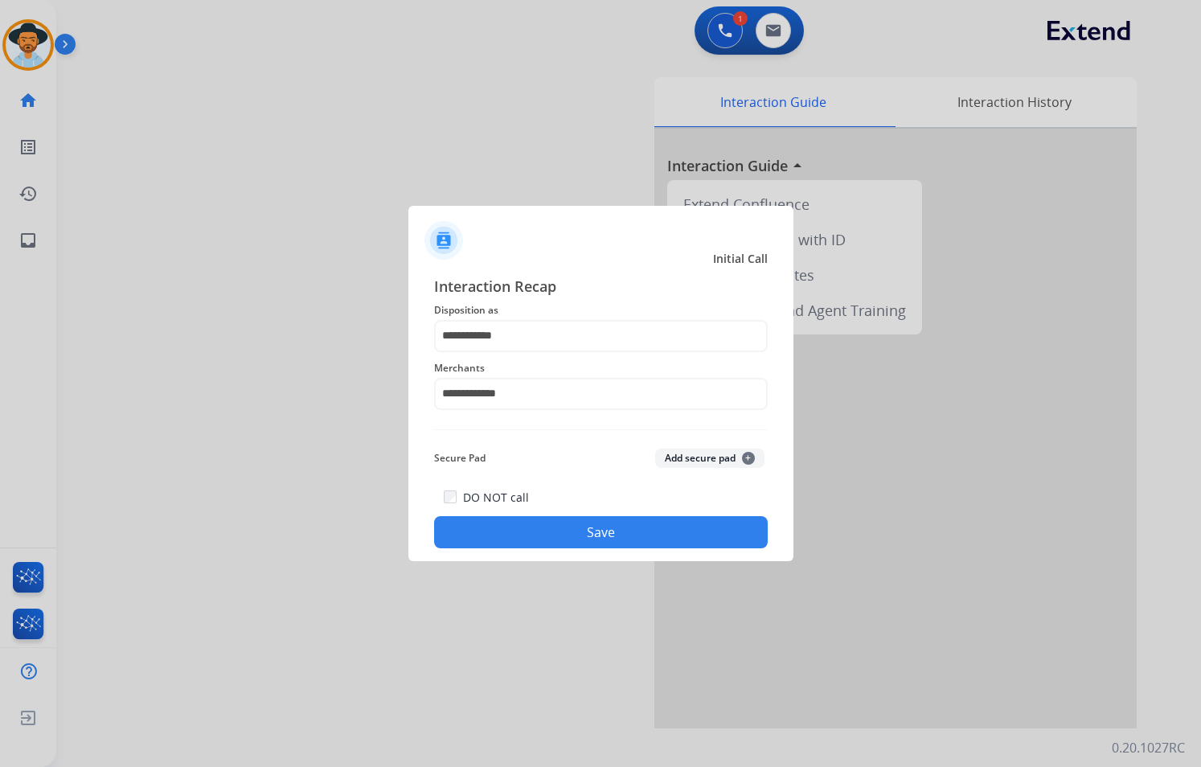
click at [595, 524] on button "Save" at bounding box center [600, 532] width 333 height 32
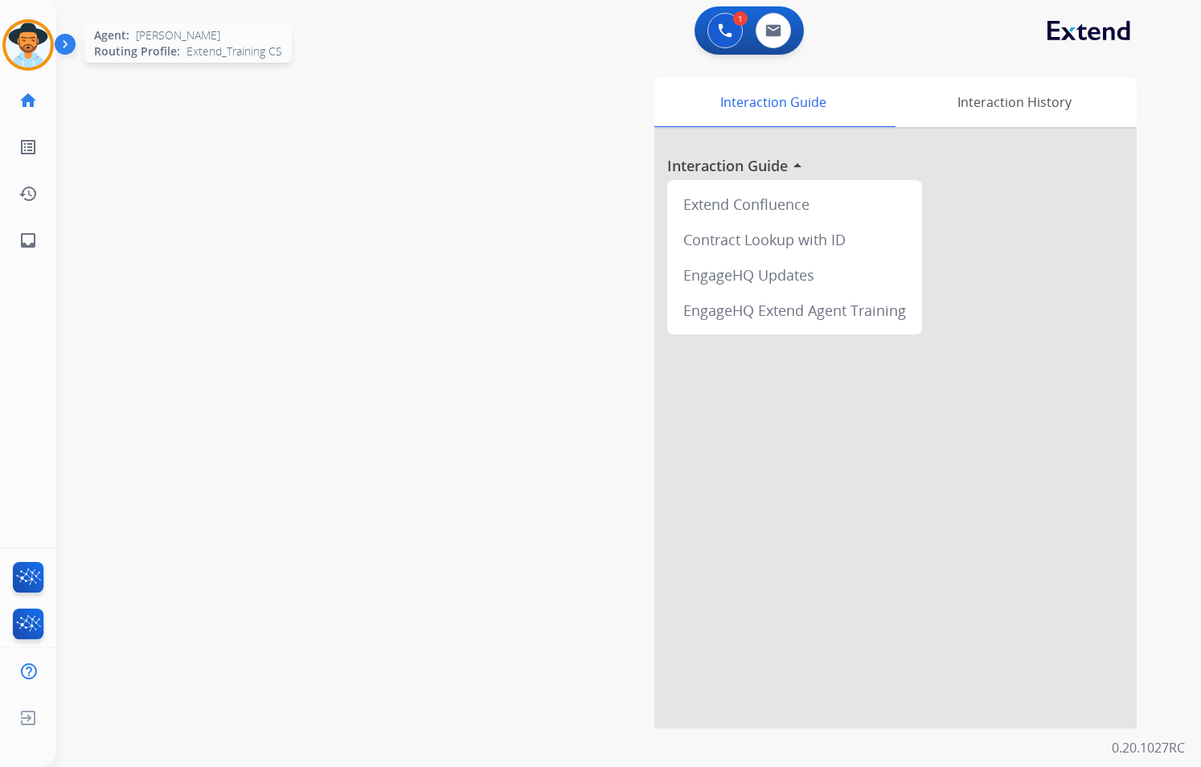
click at [38, 46] on img at bounding box center [28, 45] width 45 height 45
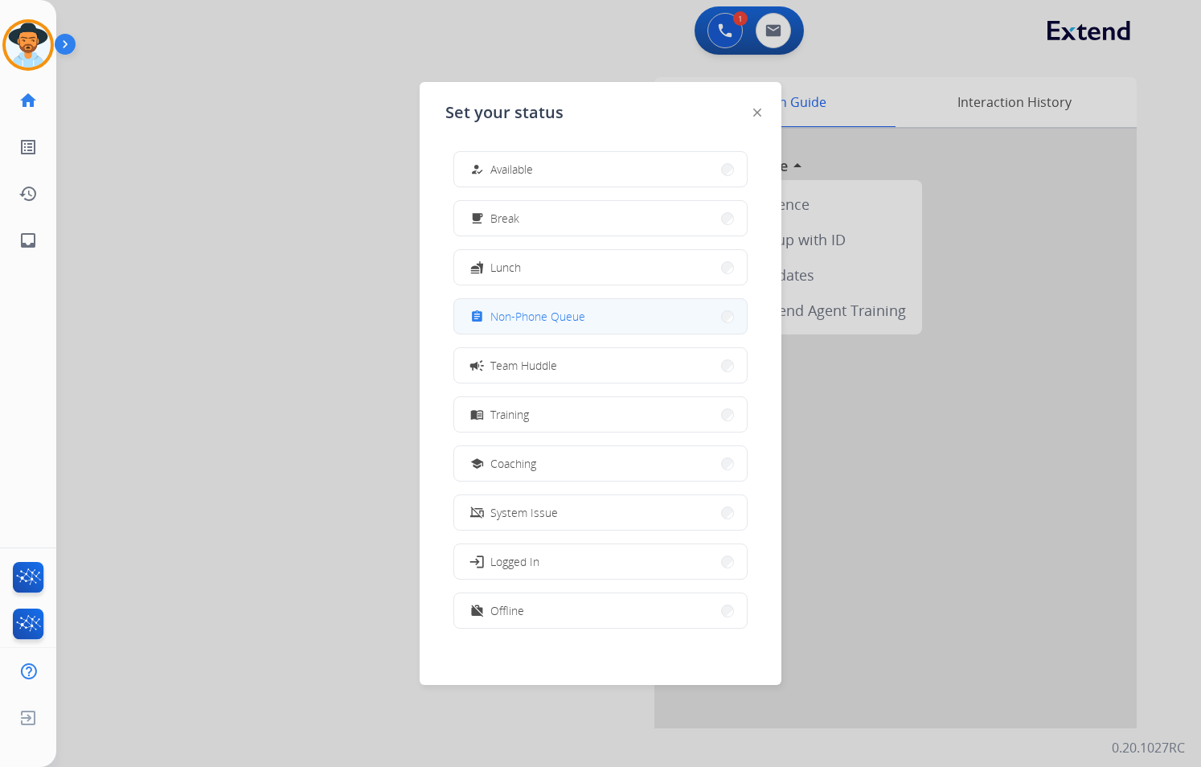
click at [621, 314] on button "assignment Non-Phone Queue" at bounding box center [600, 316] width 293 height 35
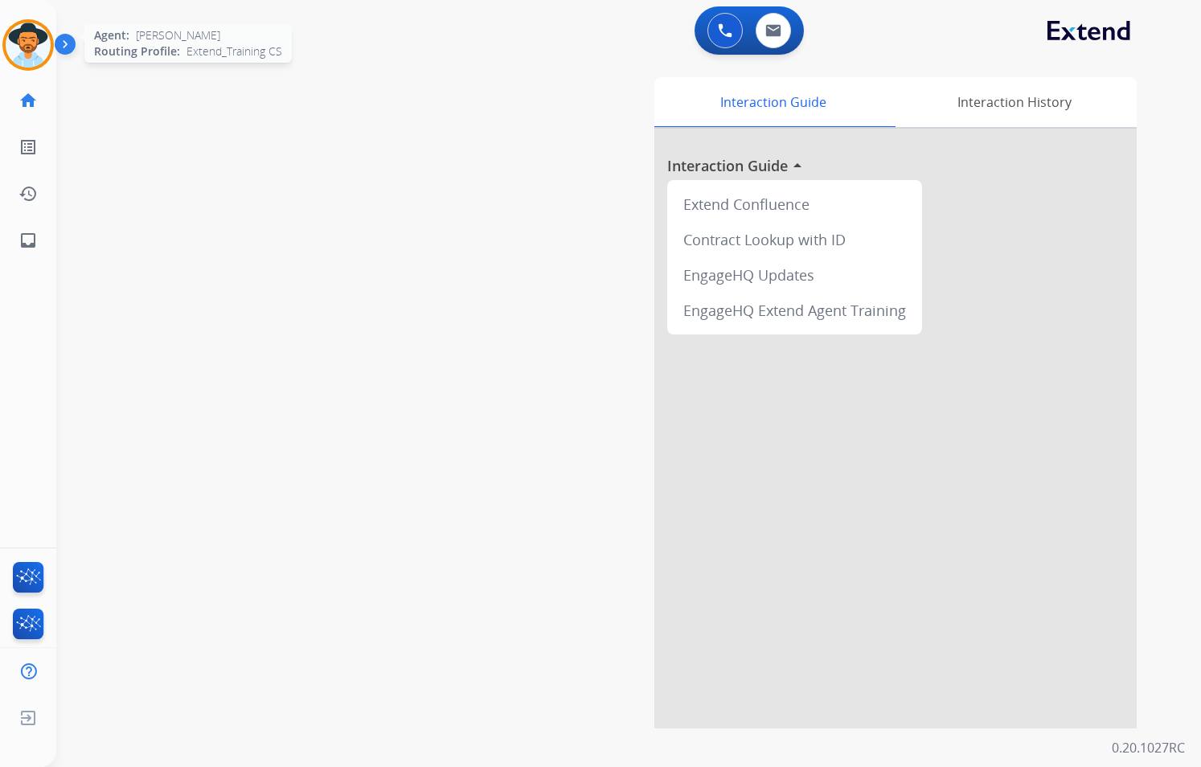
click at [30, 49] on img at bounding box center [28, 45] width 45 height 45
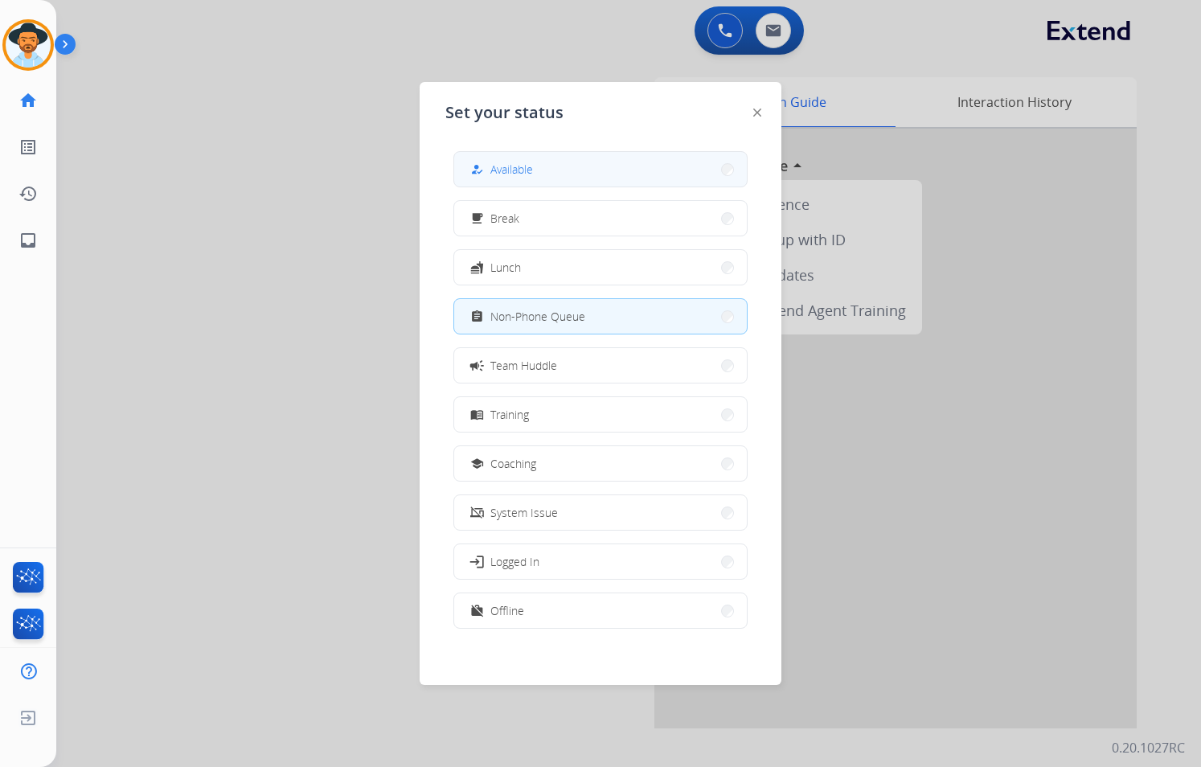
click at [567, 164] on button "how_to_reg Available" at bounding box center [600, 169] width 293 height 35
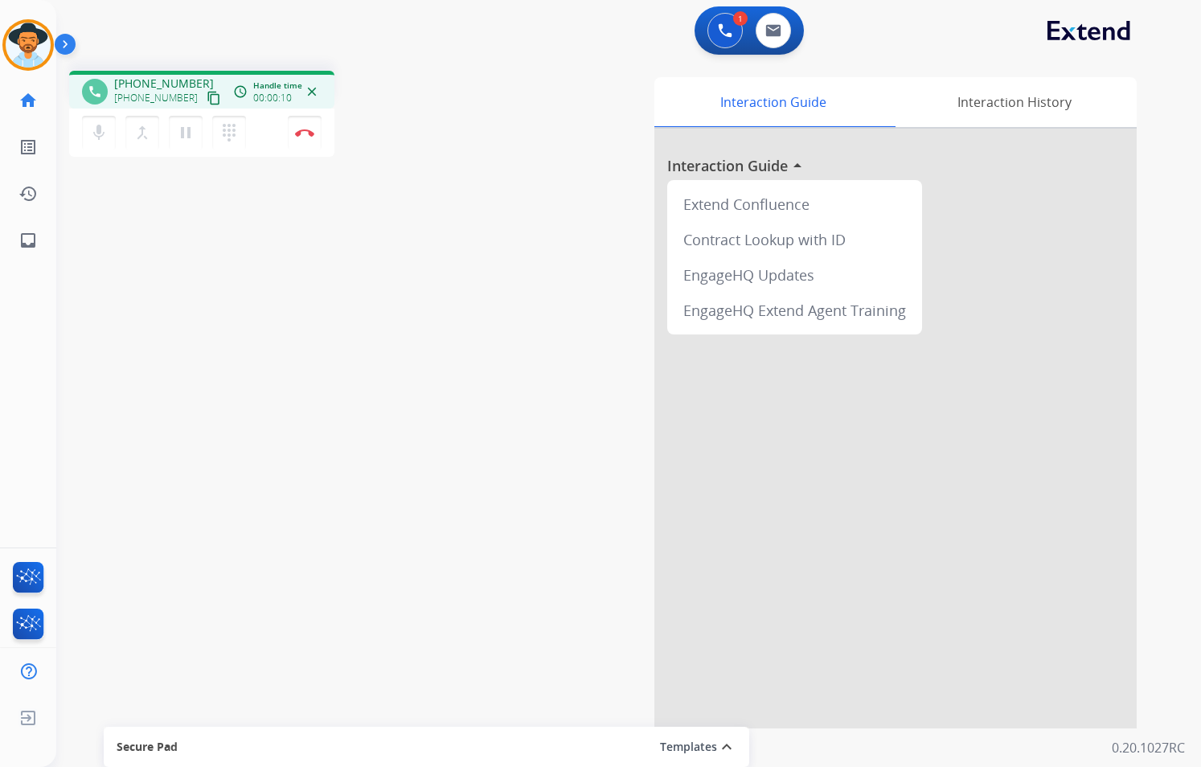
click at [543, 300] on div "Interaction Guide Interaction History Interaction Guide arrow_drop_up Extend Co…" at bounding box center [813, 402] width 648 height 651
click at [207, 96] on mat-icon "content_copy" at bounding box center [214, 98] width 14 height 14
click at [301, 138] on button "Disconnect" at bounding box center [305, 133] width 34 height 34
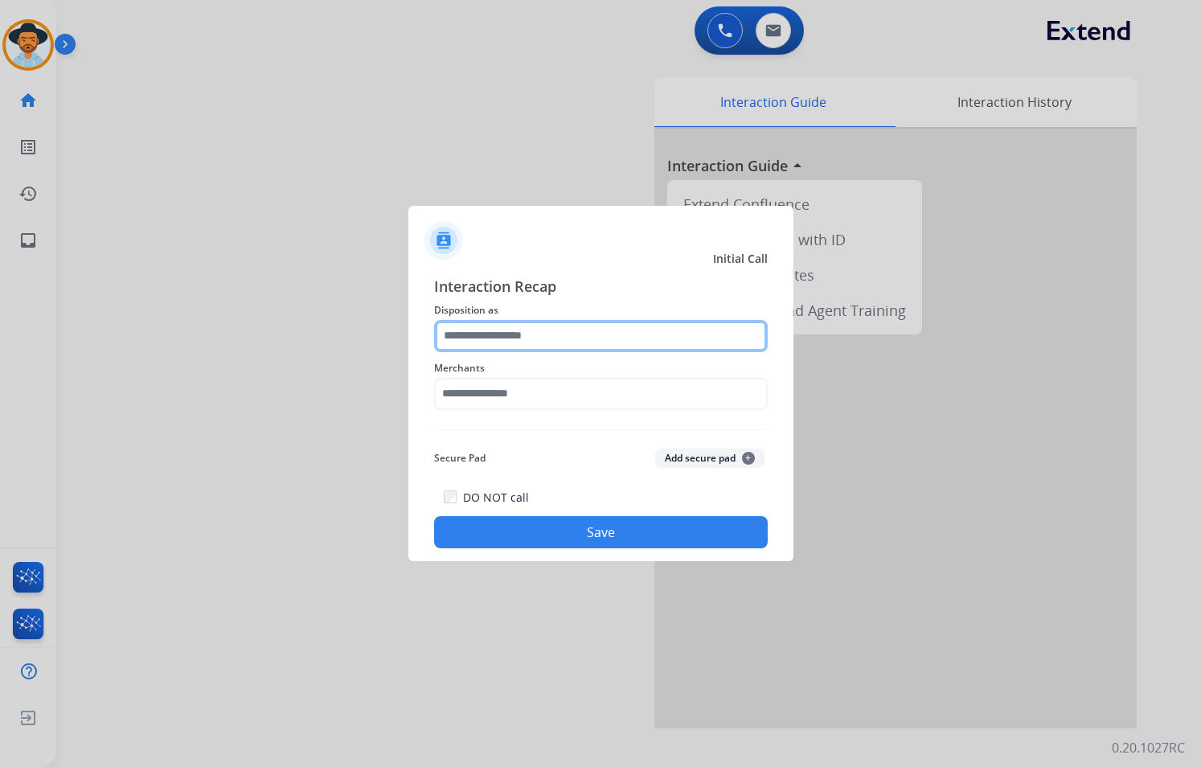
click at [556, 340] on input "text" at bounding box center [600, 336] width 333 height 32
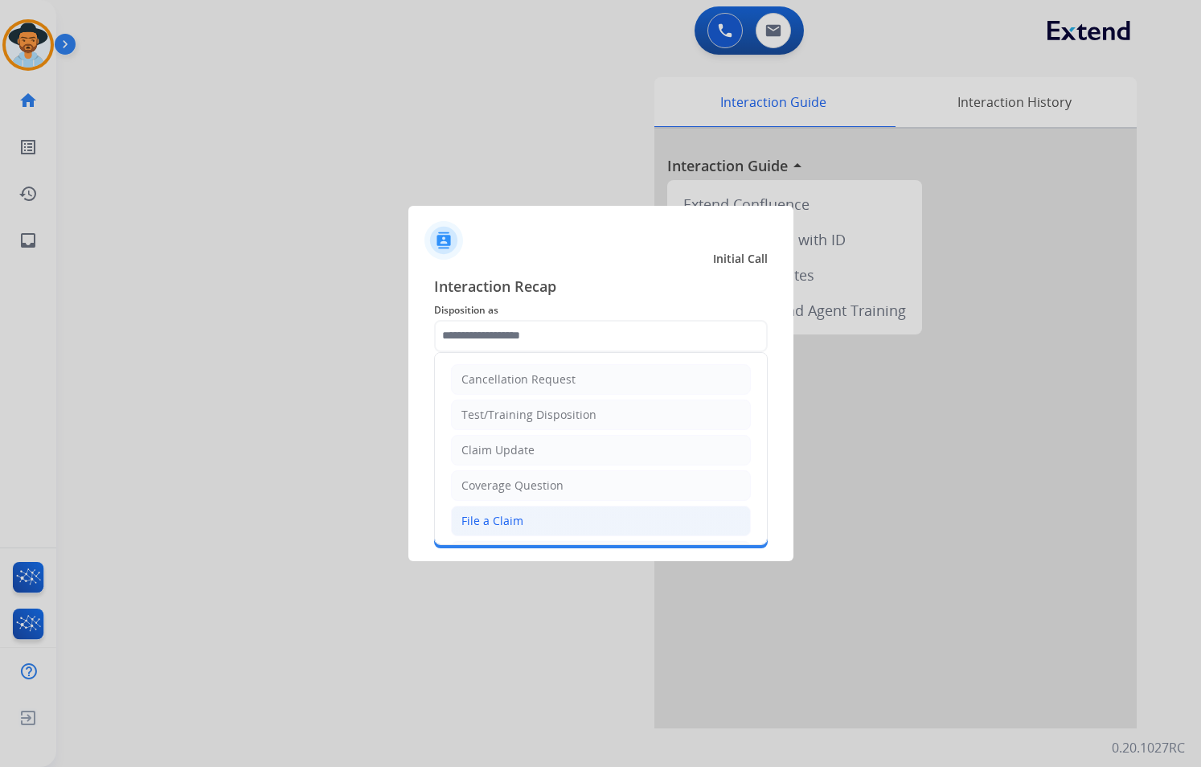
click at [535, 514] on li "File a Claim" at bounding box center [601, 520] width 300 height 31
type input "**********"
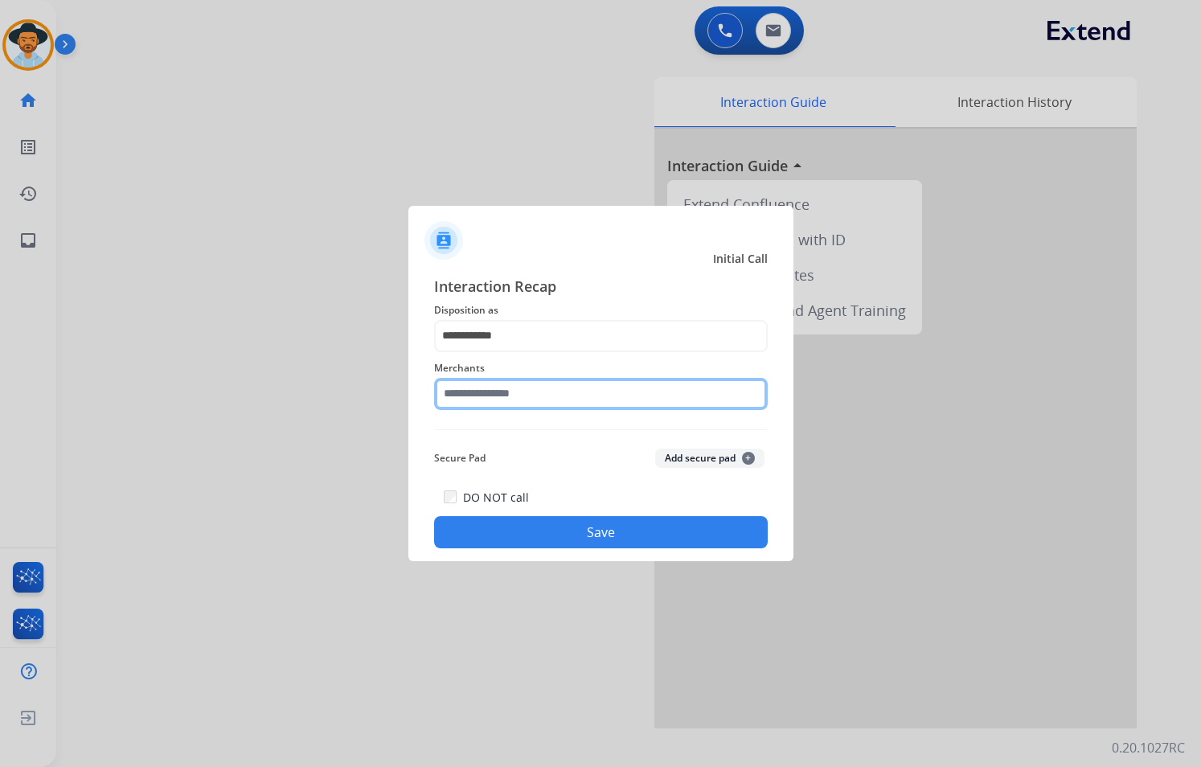
click at [526, 403] on input "text" at bounding box center [600, 394] width 333 height 32
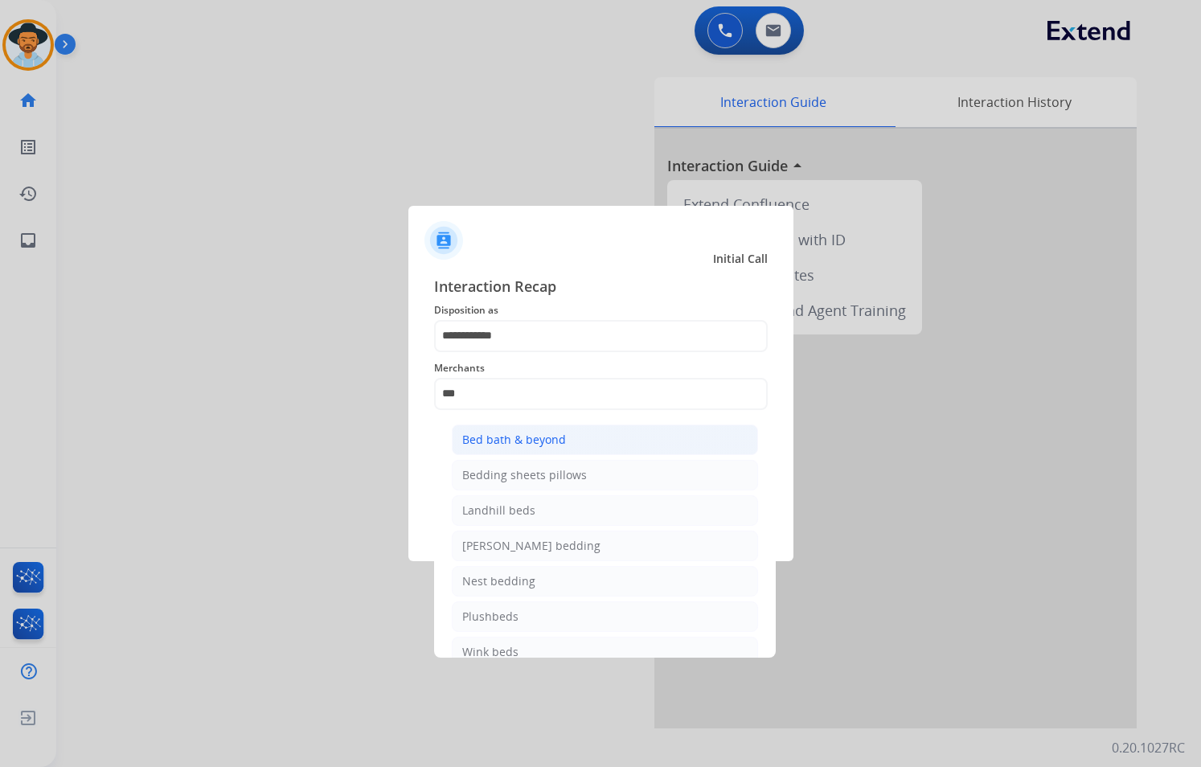
click at [559, 428] on li "Bed bath & beyond" at bounding box center [605, 439] width 306 height 31
type input "**********"
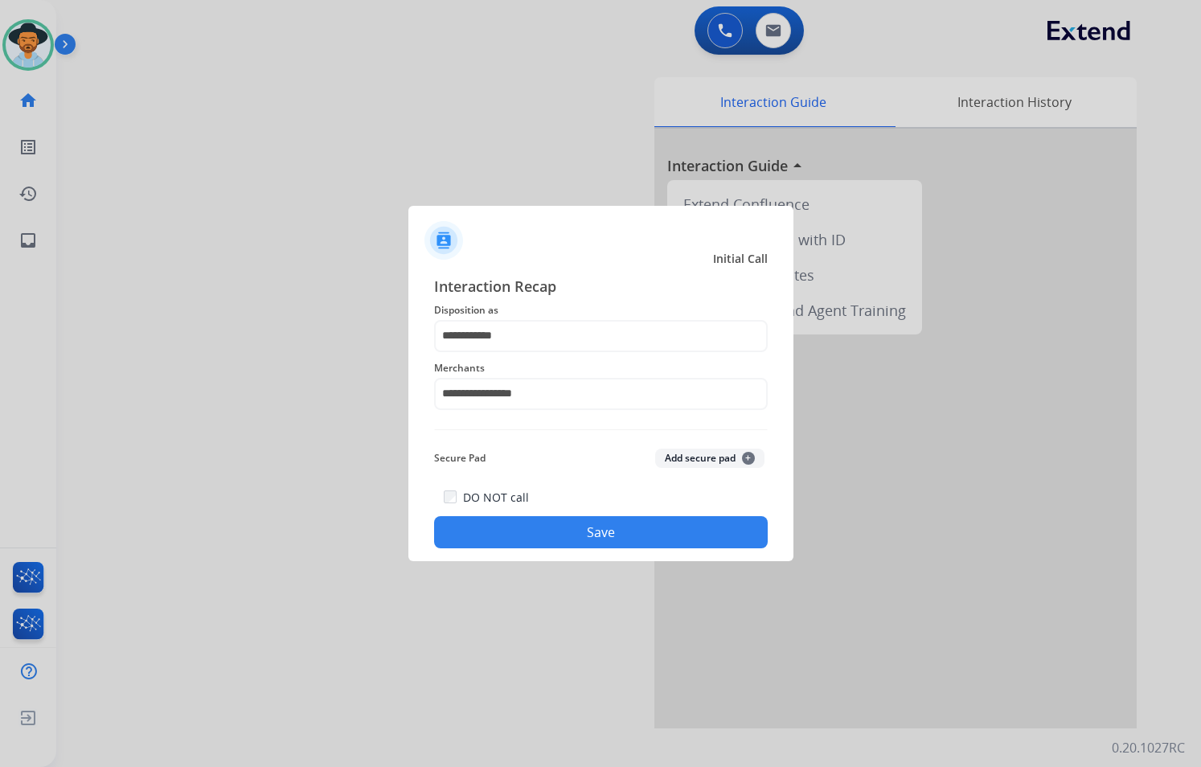
click at [579, 522] on button "Save" at bounding box center [600, 532] width 333 height 32
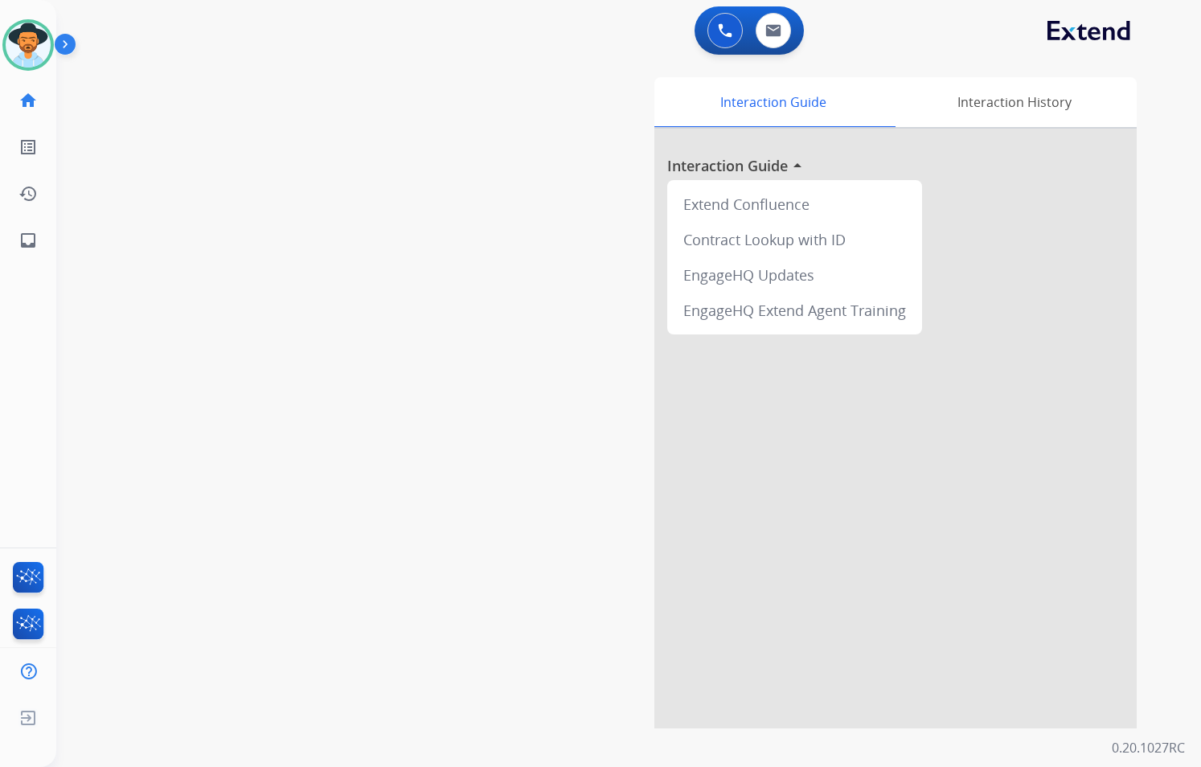
click at [579, 529] on div "Interaction Guide Interaction History Interaction Guide arrow_drop_up Extend Co…" at bounding box center [813, 402] width 648 height 651
click at [48, 48] on img at bounding box center [28, 45] width 45 height 45
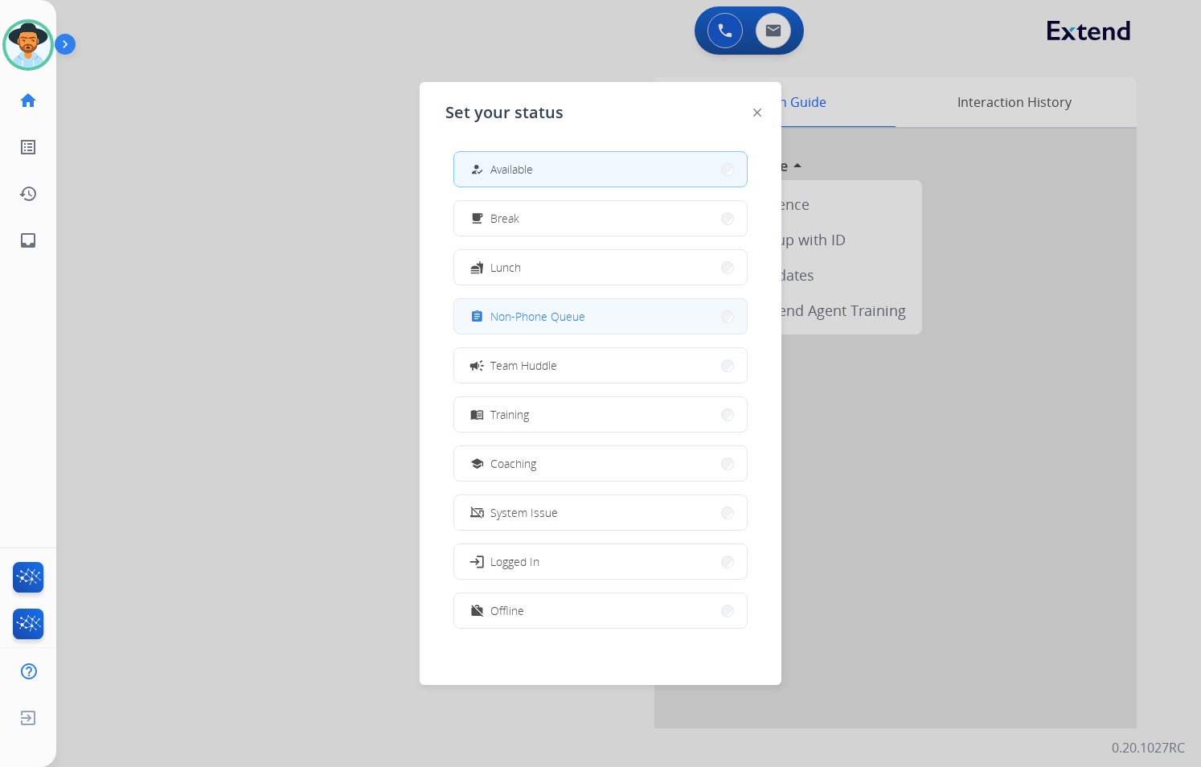
click at [599, 320] on button "assignment Non-Phone Queue" at bounding box center [600, 316] width 293 height 35
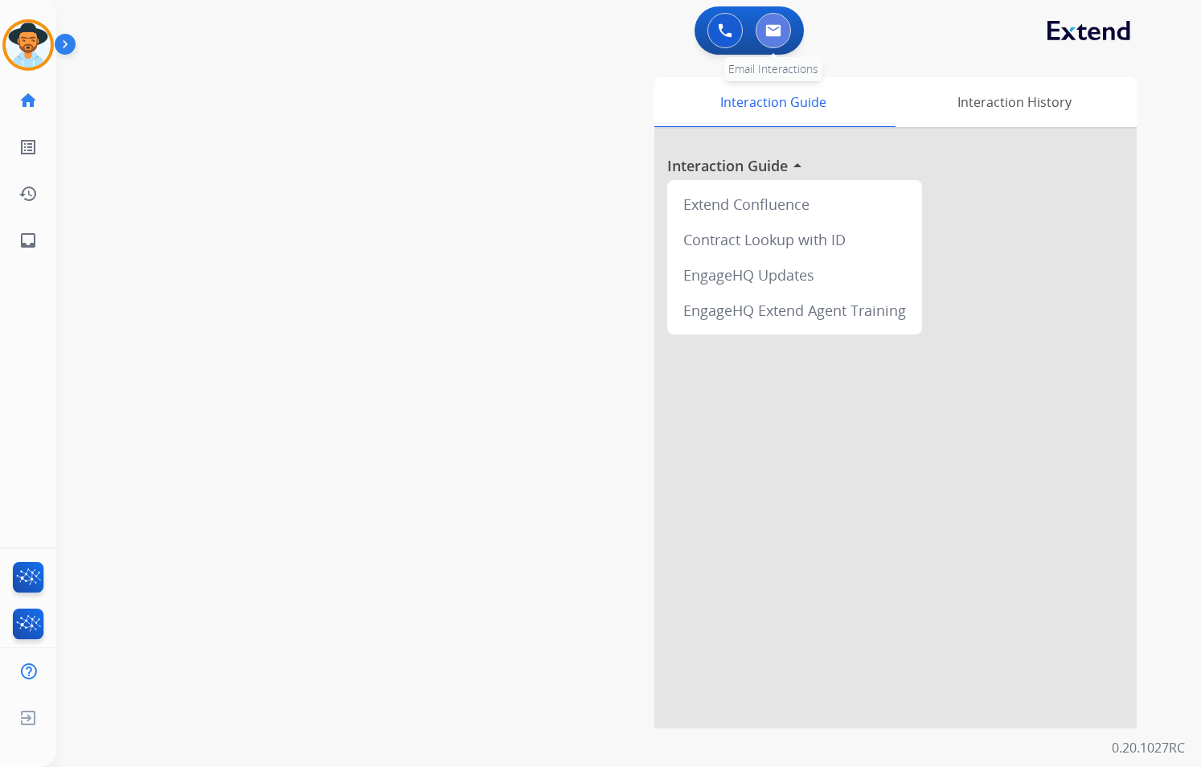
click at [762, 35] on button at bounding box center [772, 30] width 35 height 35
select select "**********"
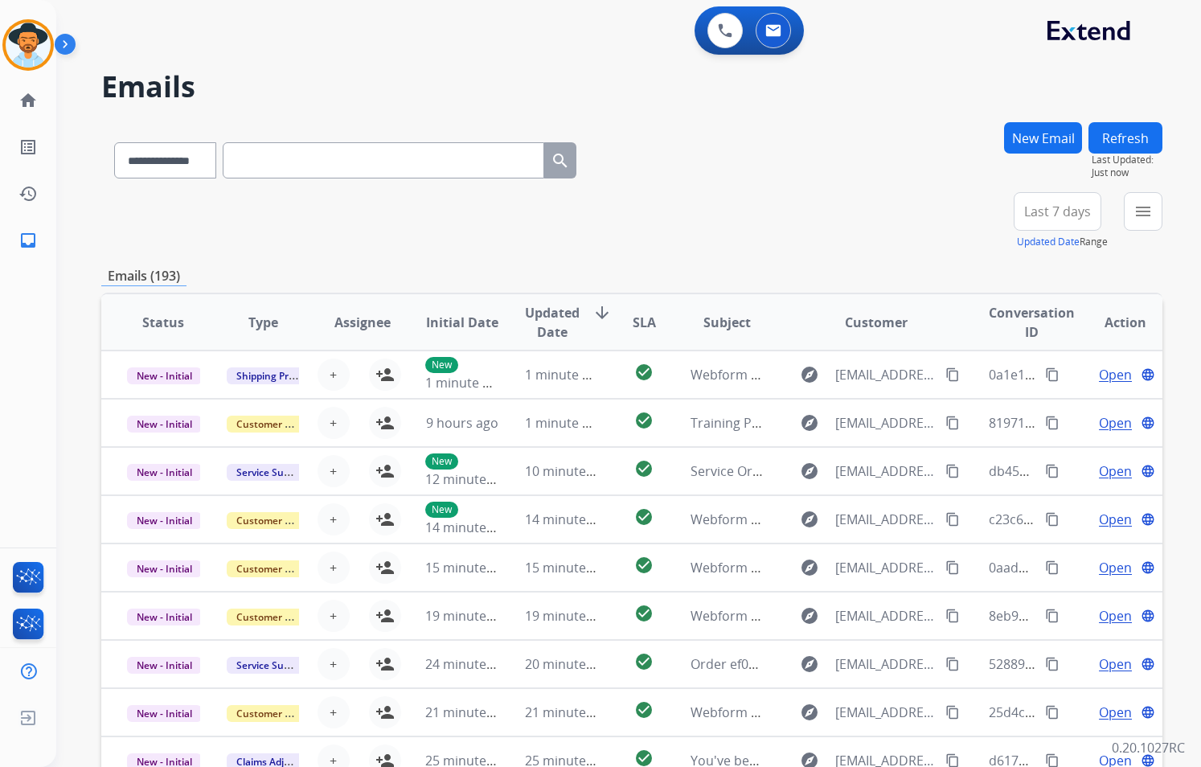
click at [1034, 148] on button "New Email" at bounding box center [1043, 137] width 78 height 31
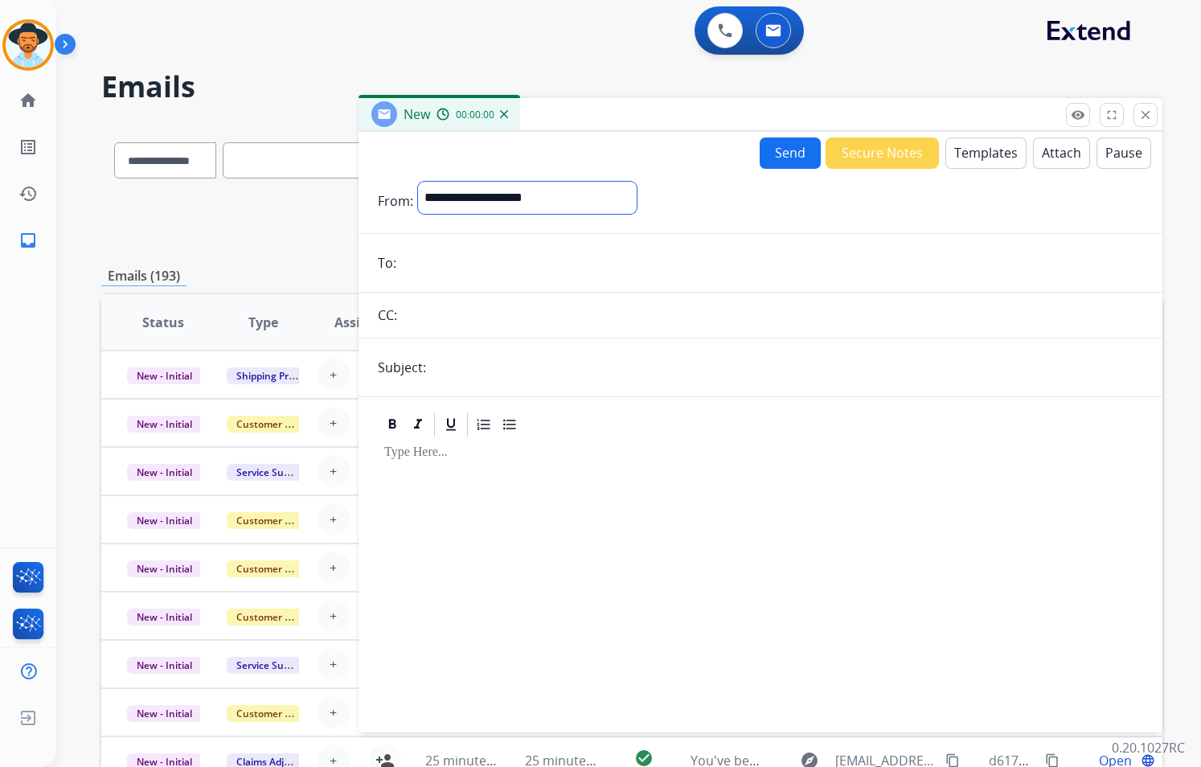
click at [529, 195] on select "**********" at bounding box center [527, 198] width 219 height 32
select select "**********"
click at [418, 182] on select "**********" at bounding box center [527, 198] width 219 height 32
click at [464, 272] on input "email" at bounding box center [772, 264] width 742 height 32
paste input "**********"
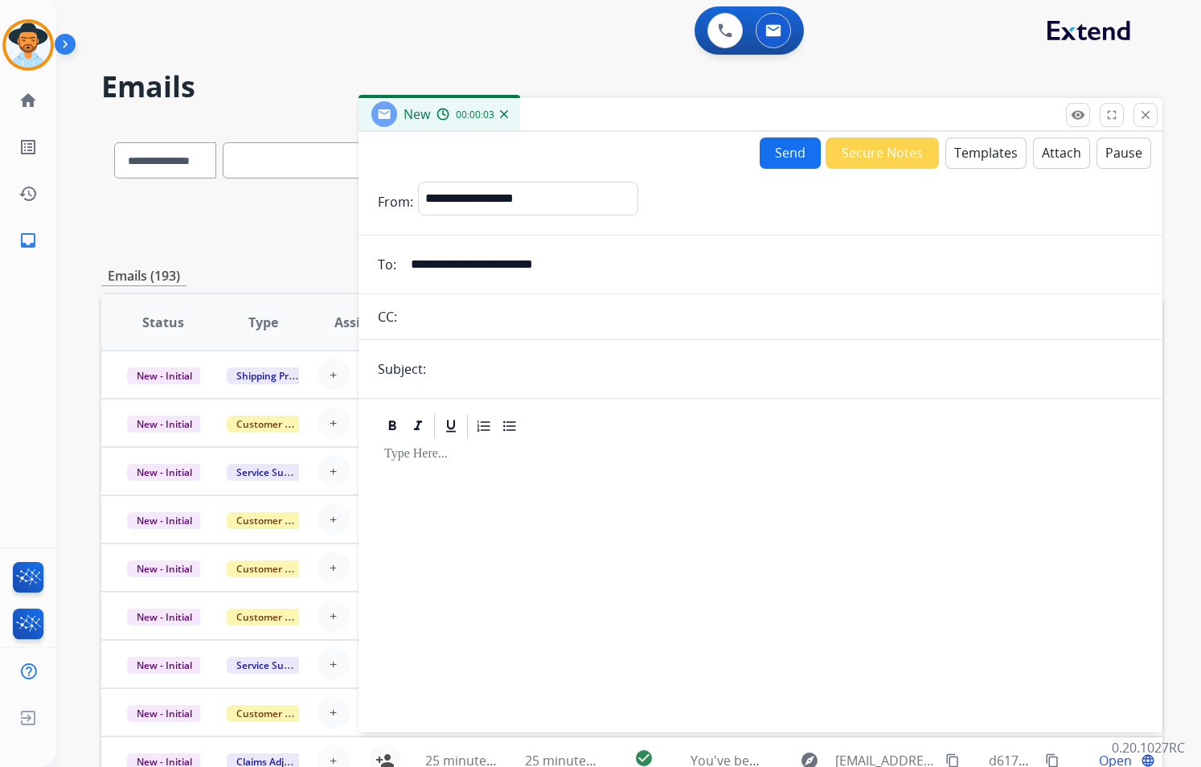
type input "**********"
click at [497, 313] on input "text" at bounding box center [772, 317] width 741 height 32
click at [491, 368] on input "text" at bounding box center [787, 369] width 712 height 32
type input "**********"
click at [998, 141] on button "Templates" at bounding box center [985, 152] width 81 height 31
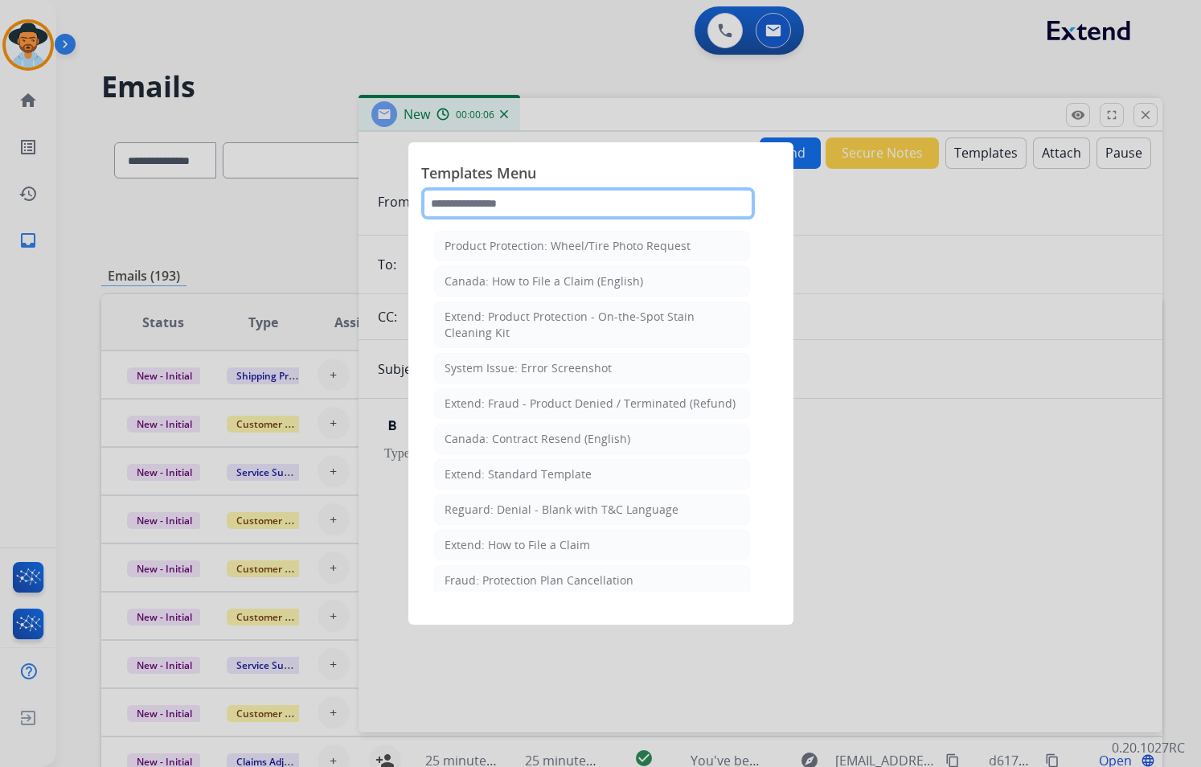
click at [504, 204] on input "text" at bounding box center [587, 203] width 333 height 32
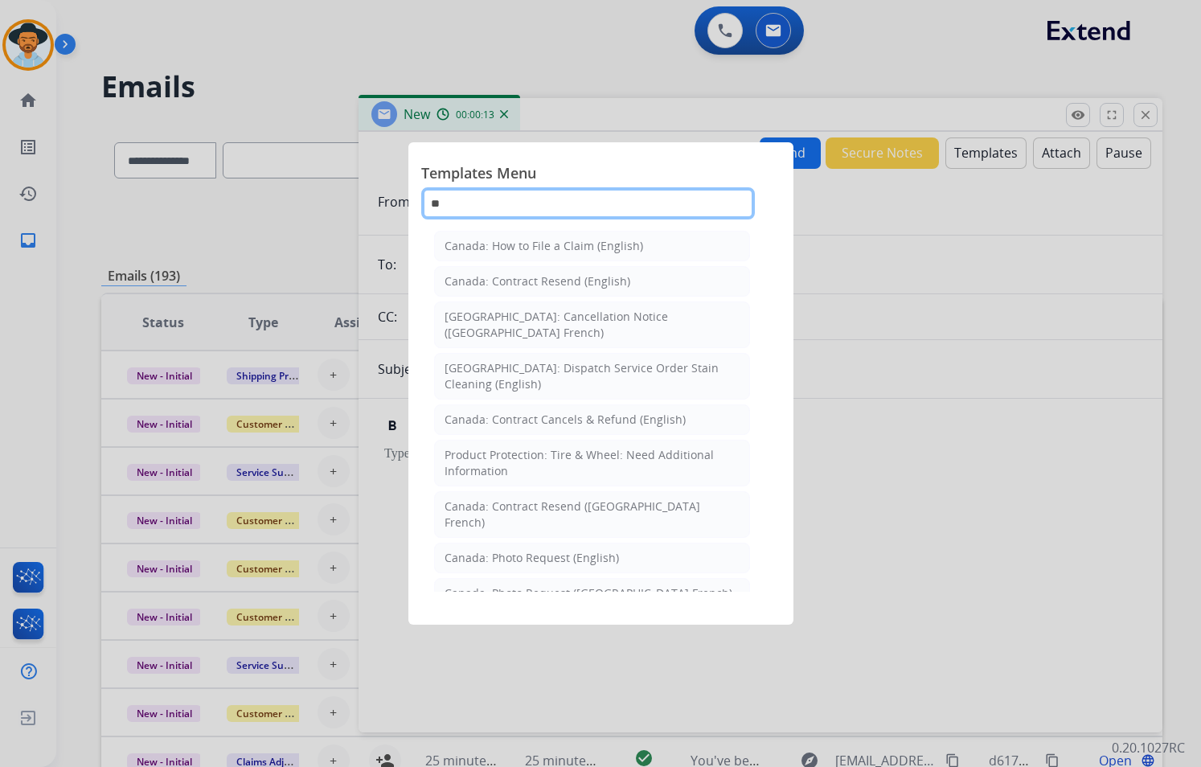
click at [509, 201] on input "**" at bounding box center [587, 203] width 333 height 32
type input "*"
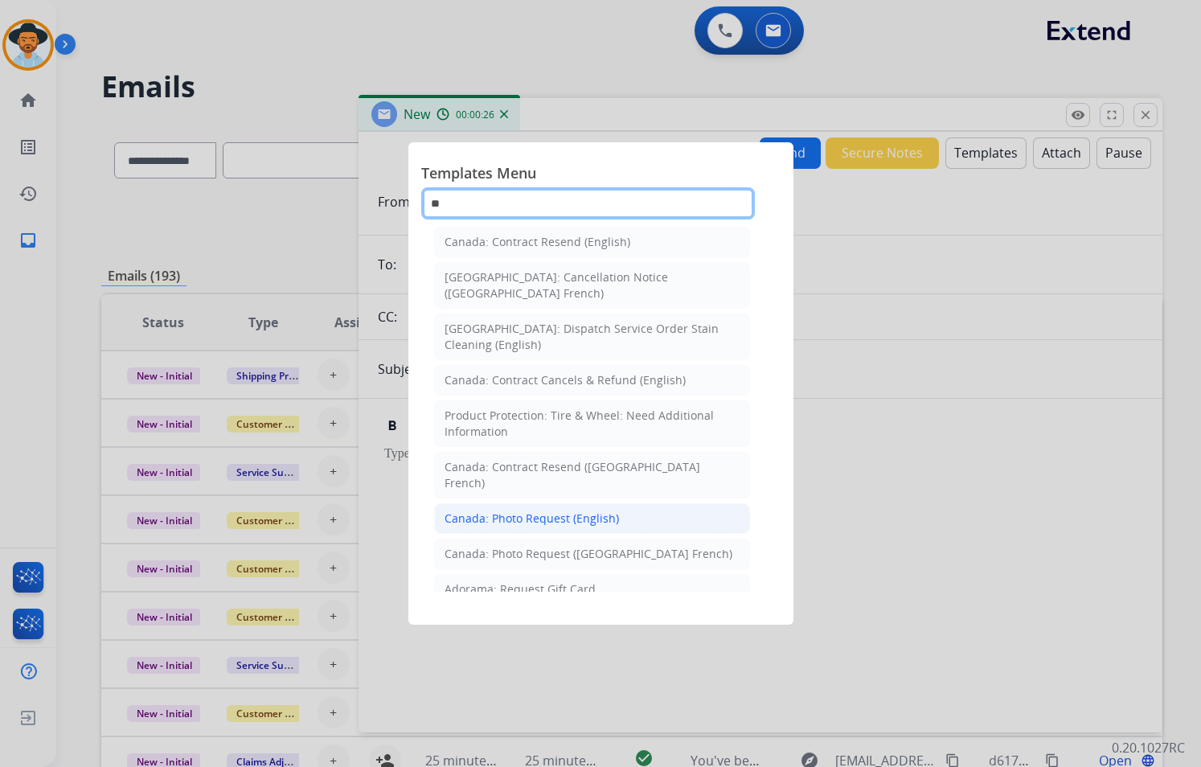
scroll to position [60, 0]
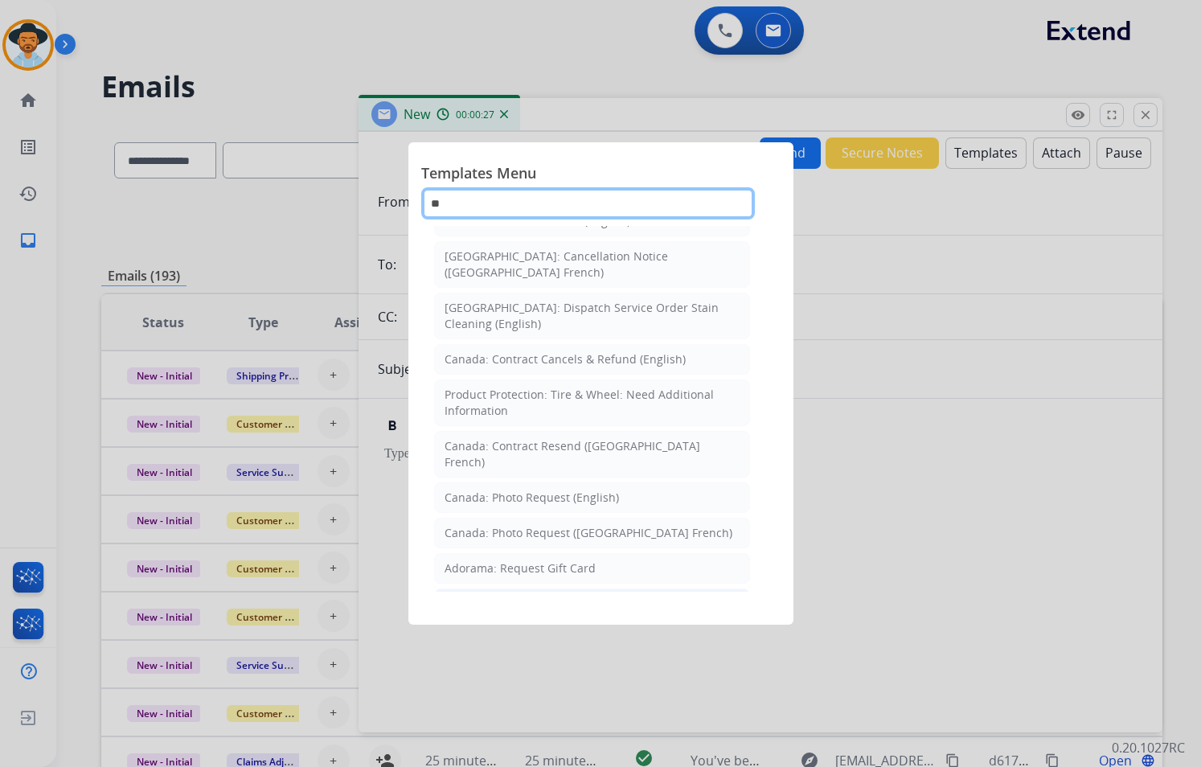
type input "**"
click at [588, 595] on div "Filed Claim: Need Additional Information" at bounding box center [554, 603] width 220 height 16
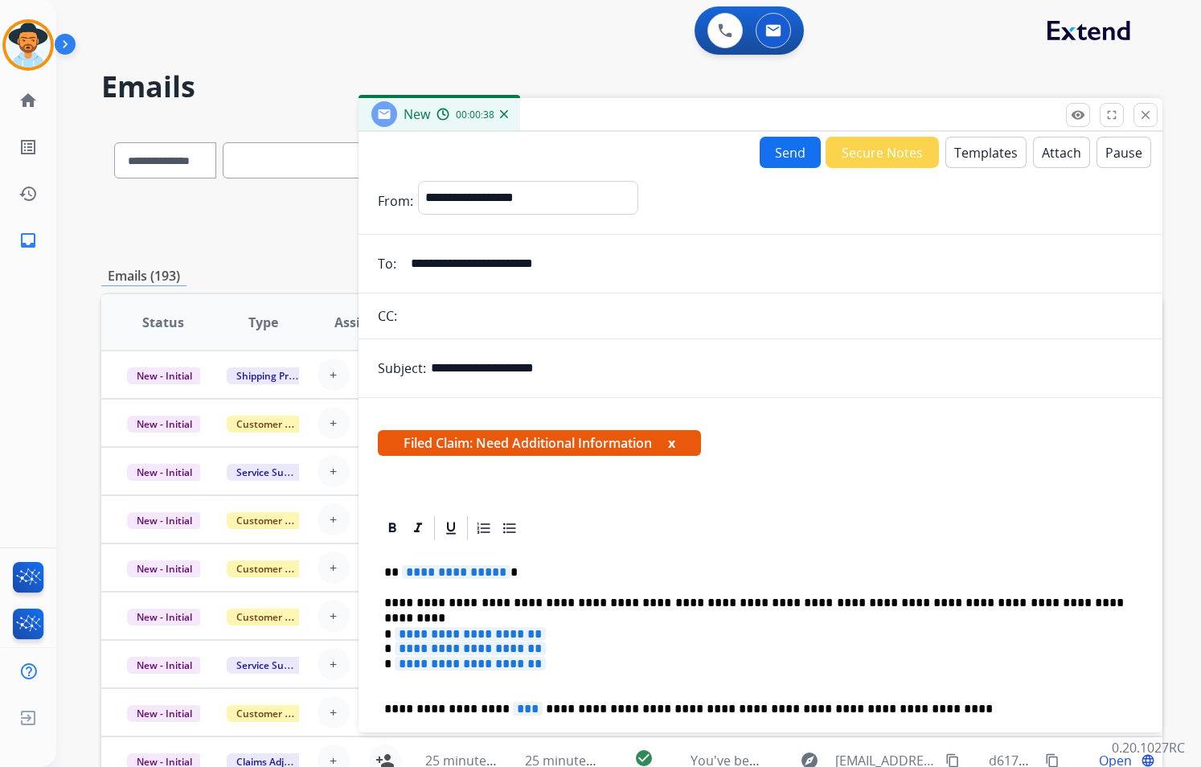
click at [496, 571] on span "**********" at bounding box center [456, 572] width 108 height 14
click at [546, 636] on span "**********" at bounding box center [470, 634] width 151 height 14
click at [546, 647] on span "**********" at bounding box center [470, 648] width 151 height 14
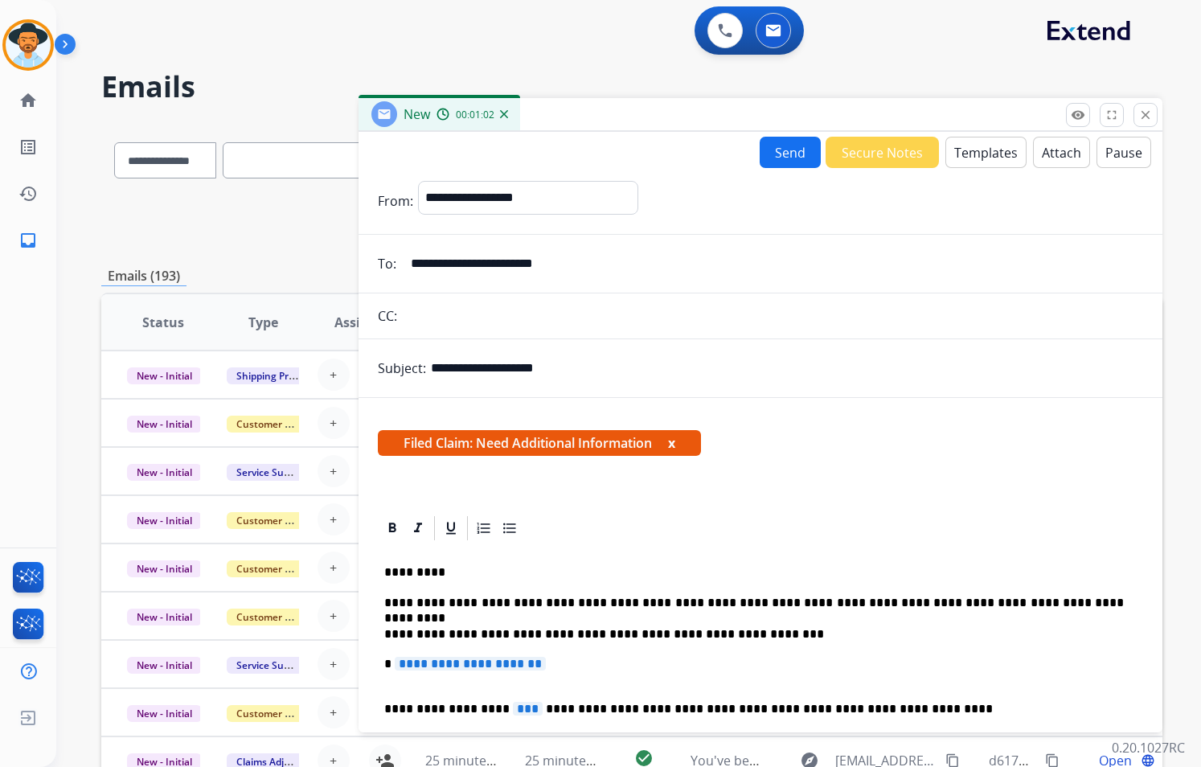
click at [546, 669] on span "**********" at bounding box center [470, 664] width 151 height 14
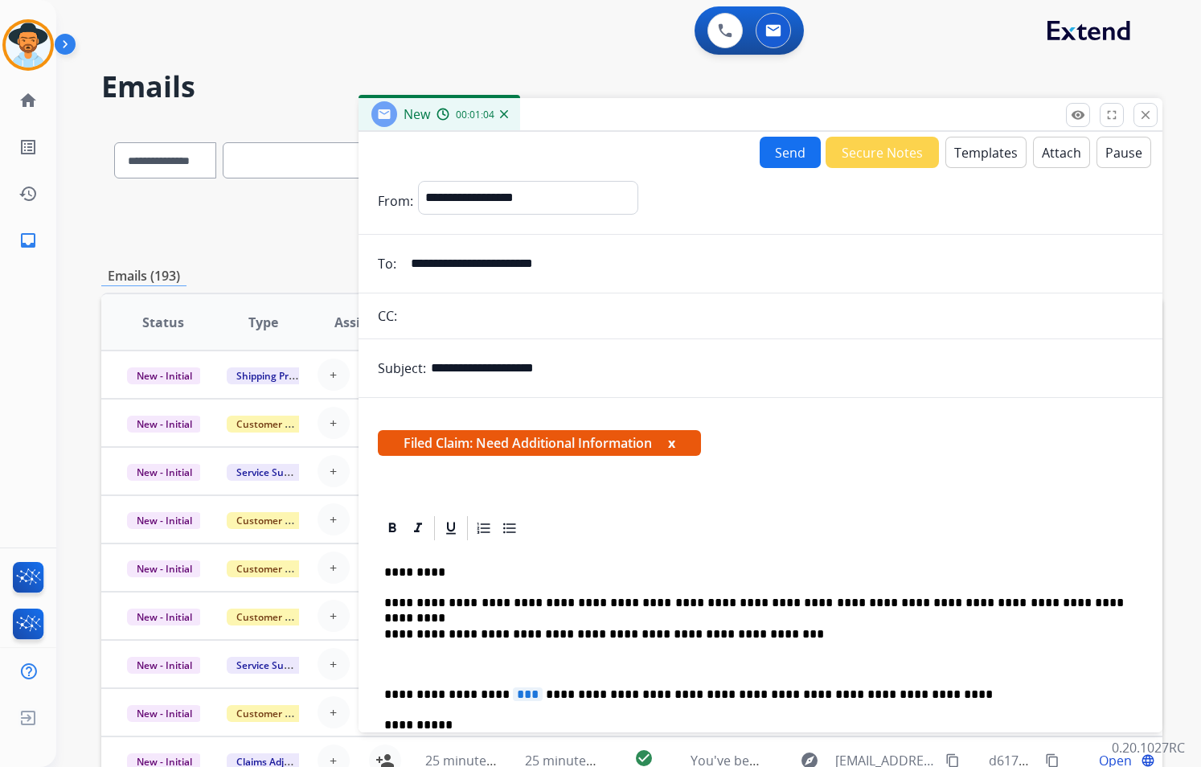
click at [513, 691] on span "***" at bounding box center [528, 694] width 30 height 14
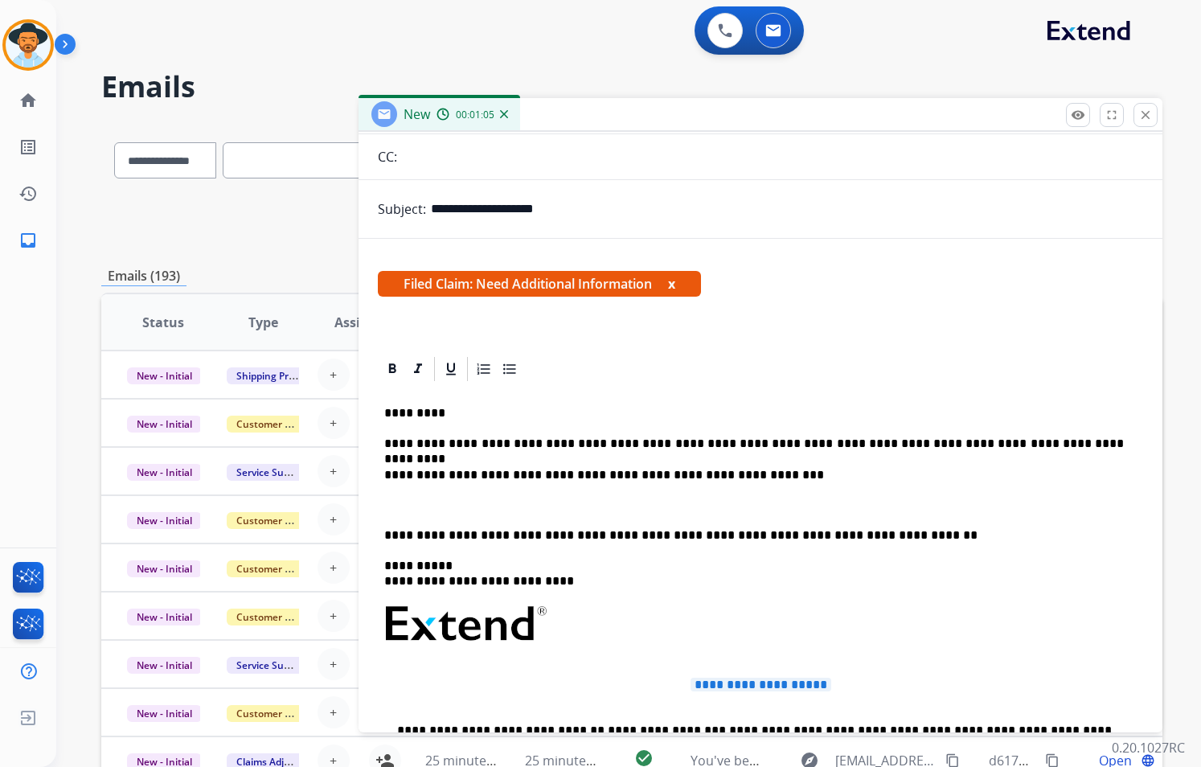
scroll to position [452, 0]
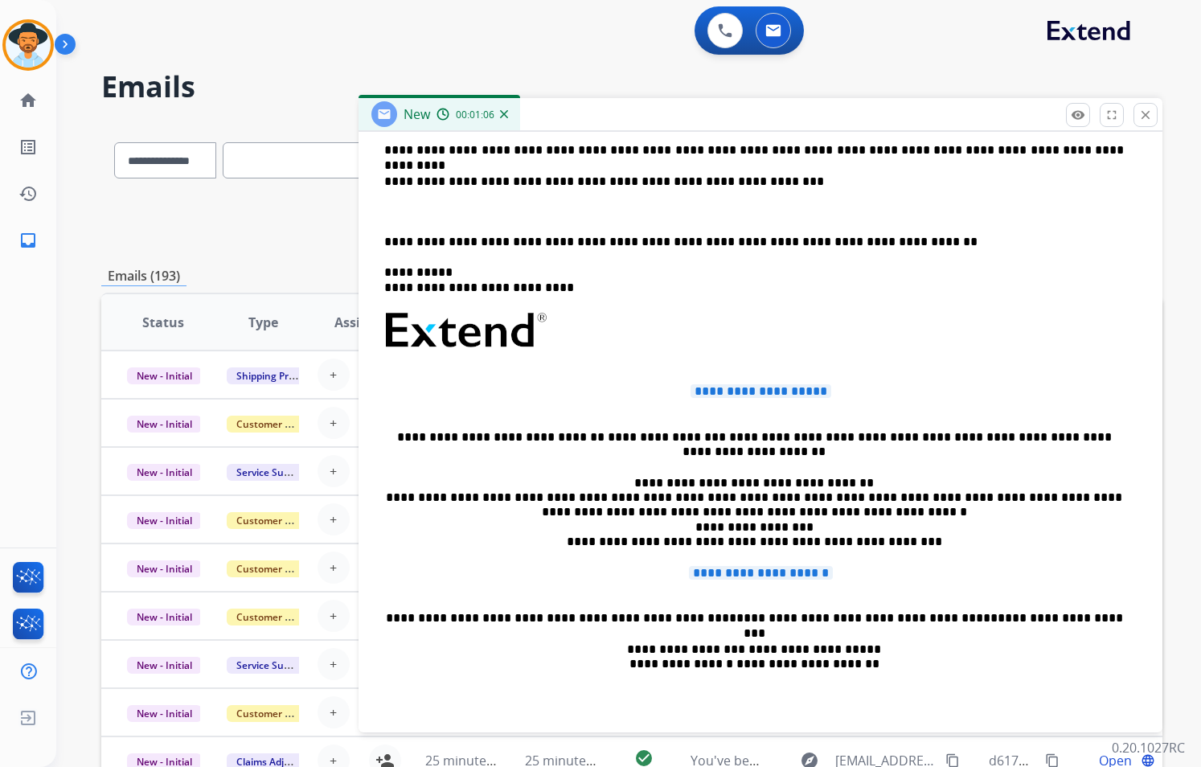
click at [778, 394] on span "**********" at bounding box center [760, 391] width 141 height 14
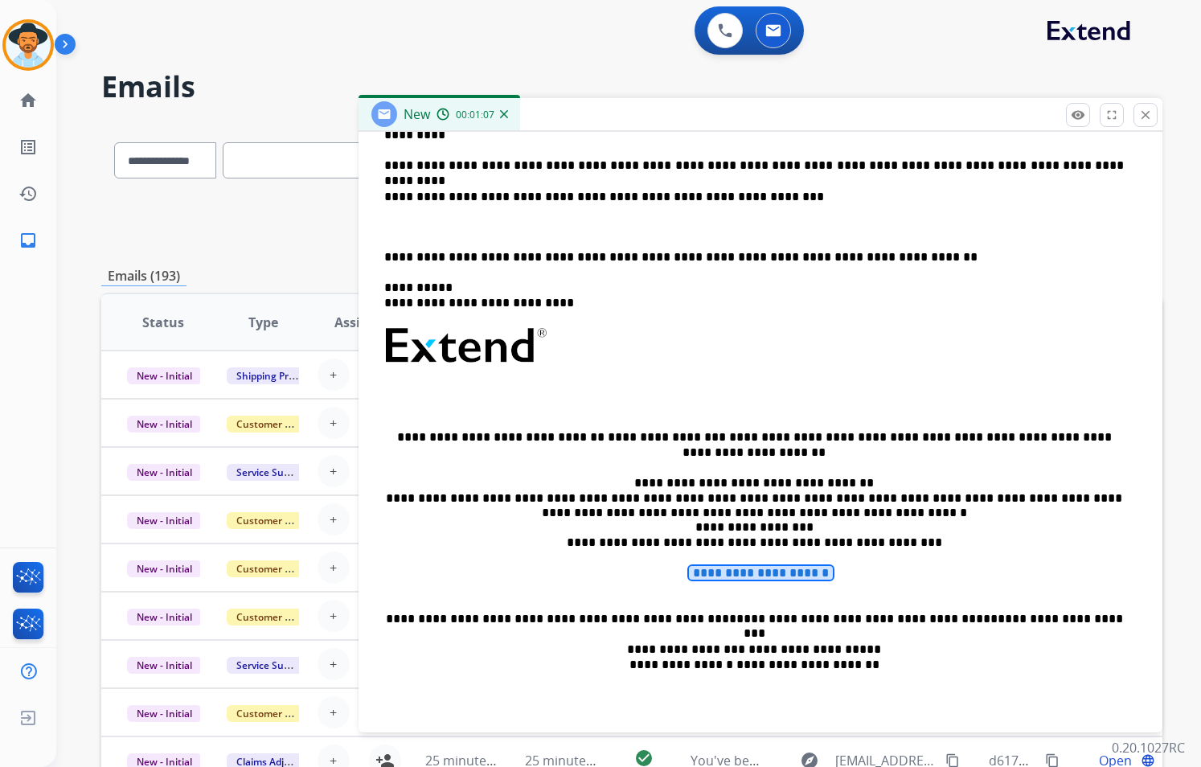
click at [777, 577] on span "**********" at bounding box center [761, 573] width 144 height 14
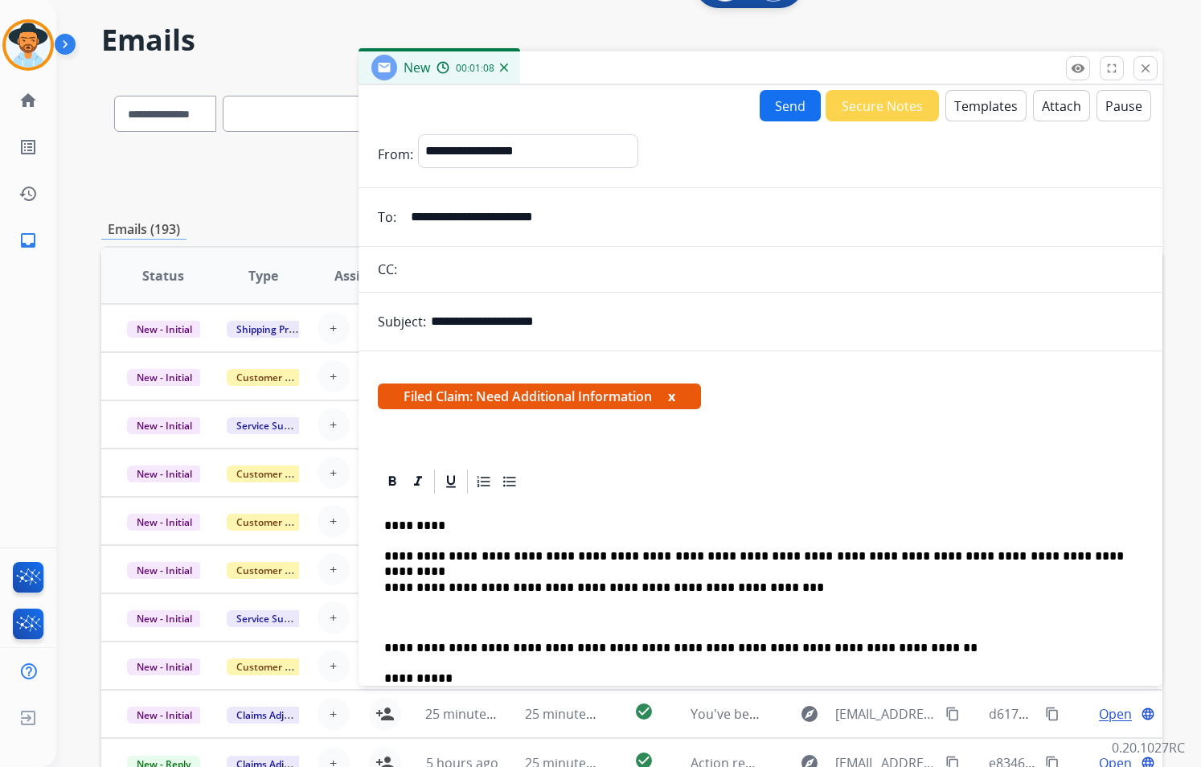
scroll to position [0, 0]
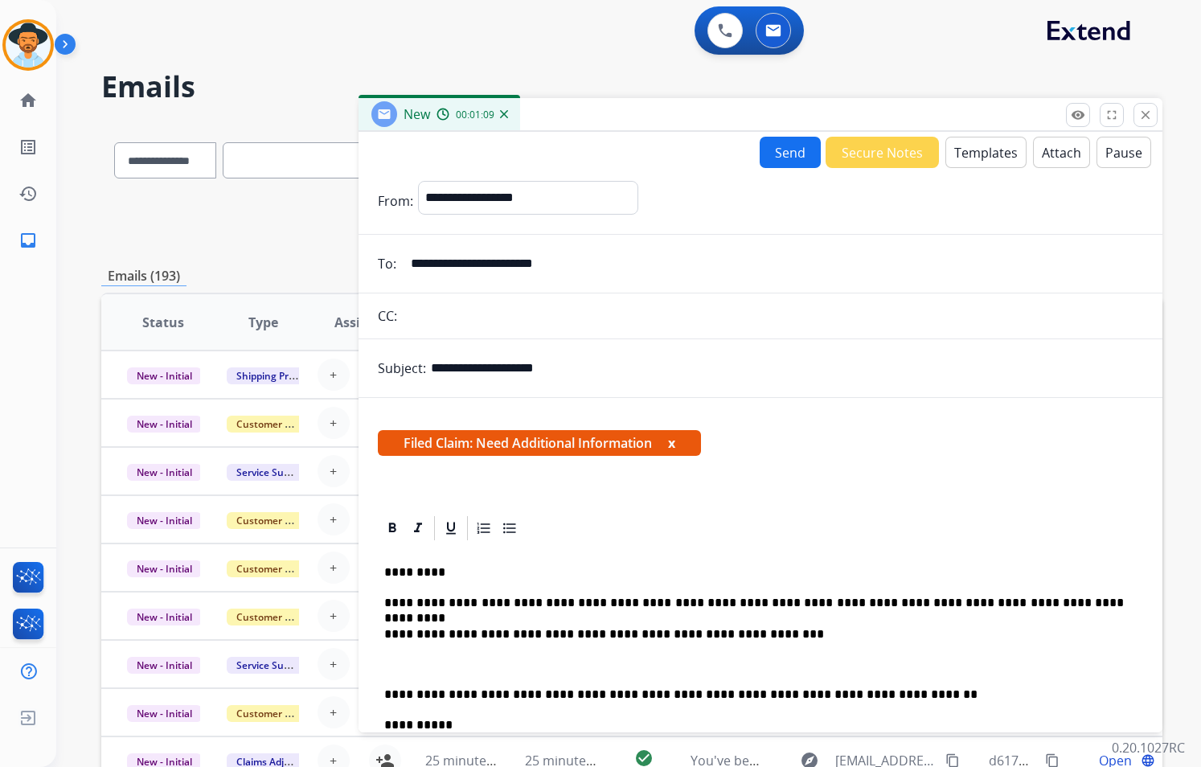
click at [779, 150] on button "Send" at bounding box center [789, 152] width 61 height 31
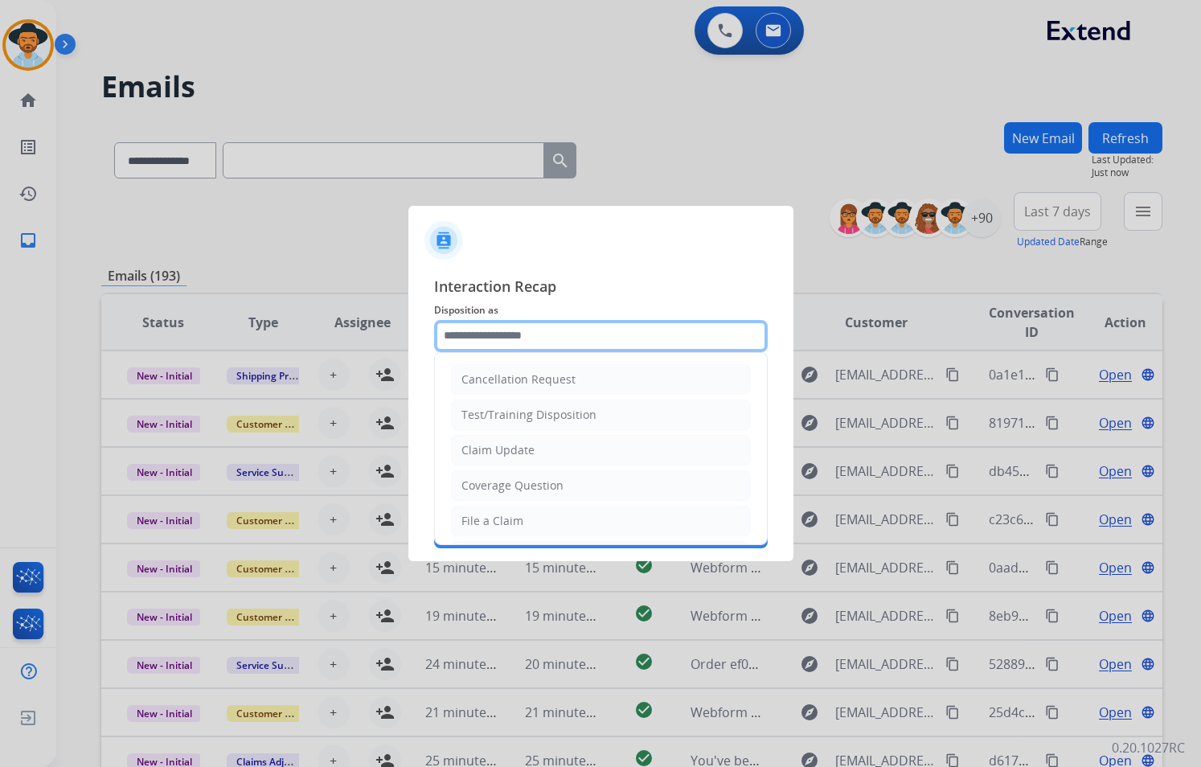
click at [555, 338] on input "text" at bounding box center [600, 336] width 333 height 32
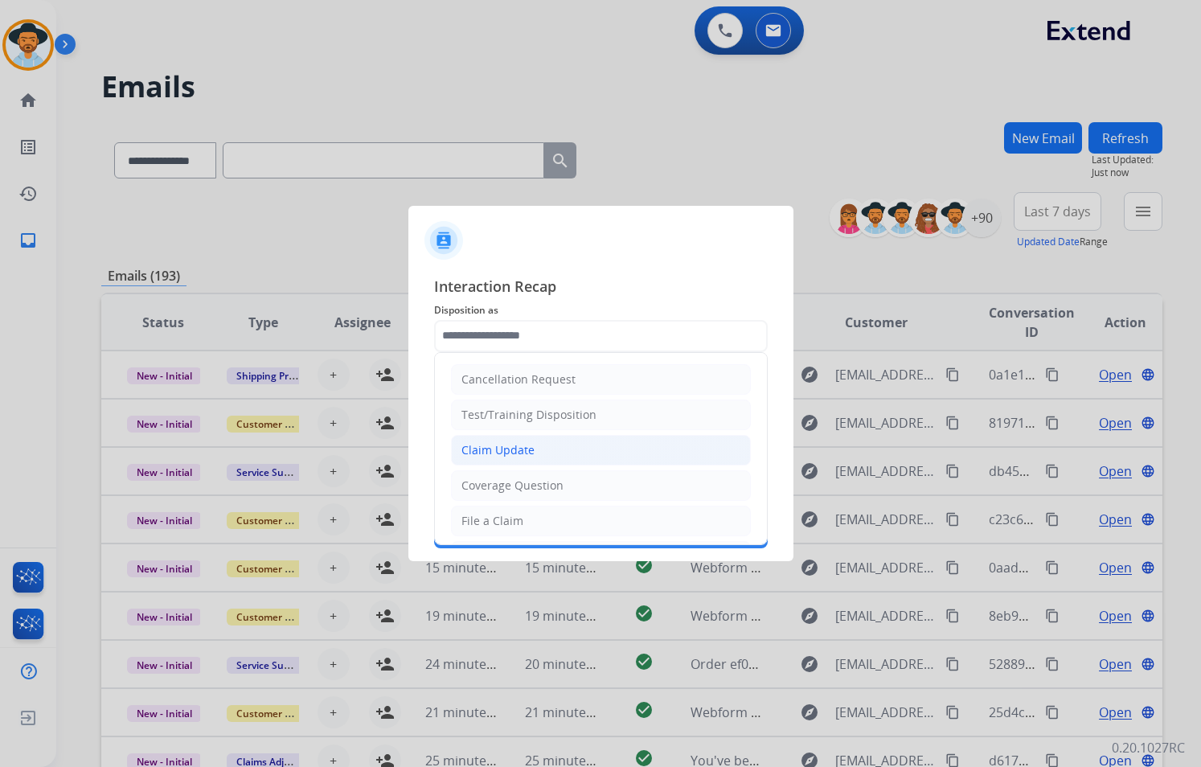
click at [571, 455] on li "Claim Update" at bounding box center [601, 450] width 300 height 31
type input "**********"
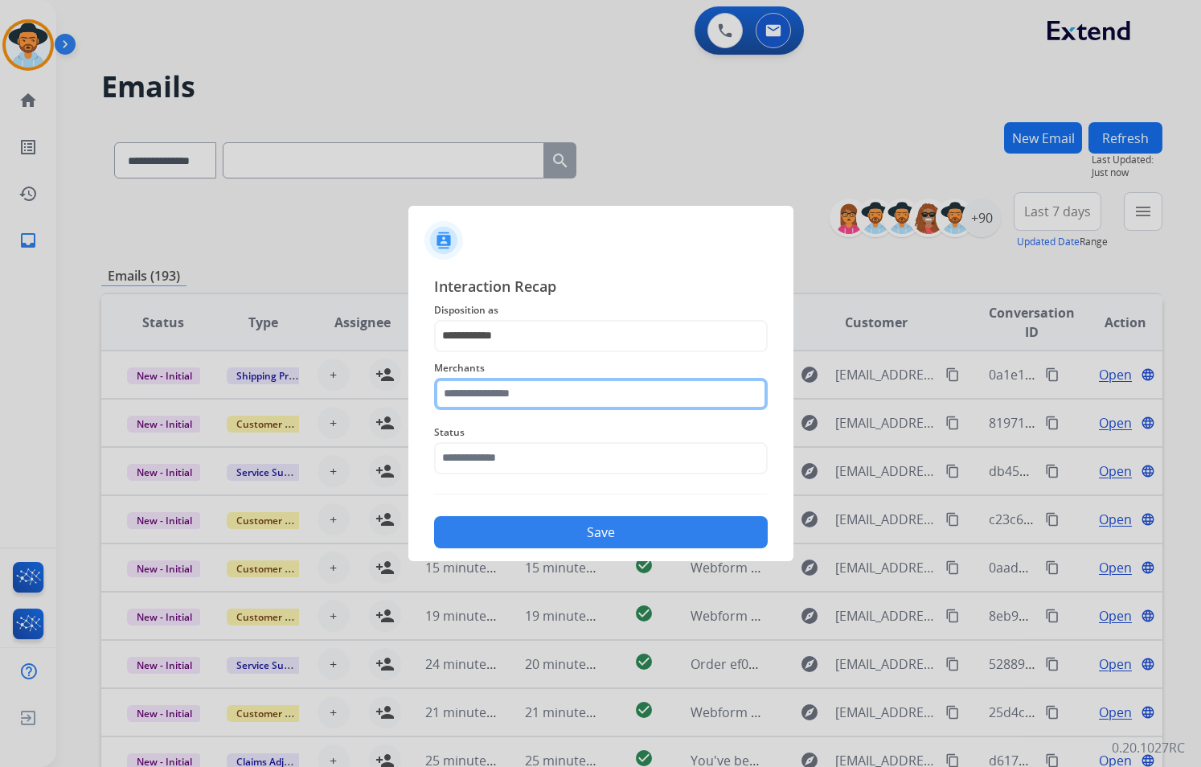
click at [575, 392] on input "text" at bounding box center [600, 394] width 333 height 32
click at [516, 458] on ul "Jomashop" at bounding box center [605, 443] width 316 height 55
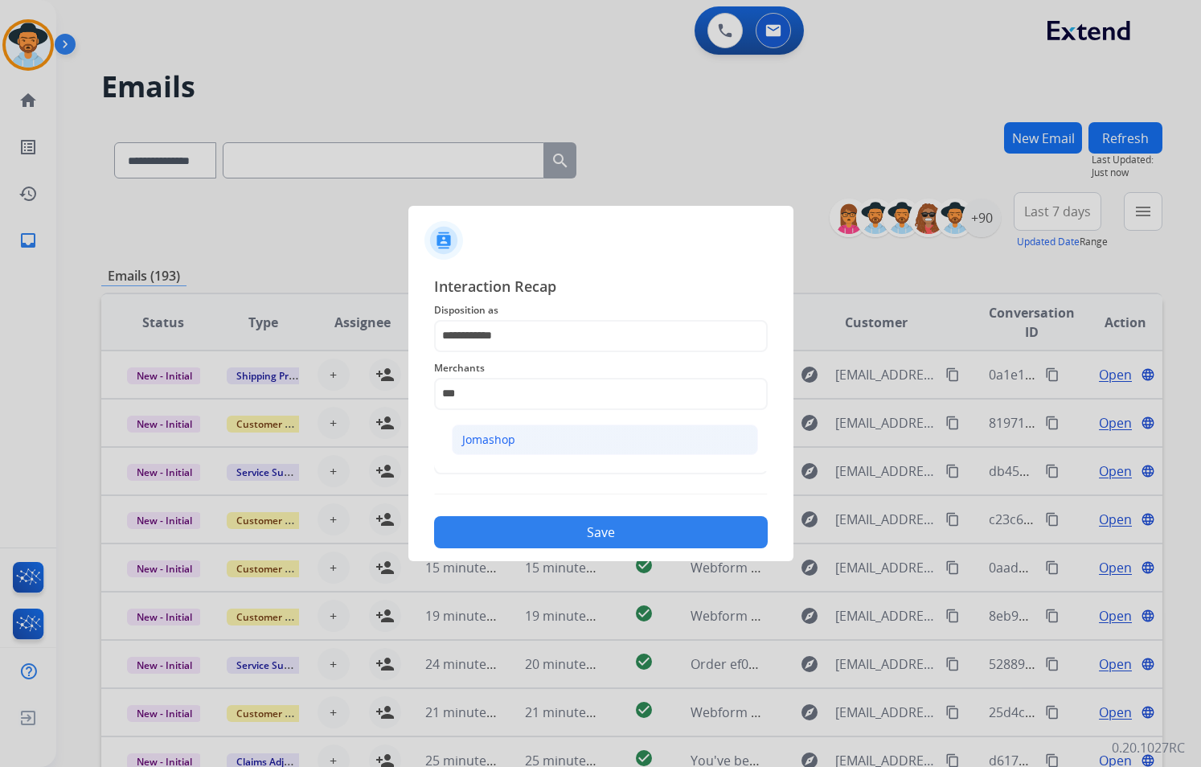
click at [517, 444] on li "Jomashop" at bounding box center [605, 439] width 306 height 31
type input "********"
click at [526, 466] on input "text" at bounding box center [600, 458] width 333 height 32
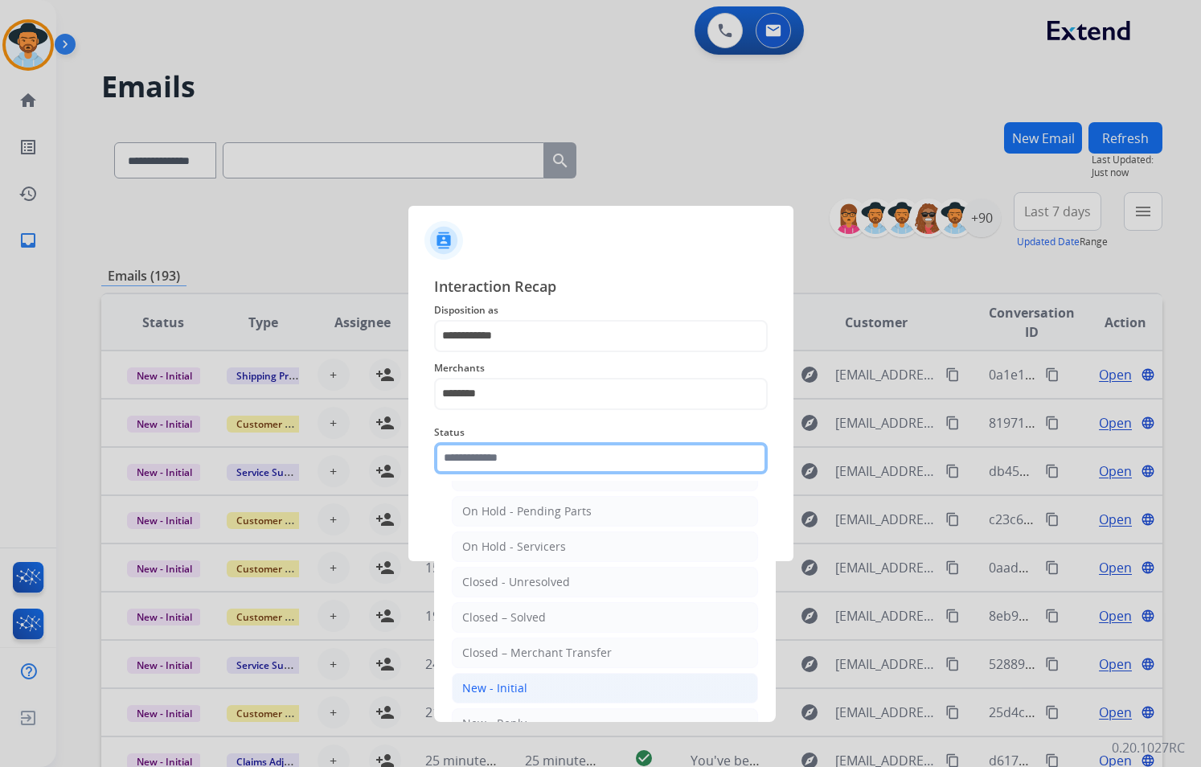
scroll to position [96, 0]
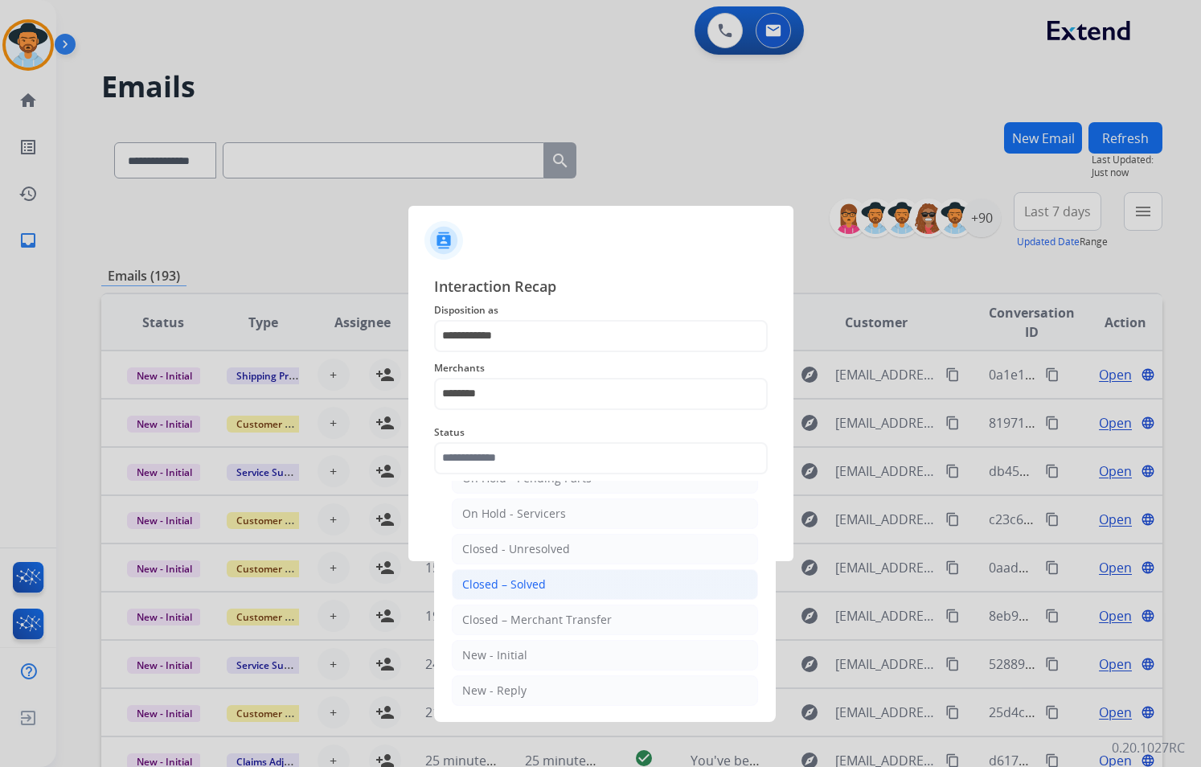
click at [524, 583] on div "Closed – Solved" at bounding box center [504, 584] width 84 height 16
type input "**********"
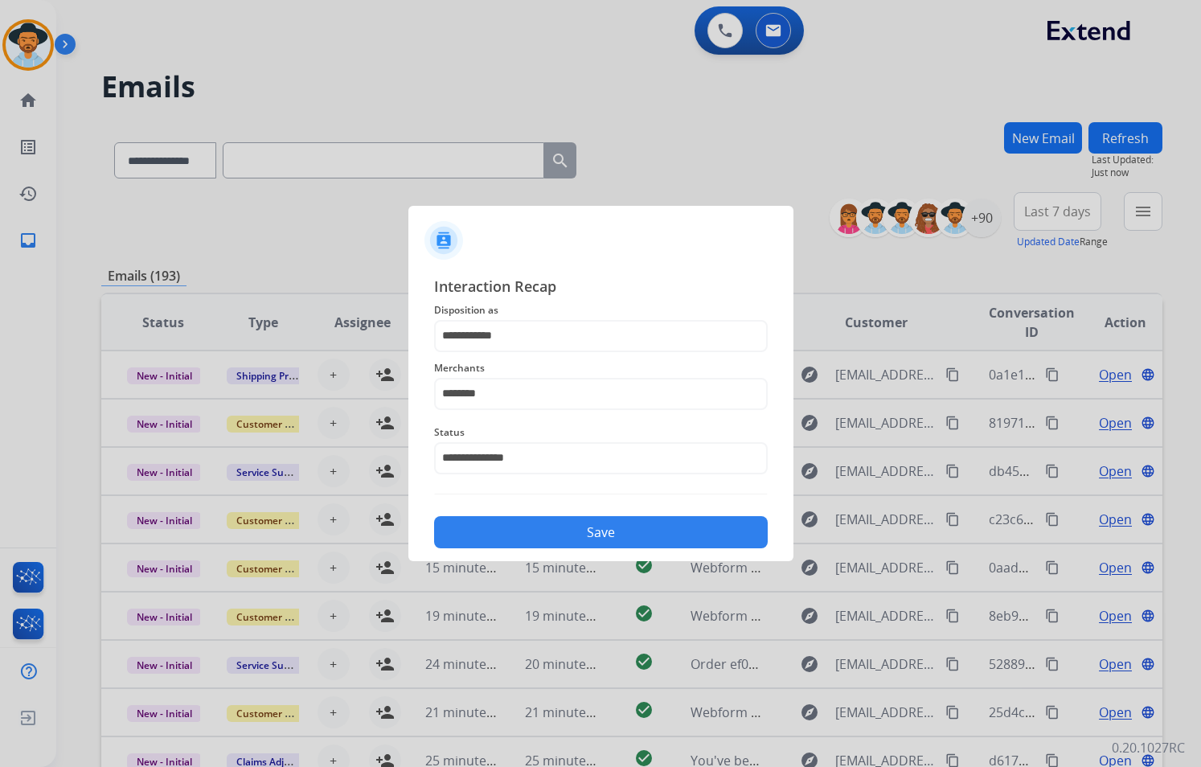
click at [655, 526] on button "Save" at bounding box center [600, 532] width 333 height 32
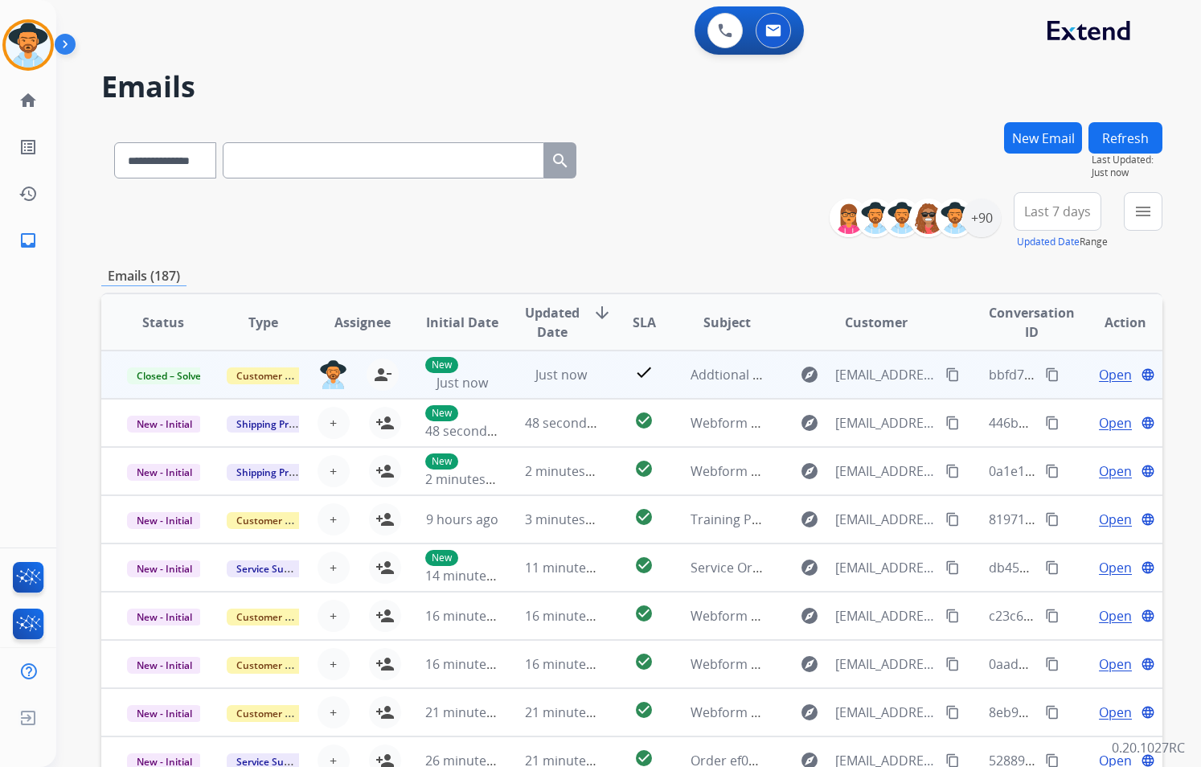
click at [1045, 373] on mat-icon "content_copy" at bounding box center [1052, 374] width 14 height 14
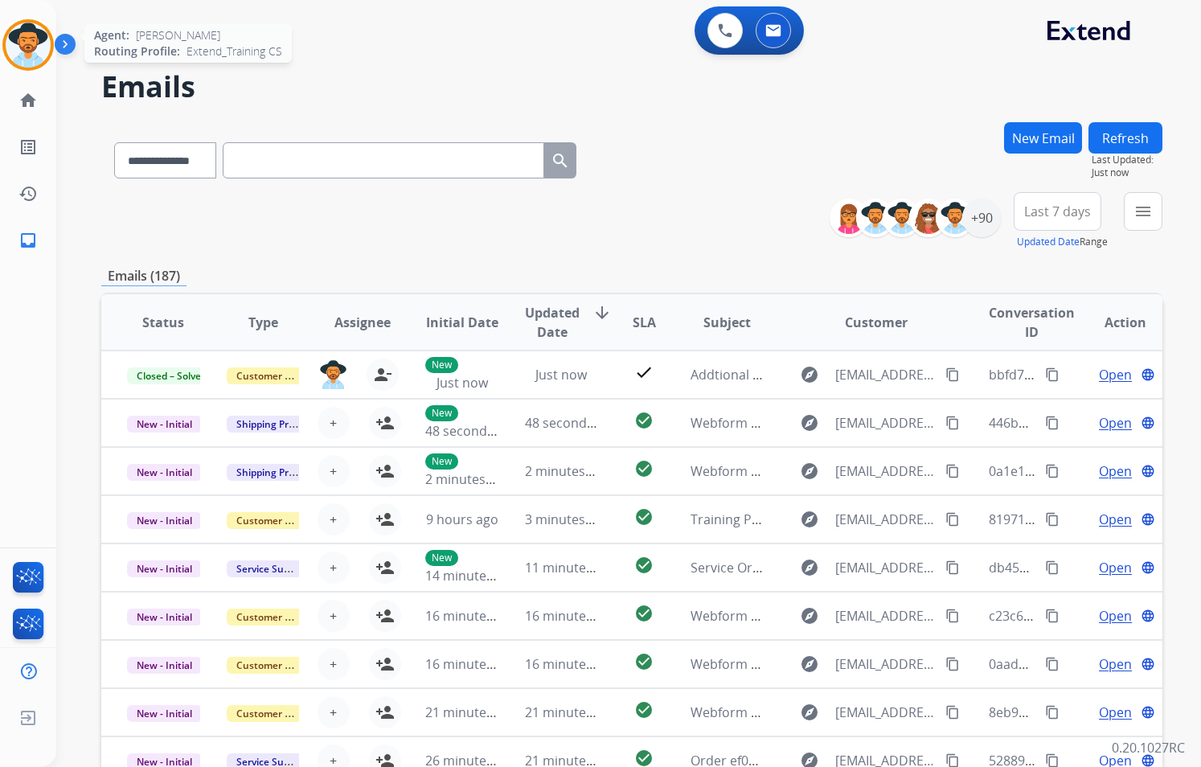
click at [37, 40] on img at bounding box center [28, 45] width 45 height 45
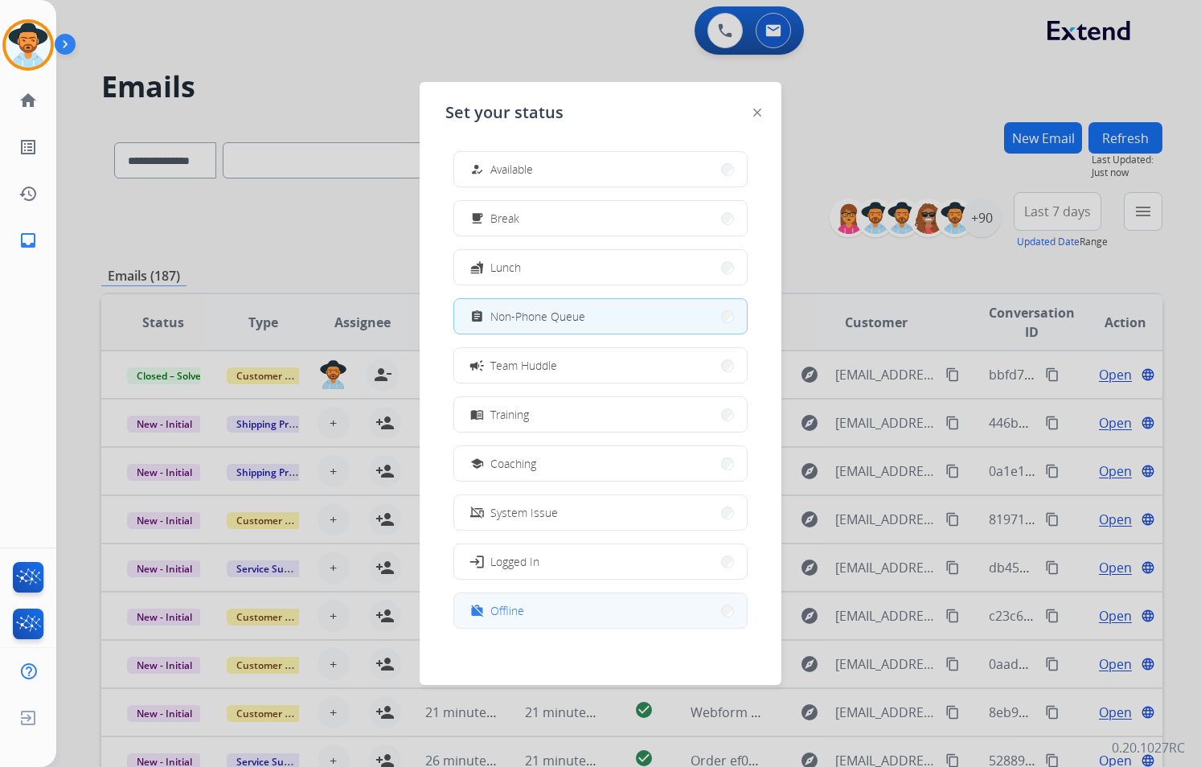
click at [530, 607] on button "work_off Offline" at bounding box center [600, 610] width 293 height 35
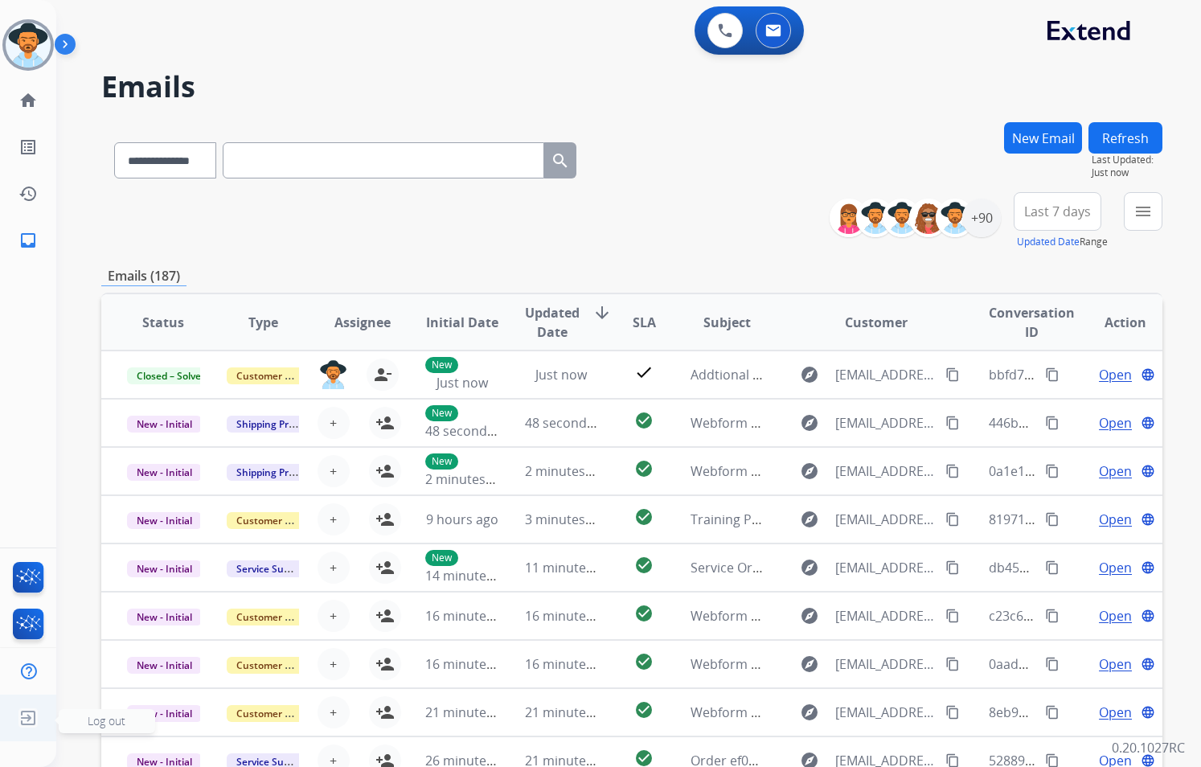
click at [32, 712] on img at bounding box center [28, 717] width 29 height 31
